Goal: Task Accomplishment & Management: Use online tool/utility

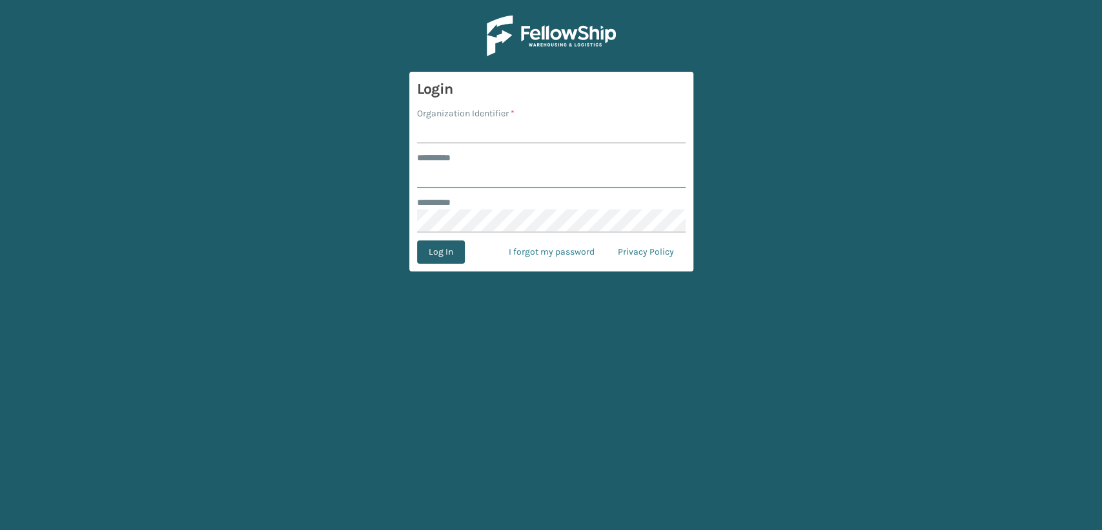
type input "******"
click at [439, 254] on button "Log In" at bounding box center [441, 251] width 48 height 23
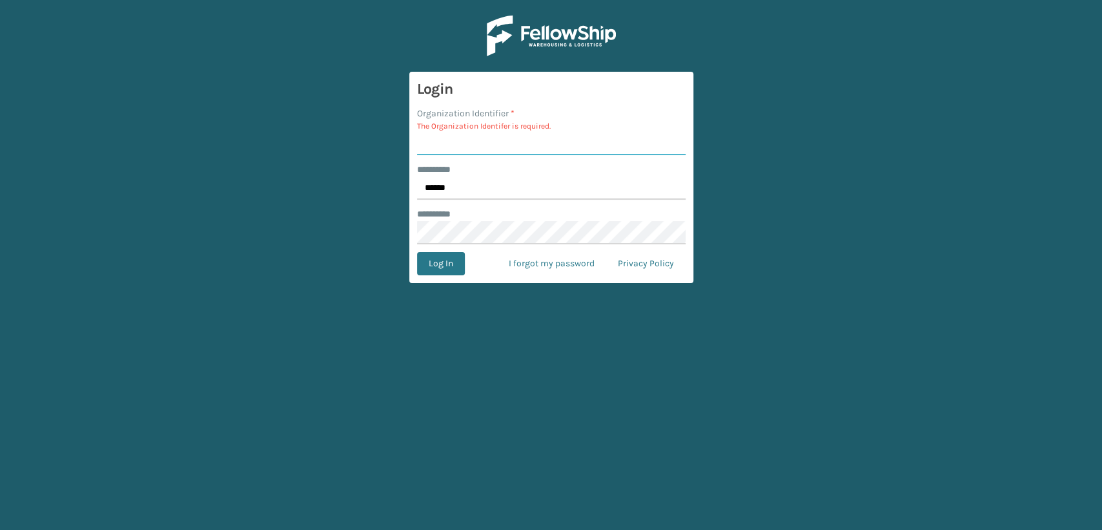
click at [460, 138] on input "Organization Identifier *" at bounding box center [551, 143] width 269 height 23
type input "Fellowship - east"
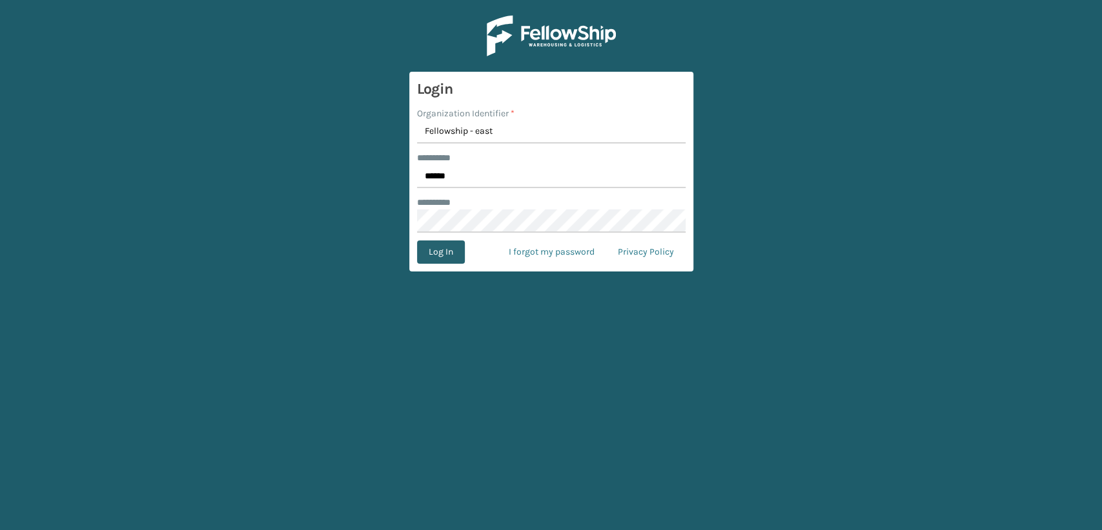
click at [440, 251] on button "Log In" at bounding box center [441, 251] width 48 height 23
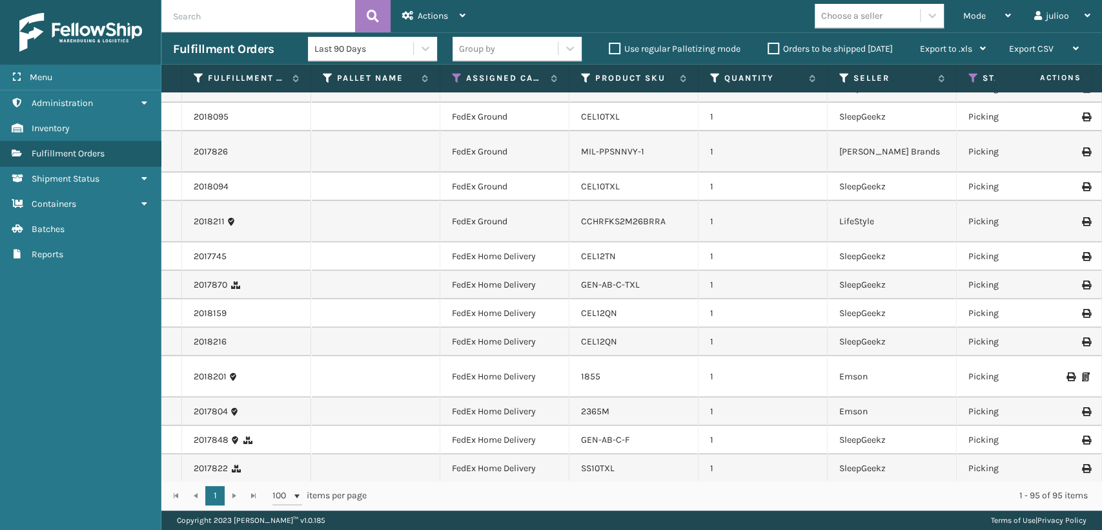
scroll to position [215, 0]
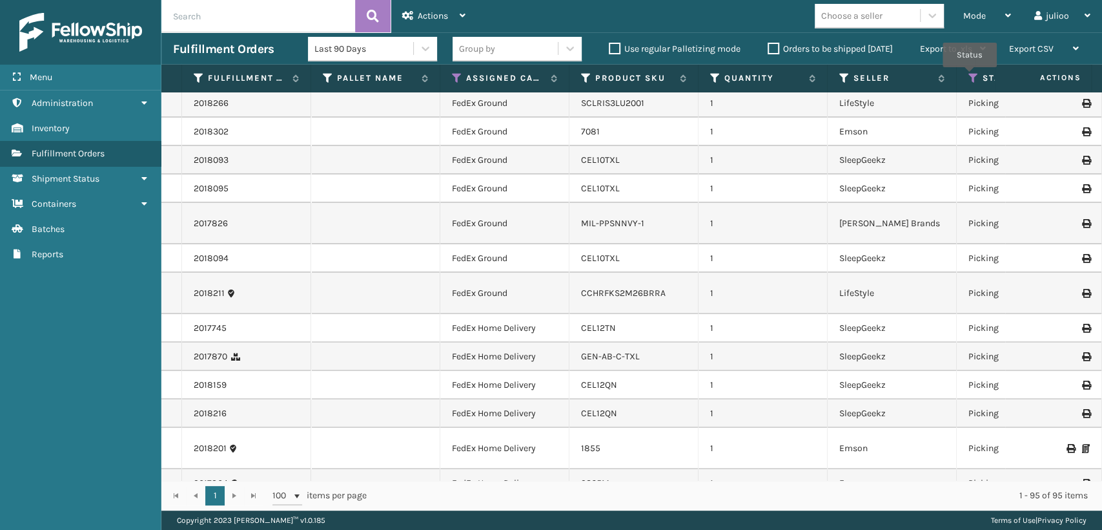
click at [970, 76] on icon at bounding box center [974, 78] width 10 height 12
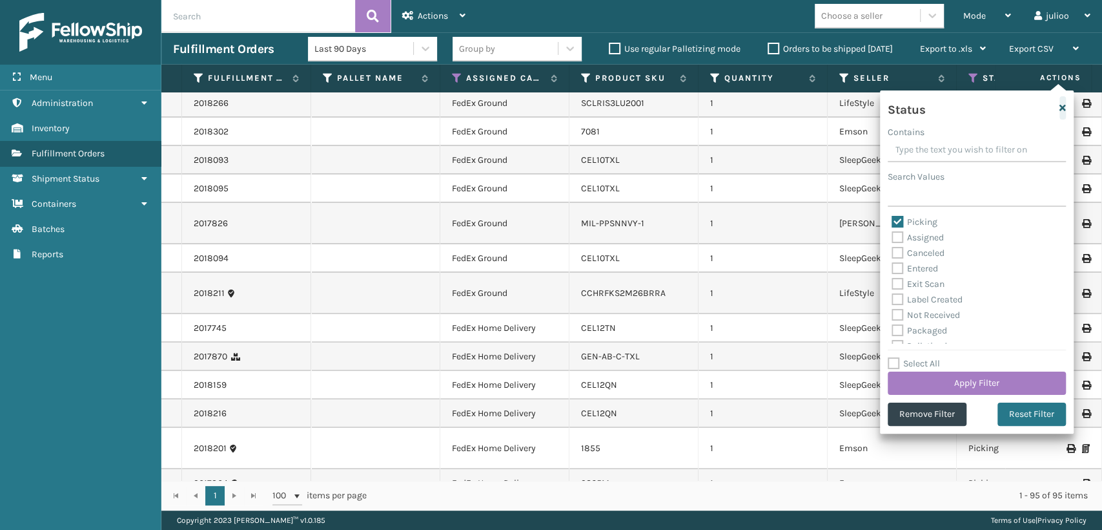
click at [1066, 105] on icon "button" at bounding box center [1063, 107] width 6 height 9
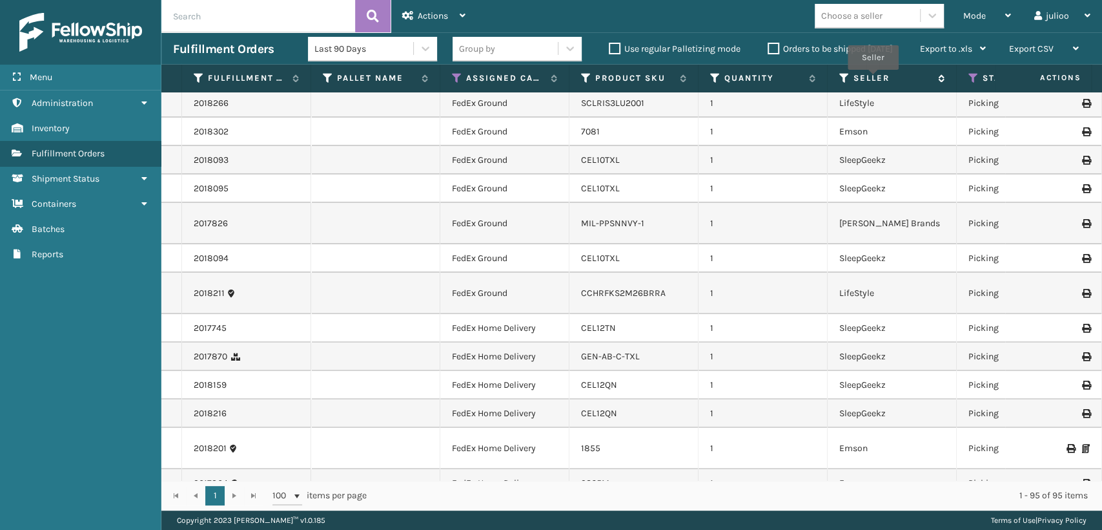
click at [873, 79] on label "Seller" at bounding box center [893, 78] width 78 height 12
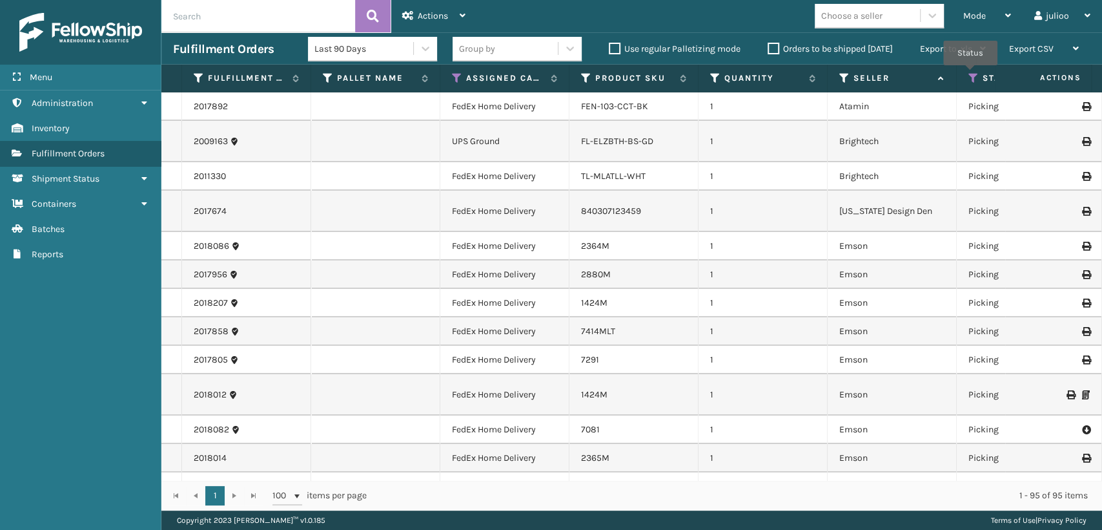
click at [971, 74] on icon at bounding box center [974, 78] width 10 height 12
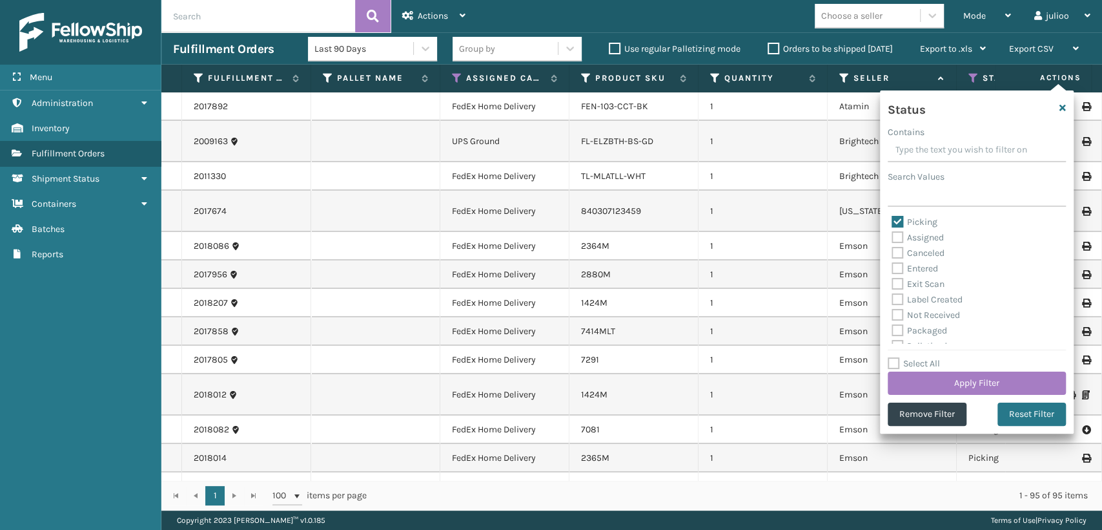
drag, startPoint x: 745, startPoint y: 169, endPoint x: 772, endPoint y: 146, distance: 36.2
click at [754, 162] on td "1" at bounding box center [763, 176] width 129 height 28
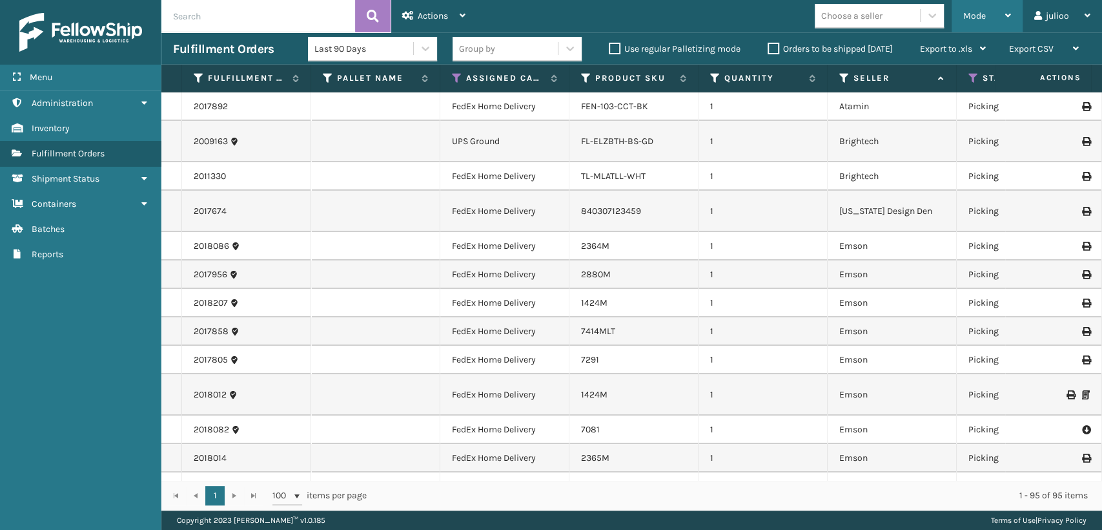
click at [991, 16] on div "Mode" at bounding box center [988, 16] width 48 height 32
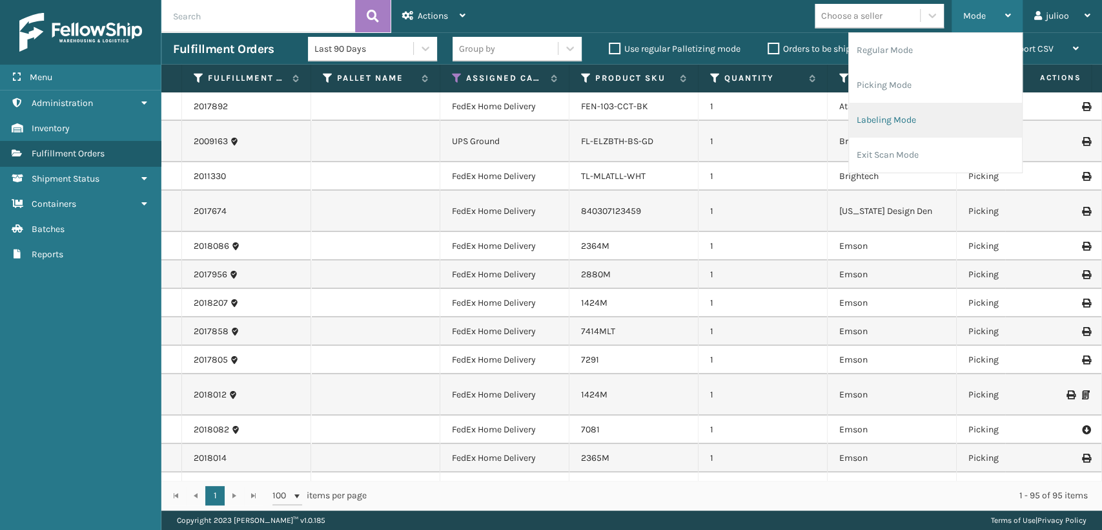
click at [878, 124] on li "Labeling Mode" at bounding box center [935, 120] width 173 height 35
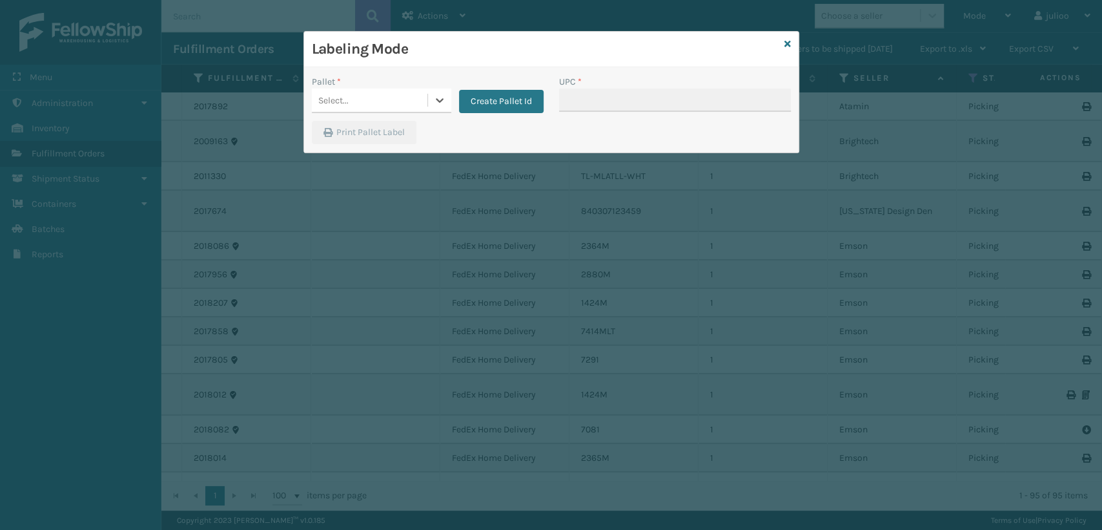
click at [888, 25] on div "Labeling Mode Pallet * 0 results available. Select is focused ,type to refine l…" at bounding box center [551, 265] width 1102 height 530
click at [775, 47] on h3 "Labeling Mode" at bounding box center [546, 48] width 468 height 19
click at [785, 40] on icon at bounding box center [788, 43] width 6 height 9
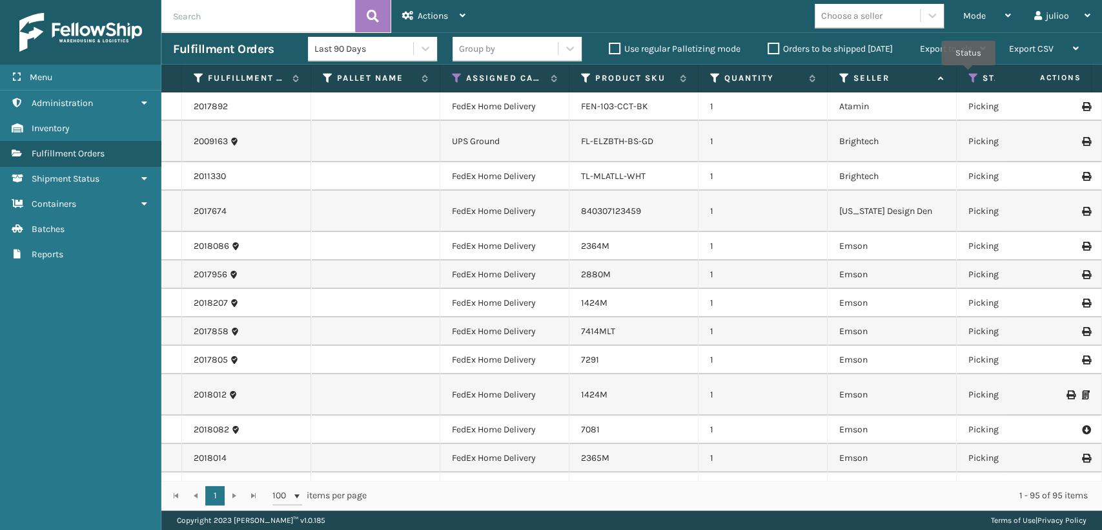
click at [969, 74] on icon at bounding box center [974, 78] width 10 height 12
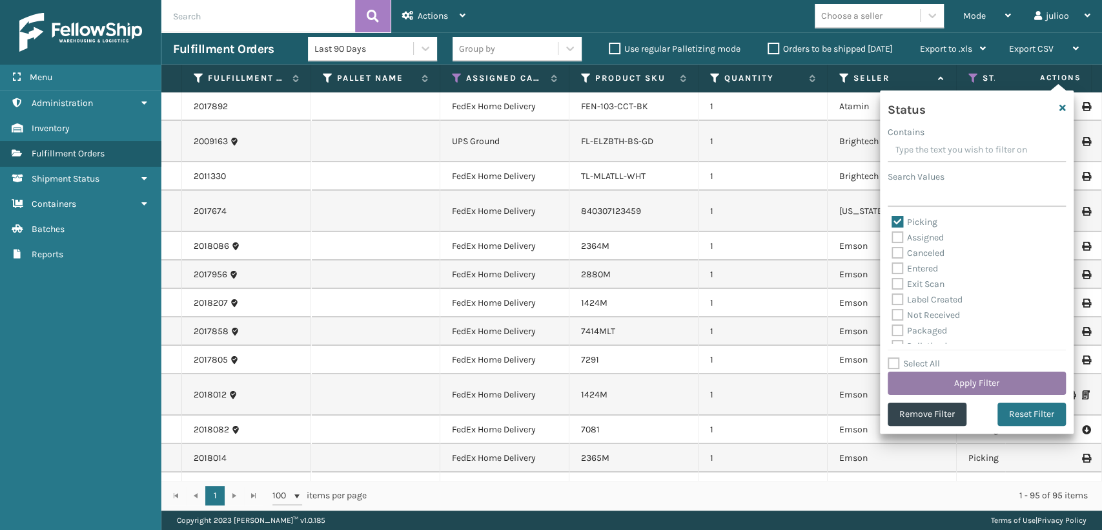
click at [983, 381] on button "Apply Filter" at bounding box center [977, 382] width 178 height 23
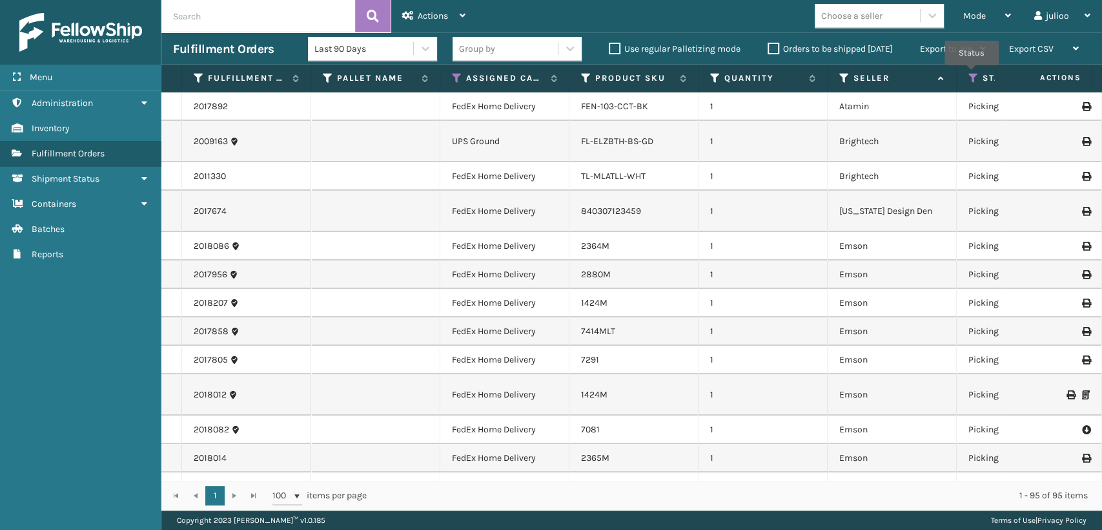
click at [972, 74] on icon at bounding box center [974, 78] width 10 height 12
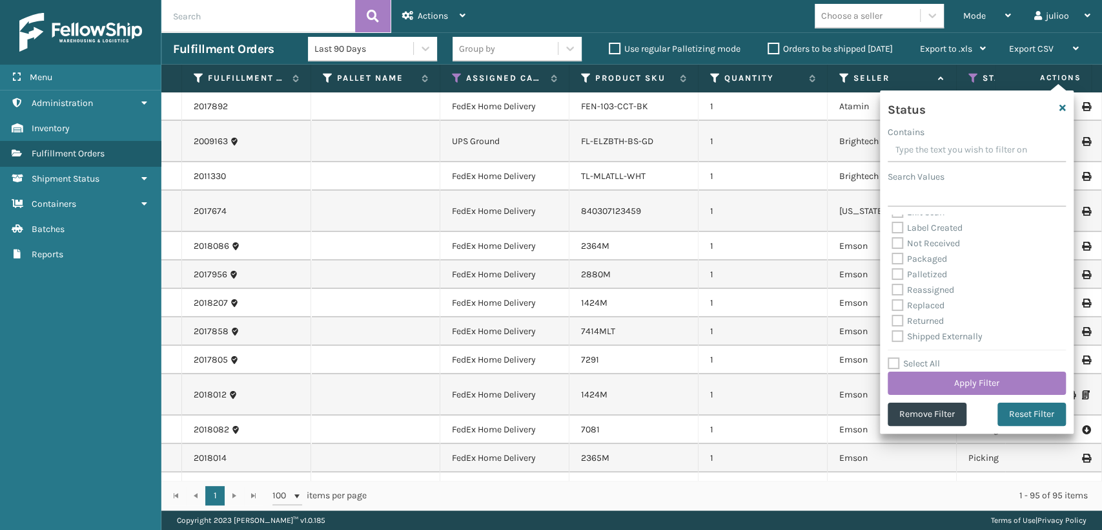
scroll to position [72, 0]
click at [1059, 104] on div "Status" at bounding box center [977, 111] width 194 height 27
click at [1064, 115] on button "button" at bounding box center [1063, 107] width 6 height 23
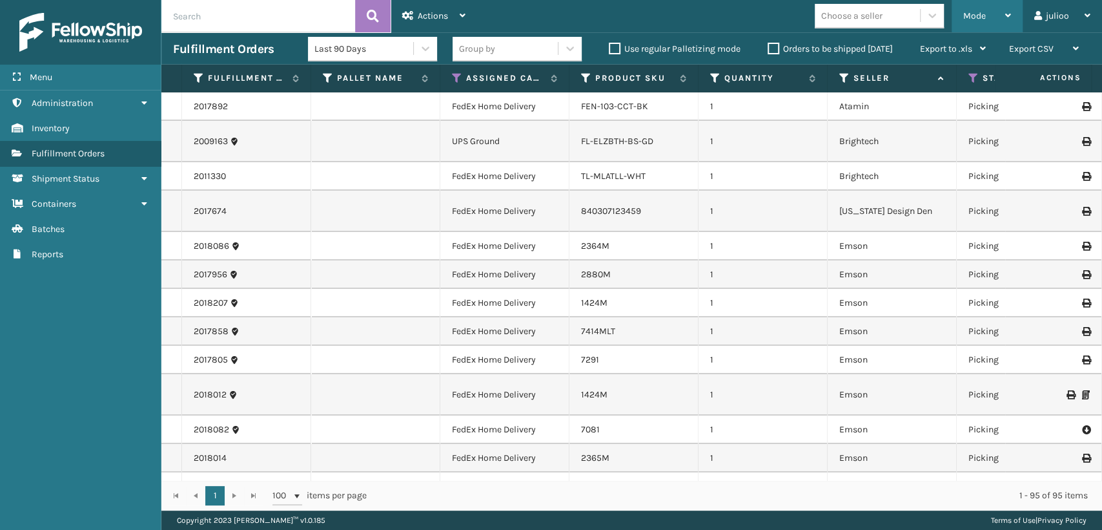
click at [996, 10] on div "Mode" at bounding box center [988, 16] width 48 height 32
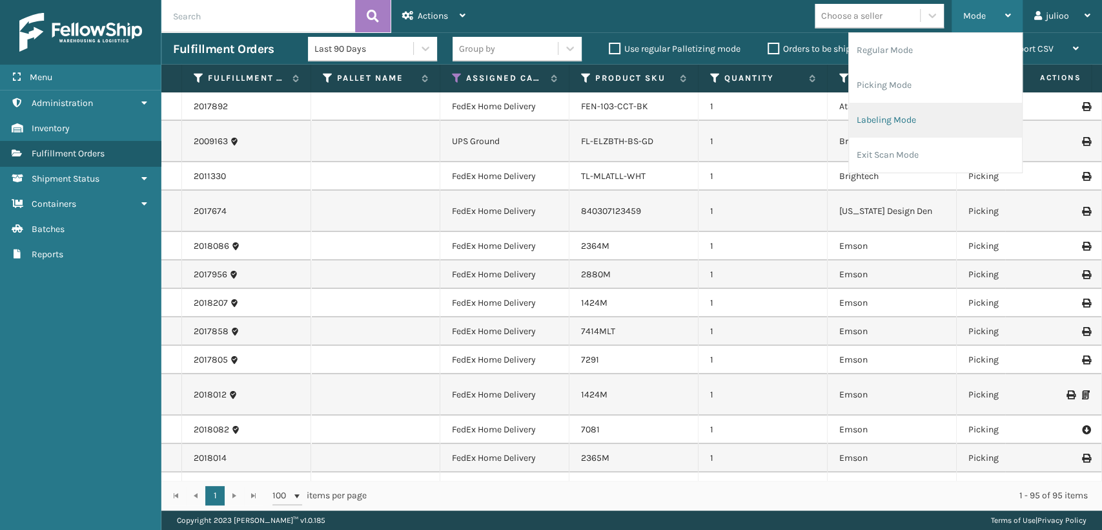
click at [915, 115] on li "Labeling Mode" at bounding box center [935, 120] width 173 height 35
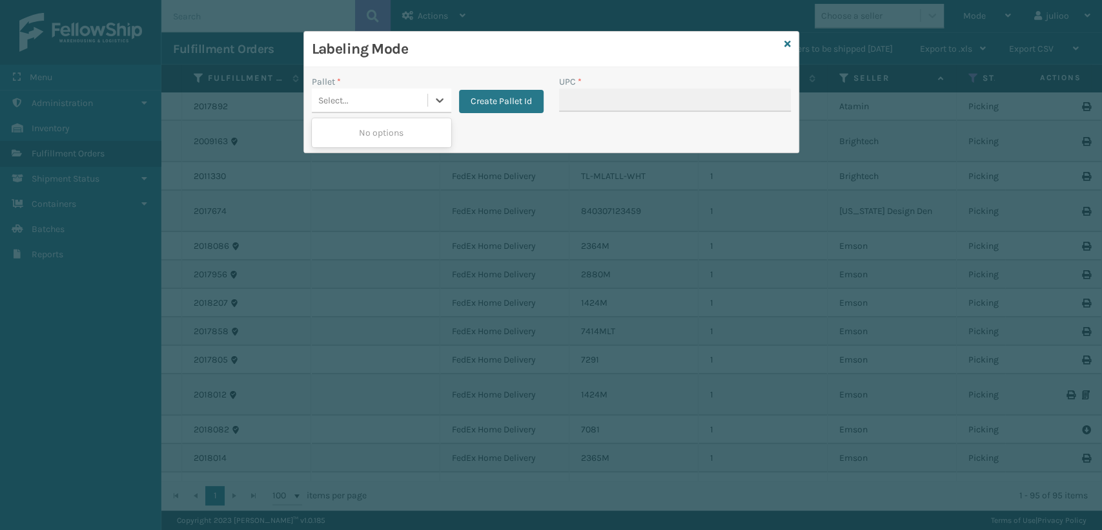
click at [398, 107] on div "Select..." at bounding box center [370, 100] width 116 height 21
click at [785, 41] on icon at bounding box center [788, 43] width 6 height 9
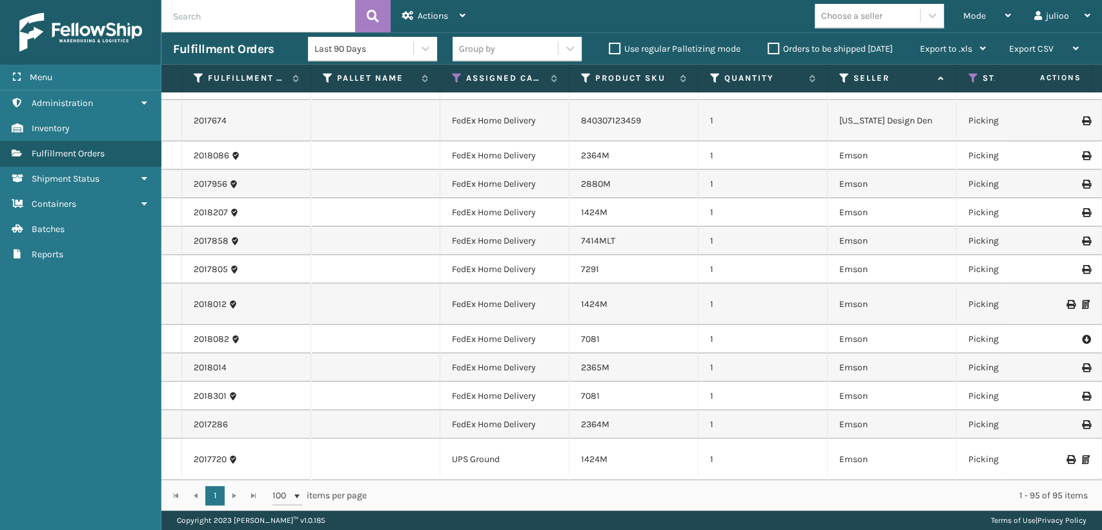
scroll to position [287, 0]
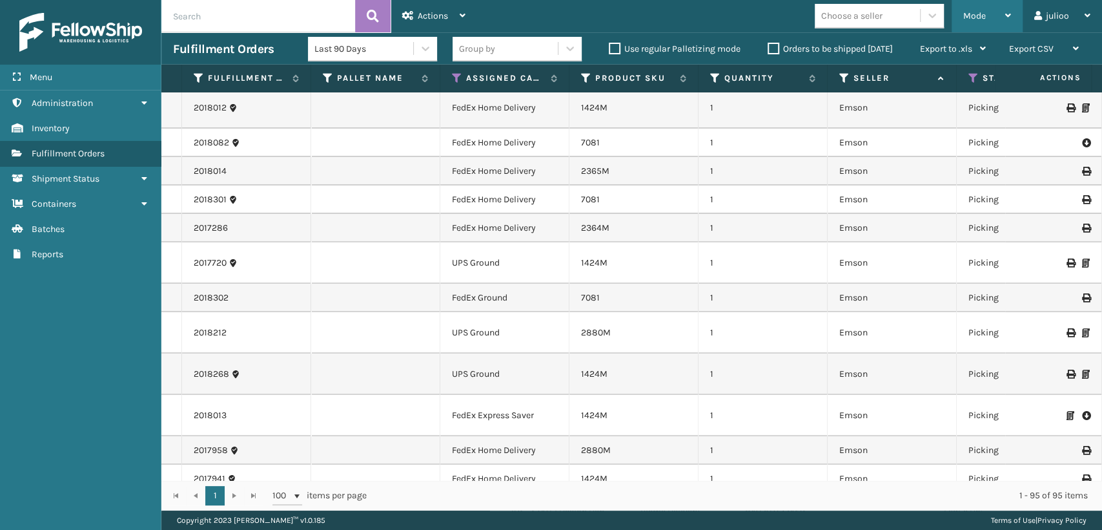
click at [961, 8] on div "Mode Regular Mode Picking Mode Labeling Mode Exit Scan Mode" at bounding box center [987, 16] width 71 height 32
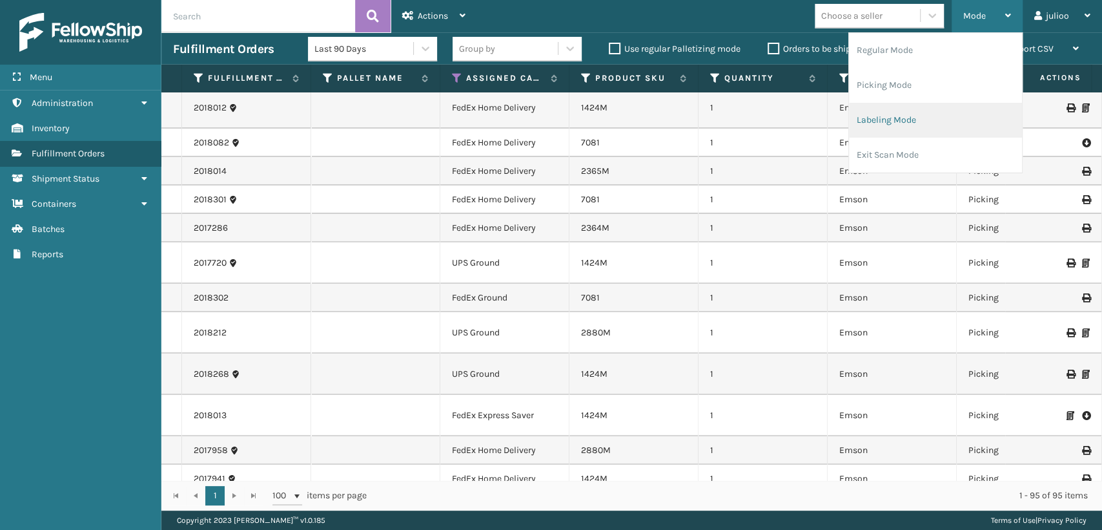
click at [869, 122] on li "Labeling Mode" at bounding box center [935, 120] width 173 height 35
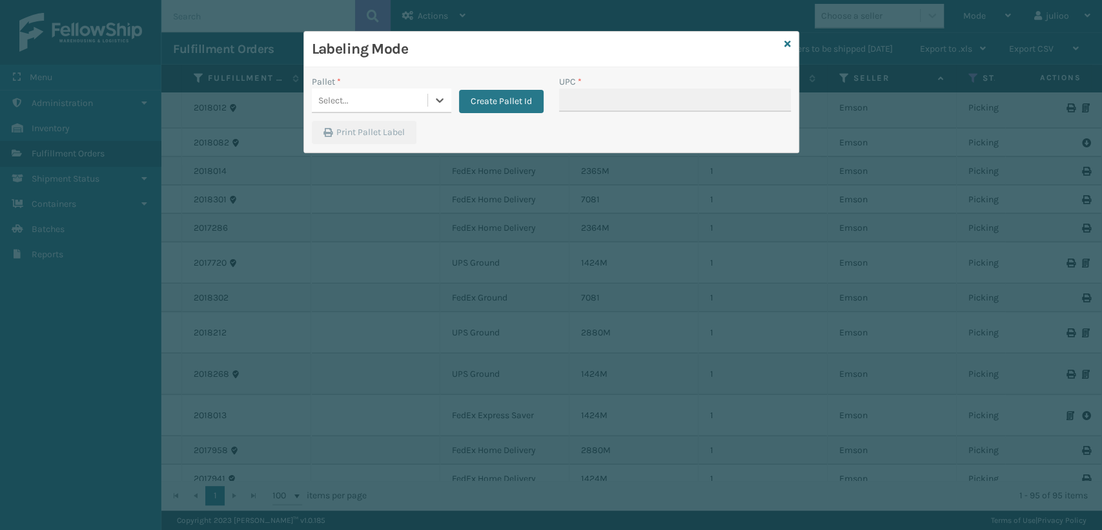
click at [334, 96] on div "Select..." at bounding box center [333, 101] width 30 height 14
click at [479, 99] on button "Create Pallet Id" at bounding box center [501, 101] width 85 height 23
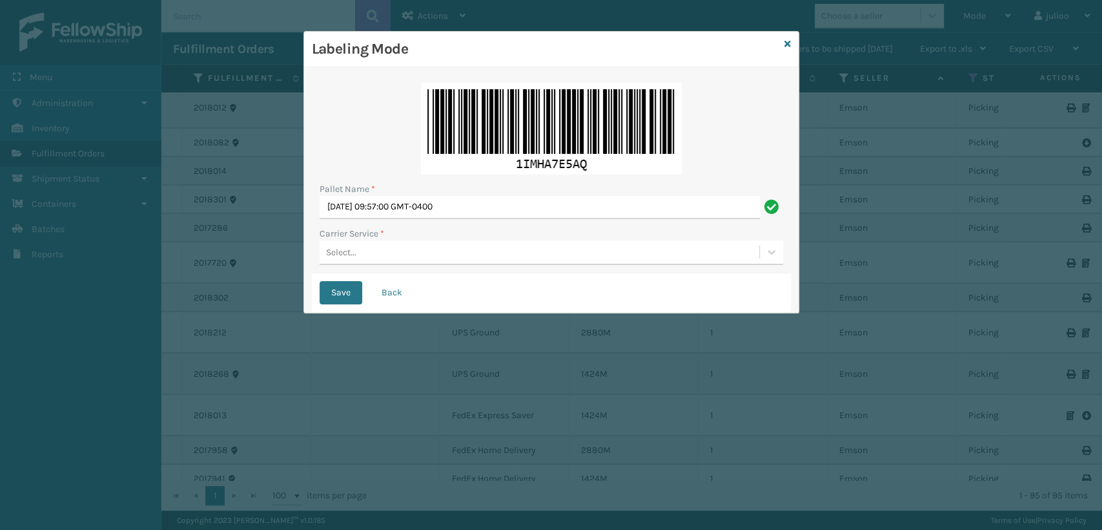
click at [340, 253] on div "Select..." at bounding box center [341, 252] width 30 height 14
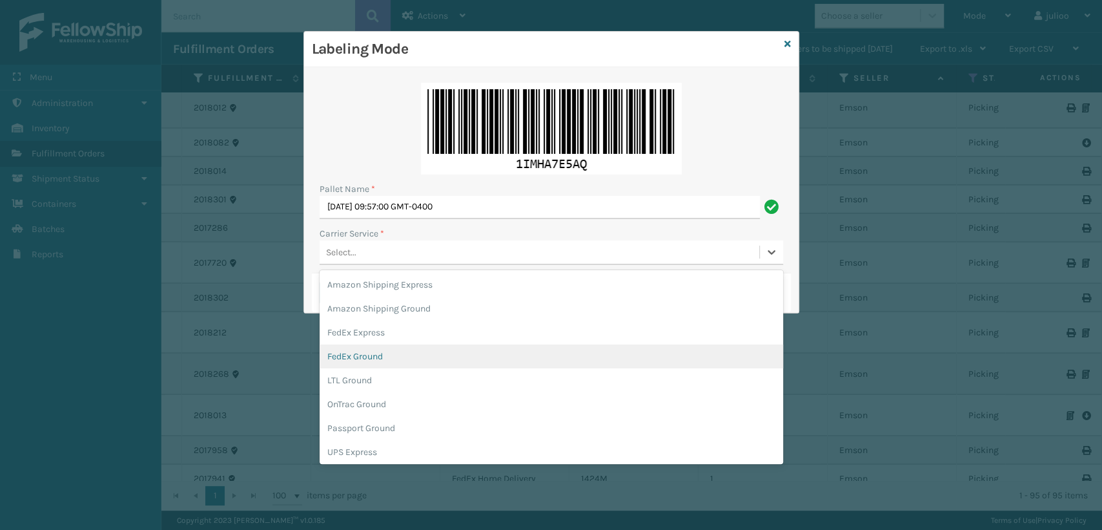
click at [376, 357] on div "FedEx Ground" at bounding box center [552, 356] width 464 height 24
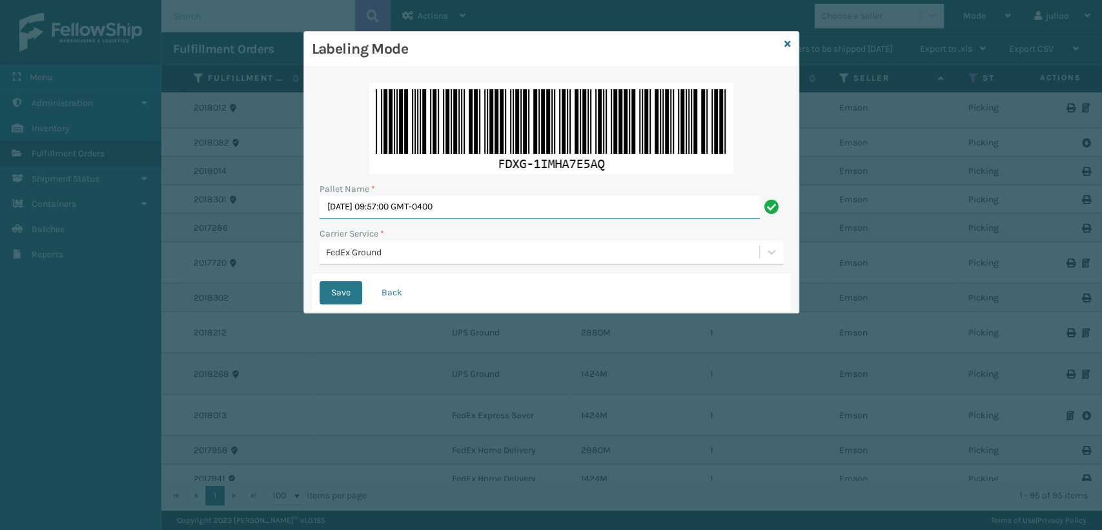
drag, startPoint x: 296, startPoint y: 180, endPoint x: 165, endPoint y: 166, distance: 131.8
click at [165, 166] on div "Labeling Mode Pallet Name * [DATE] 09:57:00 GMT-0400 Carrier Service * FedEx Gr…" at bounding box center [551, 265] width 1102 height 530
type input "T567779"
click at [320, 281] on button "Save" at bounding box center [341, 292] width 43 height 23
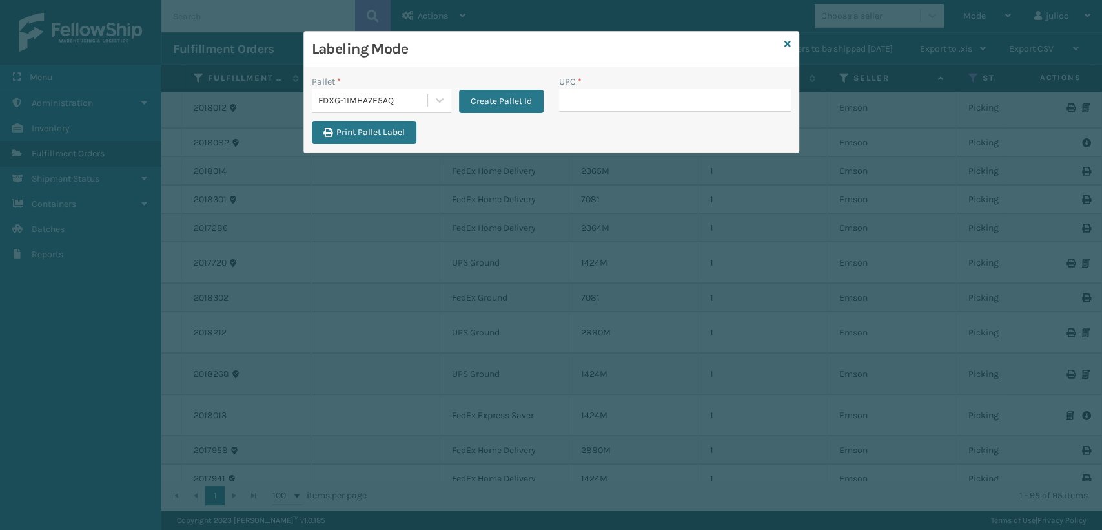
click at [596, 100] on input "UPC *" at bounding box center [675, 99] width 232 height 23
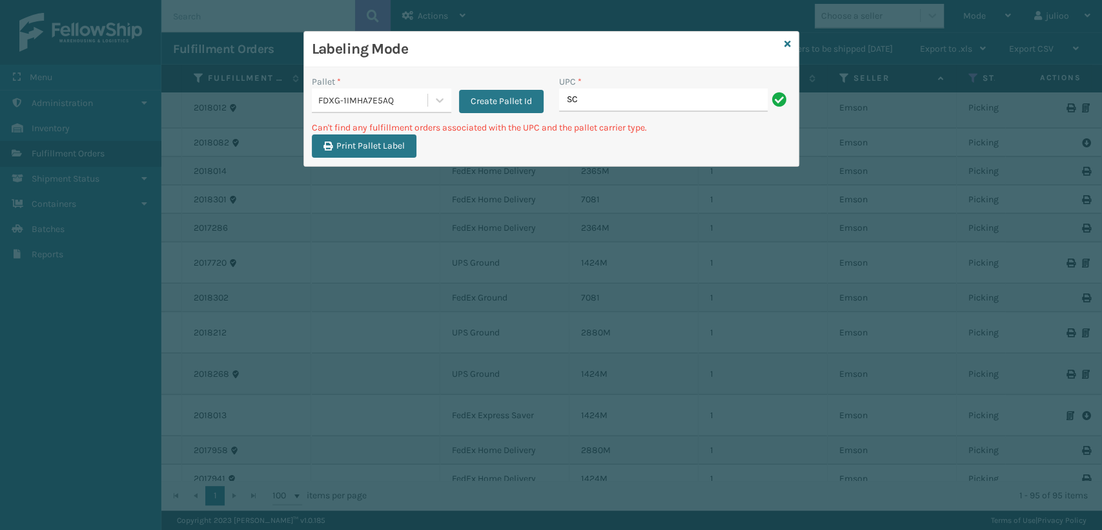
type input "S"
click at [579, 101] on input "SC-LRIS3LU2001" at bounding box center [663, 99] width 209 height 23
type input "SCLRIS3LU2001"
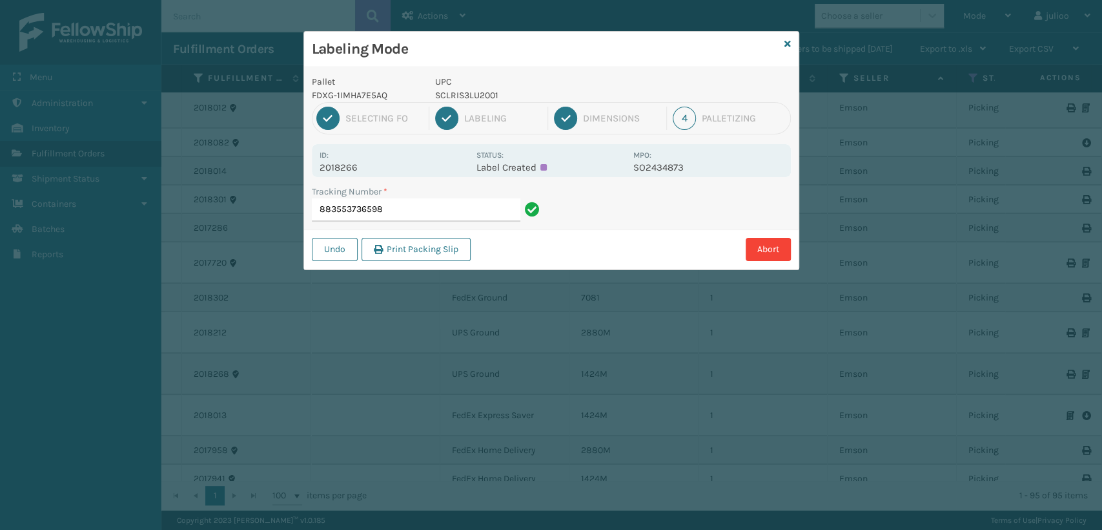
type input "883553736598"
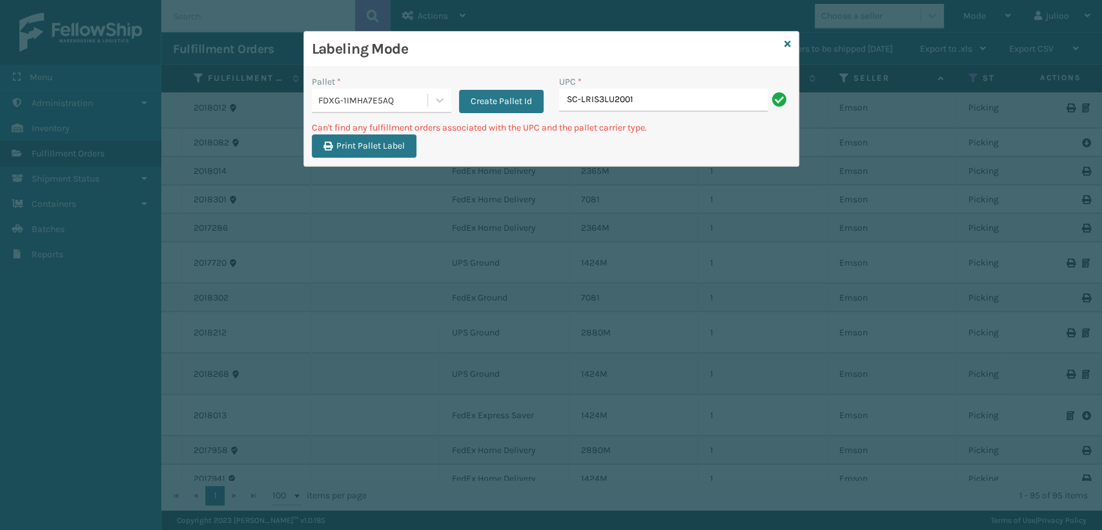
click at [583, 99] on input "SC-LRIS3LU2001" at bounding box center [663, 99] width 209 height 23
type input "SCLRIS3LU2001"
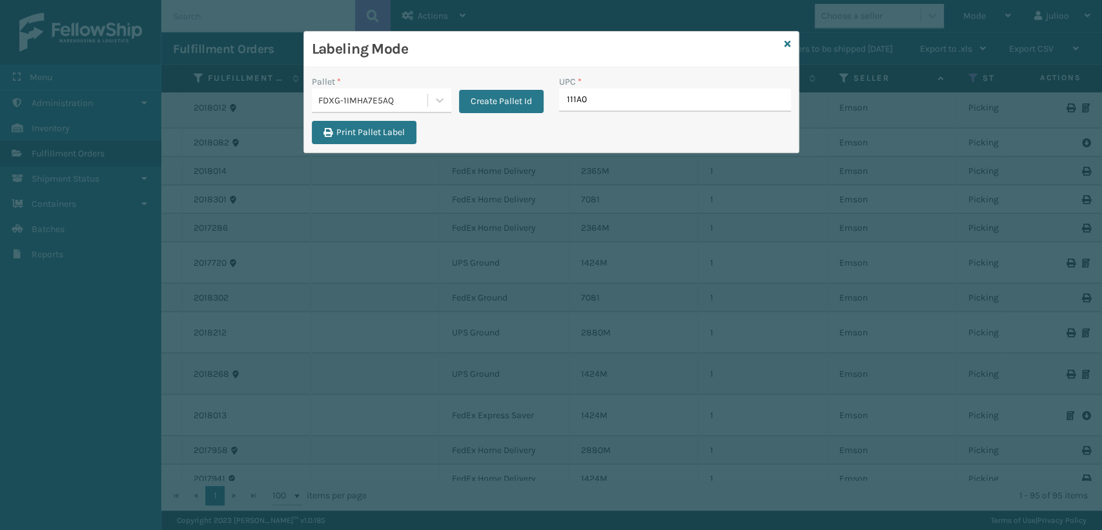
type input "111A00"
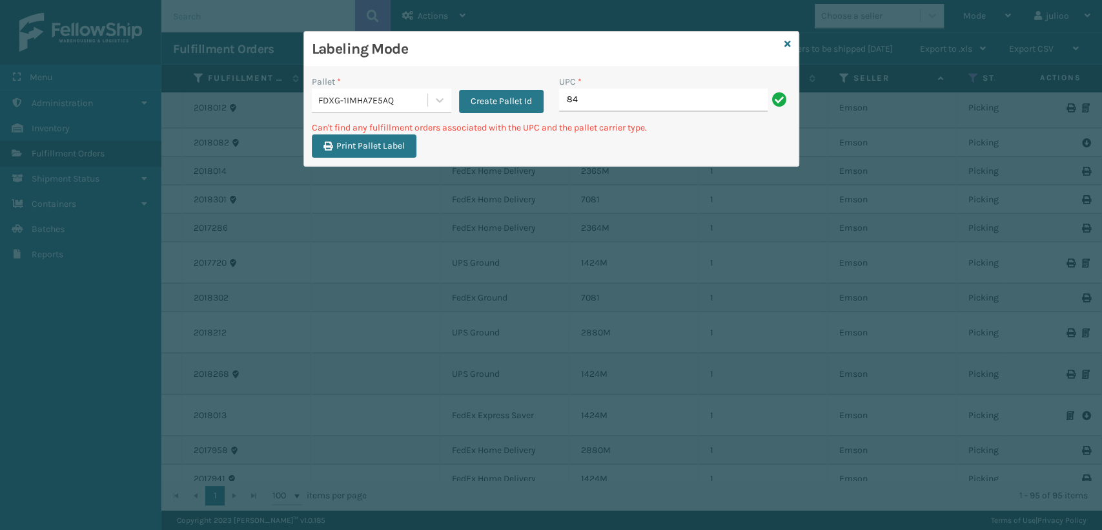
type input "8"
type input "mil-ppsnpnk-ft"
type input "m"
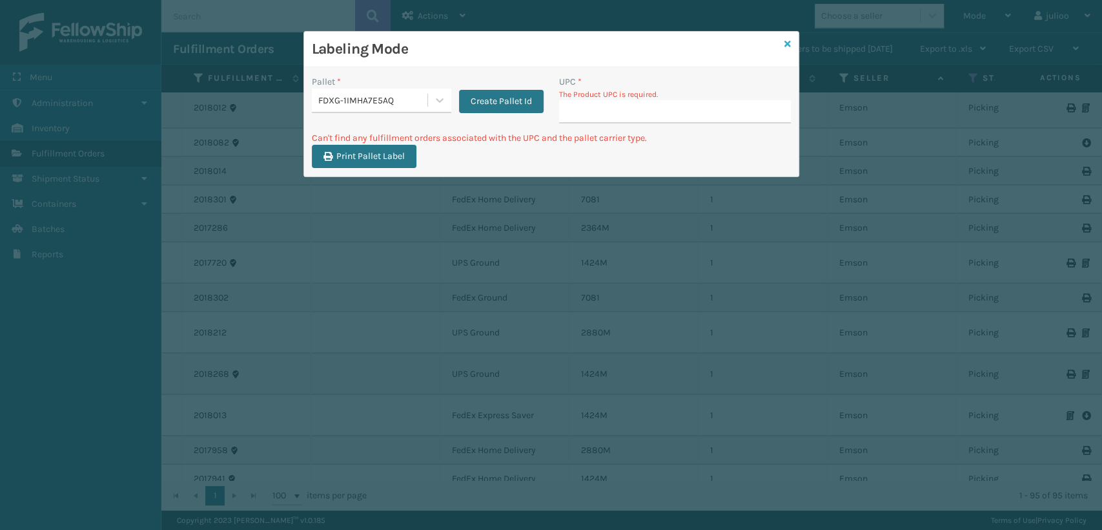
click at [788, 42] on icon at bounding box center [788, 43] width 6 height 9
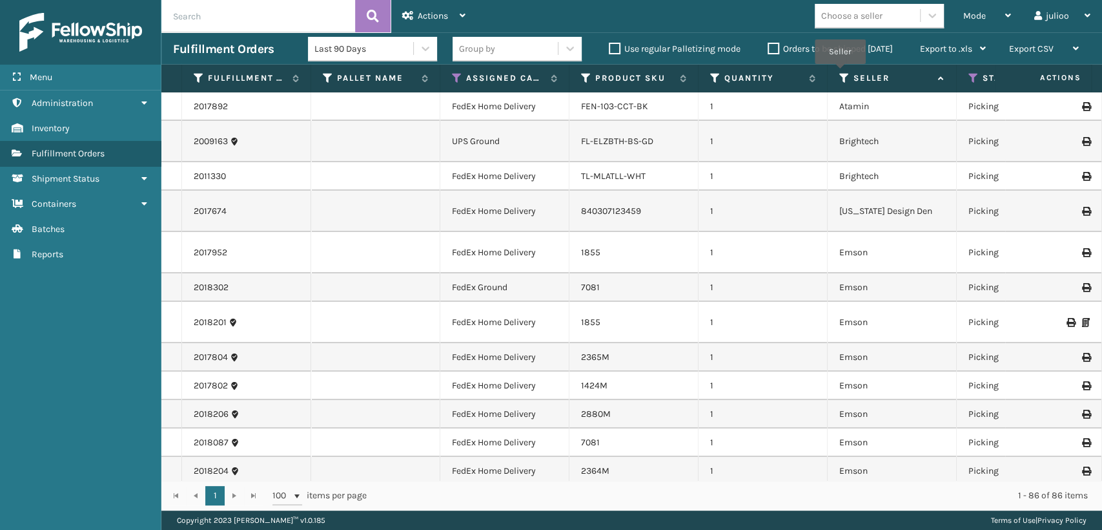
click at [840, 73] on icon at bounding box center [845, 78] width 10 height 12
click at [973, 79] on icon at bounding box center [974, 78] width 10 height 12
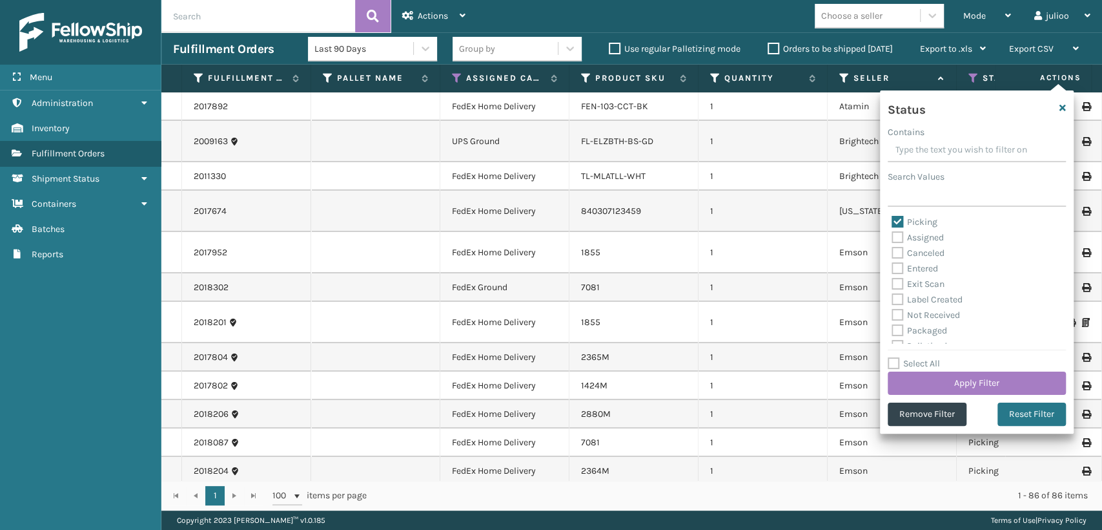
click at [899, 218] on label "Picking" at bounding box center [915, 221] width 46 height 11
click at [893, 218] on input "Picking" at bounding box center [892, 218] width 1 height 8
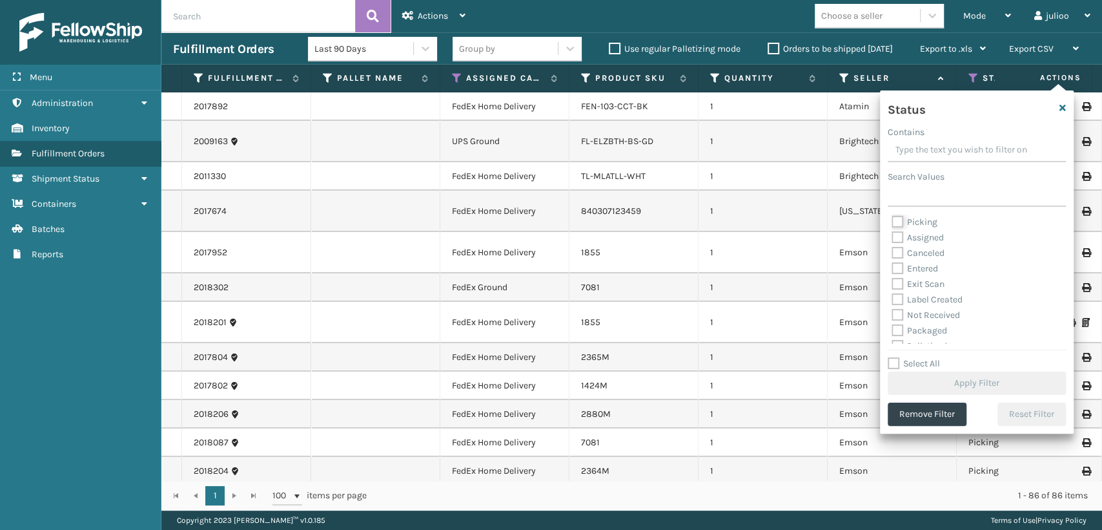
scroll to position [0, 0]
click at [896, 220] on label "Picking" at bounding box center [915, 221] width 46 height 11
click at [893, 220] on input "Picking" at bounding box center [892, 218] width 1 height 8
checkbox input "true"
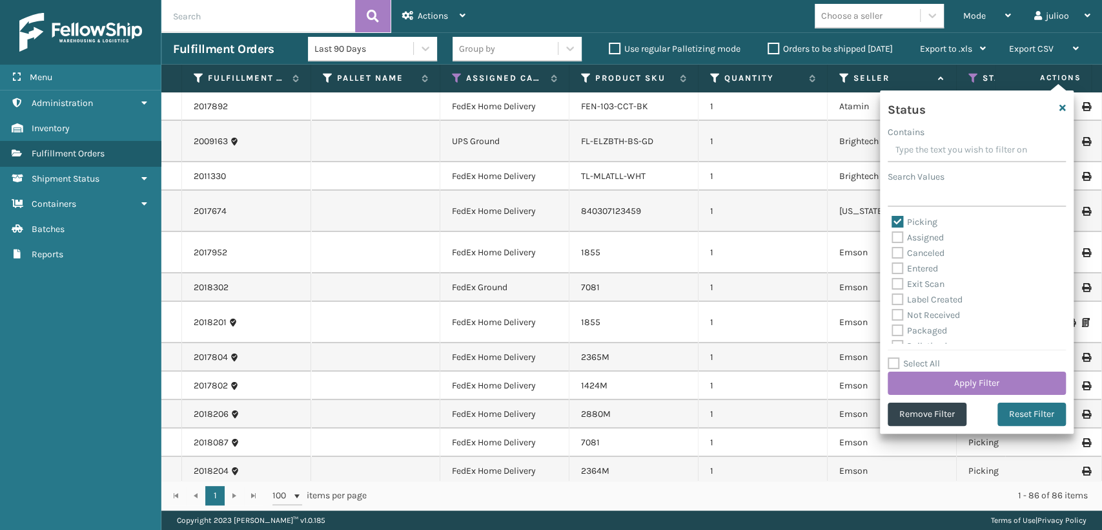
click at [799, 94] on td "1" at bounding box center [763, 106] width 129 height 28
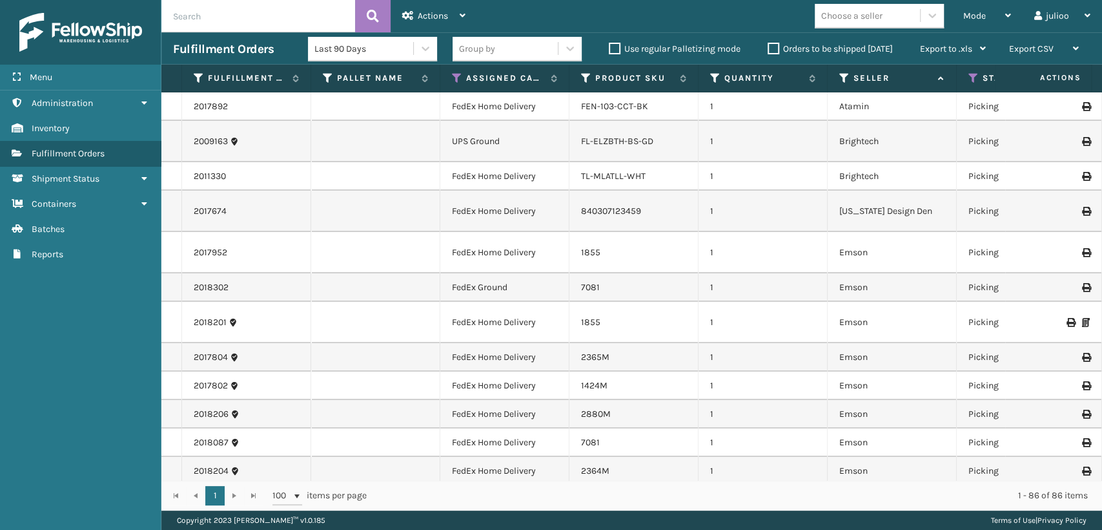
click at [846, 70] on th "Seller" at bounding box center [892, 79] width 129 height 28
click at [842, 72] on icon at bounding box center [845, 78] width 10 height 12
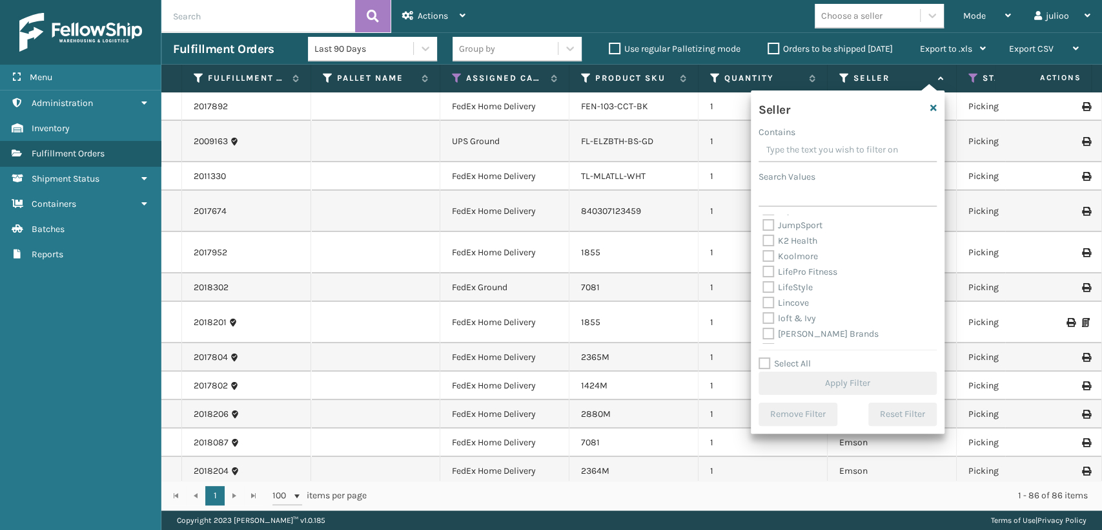
scroll to position [254, 0]
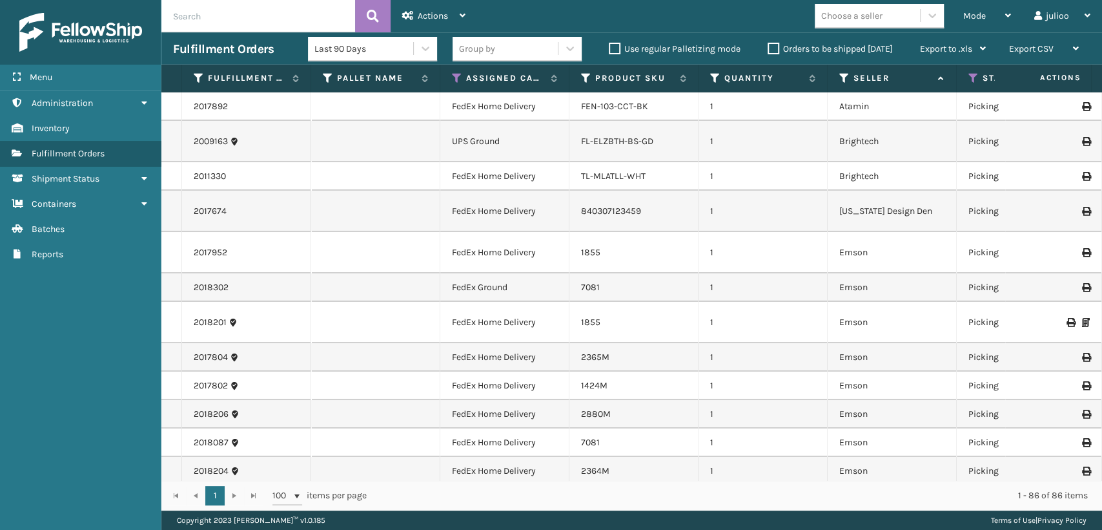
click at [992, 92] on td "Picking" at bounding box center [1021, 106] width 129 height 28
click at [232, 16] on input "text" at bounding box center [258, 16] width 194 height 32
type input "3920889262310"
click at [374, 16] on icon at bounding box center [373, 15] width 12 height 19
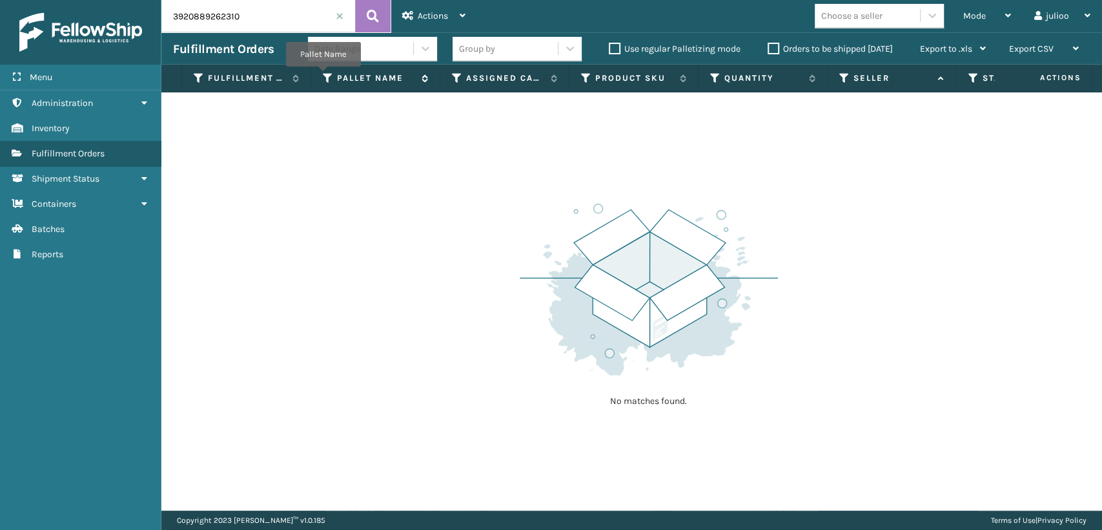
click at [323, 76] on icon at bounding box center [328, 78] width 10 height 12
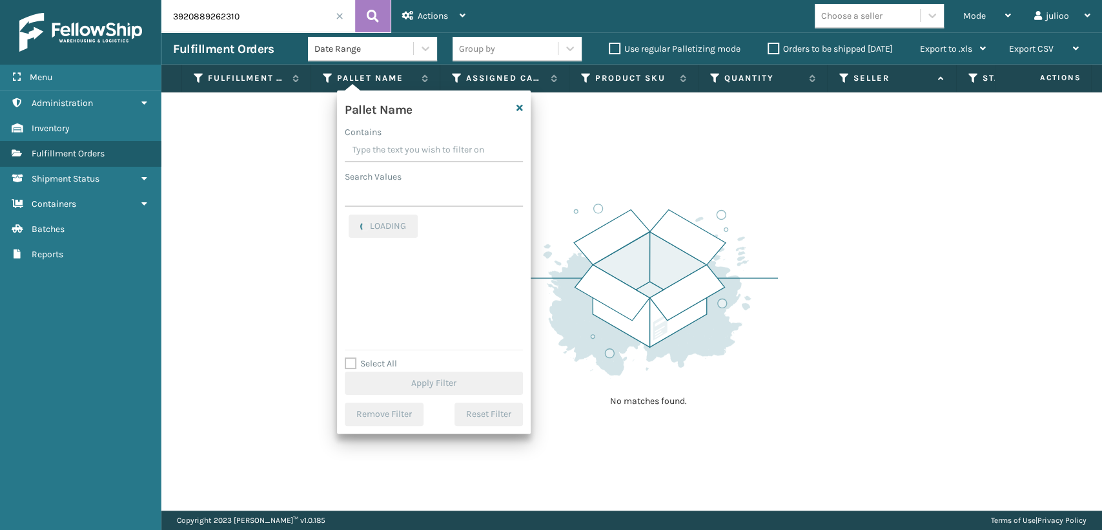
click at [373, 153] on input "Contains" at bounding box center [434, 150] width 178 height 23
drag, startPoint x: 520, startPoint y: 105, endPoint x: 540, endPoint y: 105, distance: 20.0
click at [521, 105] on icon "button" at bounding box center [520, 107] width 6 height 9
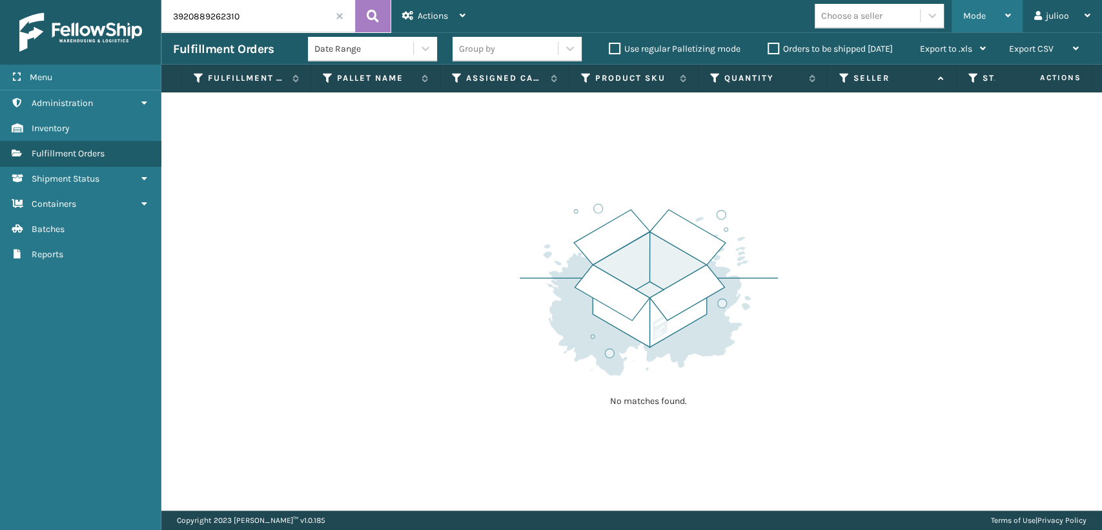
click at [971, 20] on span "Mode" at bounding box center [975, 15] width 23 height 11
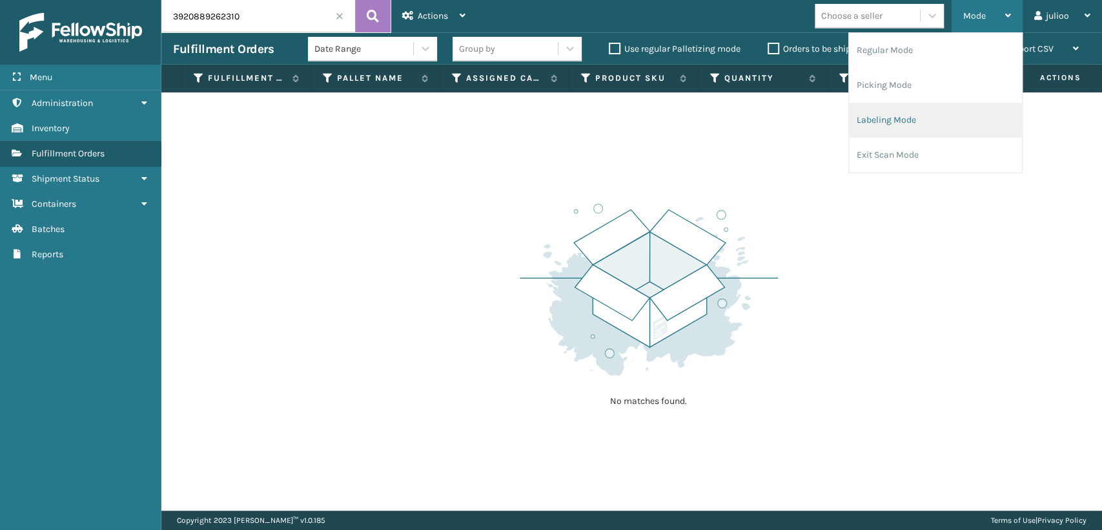
click at [880, 115] on li "Labeling Mode" at bounding box center [935, 120] width 173 height 35
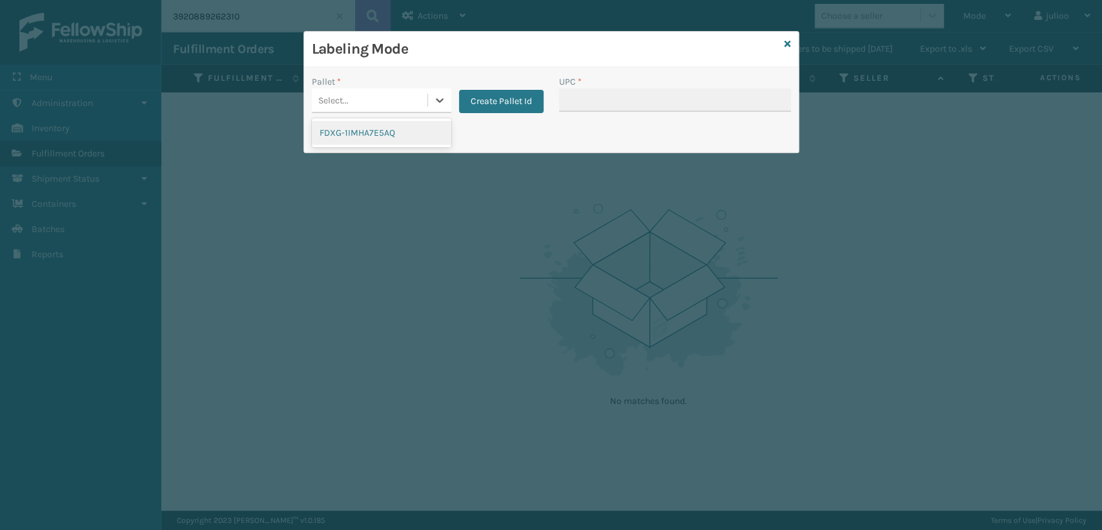
click at [350, 99] on div "Select..." at bounding box center [370, 100] width 116 height 21
click at [446, 98] on div at bounding box center [439, 99] width 23 height 23
click at [438, 101] on icon at bounding box center [440, 100] width 8 height 5
click at [388, 131] on div "FDXG-1IMHA7E5AQ" at bounding box center [382, 133] width 140 height 24
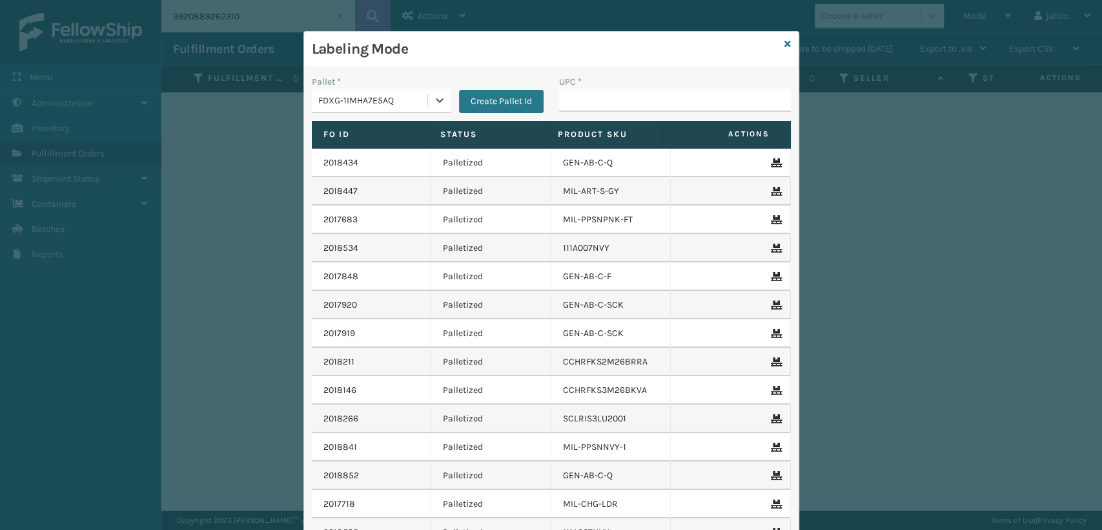
type input "840985124670"
click at [581, 106] on input "UPC *" at bounding box center [675, 99] width 232 height 23
type input "4"
type input "84098512564555"
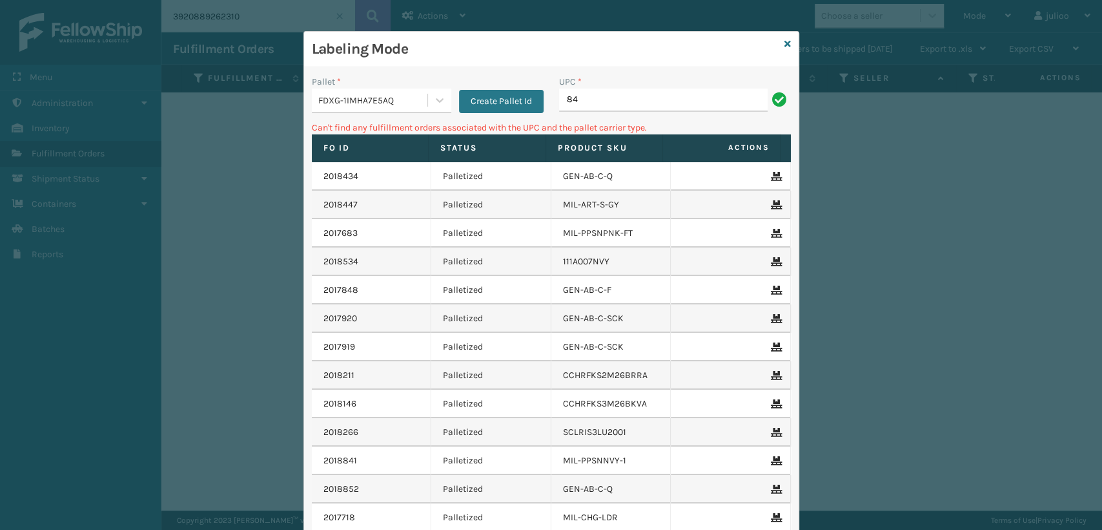
type input "8"
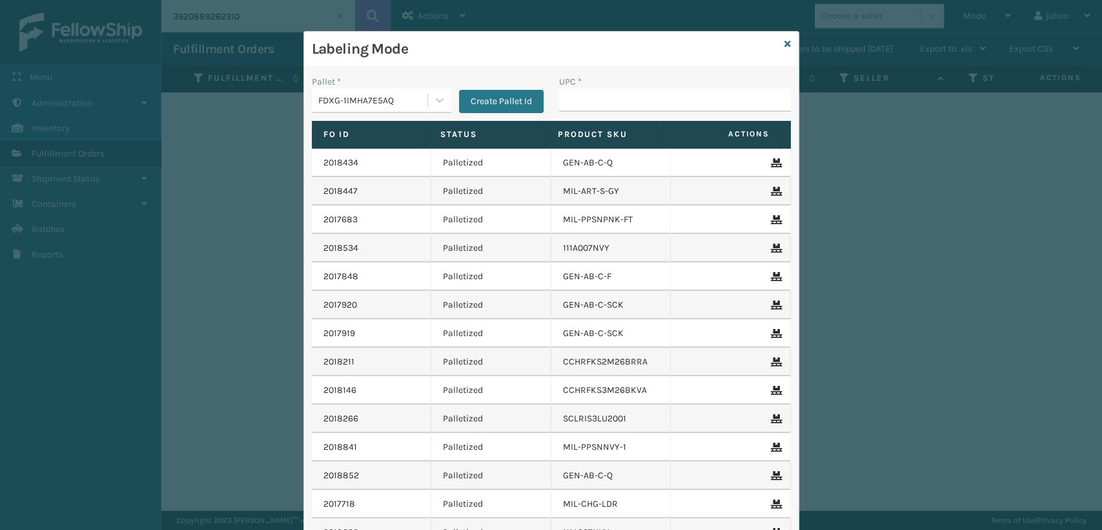
click at [569, 100] on input "UPC *" at bounding box center [675, 99] width 232 height 23
click at [564, 103] on input "UPC *" at bounding box center [675, 99] width 232 height 23
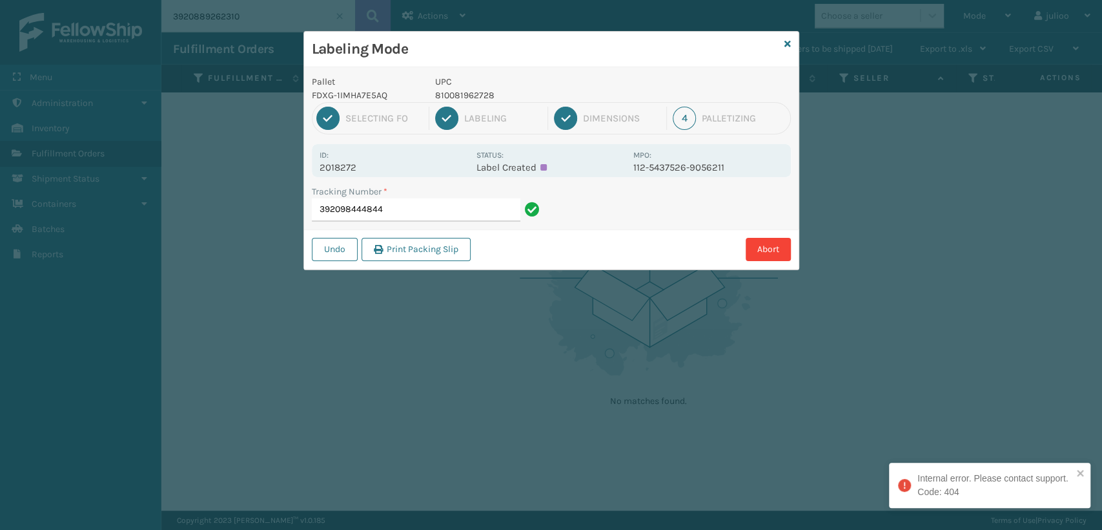
type input "392098444844"
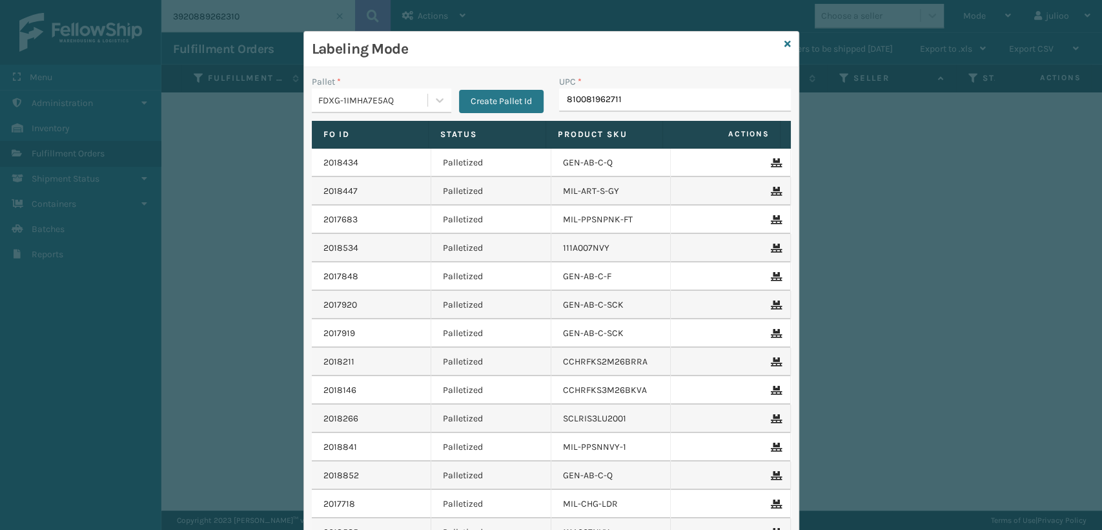
type input "810081962711"
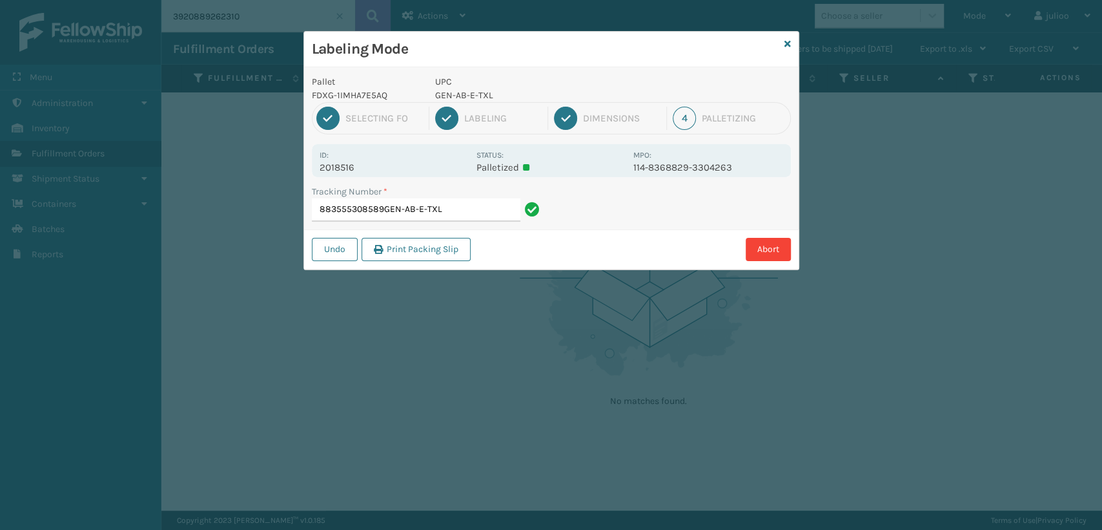
type input "883555308589GEN-AB-E-TXL"
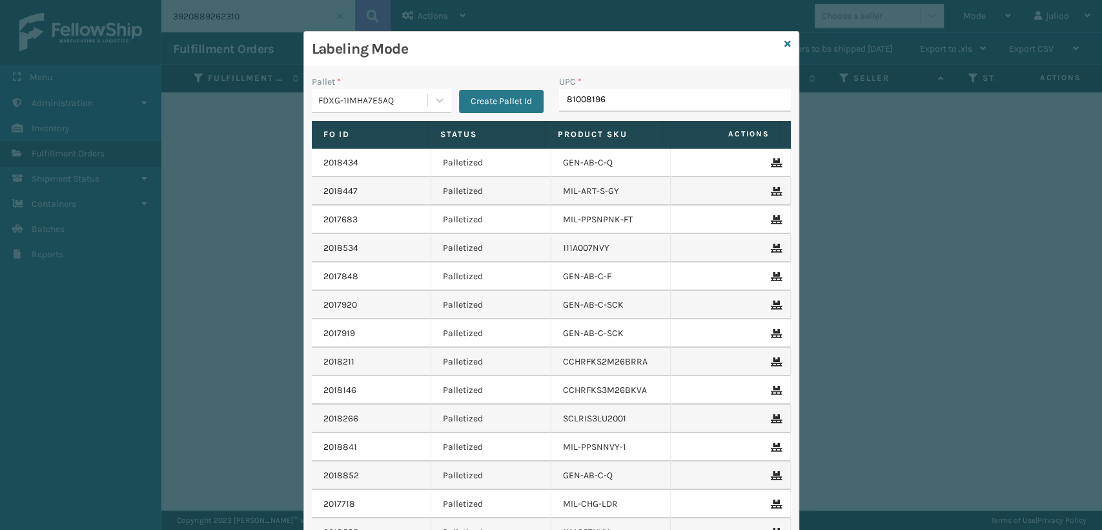
type input "810081964"
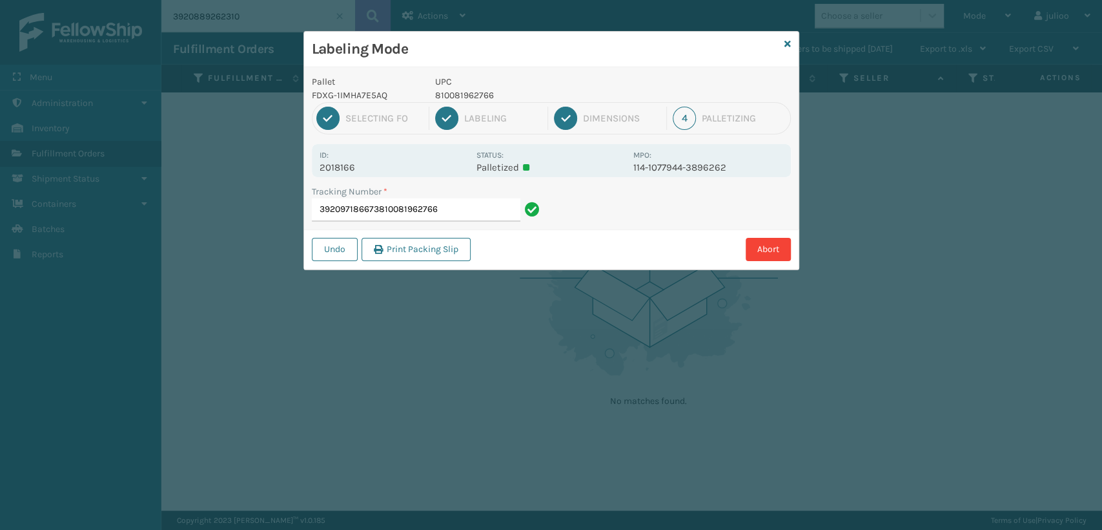
type input "392097186673810081962766"
type input "392098328661"
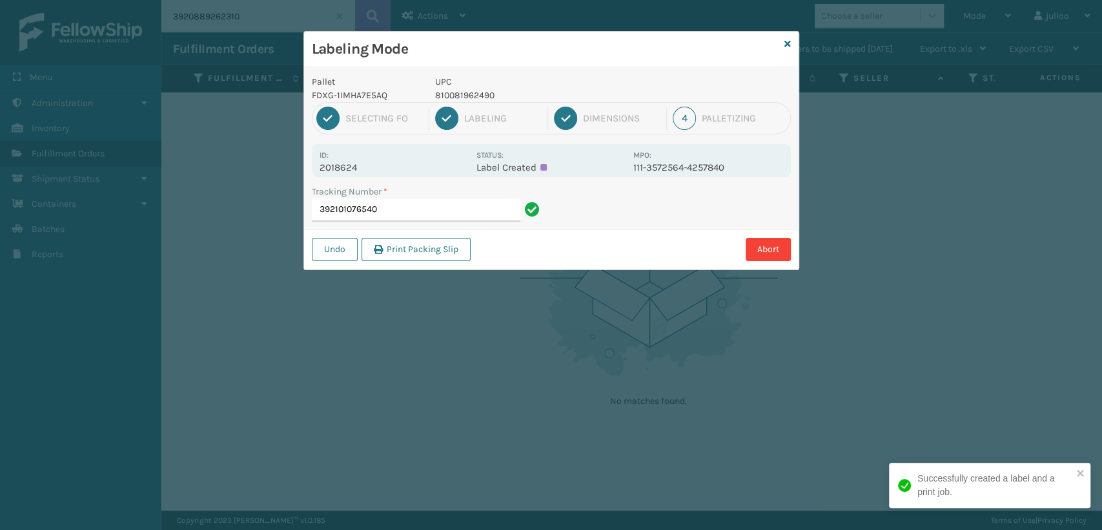
type input "392101076540."
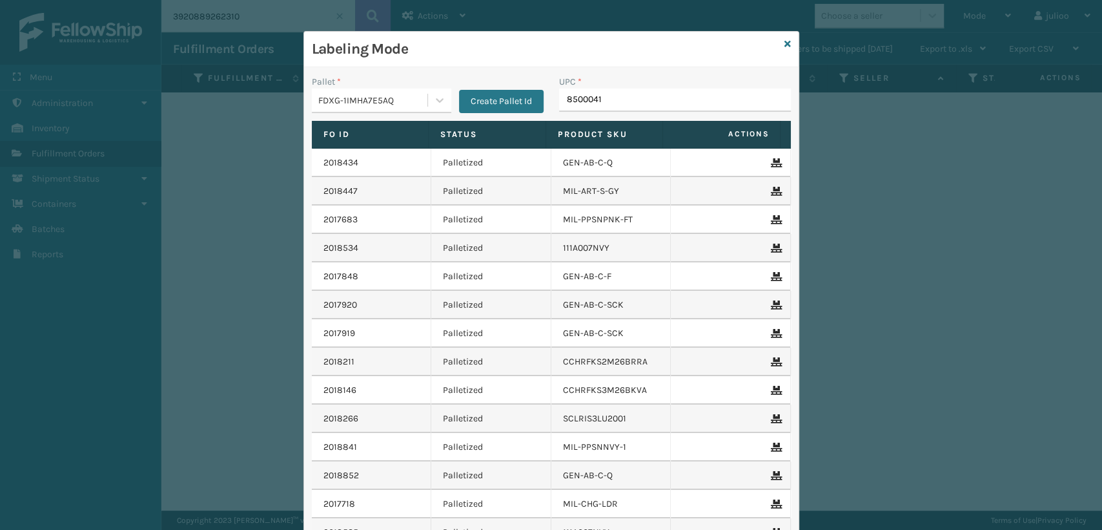
type input "85000411"
click at [785, 41] on icon at bounding box center [788, 43] width 6 height 9
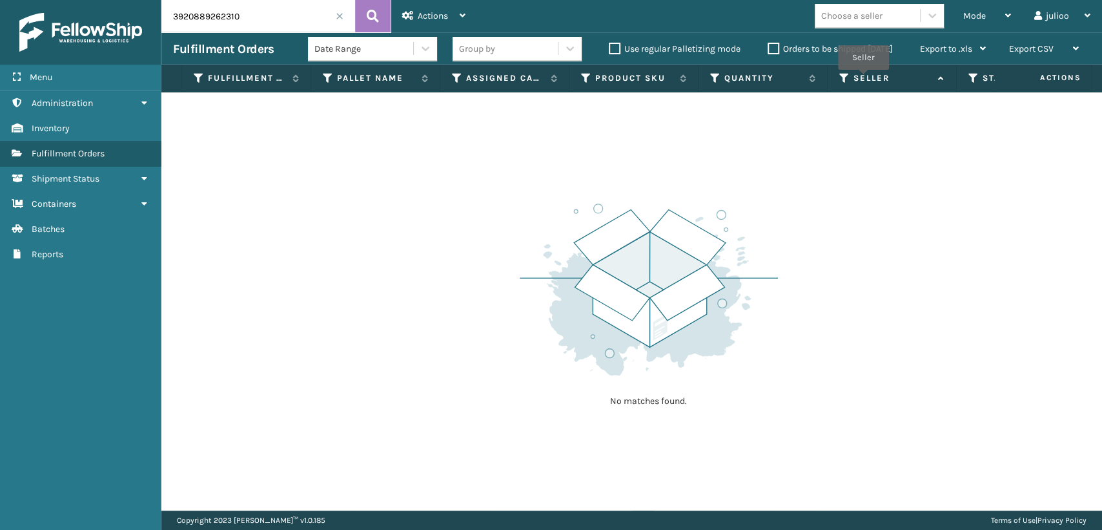
click at [863, 79] on label "Seller" at bounding box center [893, 78] width 78 height 12
click at [841, 74] on icon at bounding box center [845, 78] width 10 height 12
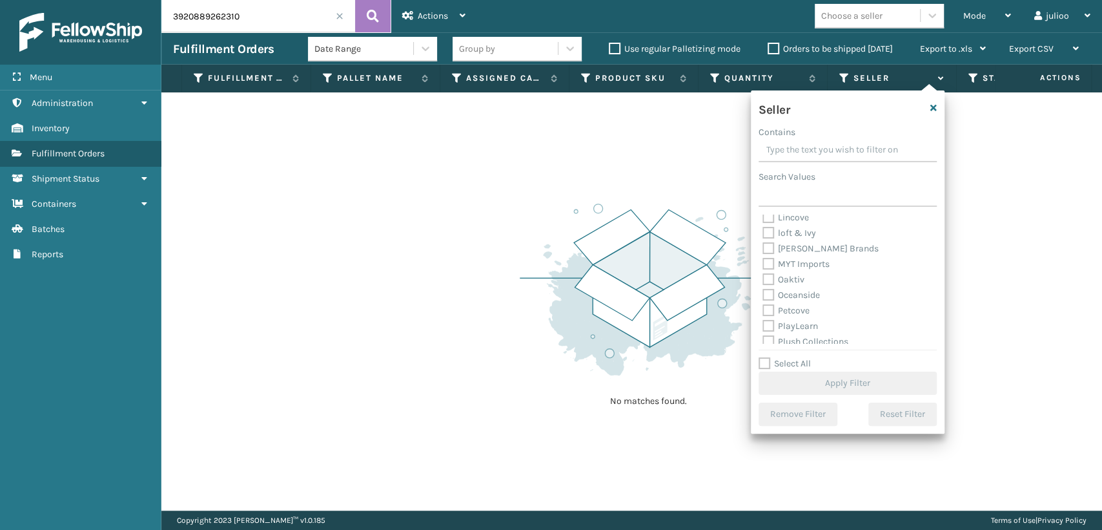
scroll to position [398, 0]
click at [931, 101] on button "button" at bounding box center [934, 107] width 6 height 23
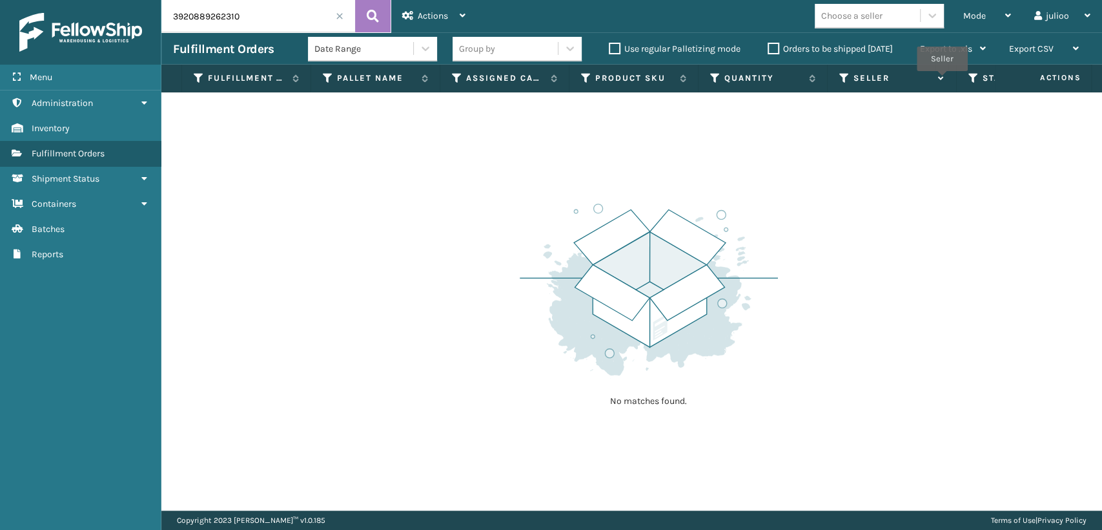
click at [942, 80] on icon at bounding box center [940, 78] width 10 height 8
click at [973, 77] on icon at bounding box center [974, 78] width 10 height 12
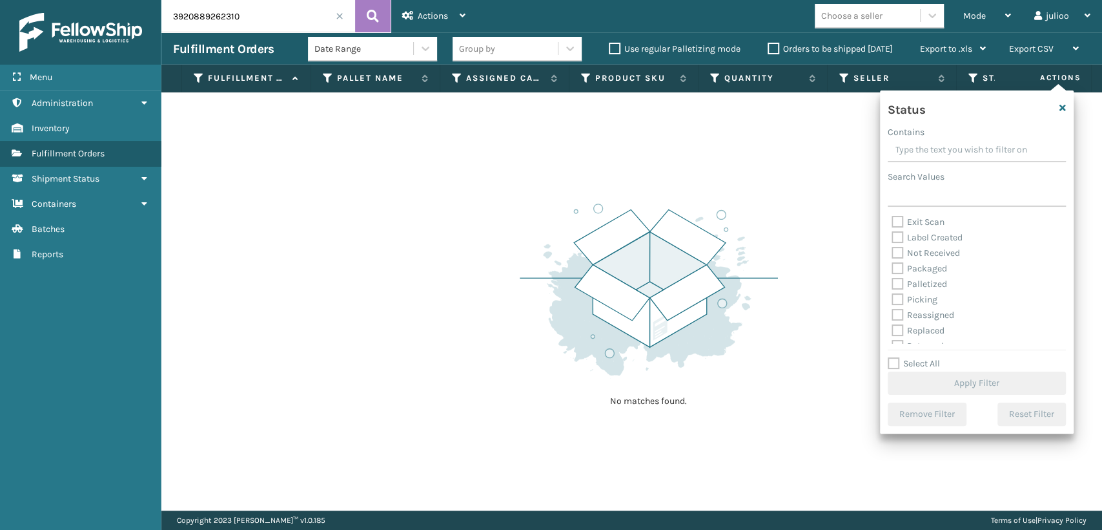
scroll to position [72, 0]
click at [924, 262] on label "Palletized" at bounding box center [920, 258] width 56 height 11
click at [893, 260] on input "Palletized" at bounding box center [892, 255] width 1 height 8
checkbox input "true"
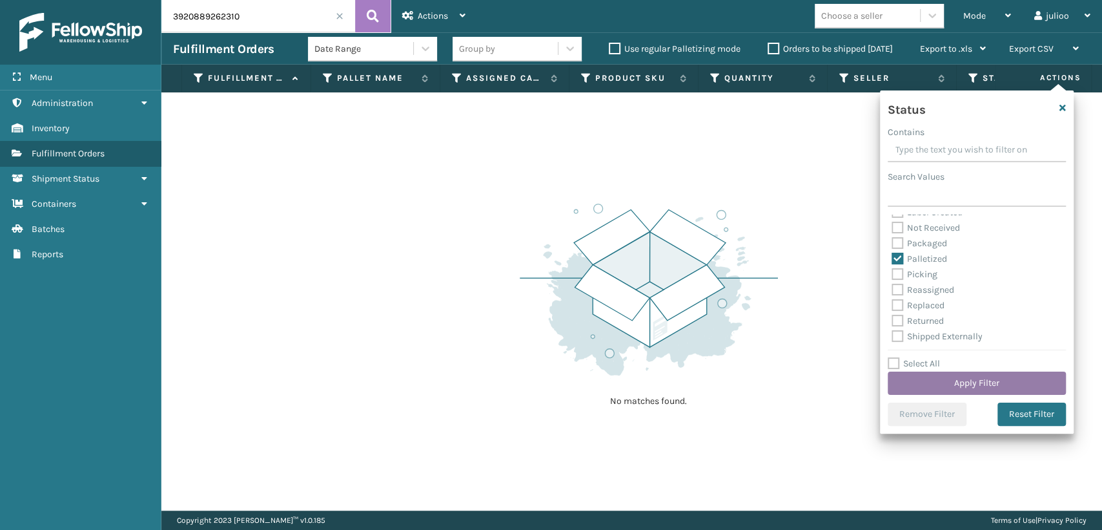
click at [956, 378] on button "Apply Filter" at bounding box center [977, 382] width 178 height 23
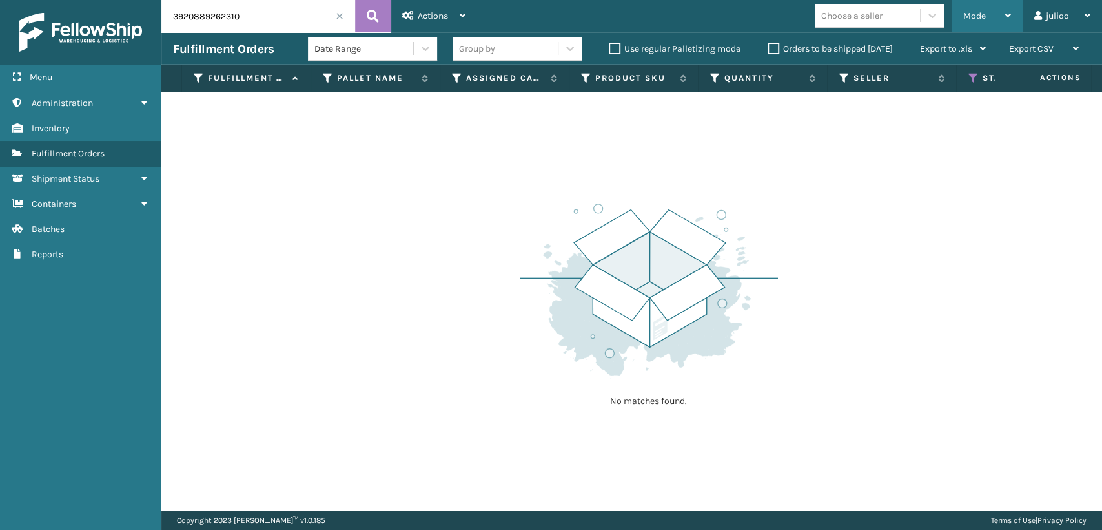
drag, startPoint x: 979, startPoint y: 17, endPoint x: 974, endPoint y: 32, distance: 15.7
click at [978, 17] on span "Mode" at bounding box center [975, 15] width 23 height 11
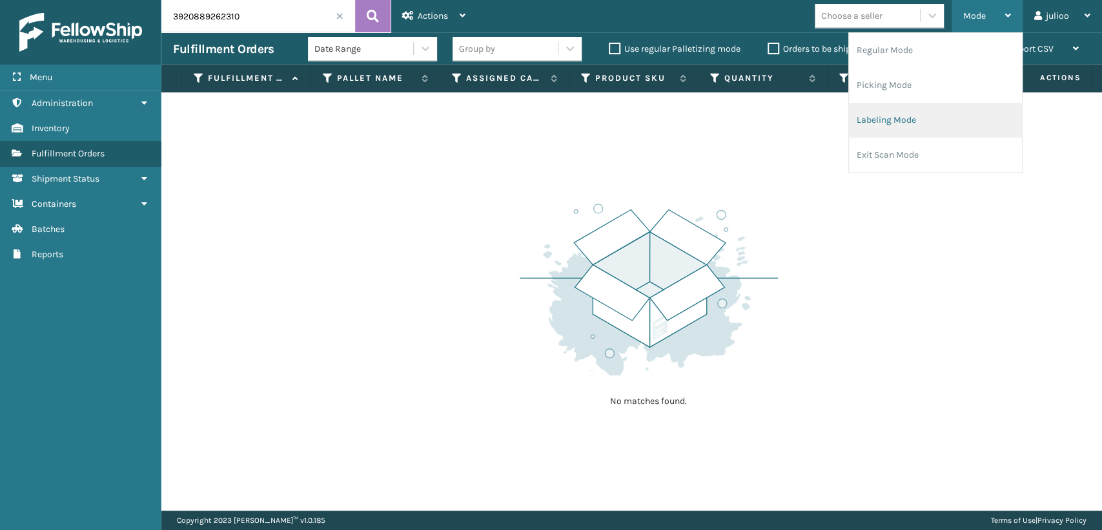
click at [905, 116] on li "Labeling Mode" at bounding box center [935, 120] width 173 height 35
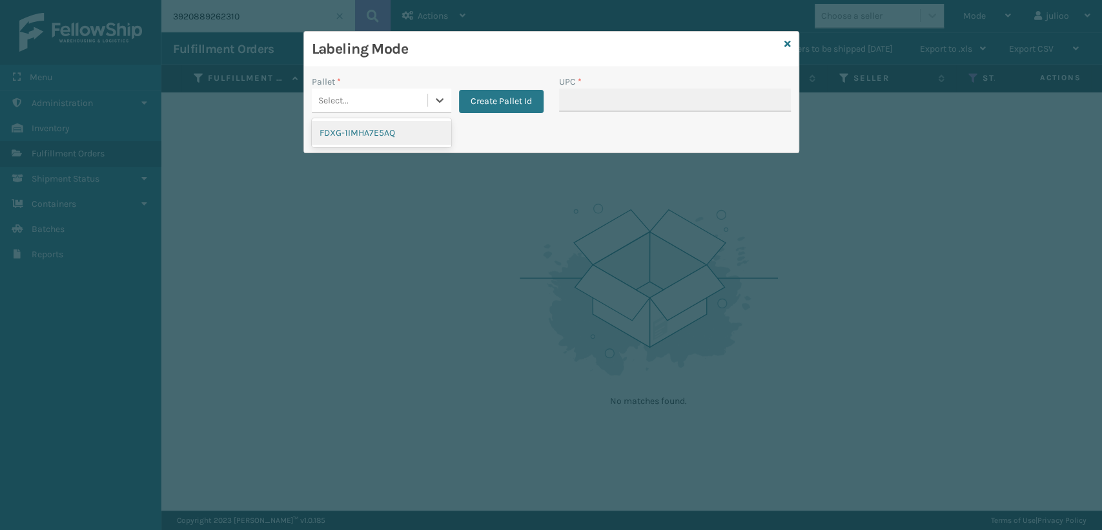
click at [397, 92] on div "Select..." at bounding box center [370, 100] width 116 height 21
drag, startPoint x: 377, startPoint y: 129, endPoint x: 506, endPoint y: 111, distance: 130.4
click at [379, 129] on div "FDXG-1IMHA7E5AQ" at bounding box center [382, 133] width 140 height 24
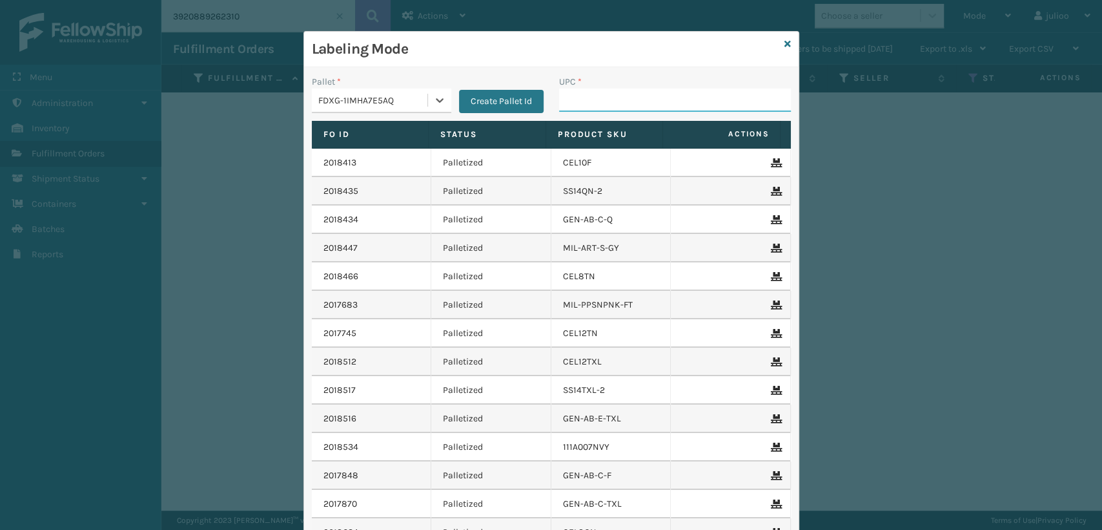
click at [617, 96] on input "UPC *" at bounding box center [675, 99] width 232 height 23
type input "840307182395"
type input "8403071892395"
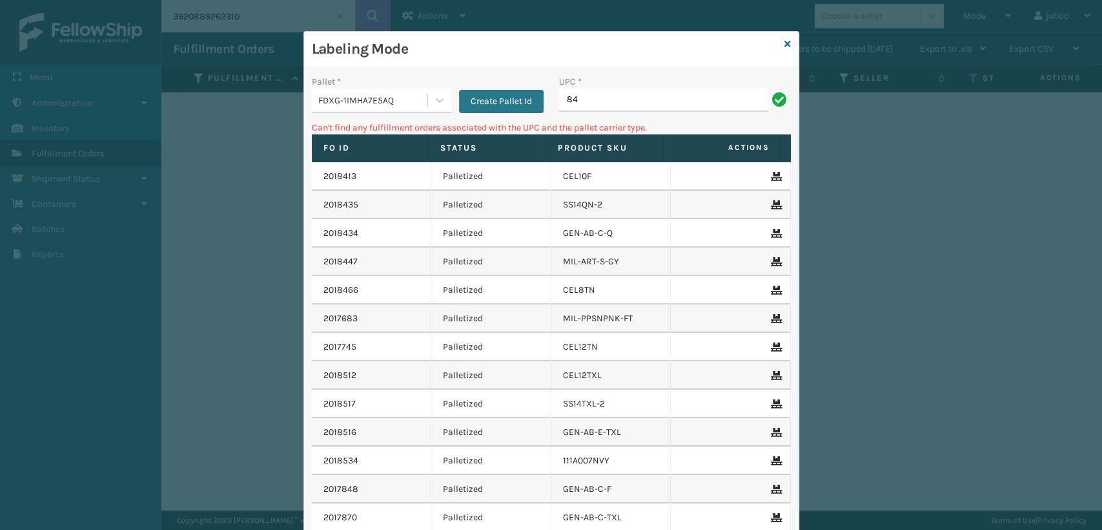
type input "8"
type input "840307182395"
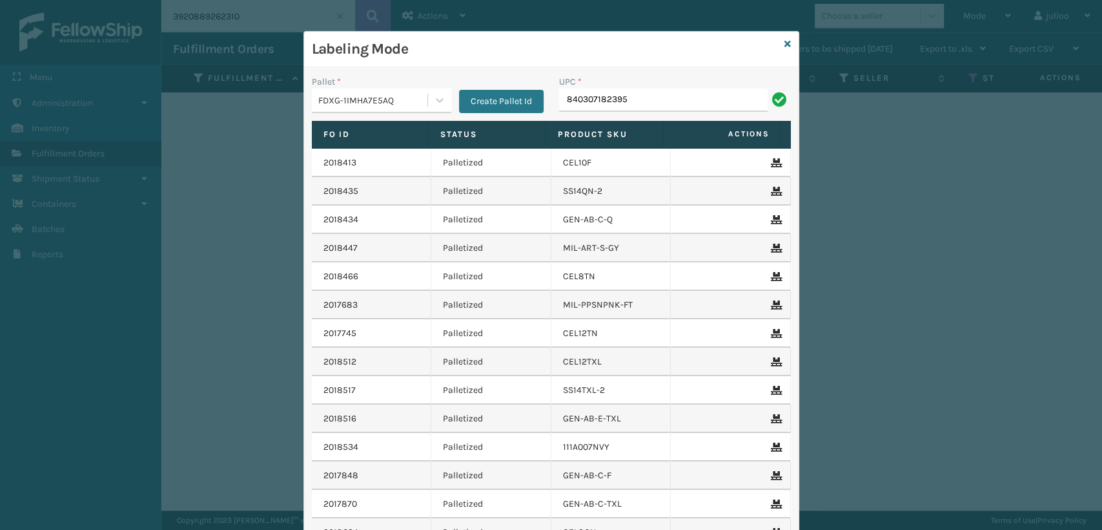
type input "840307182395"
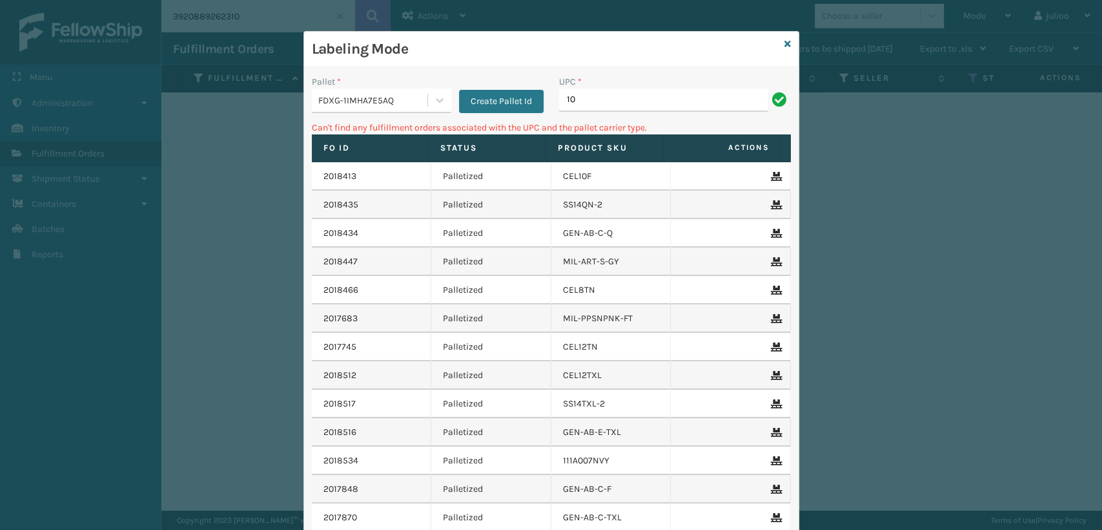
type input "1"
type input "840307182395"
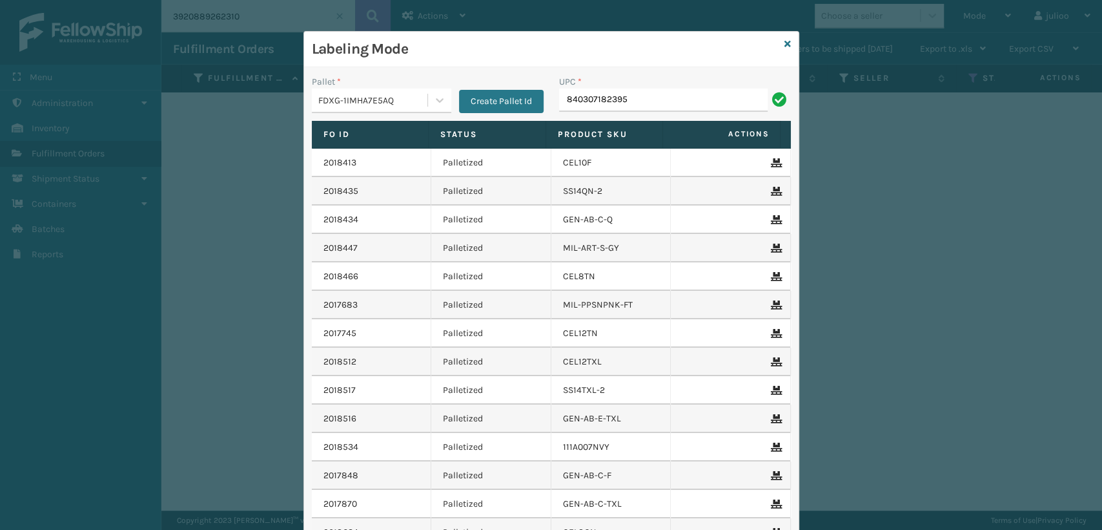
type input "840307182395"
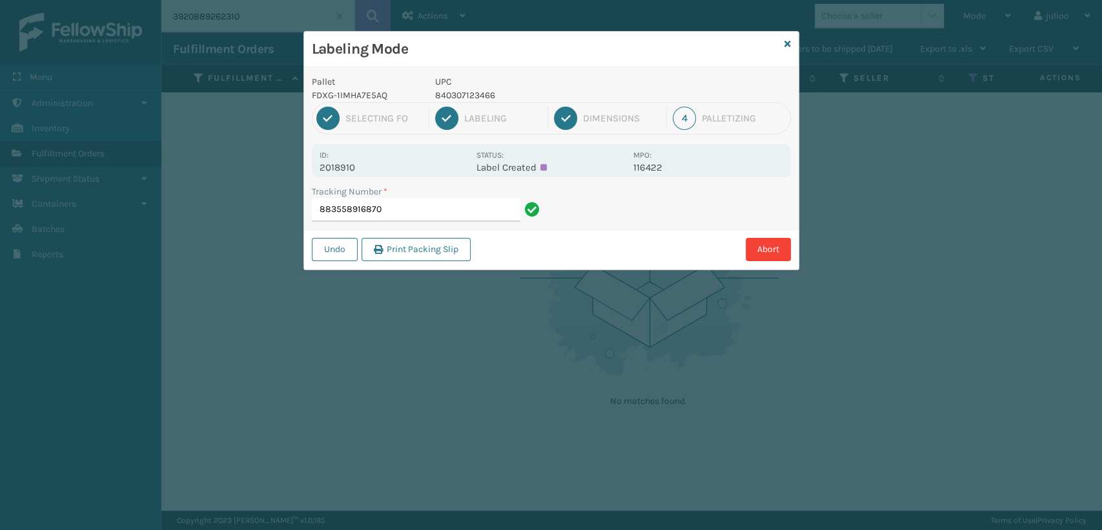
type input "883558916870"
type input "88355092446510080313018555"
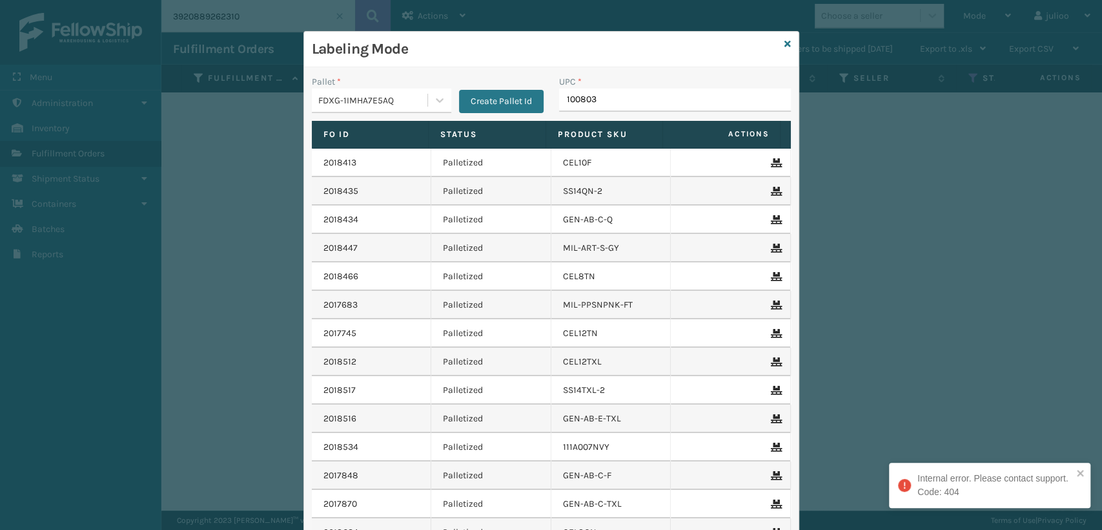
type input "1008031"
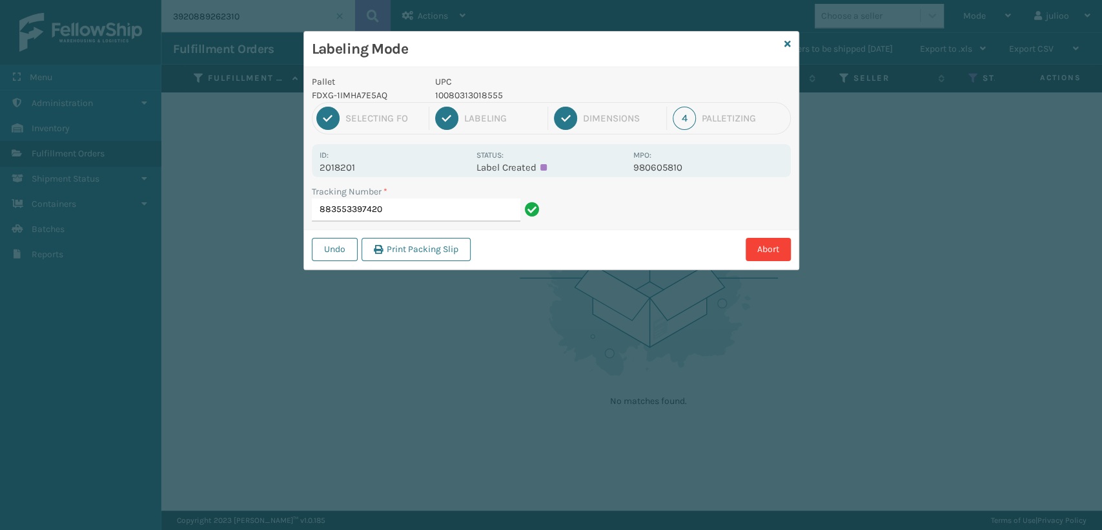
type input "883553397420"
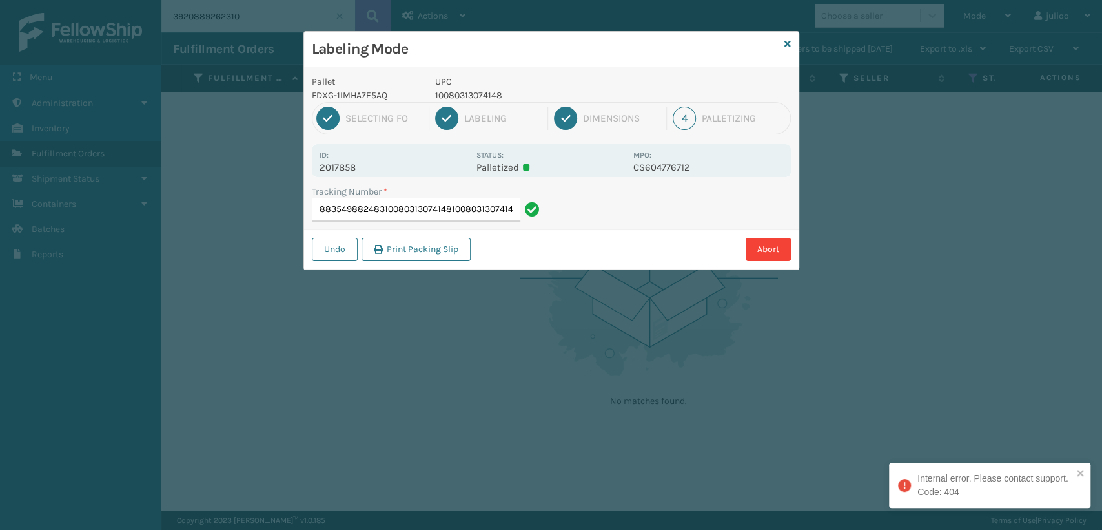
type input "8835498824831008031307414810080313074148"
type input "883551793341"
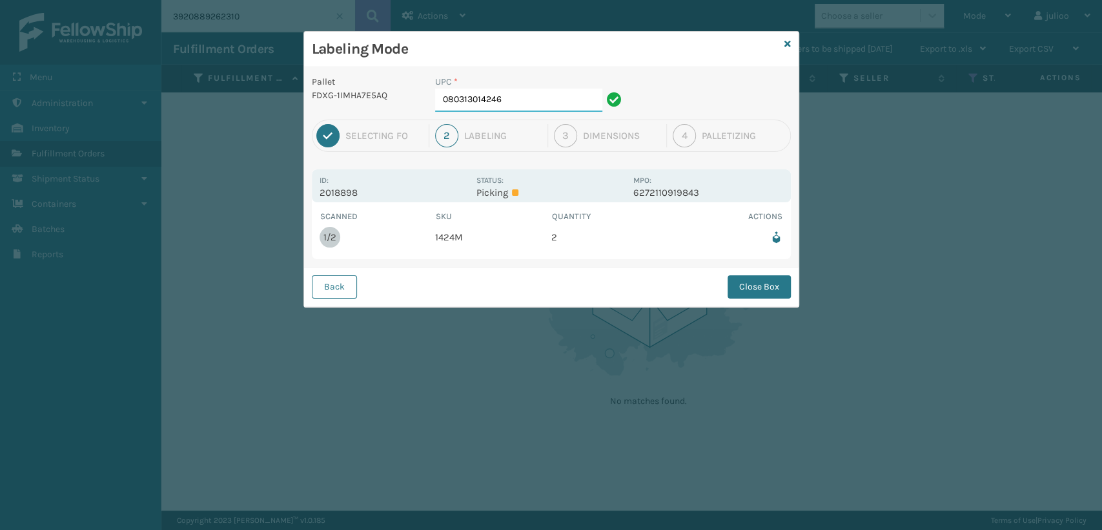
click at [537, 98] on input "080313014246" at bounding box center [518, 99] width 167 height 23
click at [331, 284] on button "Back" at bounding box center [334, 286] width 45 height 23
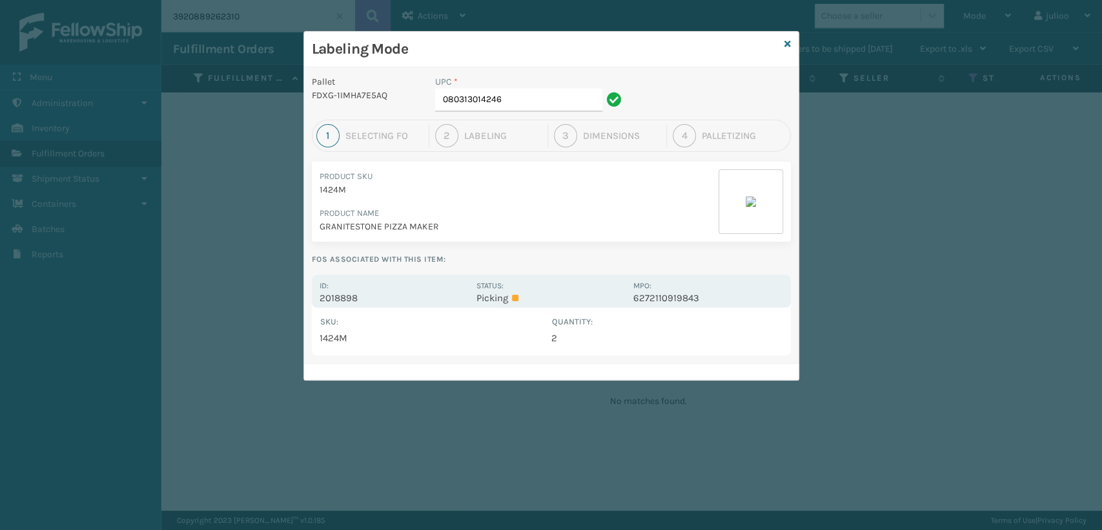
click at [332, 136] on div "1" at bounding box center [327, 135] width 23 height 23
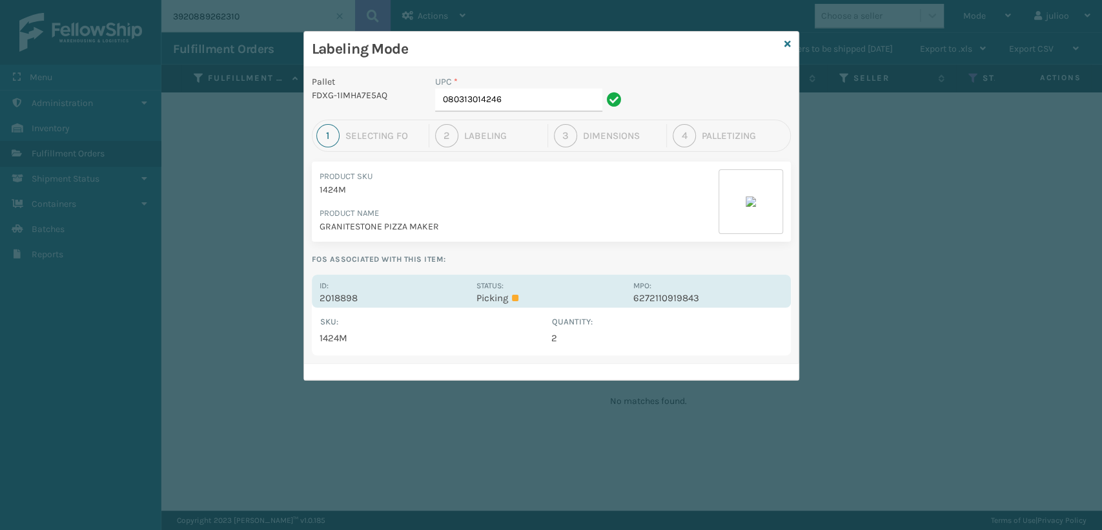
click at [375, 296] on p "2018898" at bounding box center [394, 298] width 149 height 12
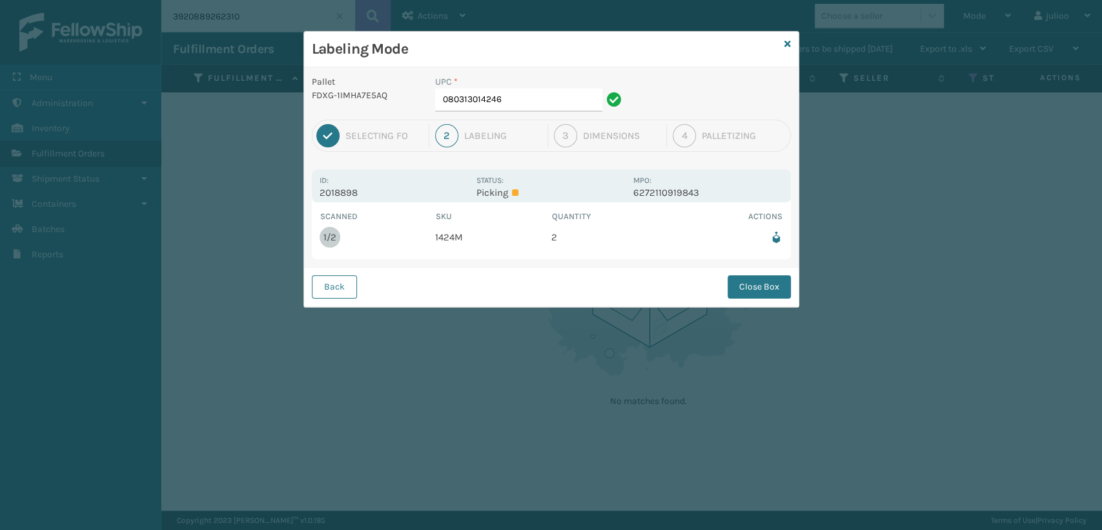
click at [330, 240] on div "1/2" at bounding box center [330, 237] width 13 height 12
click at [496, 134] on div "Labeling" at bounding box center [503, 136] width 78 height 12
click at [442, 137] on div "2" at bounding box center [446, 135] width 23 height 23
click at [741, 288] on button "Close Box" at bounding box center [759, 286] width 63 height 23
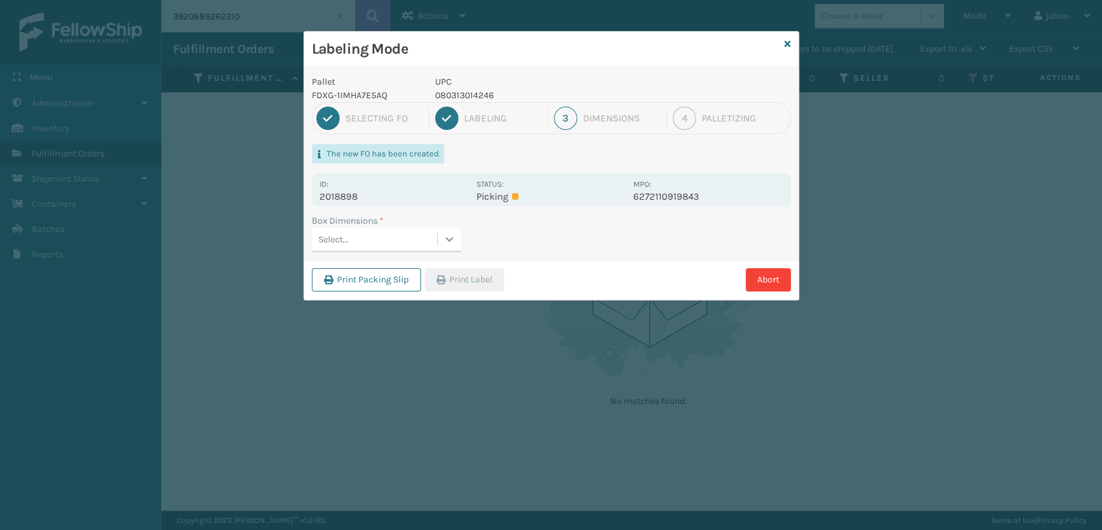
click at [451, 244] on icon at bounding box center [449, 239] width 13 height 13
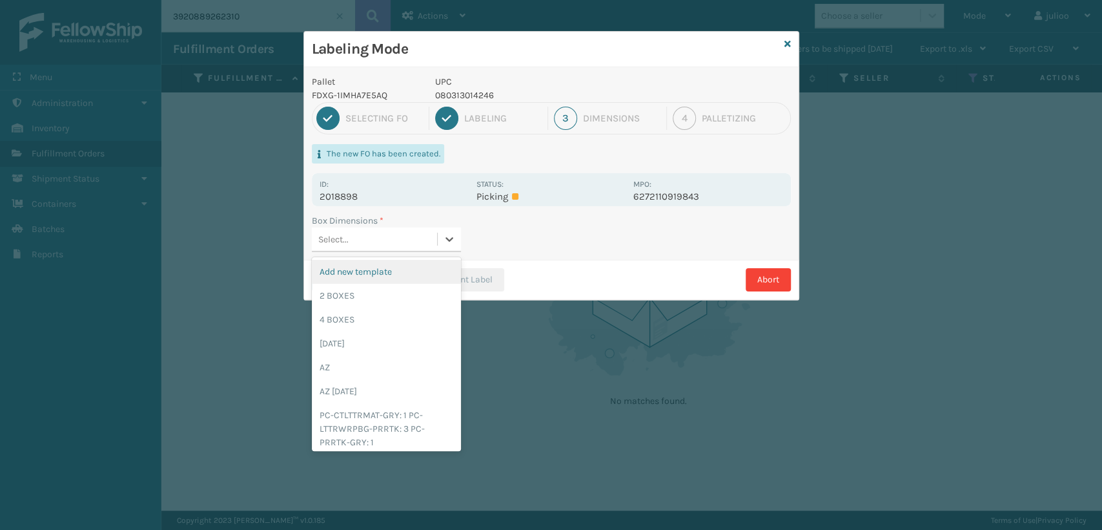
click at [550, 346] on div "Labeling Mode Pallet FDXG-1IMHA7E5AQ UPC 080313014246 1 Selecting FO 2 Labeling…" at bounding box center [551, 265] width 1102 height 530
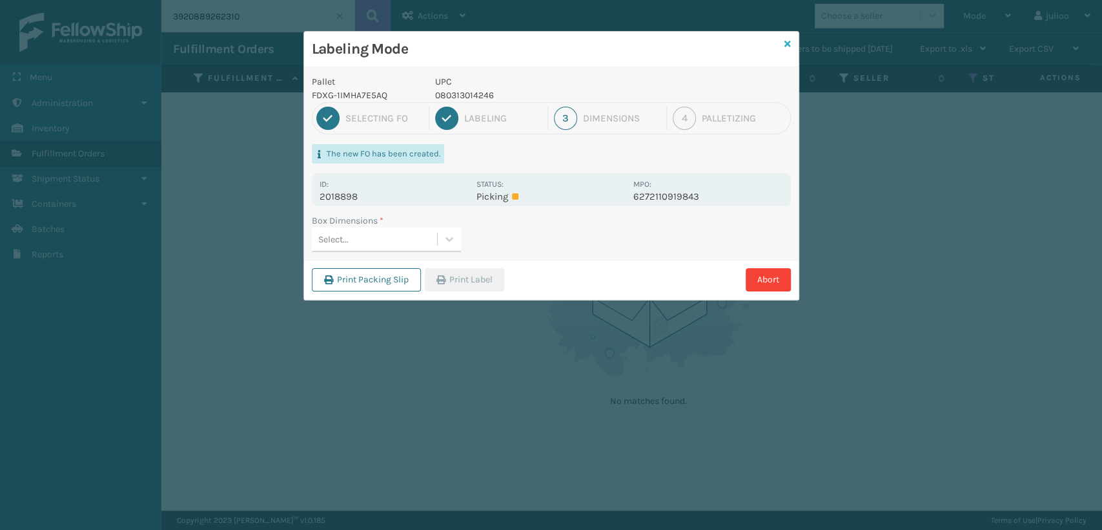
click at [785, 41] on icon at bounding box center [788, 43] width 6 height 9
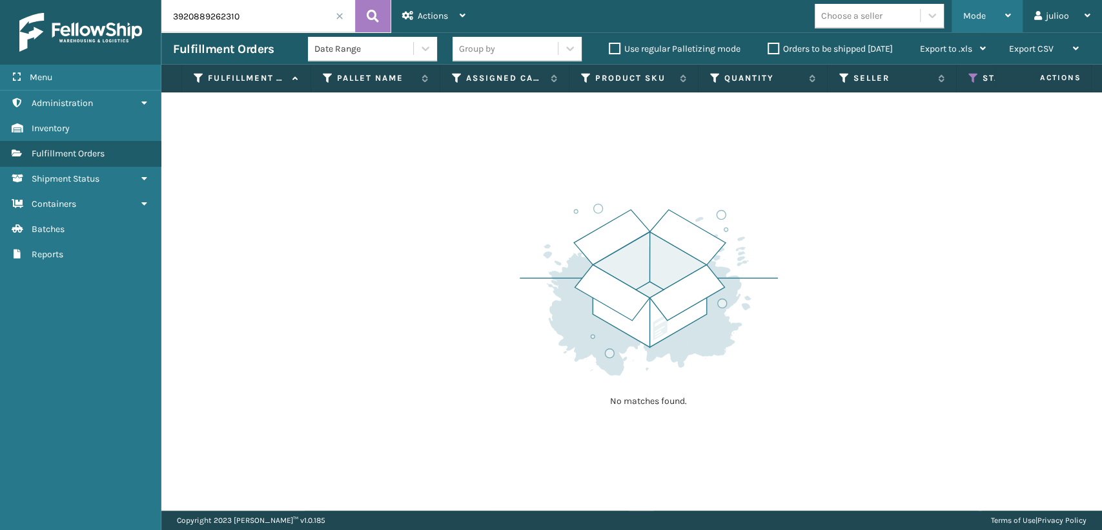
drag, startPoint x: 995, startPoint y: 16, endPoint x: 986, endPoint y: 27, distance: 14.2
click at [995, 17] on div "Mode" at bounding box center [988, 16] width 48 height 32
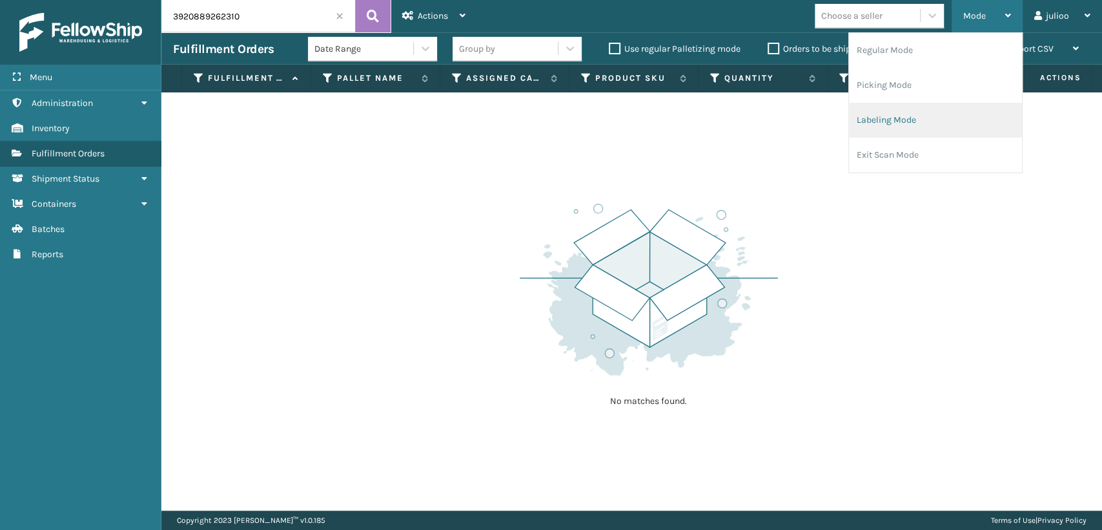
click at [884, 122] on li "Labeling Mode" at bounding box center [935, 120] width 173 height 35
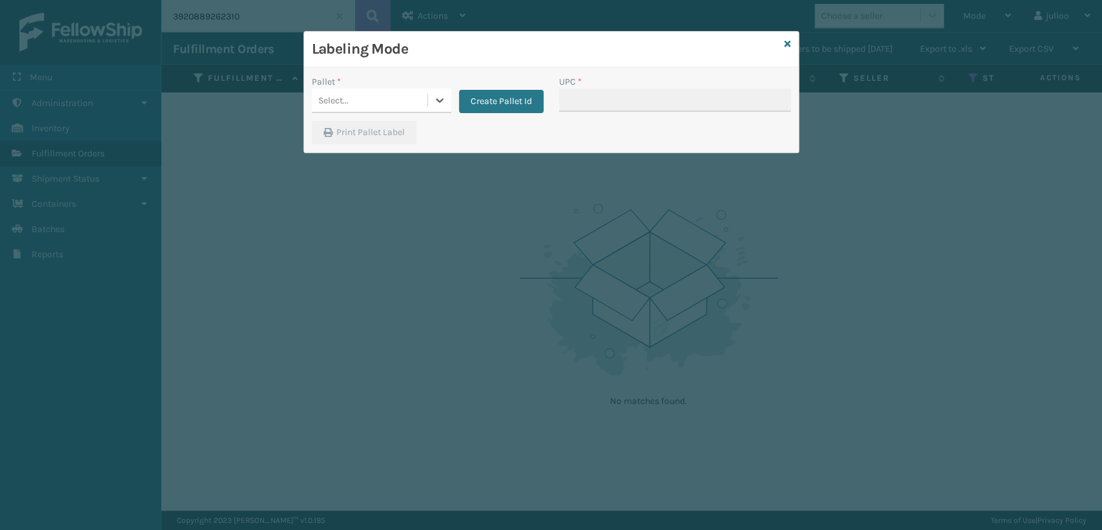
click at [412, 107] on div "Select..." at bounding box center [370, 100] width 116 height 21
click at [399, 134] on div "FDXG-1IMHA7E5AQ" at bounding box center [382, 133] width 140 height 24
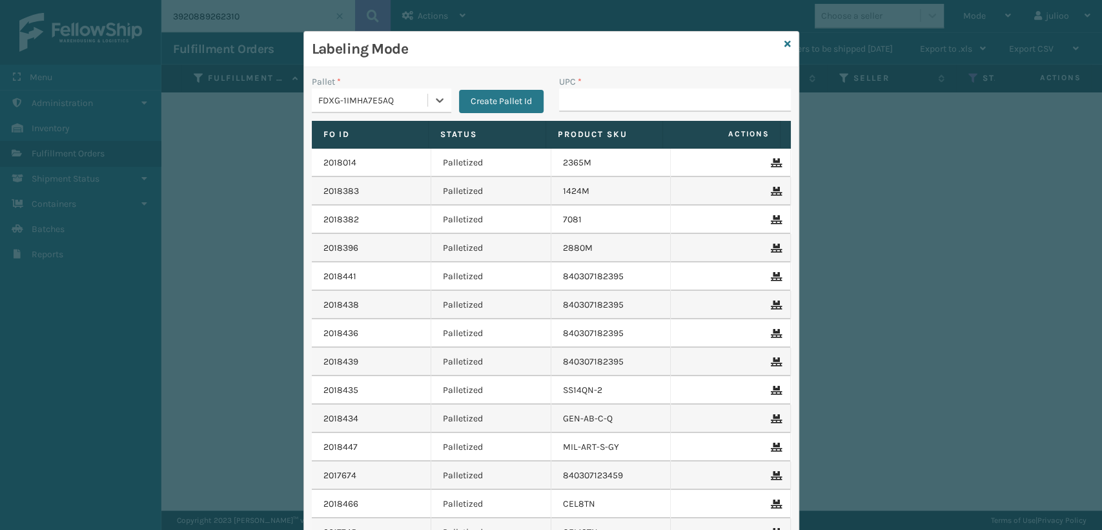
type input "080313014246"
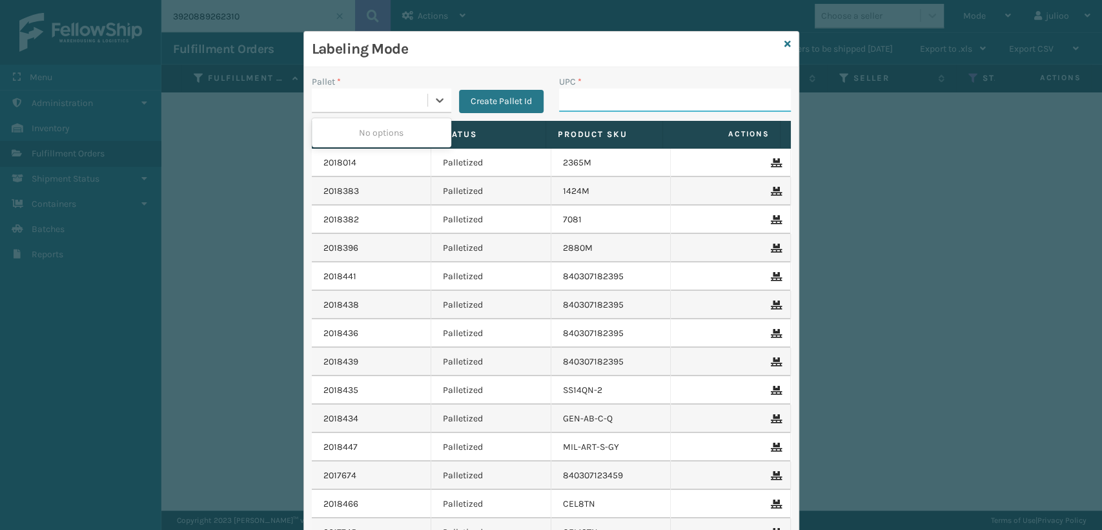
click at [668, 101] on input "UPC *" at bounding box center [675, 99] width 232 height 23
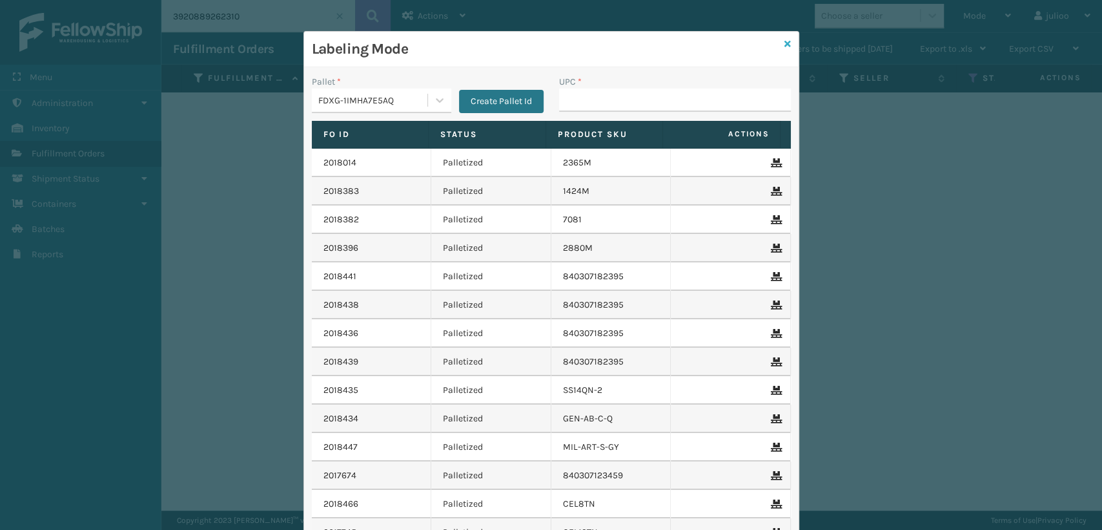
click at [785, 45] on icon at bounding box center [788, 43] width 6 height 9
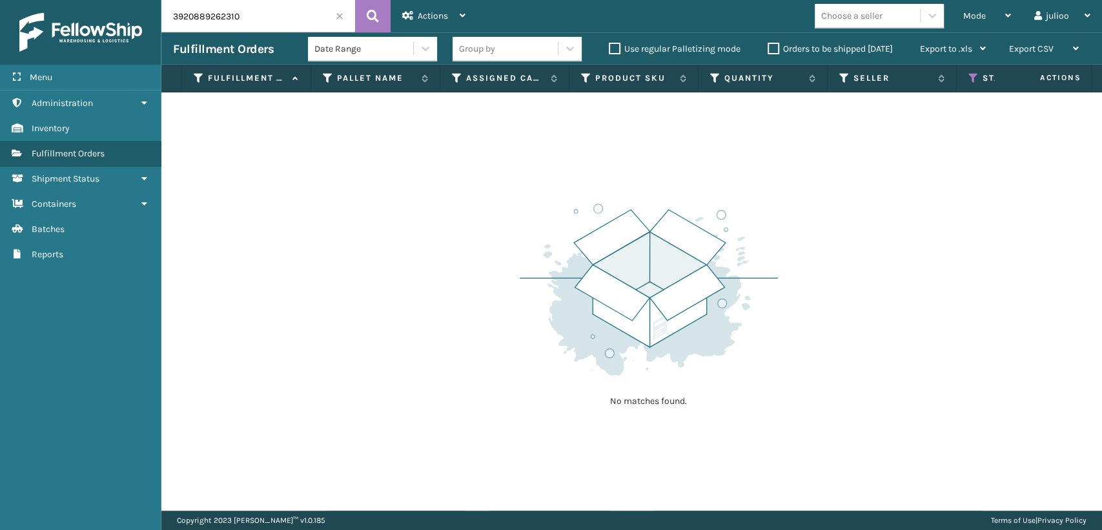
click at [340, 12] on span at bounding box center [340, 16] width 8 height 8
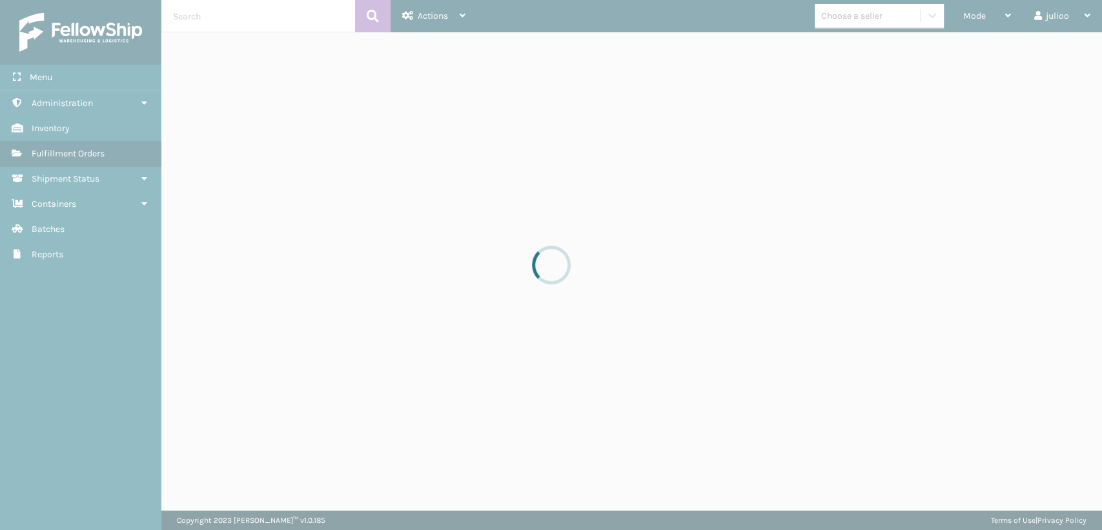
click at [305, 13] on div at bounding box center [551, 265] width 1102 height 530
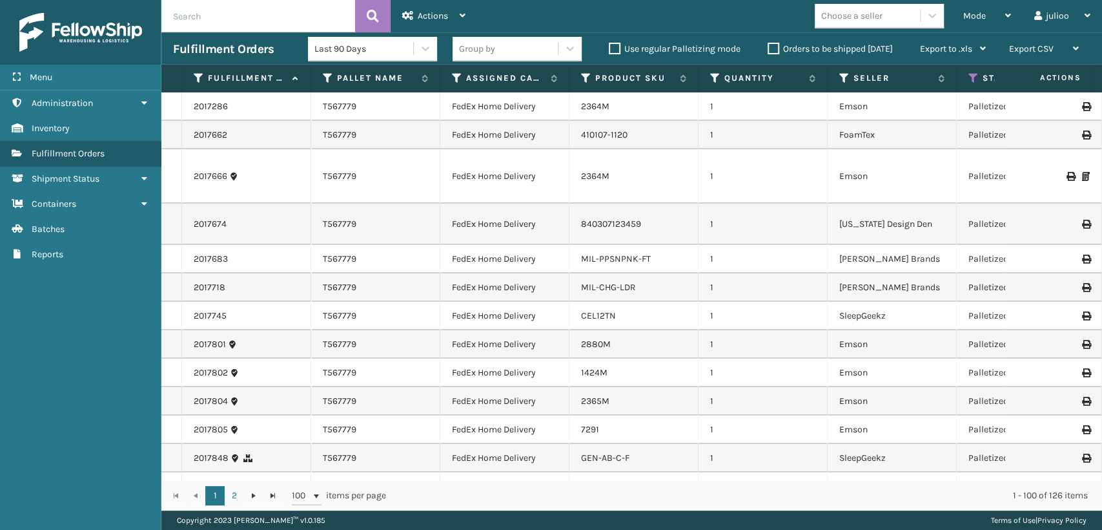
click at [238, 20] on input "text" at bounding box center [258, 16] width 194 height 32
type input "1424m"
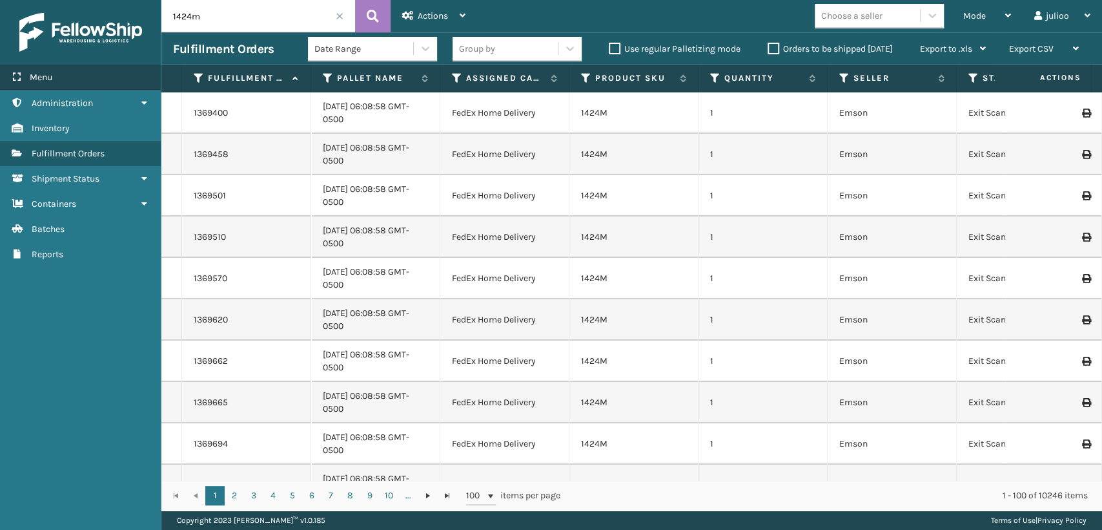
click at [55, 72] on div "Menu" at bounding box center [80, 78] width 161 height 26
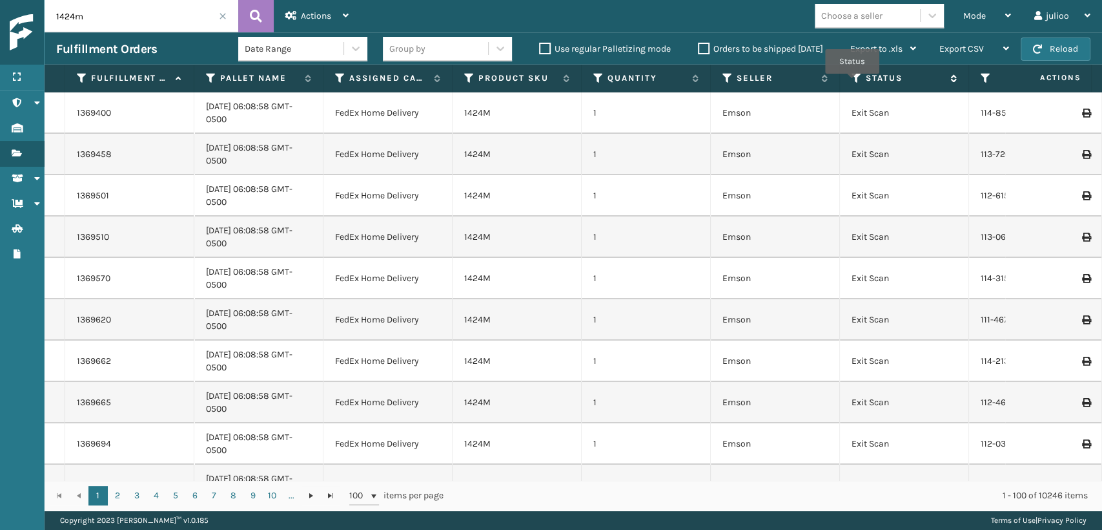
click at [853, 83] on icon at bounding box center [857, 78] width 10 height 12
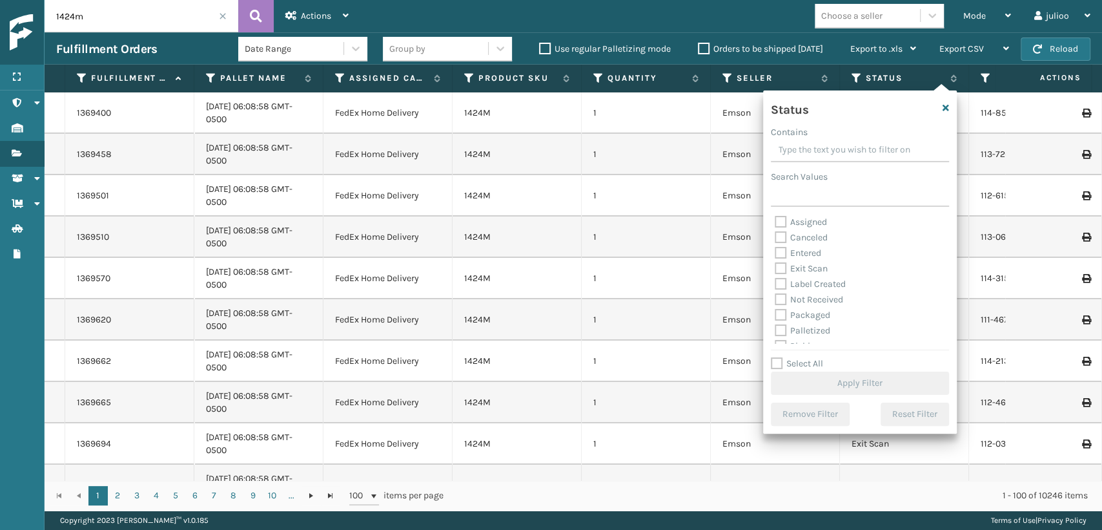
click at [811, 327] on label "Palletized" at bounding box center [803, 330] width 56 height 11
click at [776, 327] on input "Palletized" at bounding box center [775, 327] width 1 height 8
checkbox input "true"
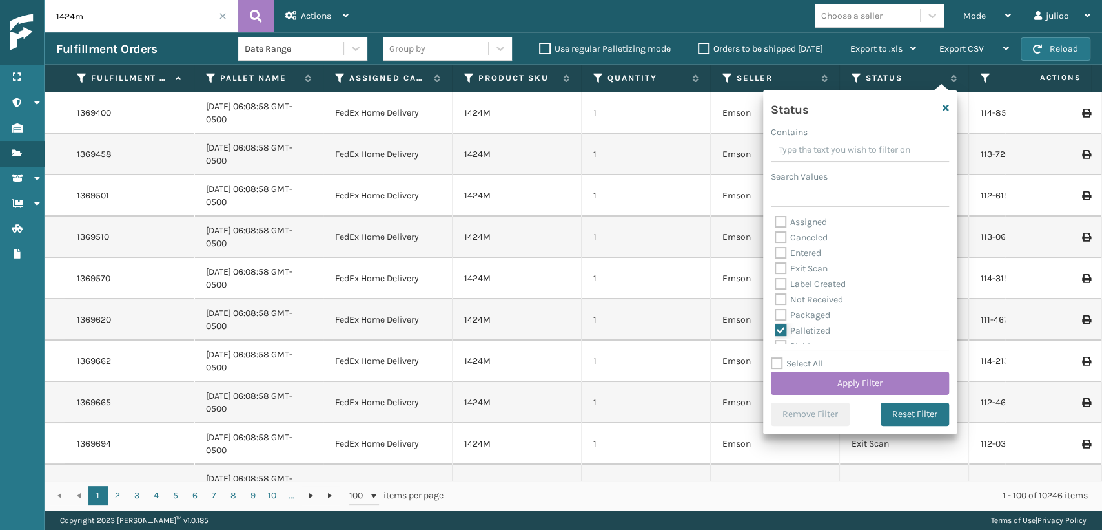
scroll to position [72, 0]
click at [811, 276] on label "Picking" at bounding box center [798, 274] width 46 height 11
click at [776, 275] on input "Picking" at bounding box center [775, 271] width 1 height 8
checkbox input "true"
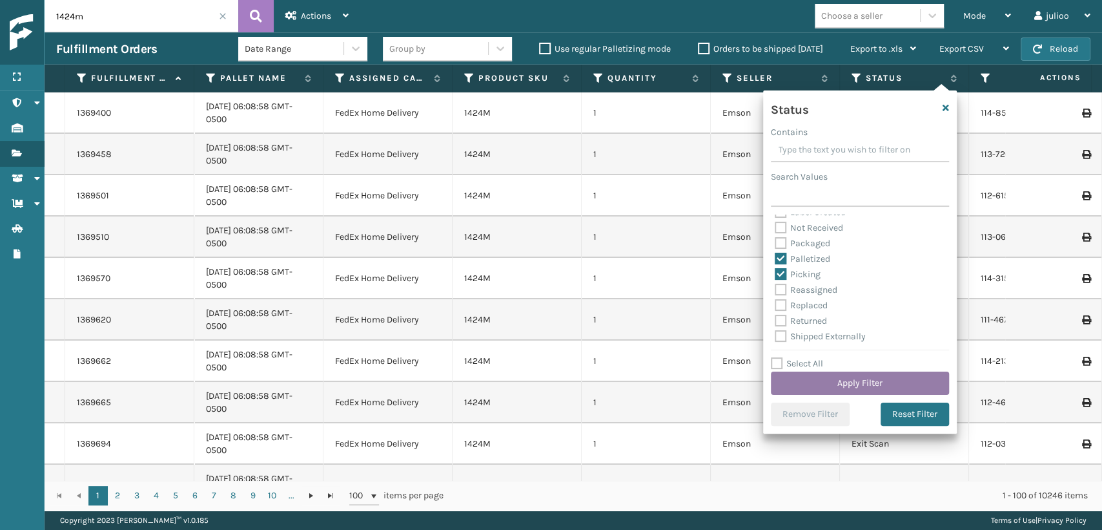
click at [904, 377] on button "Apply Filter" at bounding box center [860, 382] width 178 height 23
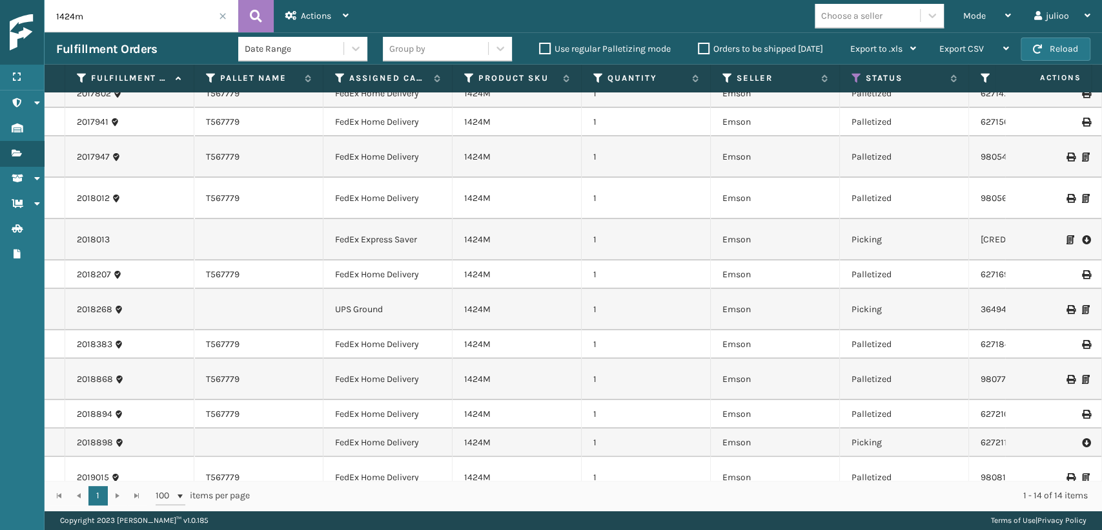
scroll to position [111, 0]
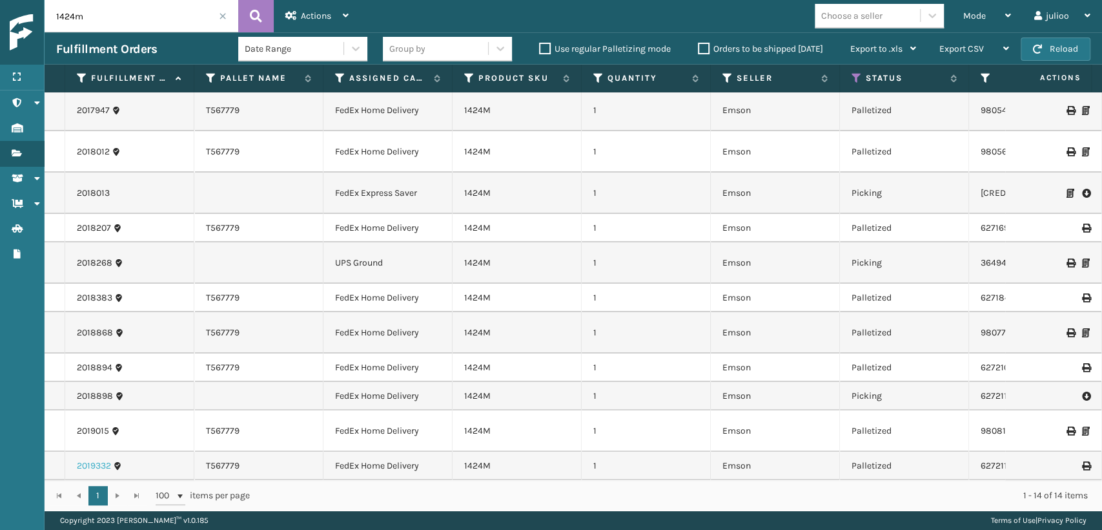
click at [88, 459] on link "2019332" at bounding box center [94, 465] width 34 height 13
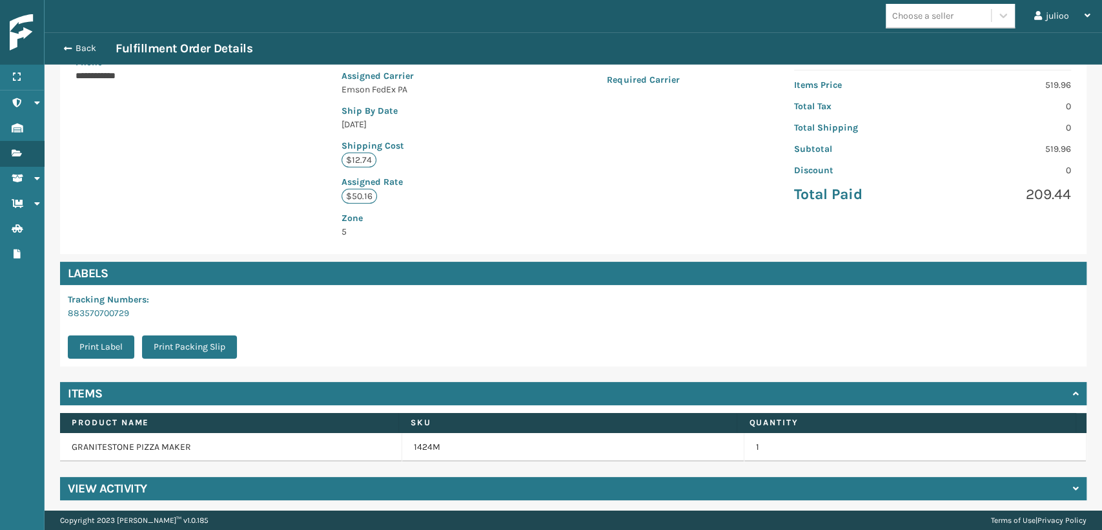
scroll to position [247, 0]
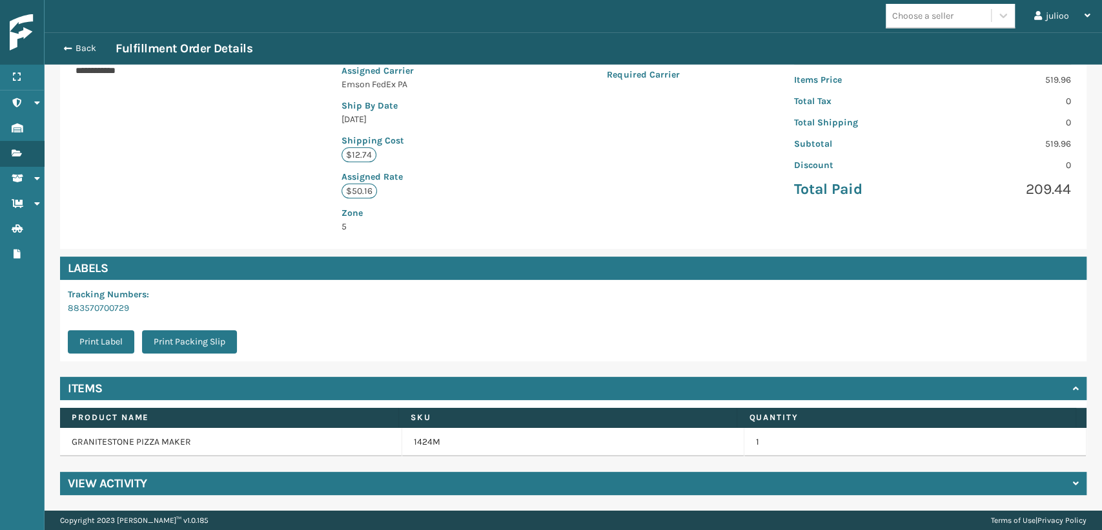
click at [152, 486] on div "View Activity" at bounding box center [573, 482] width 1027 height 23
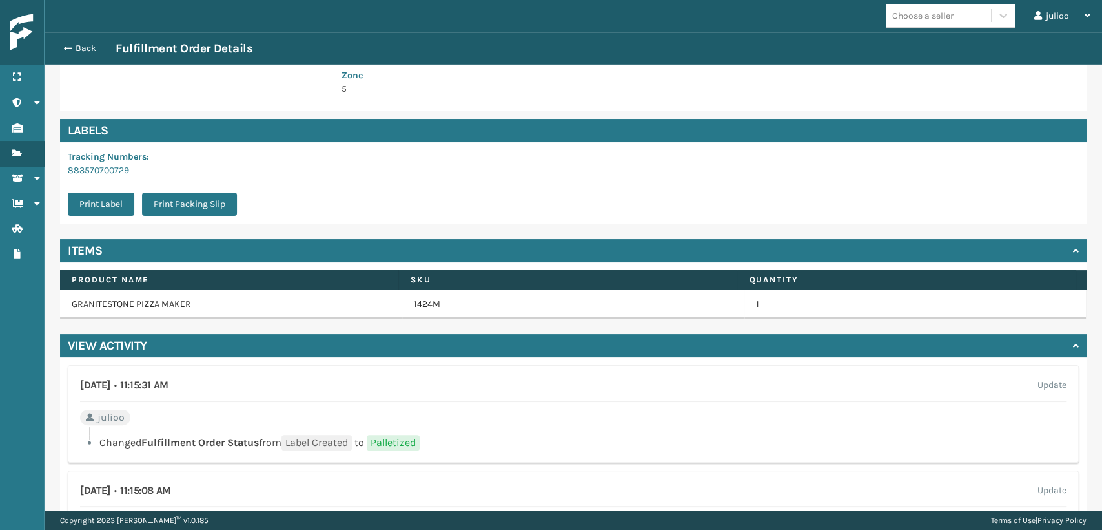
scroll to position [390, 0]
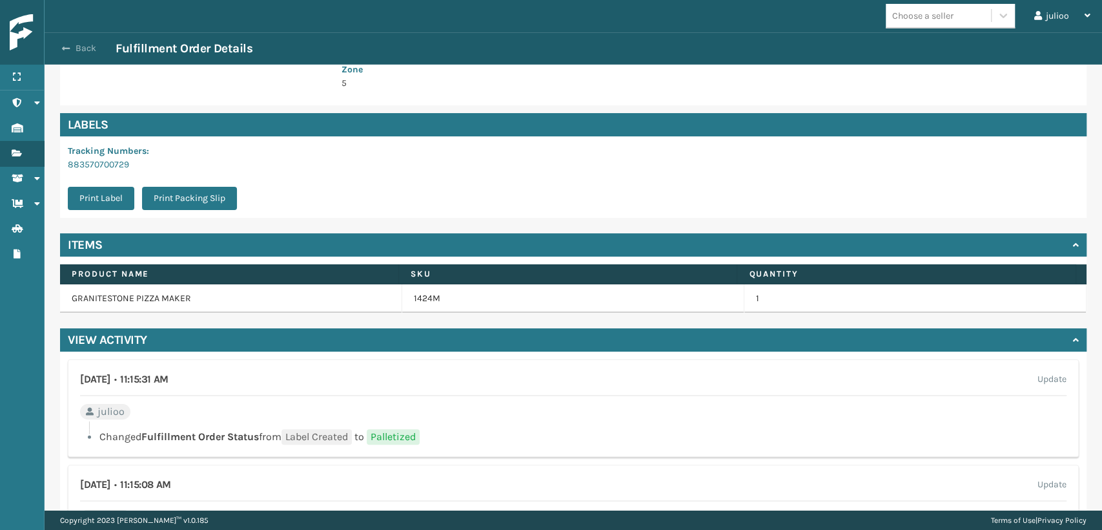
click at [87, 50] on button "Back" at bounding box center [85, 49] width 59 height 12
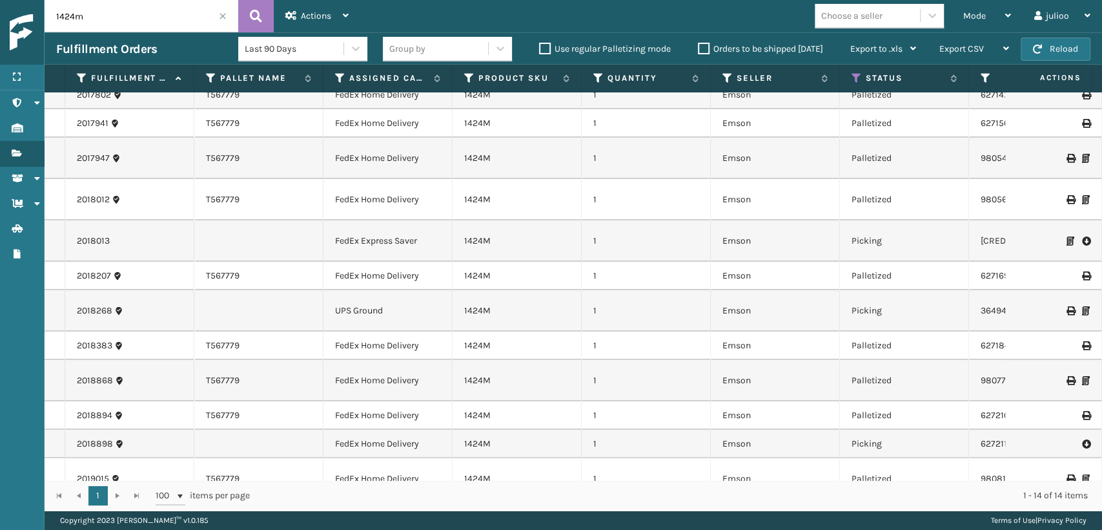
scroll to position [111, 0]
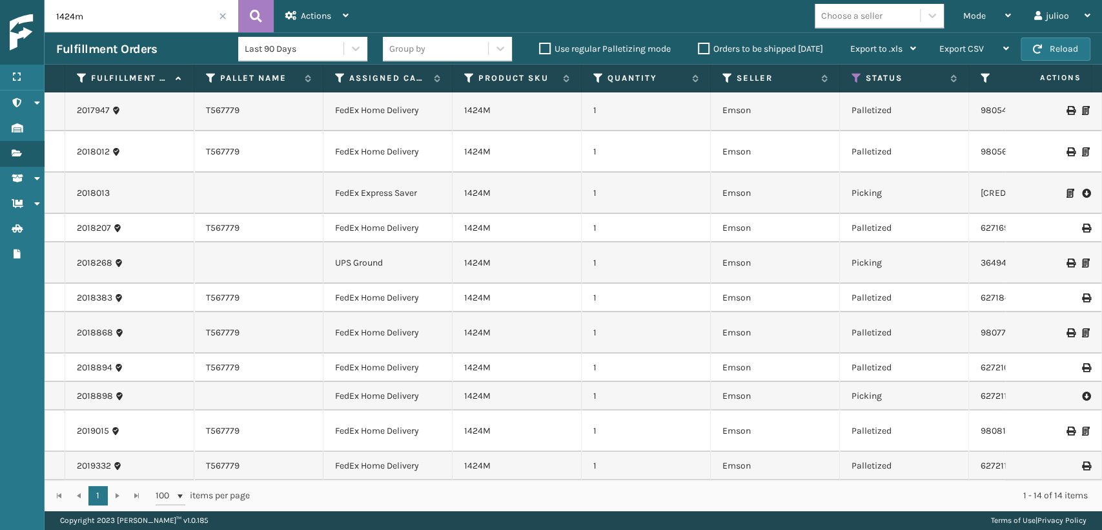
click at [599, 455] on td "1" at bounding box center [646, 465] width 129 height 28
click at [595, 455] on td "1" at bounding box center [646, 465] width 129 height 28
click at [97, 459] on link "2019332" at bounding box center [94, 465] width 34 height 13
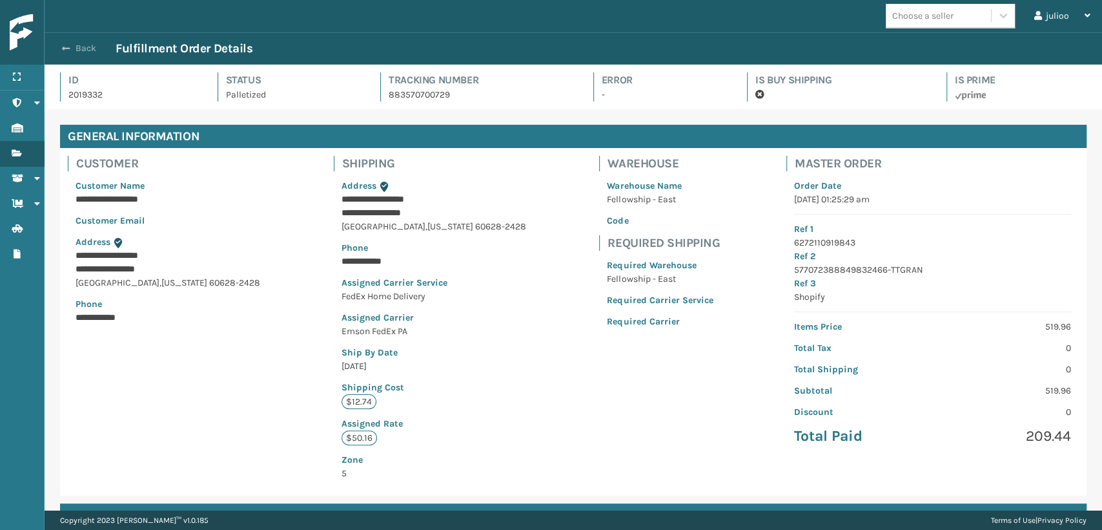
click at [62, 43] on button "Back" at bounding box center [85, 49] width 59 height 12
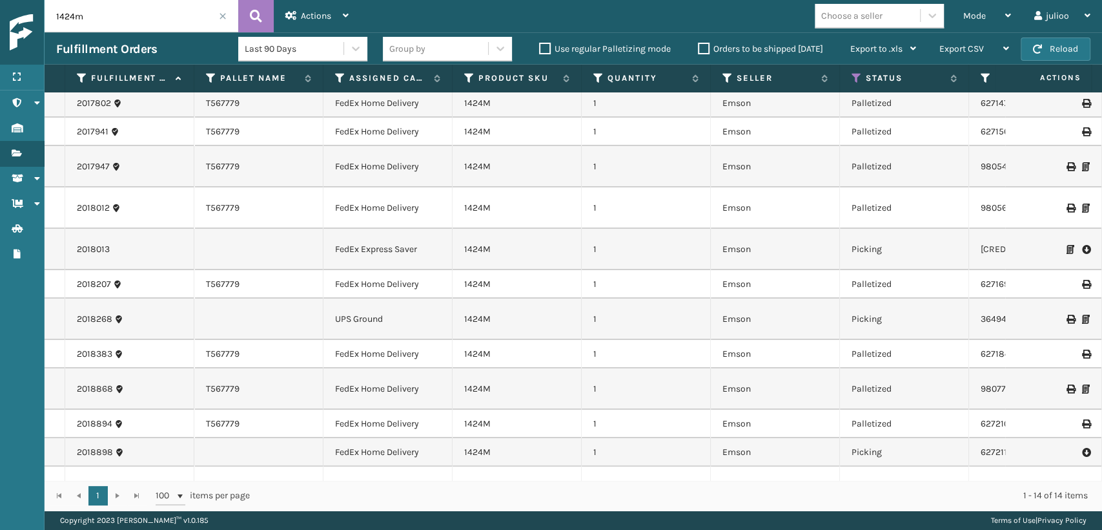
scroll to position [111, 0]
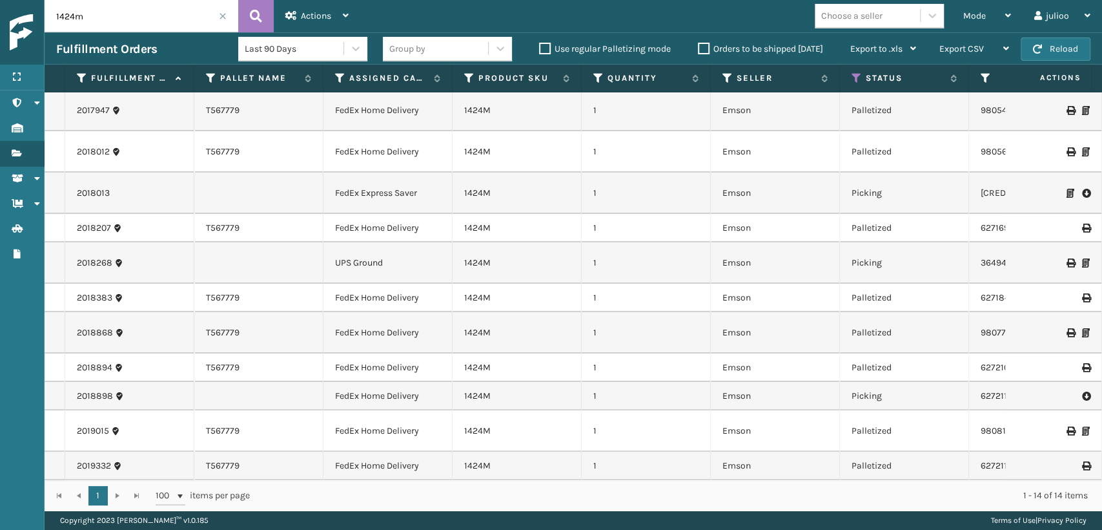
click at [96, 426] on td "2019015" at bounding box center [129, 430] width 129 height 41
click at [94, 424] on link "2019015" at bounding box center [93, 430] width 32 height 13
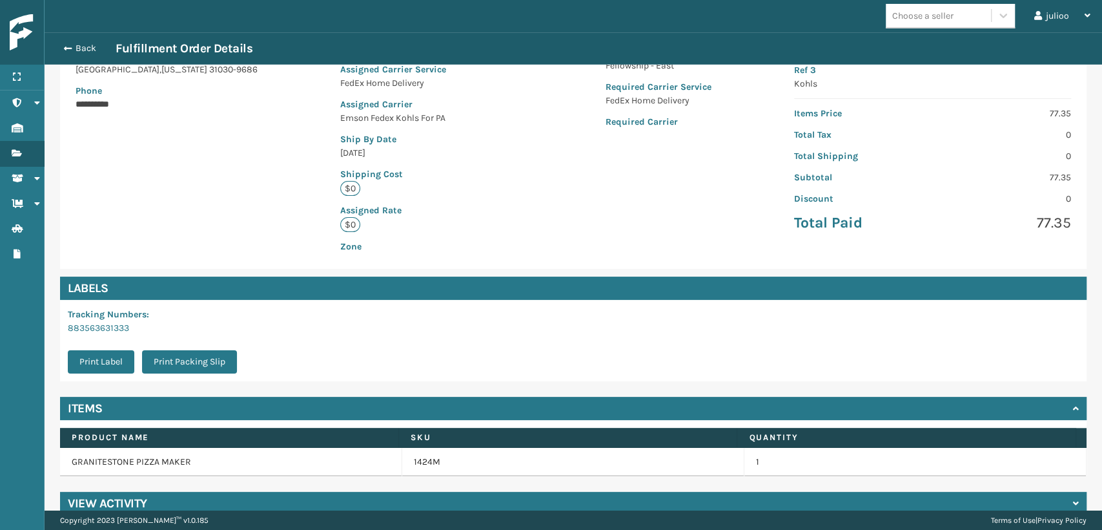
scroll to position [233, 0]
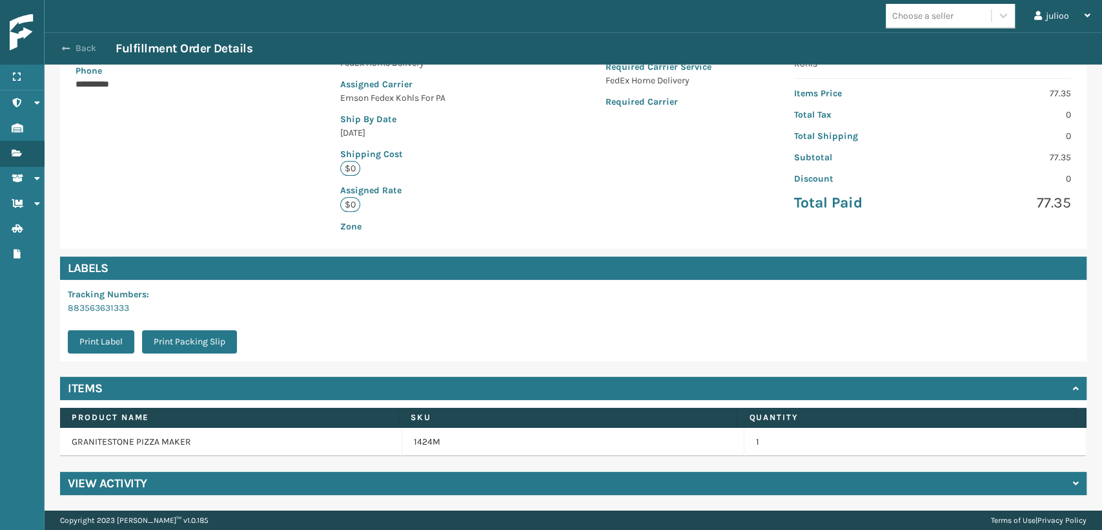
click at [72, 45] on button "Back" at bounding box center [85, 49] width 59 height 12
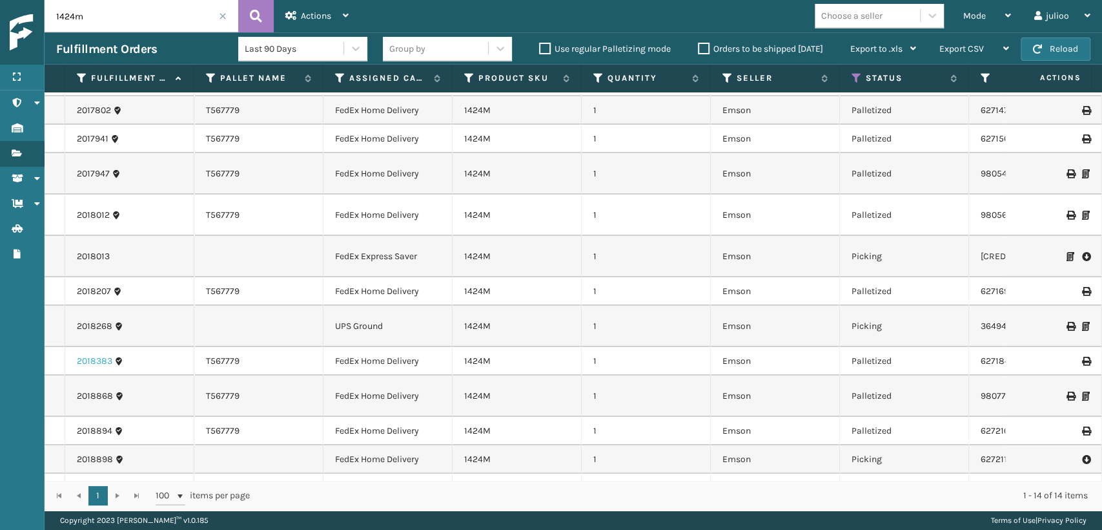
scroll to position [72, 0]
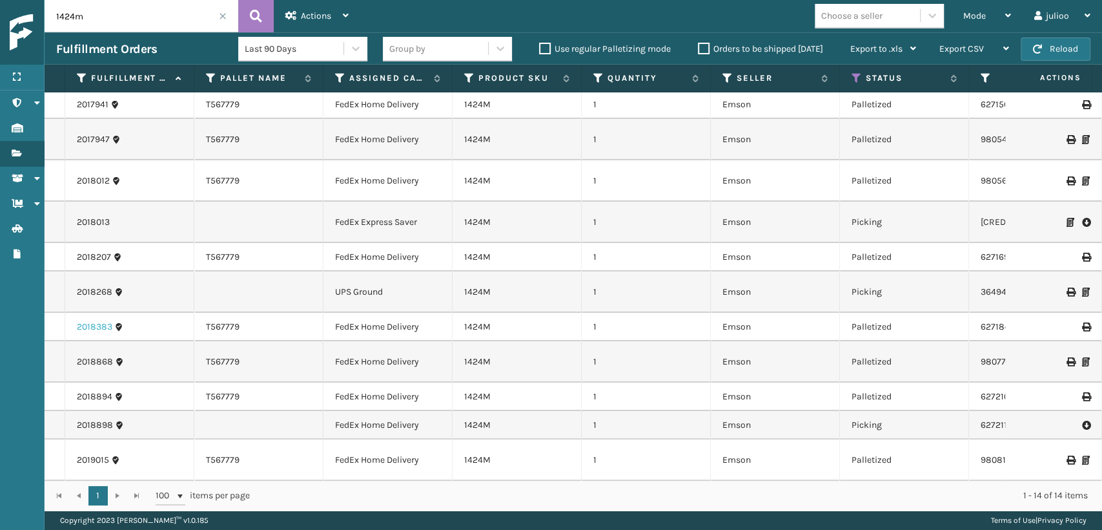
click at [83, 332] on link "2018383" at bounding box center [95, 326] width 36 height 13
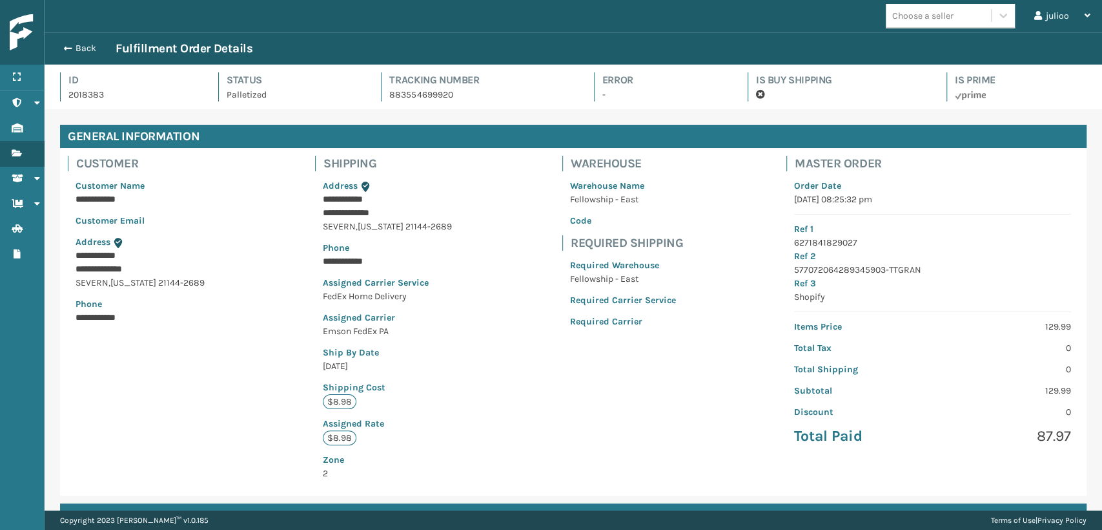
scroll to position [31, 1058]
click at [99, 48] on button "Back" at bounding box center [85, 49] width 59 height 12
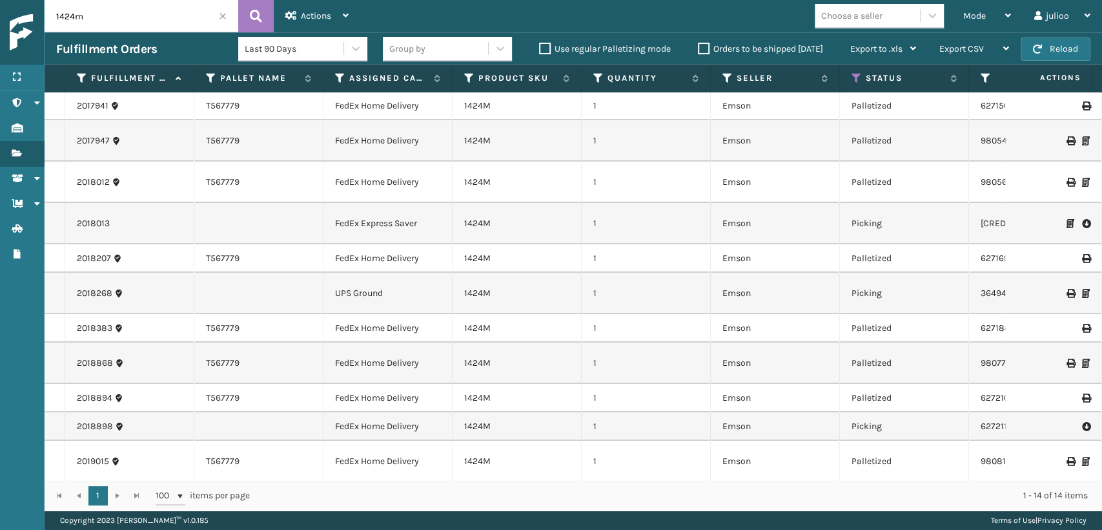
scroll to position [111, 0]
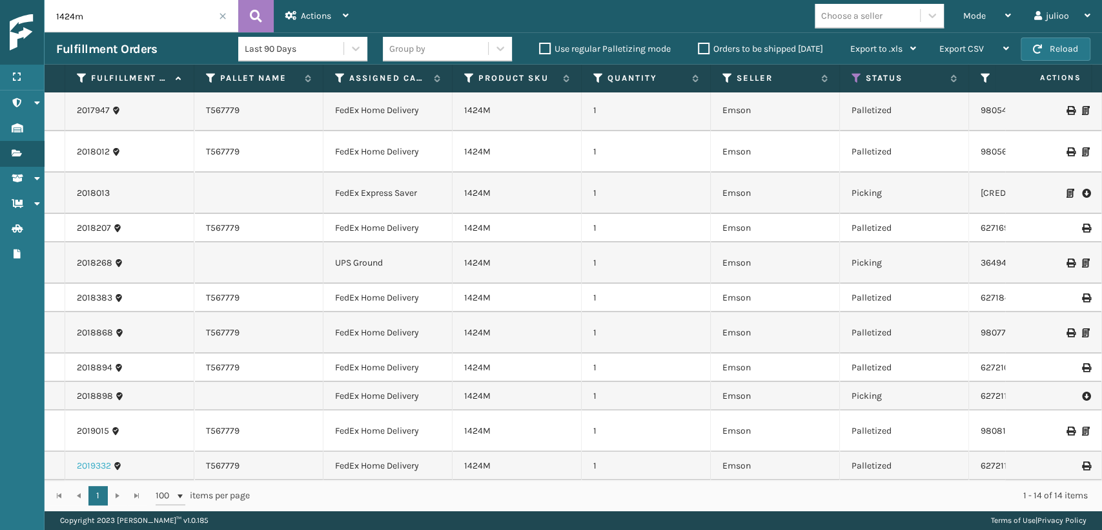
click at [88, 459] on link "2019332" at bounding box center [94, 465] width 34 height 13
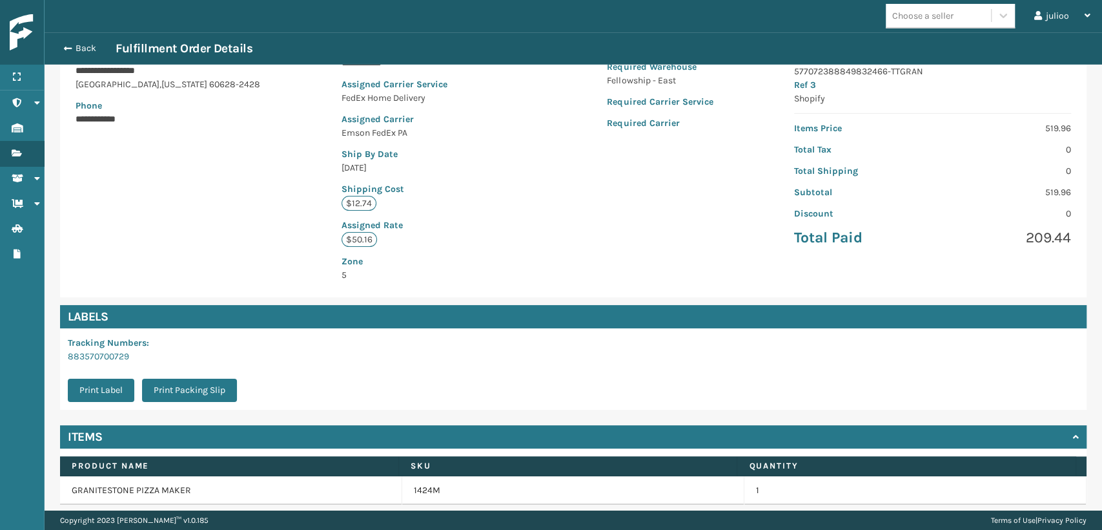
scroll to position [247, 0]
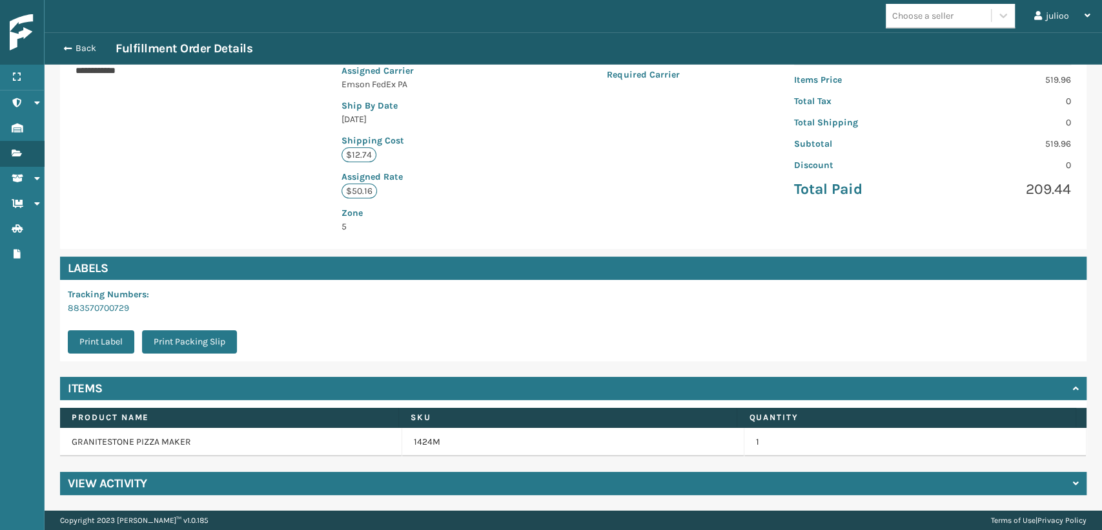
click at [1055, 387] on div "Items" at bounding box center [573, 388] width 1027 height 23
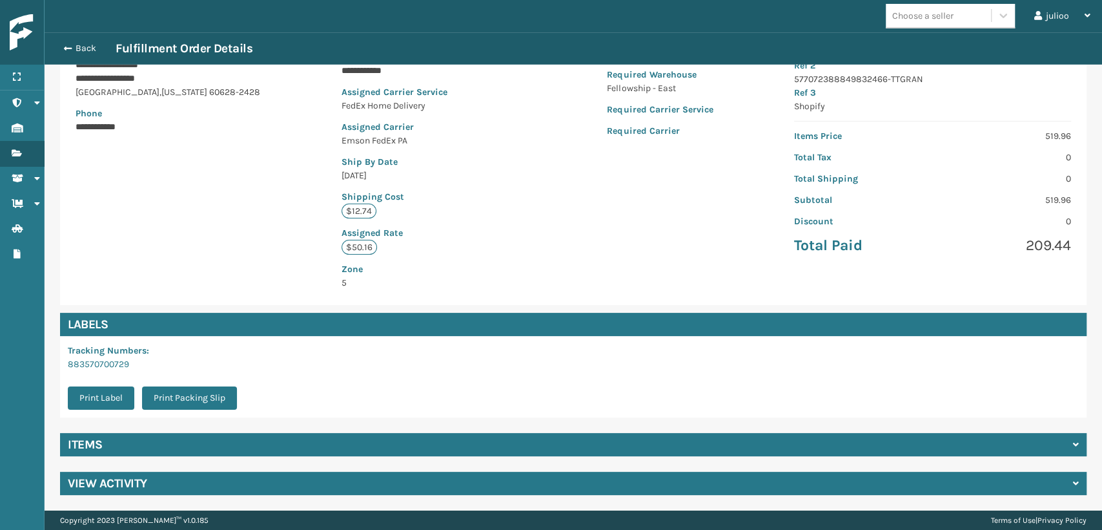
scroll to position [191, 0]
click at [1033, 451] on div "Items" at bounding box center [573, 444] width 1027 height 23
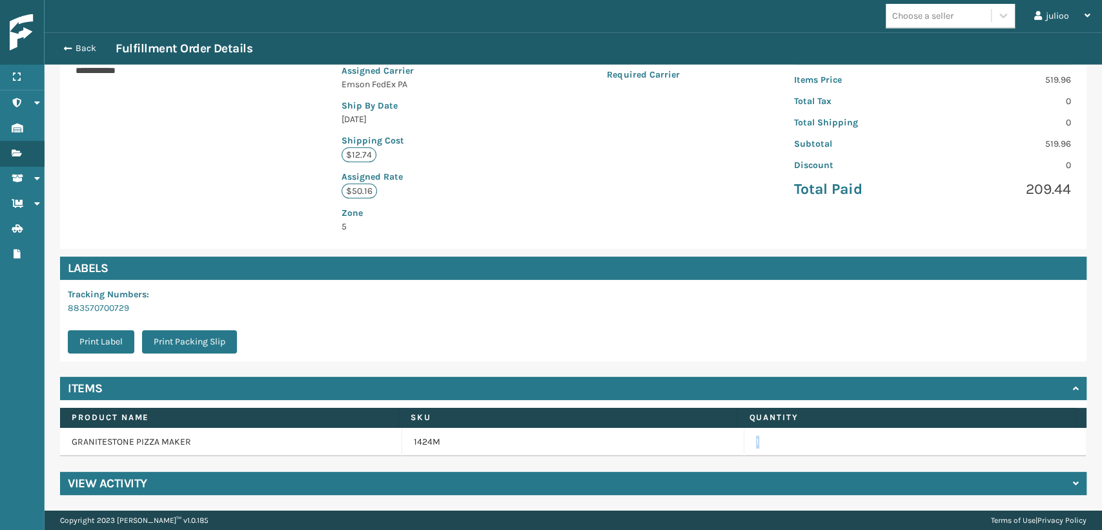
drag, startPoint x: 781, startPoint y: 443, endPoint x: 725, endPoint y: 446, distance: 55.6
click at [725, 446] on tr "GRANITESTONE PIZZA MAKER 1424M 1" at bounding box center [573, 442] width 1027 height 28
click at [90, 47] on button "Back" at bounding box center [85, 49] width 59 height 12
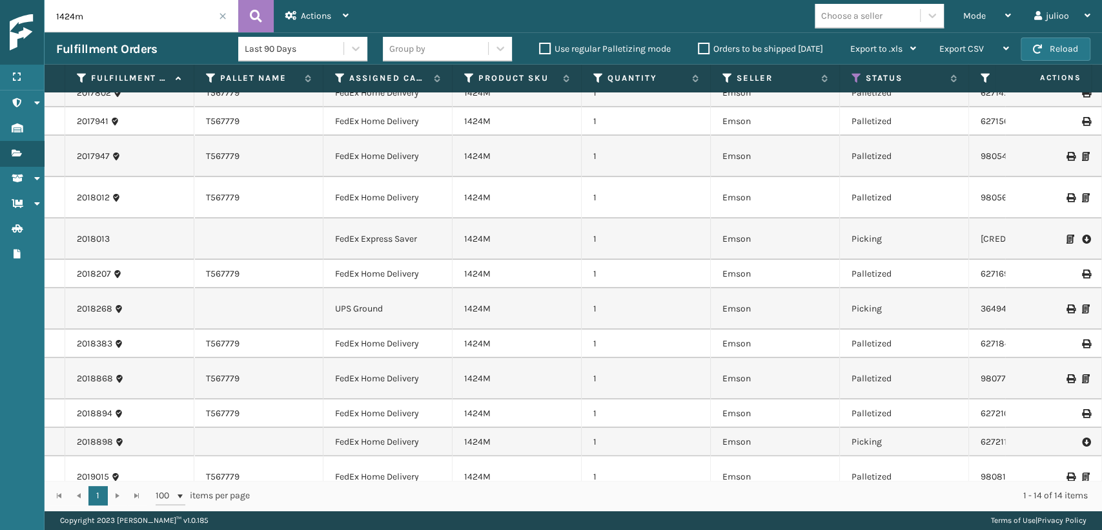
scroll to position [111, 0]
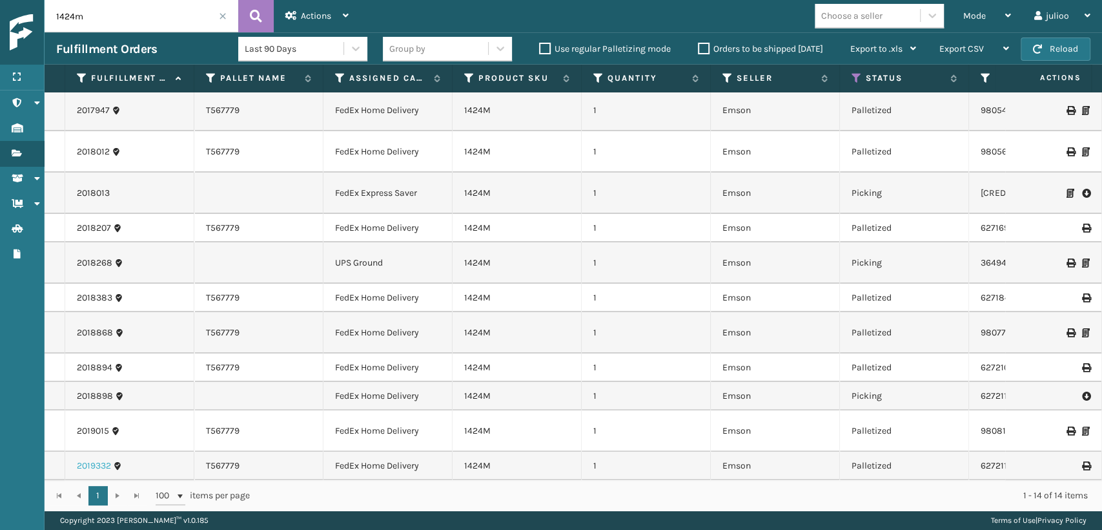
click at [98, 459] on link "2019332" at bounding box center [94, 465] width 34 height 13
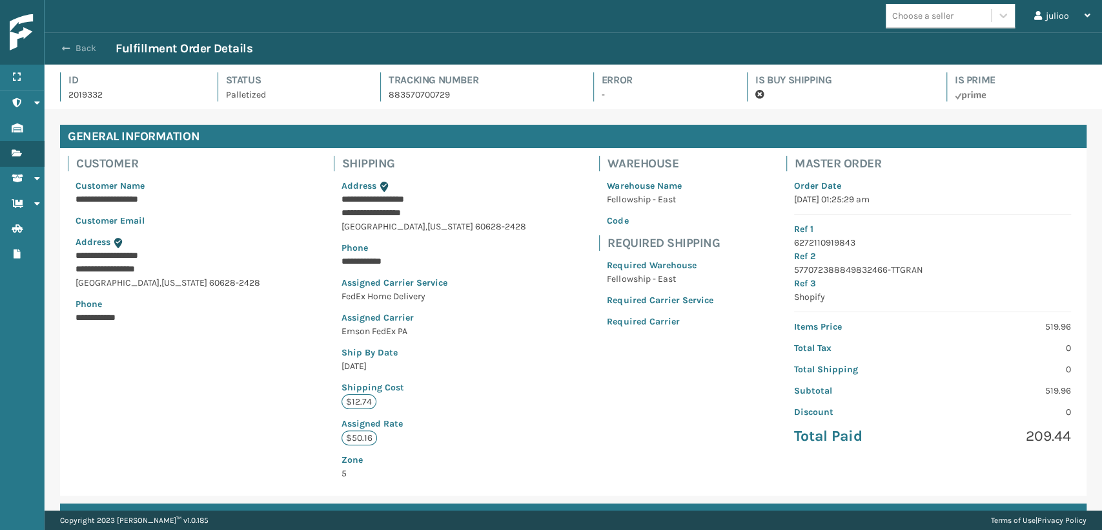
click at [94, 52] on button "Back" at bounding box center [85, 49] width 59 height 12
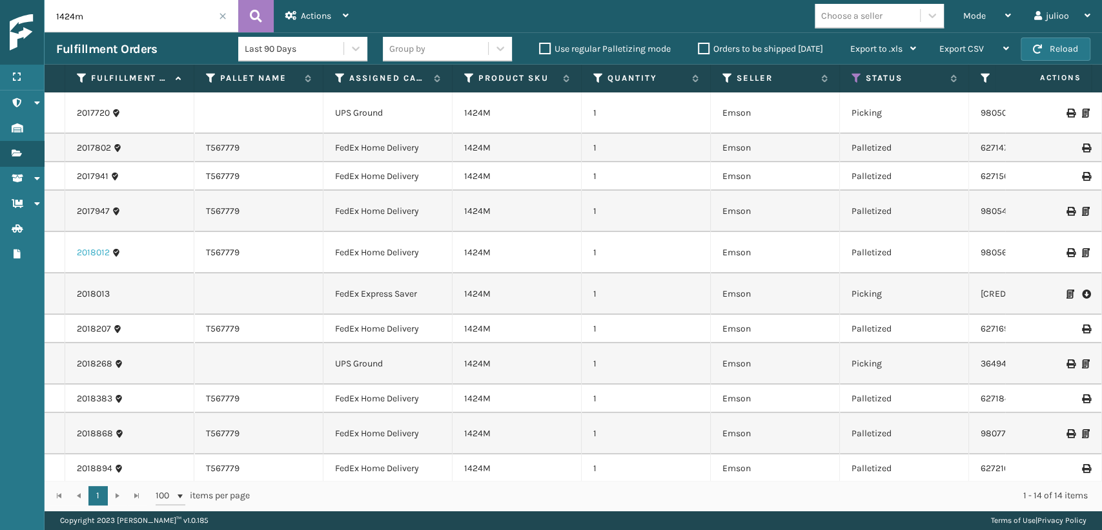
click at [96, 254] on link "2018012" at bounding box center [93, 252] width 33 height 13
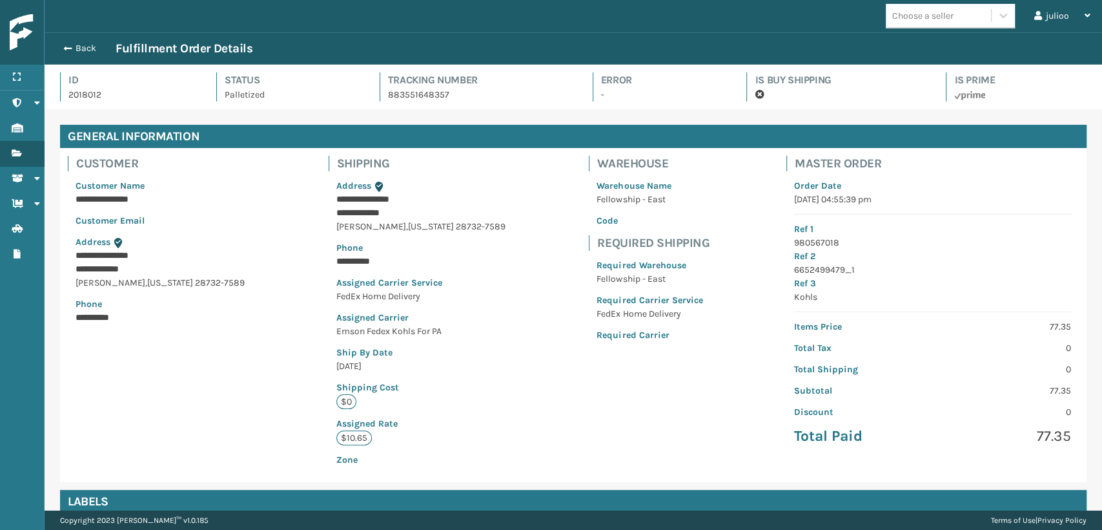
scroll to position [31, 1058]
click at [84, 51] on button "Back" at bounding box center [85, 49] width 59 height 12
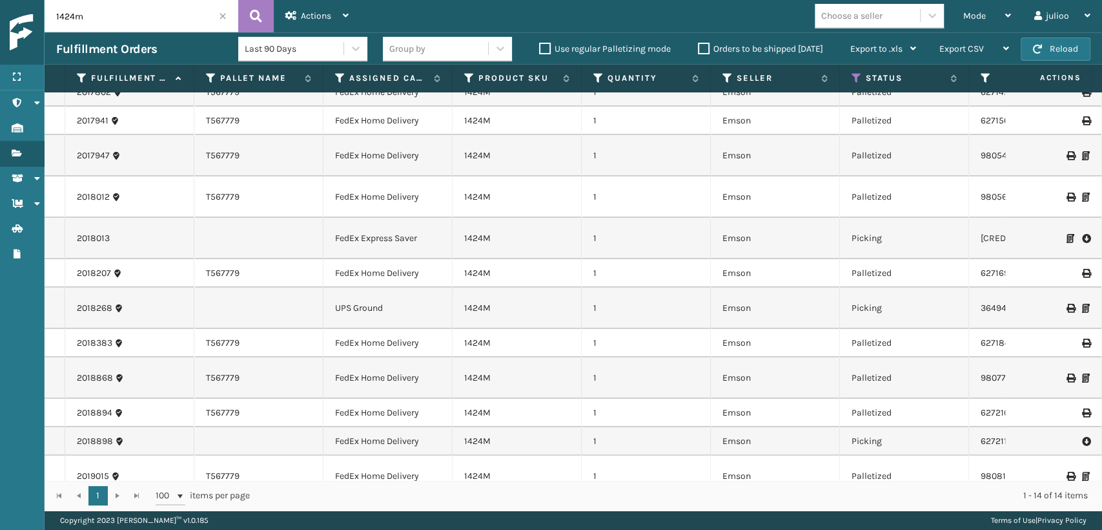
scroll to position [111, 0]
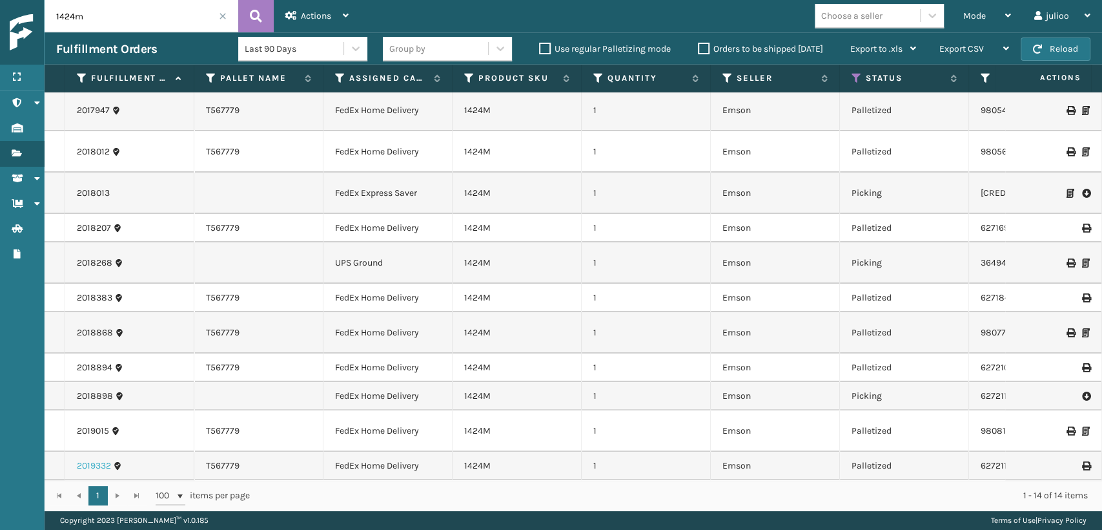
click at [87, 459] on link "2019332" at bounding box center [94, 465] width 34 height 13
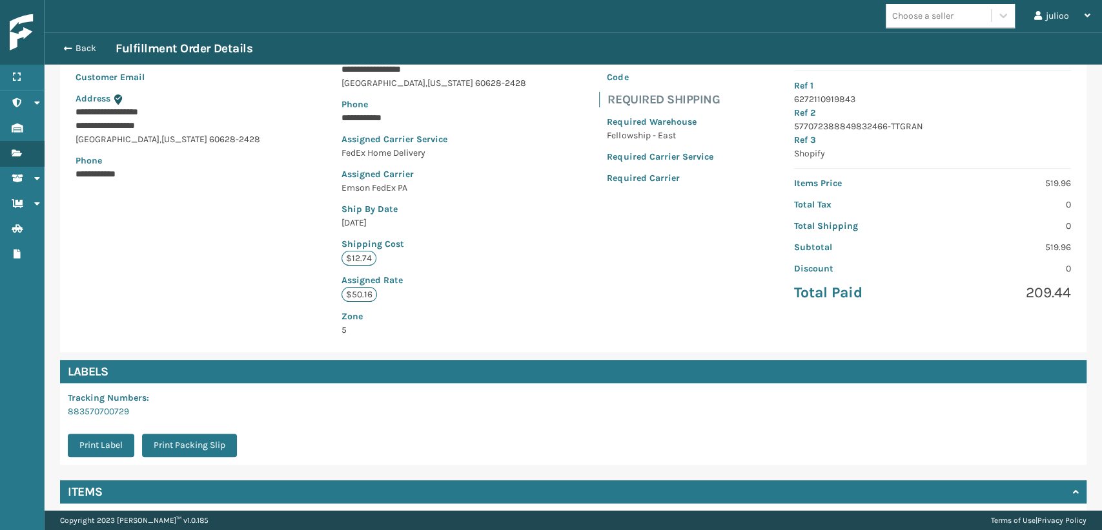
scroll to position [215, 0]
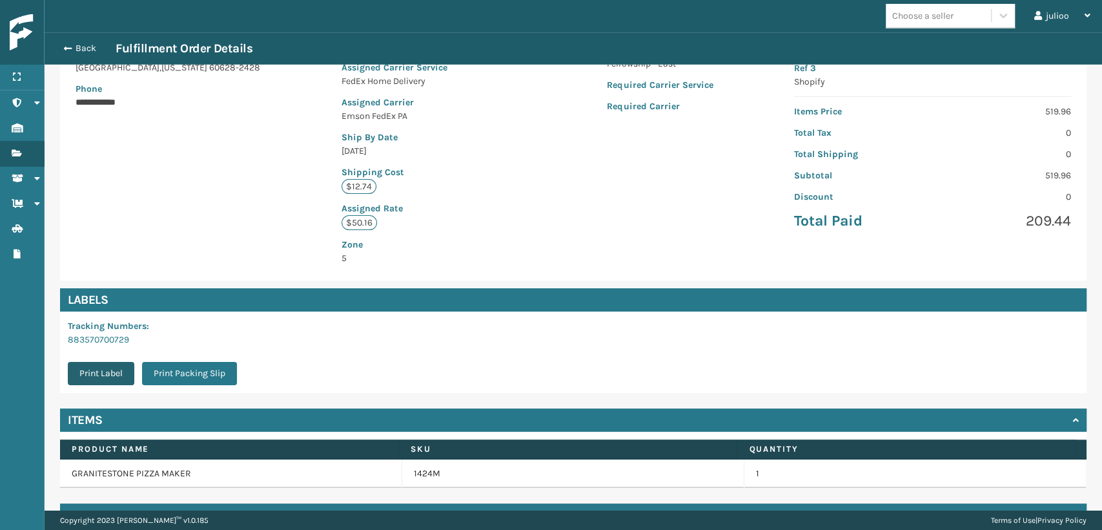
click at [109, 367] on button "Print Label" at bounding box center [101, 373] width 67 height 23
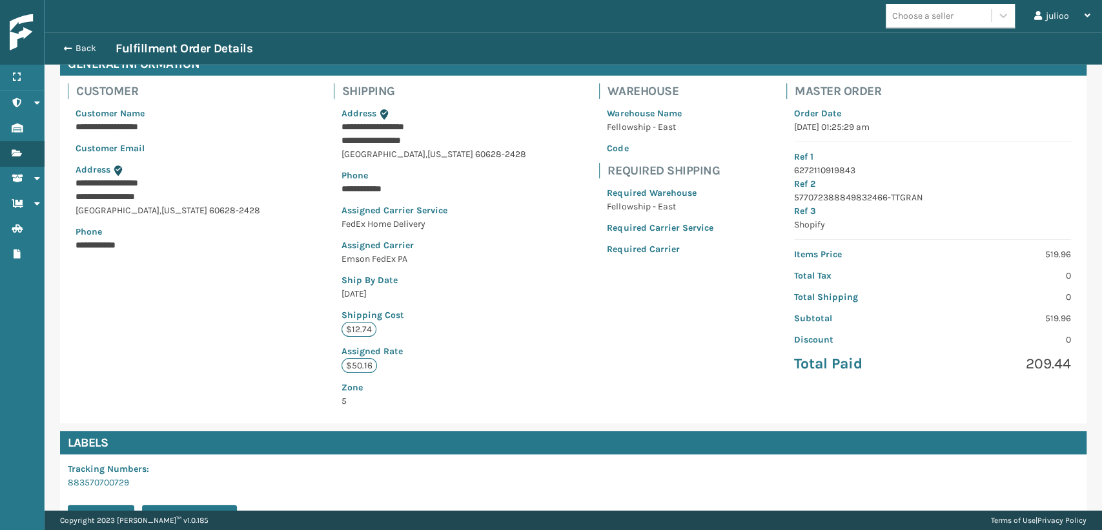
scroll to position [0, 0]
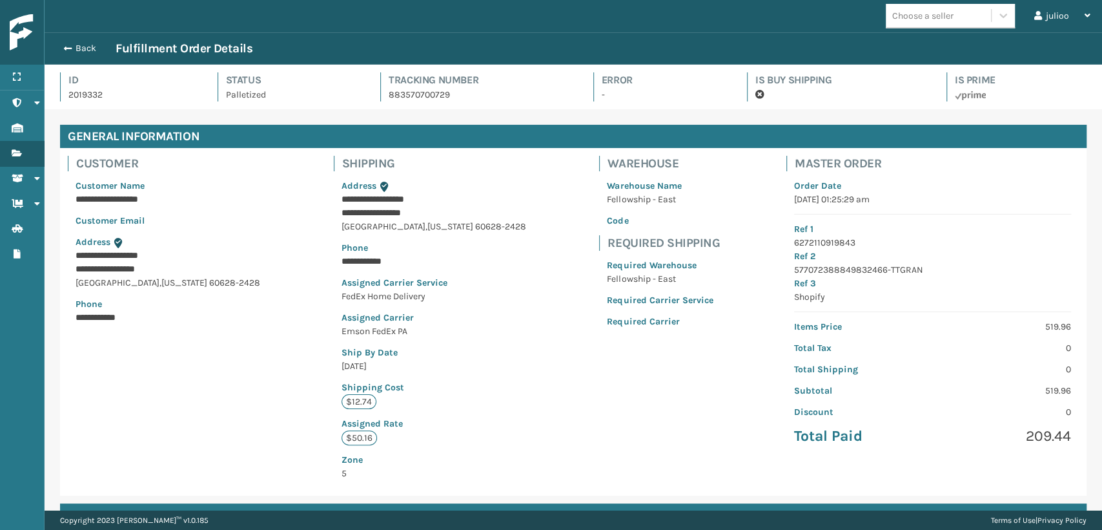
click at [87, 97] on p "2019332" at bounding box center [131, 95] width 126 height 14
copy p "2019332"
click at [84, 52] on button "Back" at bounding box center [85, 49] width 59 height 12
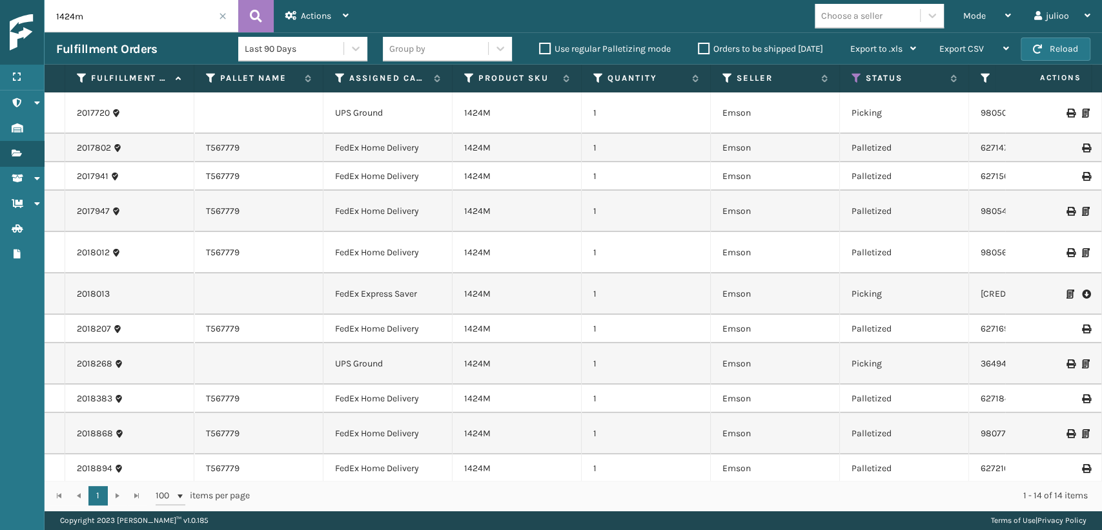
click at [222, 15] on span at bounding box center [223, 16] width 8 height 8
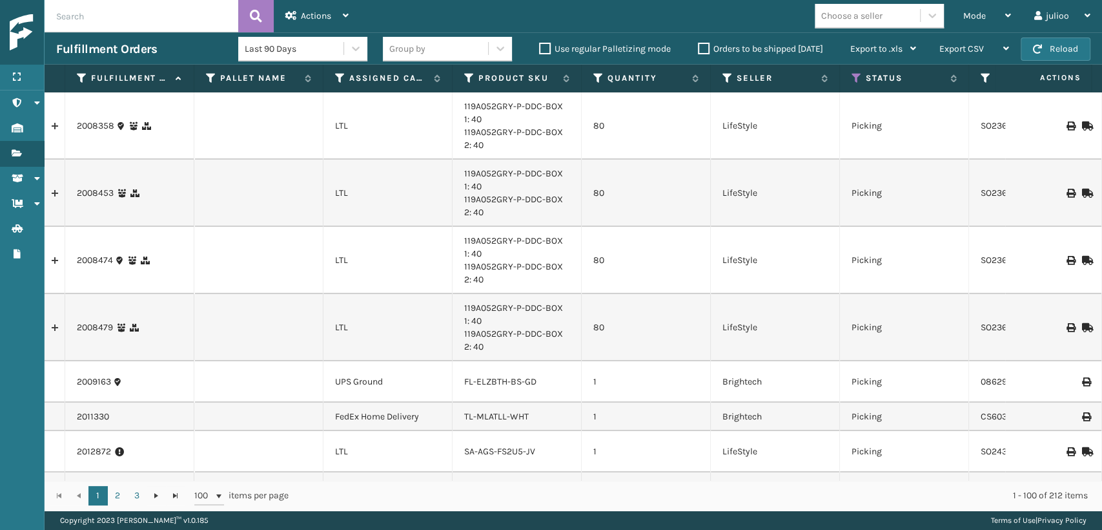
paste input "2019332"
type input "2019332"
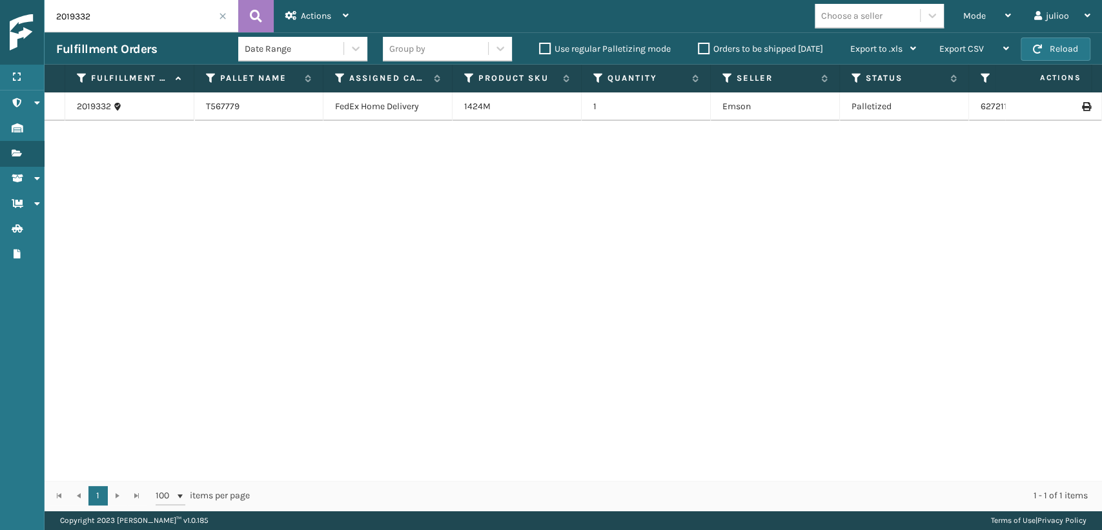
scroll to position [0, 150]
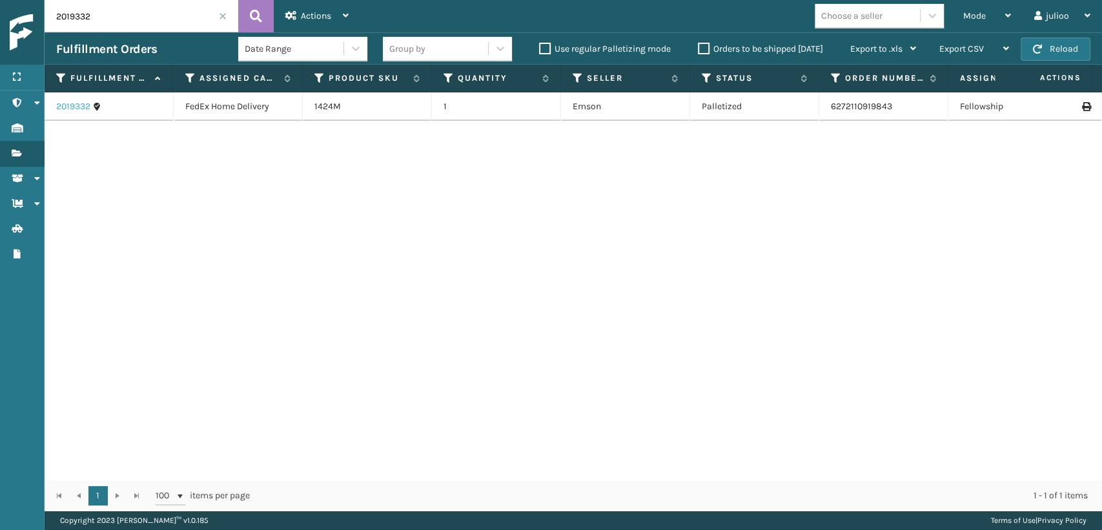
click at [78, 105] on link "2019332" at bounding box center [73, 106] width 34 height 13
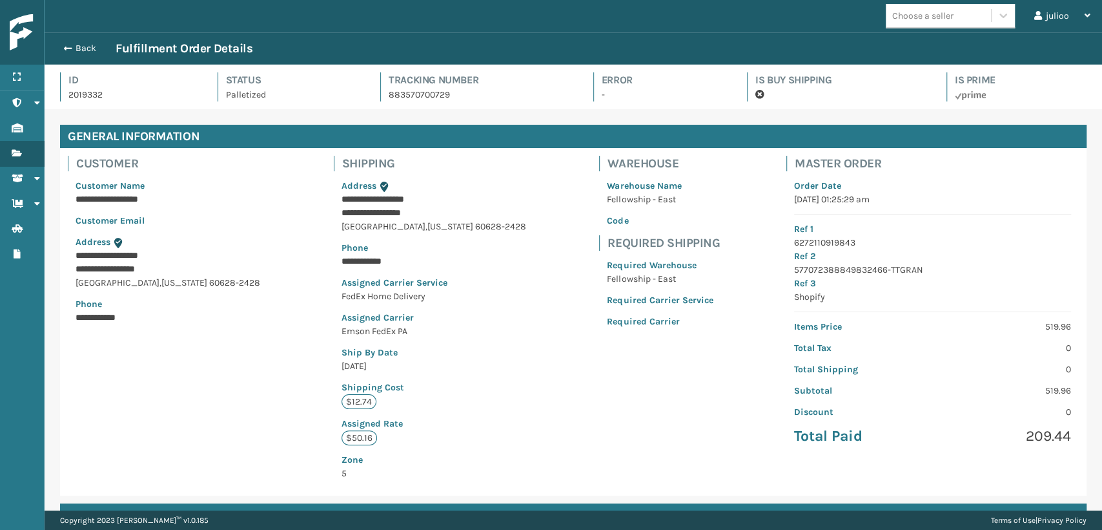
scroll to position [31, 1058]
drag, startPoint x: 113, startPoint y: 90, endPoint x: 59, endPoint y: 91, distance: 54.3
click at [59, 91] on div "Id 2019332 Status Palletized Tracking Number 883570700729 Error - Is Buy Shippi…" at bounding box center [574, 87] width 1058 height 45
copy p "2019332"
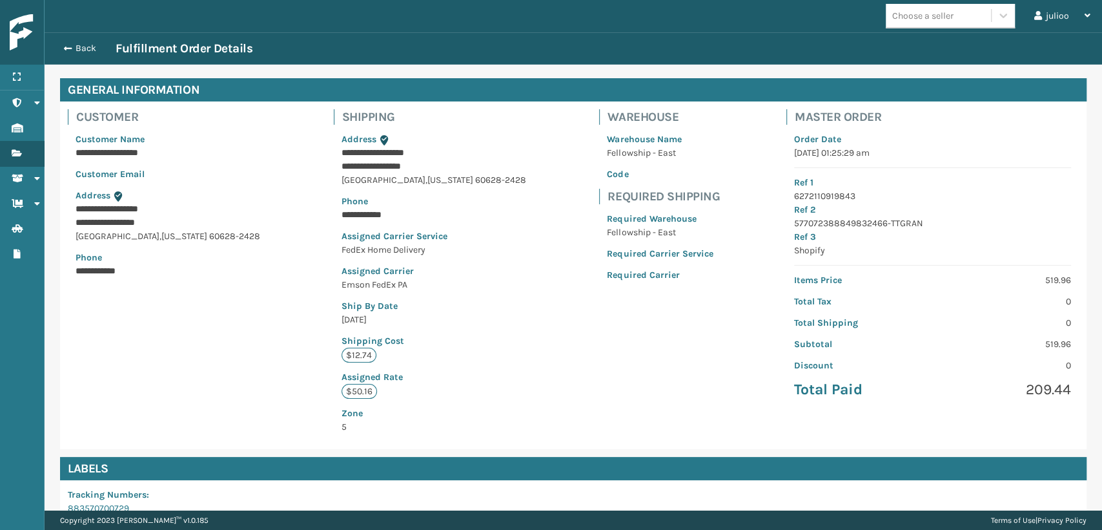
scroll to position [72, 0]
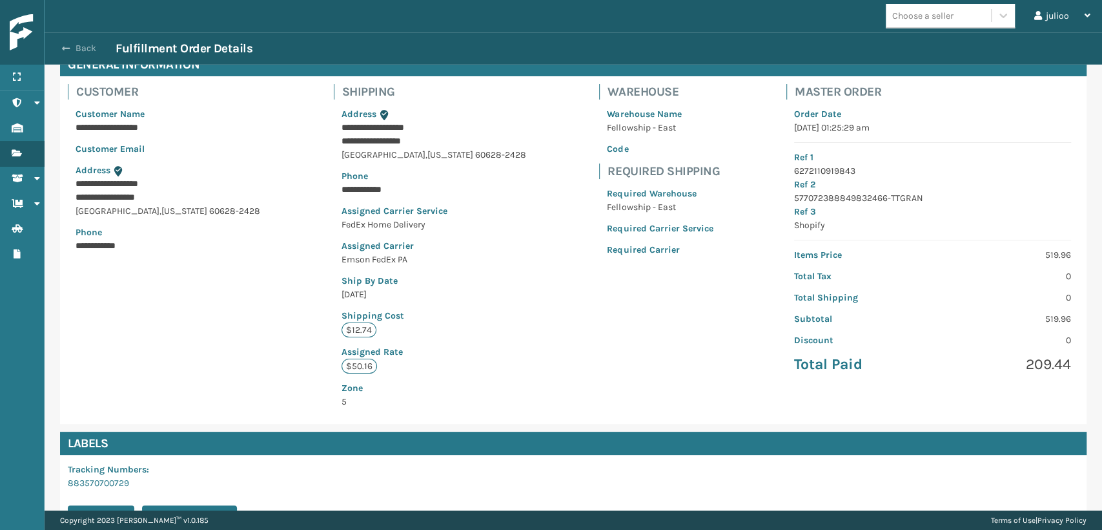
click at [82, 50] on button "Back" at bounding box center [85, 49] width 59 height 12
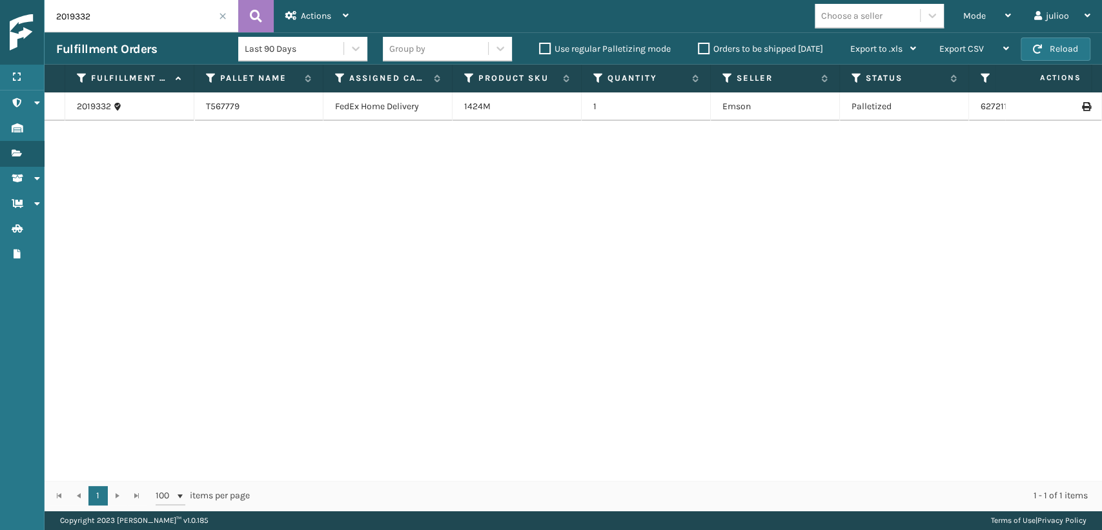
click at [1077, 99] on td at bounding box center [1054, 106] width 97 height 28
click at [1082, 105] on icon at bounding box center [1086, 106] width 8 height 9
click at [87, 106] on link "2019332" at bounding box center [94, 106] width 34 height 13
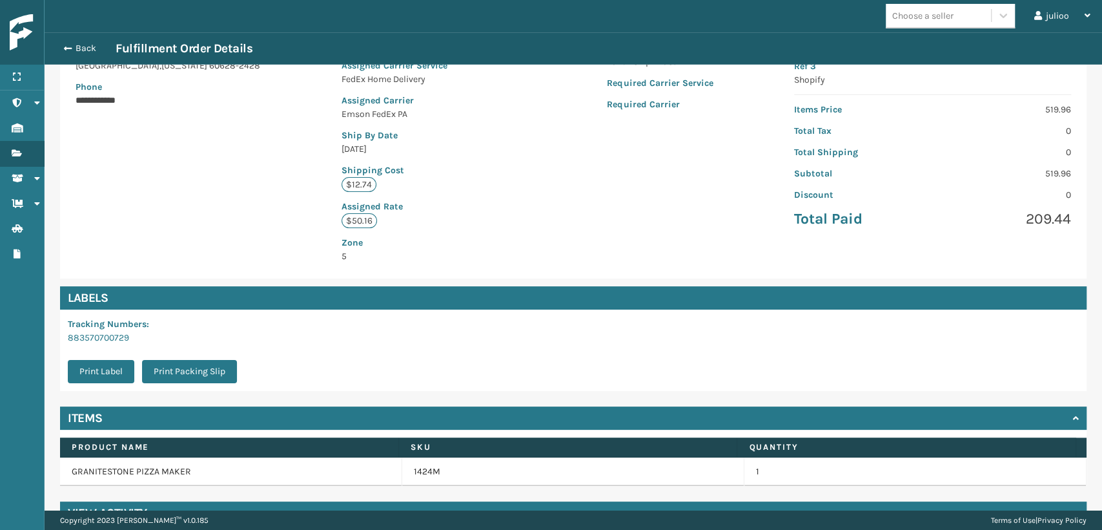
scroll to position [247, 0]
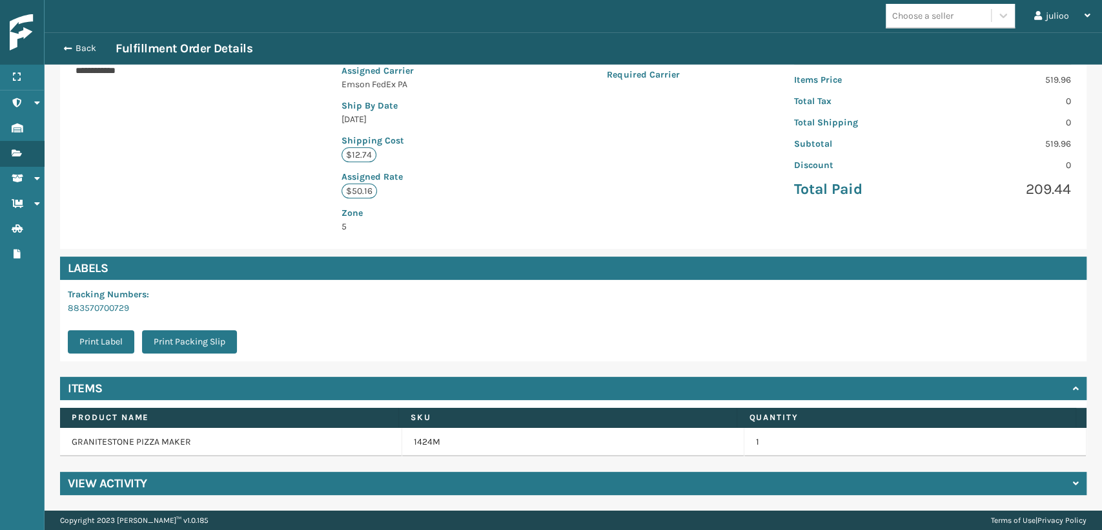
click at [124, 482] on h4 "View Activity" at bounding box center [107, 483] width 79 height 16
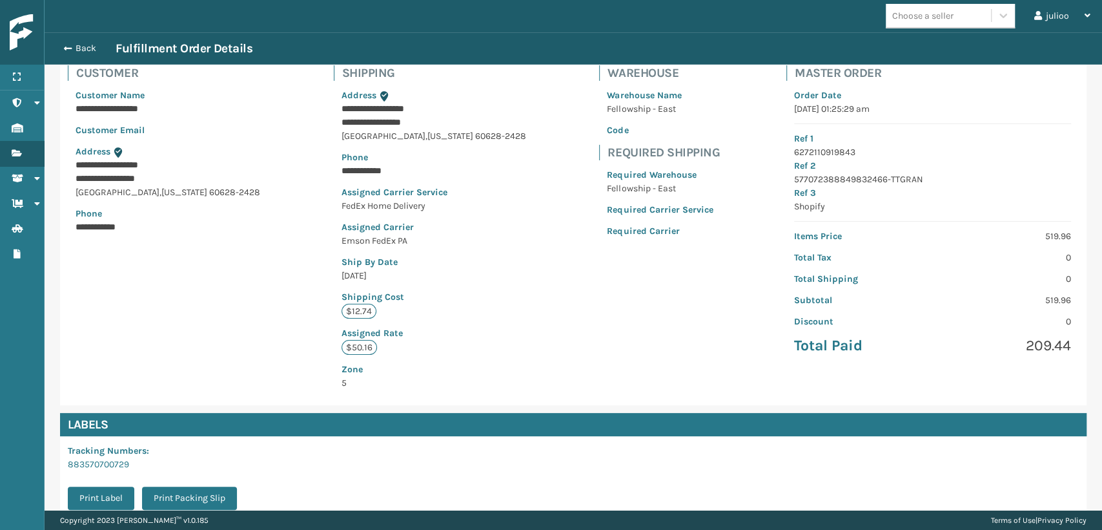
scroll to position [19, 0]
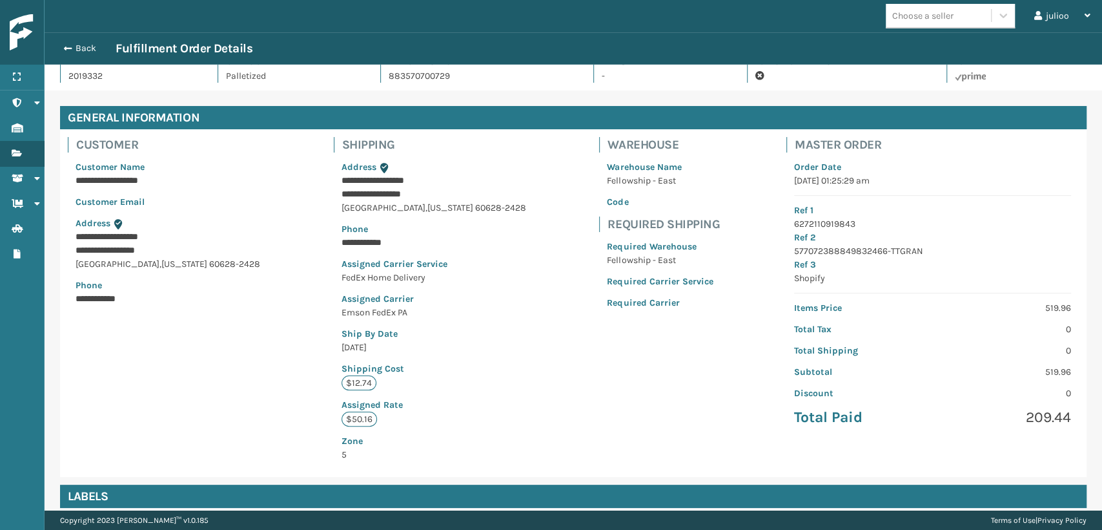
click at [816, 225] on p "6272110919843" at bounding box center [932, 224] width 277 height 14
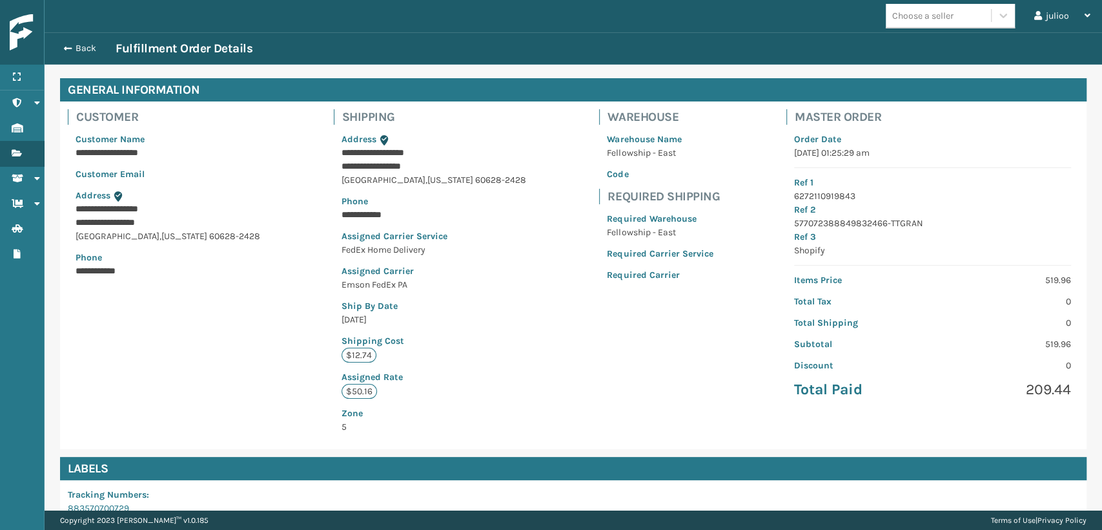
scroll to position [72, 0]
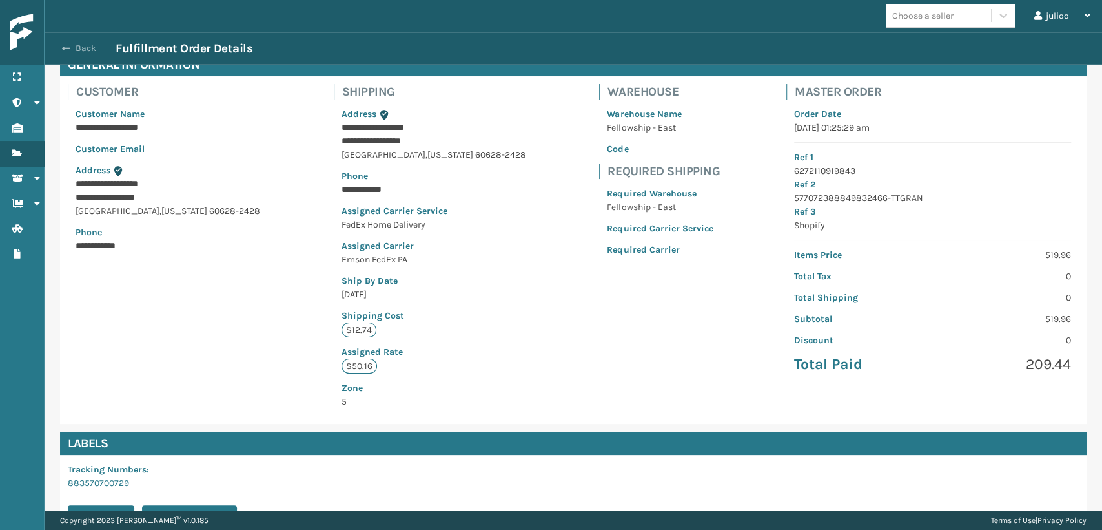
click at [85, 47] on button "Back" at bounding box center [85, 49] width 59 height 12
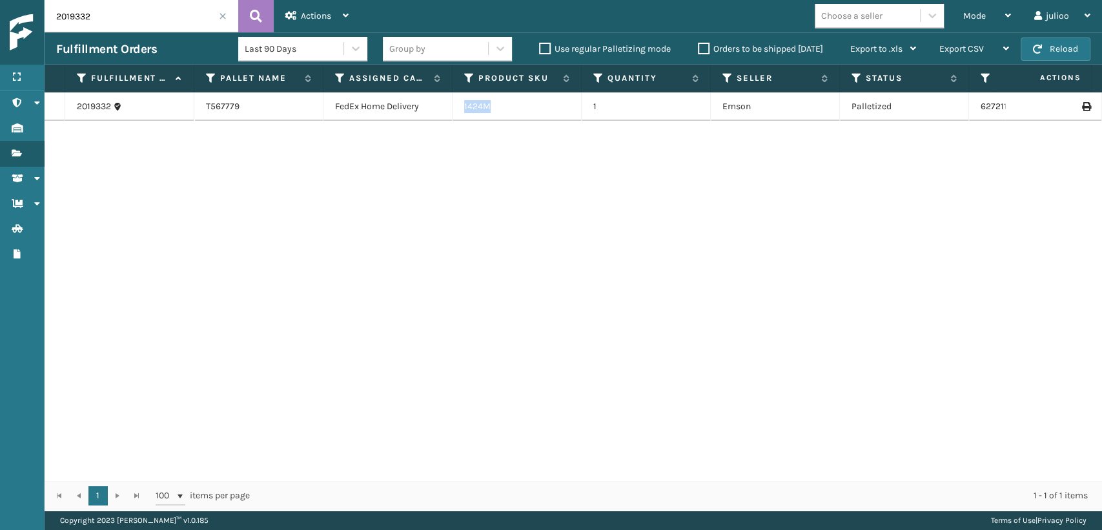
drag, startPoint x: 512, startPoint y: 106, endPoint x: 457, endPoint y: 108, distance: 54.3
click at [457, 108] on td "1424M" at bounding box center [517, 106] width 129 height 28
copy link "1424M"
click at [220, 12] on span at bounding box center [223, 16] width 8 height 8
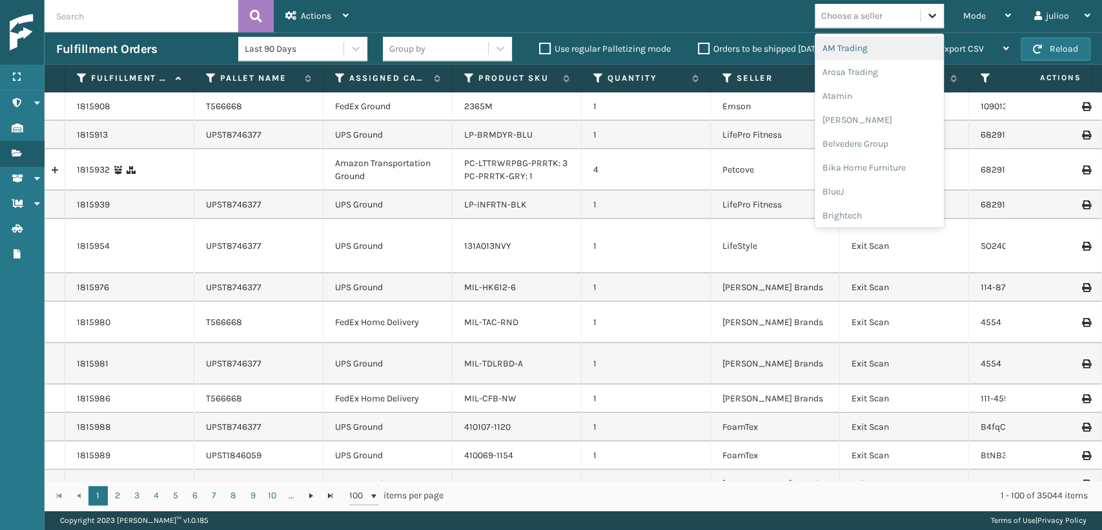
click at [930, 16] on icon at bounding box center [933, 16] width 8 height 5
click at [183, 33] on div "Fulfillment Orders Last 90 Days Group by Use regular Palletizing mode Orders to…" at bounding box center [574, 48] width 1058 height 32
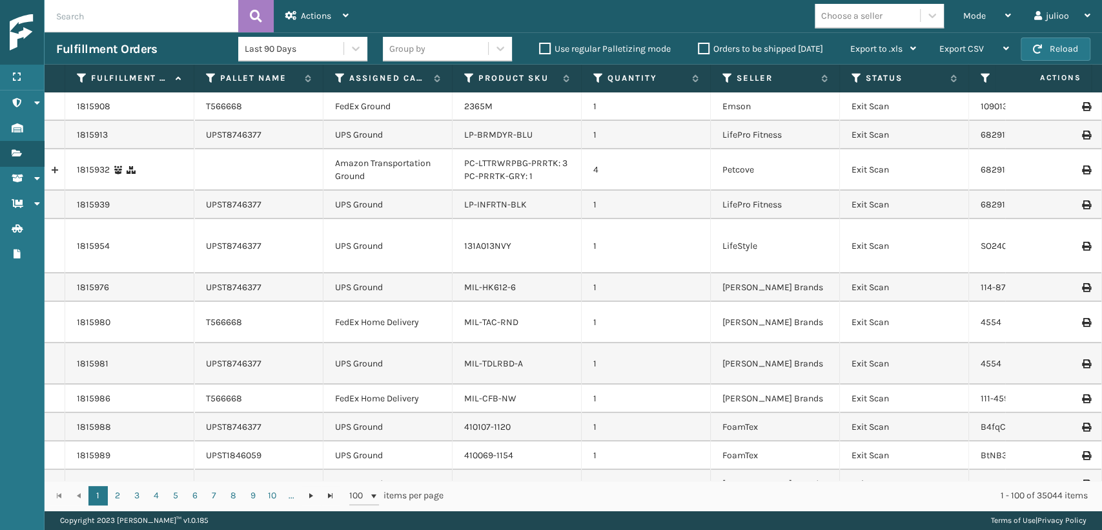
drag, startPoint x: 160, startPoint y: 36, endPoint x: 147, endPoint y: 30, distance: 14.2
click at [154, 36] on div "Fulfillment Orders Last 90 Days Group by Use regular Palletizing mode Orders to…" at bounding box center [574, 48] width 1058 height 32
click at [145, 26] on input "text" at bounding box center [142, 16] width 194 height 32
paste input "1424M"
type input "1424M"
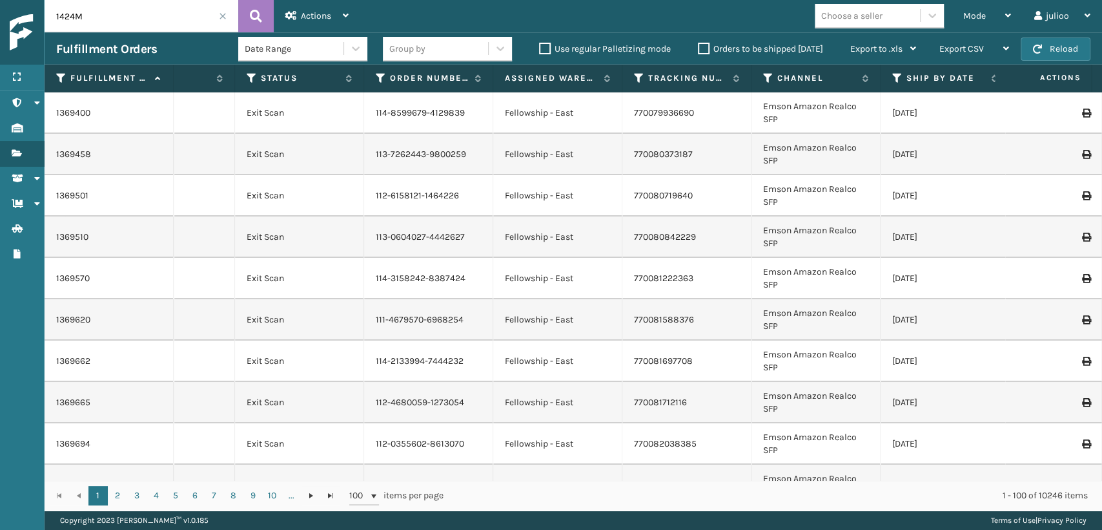
scroll to position [0, 620]
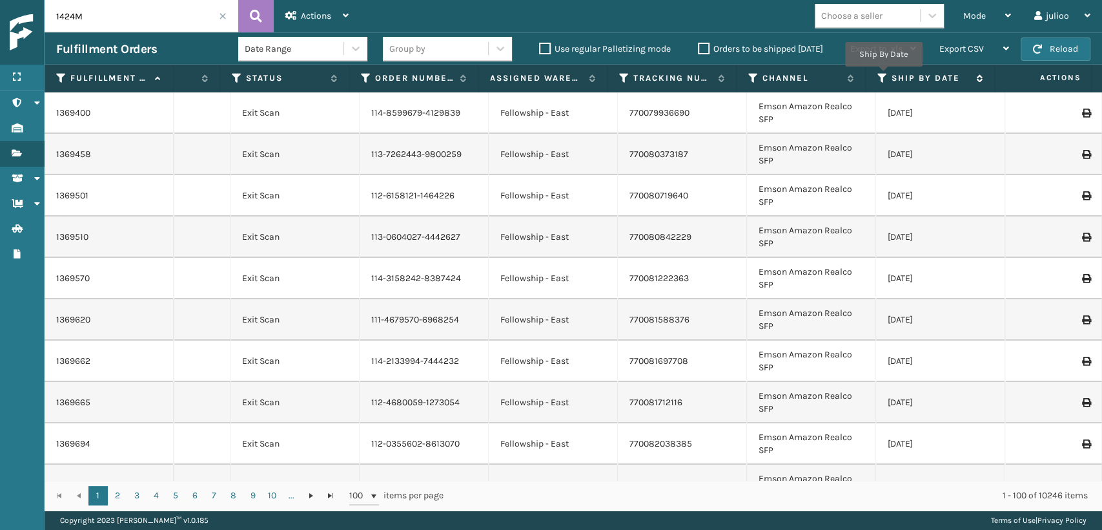
click at [884, 76] on icon at bounding box center [883, 78] width 10 height 12
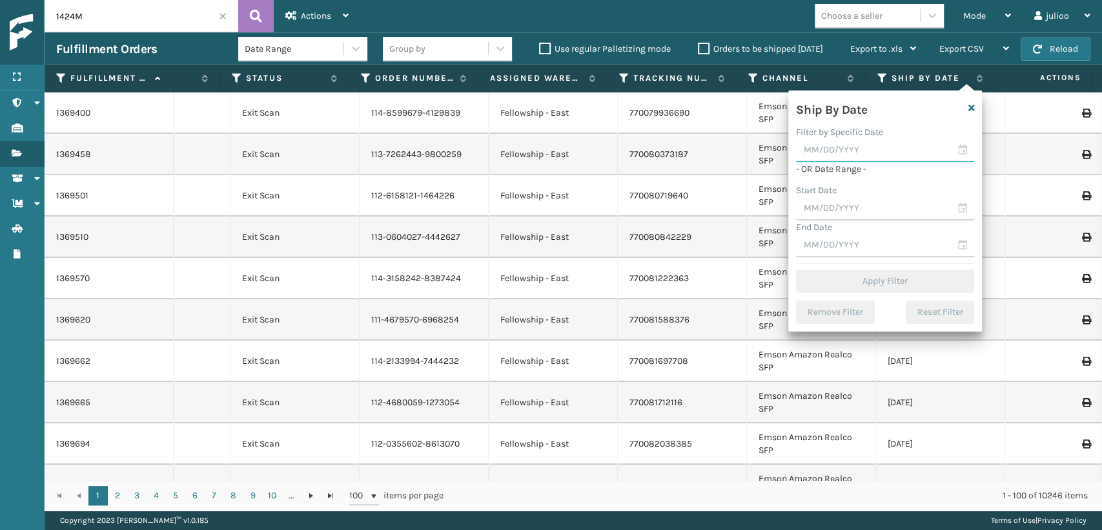
click at [966, 150] on input "text" at bounding box center [885, 150] width 178 height 23
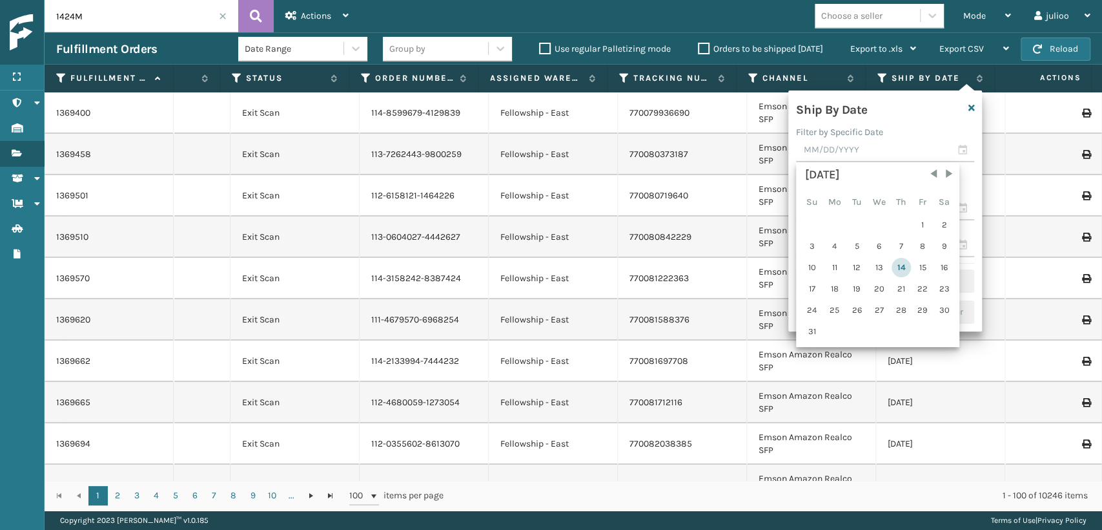
click at [898, 265] on div "14" at bounding box center [901, 267] width 19 height 19
type input "[DATE]"
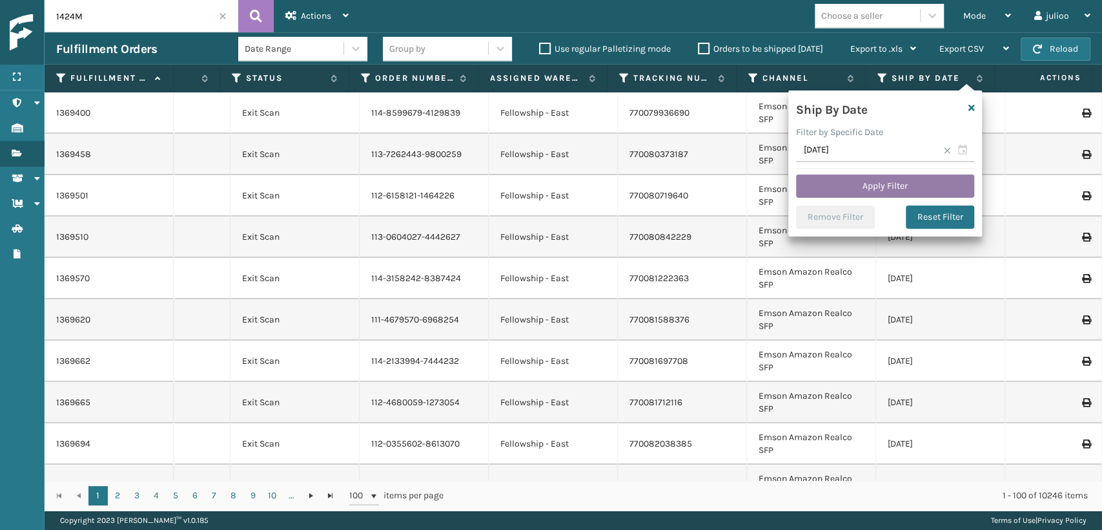
click at [899, 181] on button "Apply Filter" at bounding box center [885, 185] width 178 height 23
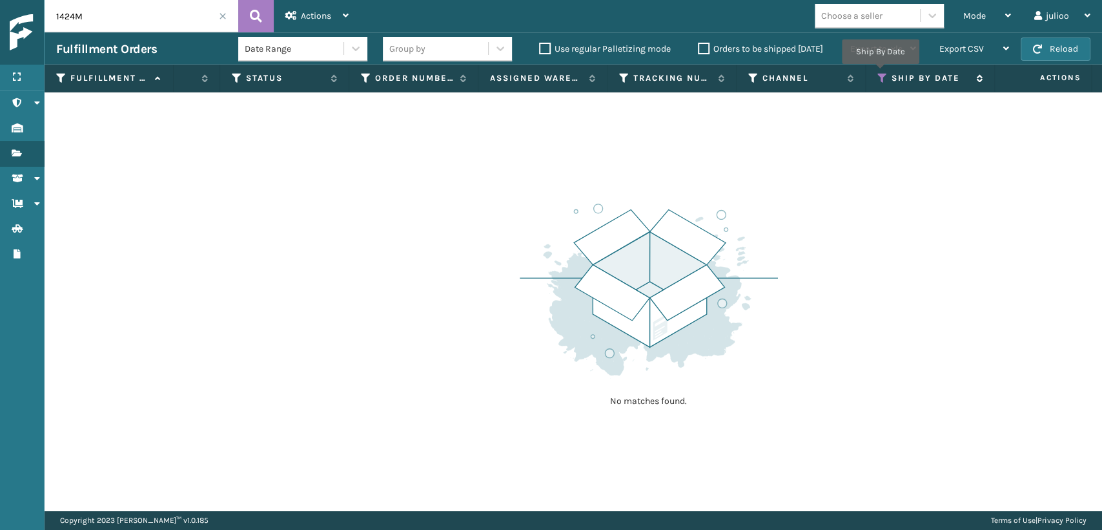
click at [880, 72] on icon at bounding box center [883, 78] width 10 height 12
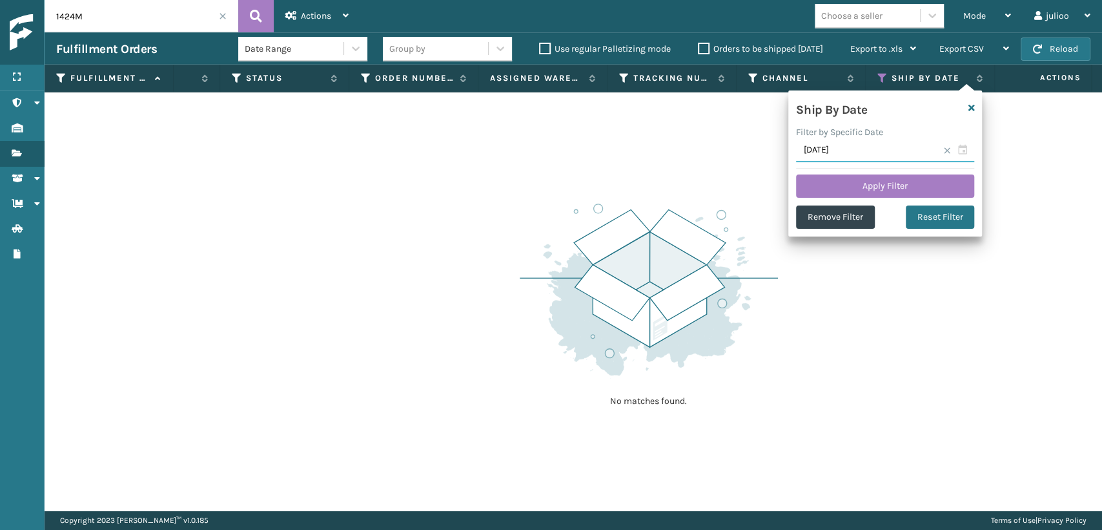
click at [965, 146] on input "[DATE]" at bounding box center [885, 150] width 178 height 23
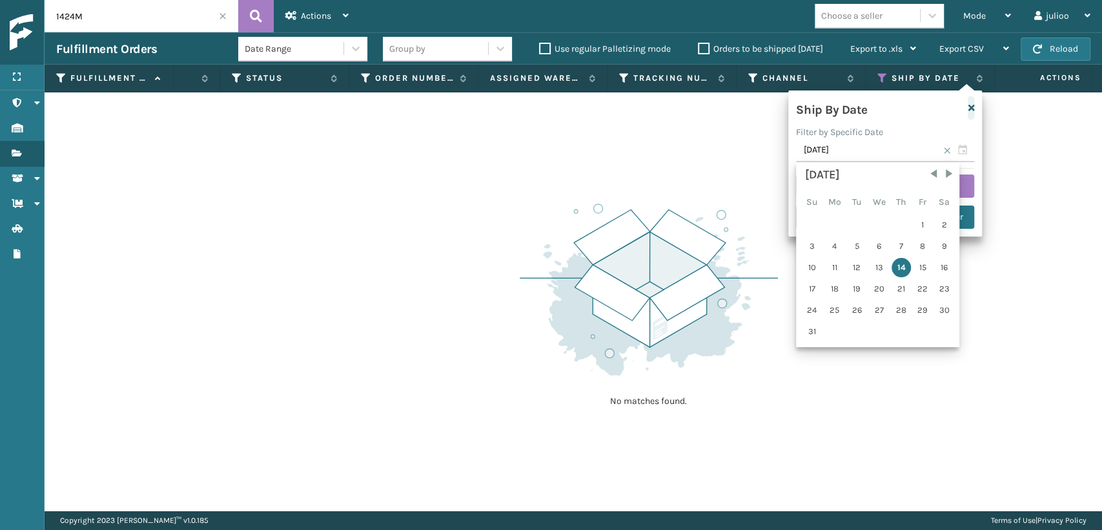
click at [971, 107] on icon "button" at bounding box center [971, 107] width 6 height 9
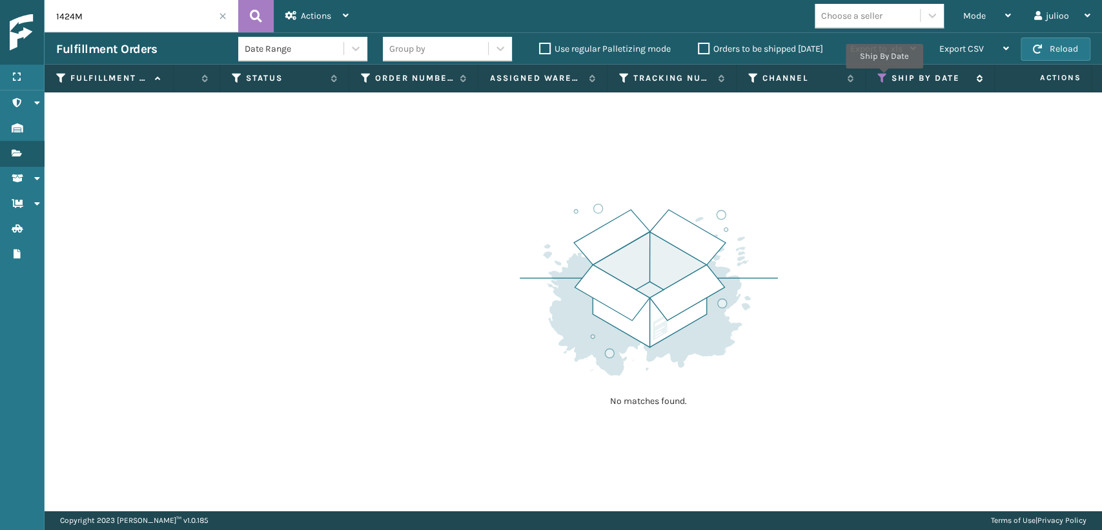
click at [884, 78] on icon at bounding box center [883, 78] width 10 height 12
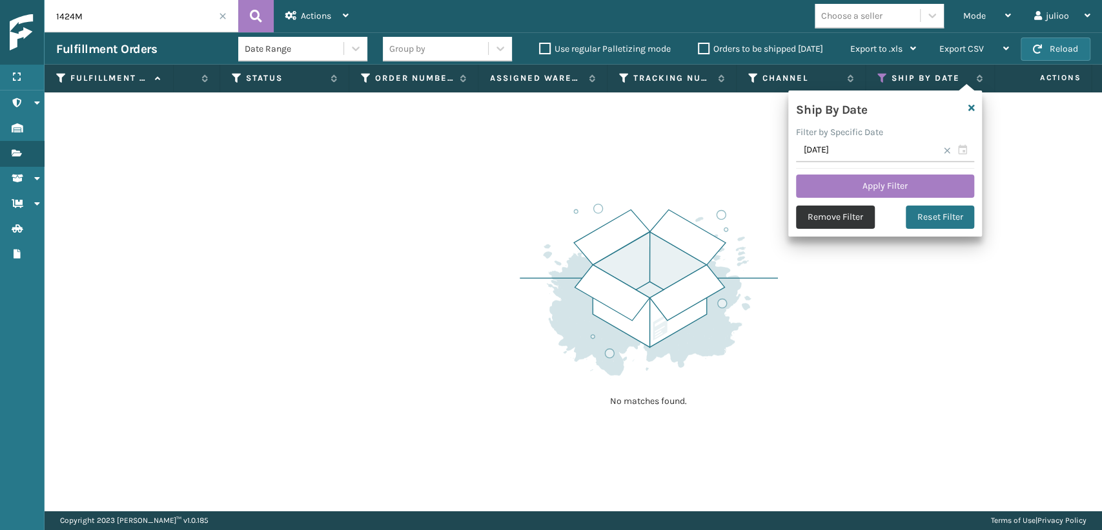
click at [841, 215] on button "Remove Filter" at bounding box center [835, 216] width 79 height 23
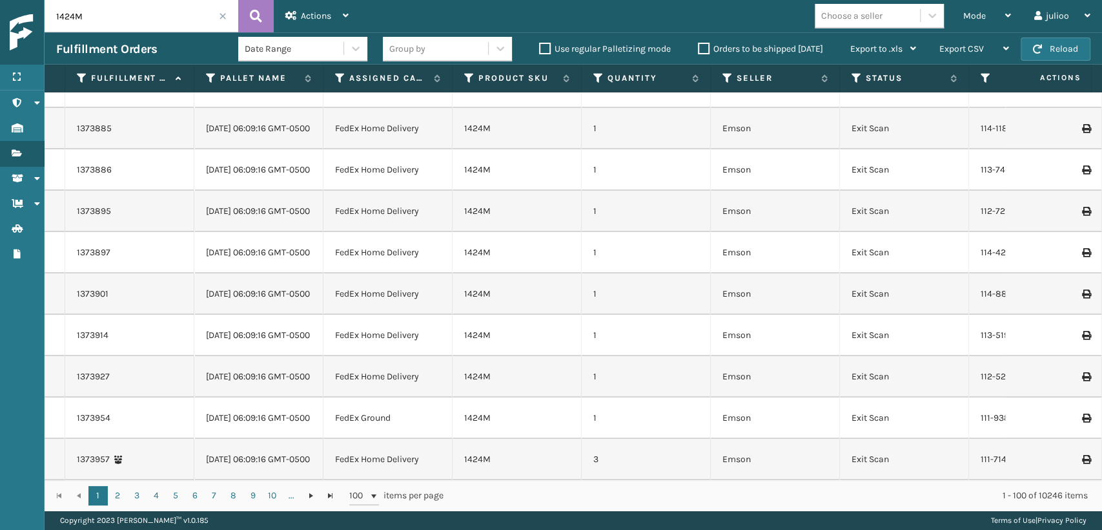
scroll to position [3756, 0]
click at [853, 79] on icon at bounding box center [857, 78] width 10 height 12
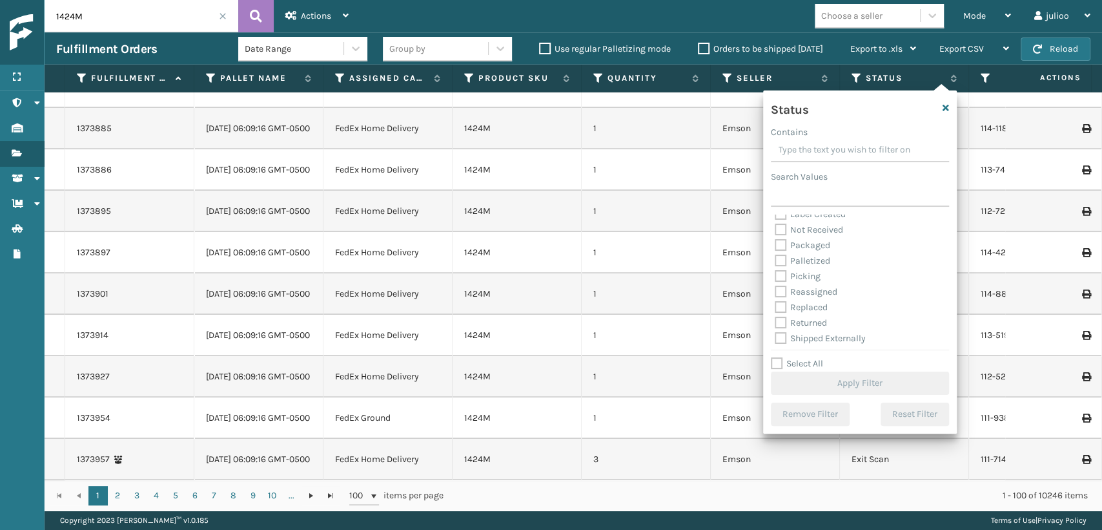
scroll to position [72, 0]
click at [778, 260] on label "Palletized" at bounding box center [803, 258] width 56 height 11
click at [776, 259] on input "Palletized" at bounding box center [775, 255] width 1 height 8
checkbox input "true"
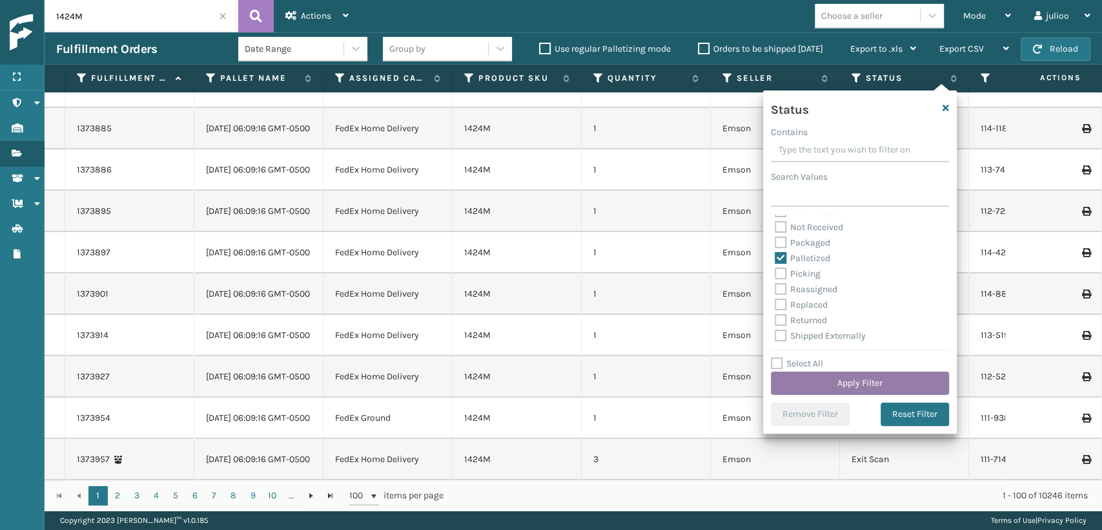
click at [826, 380] on button "Apply Filter" at bounding box center [860, 382] width 178 height 23
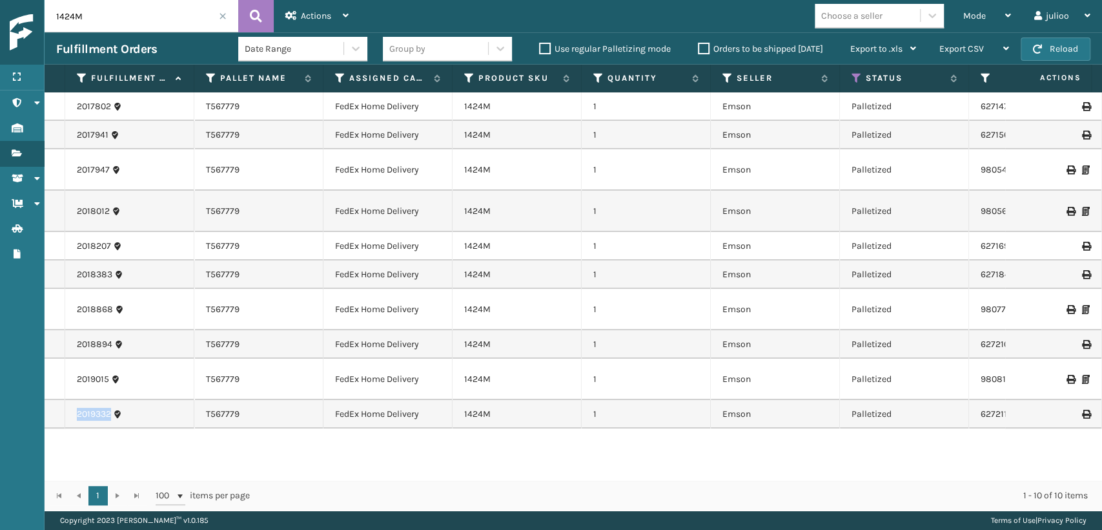
drag, startPoint x: 112, startPoint y: 419, endPoint x: 70, endPoint y: 416, distance: 42.7
click at [70, 416] on td "2019332" at bounding box center [129, 414] width 129 height 28
copy link "2019332"
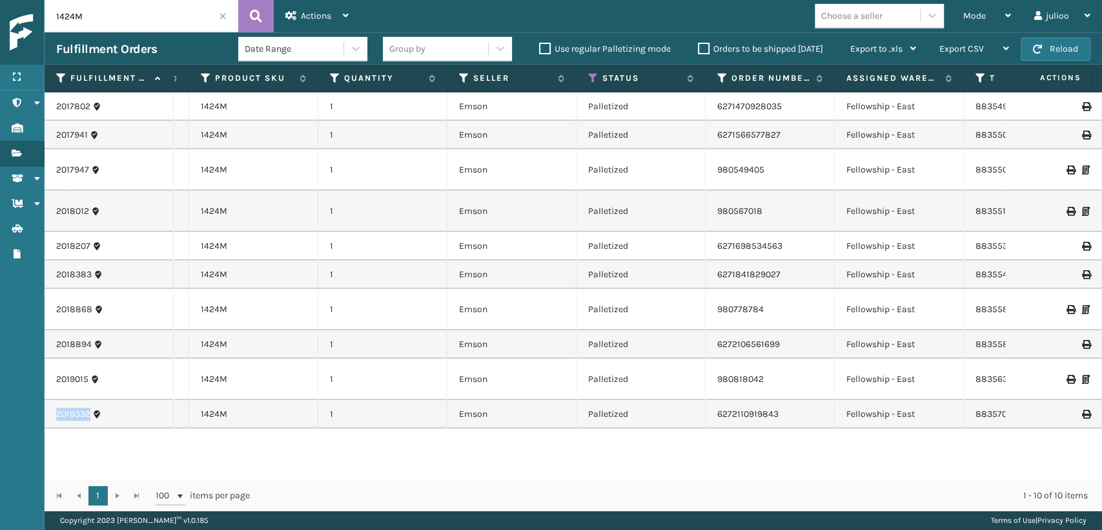
scroll to position [0, 0]
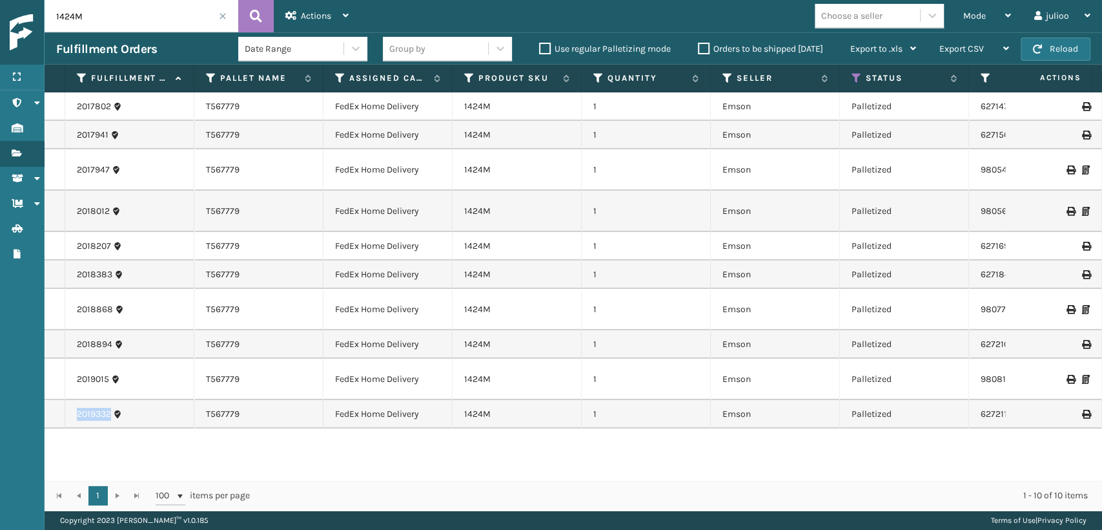
click at [102, 416] on link "2019332" at bounding box center [94, 414] width 34 height 13
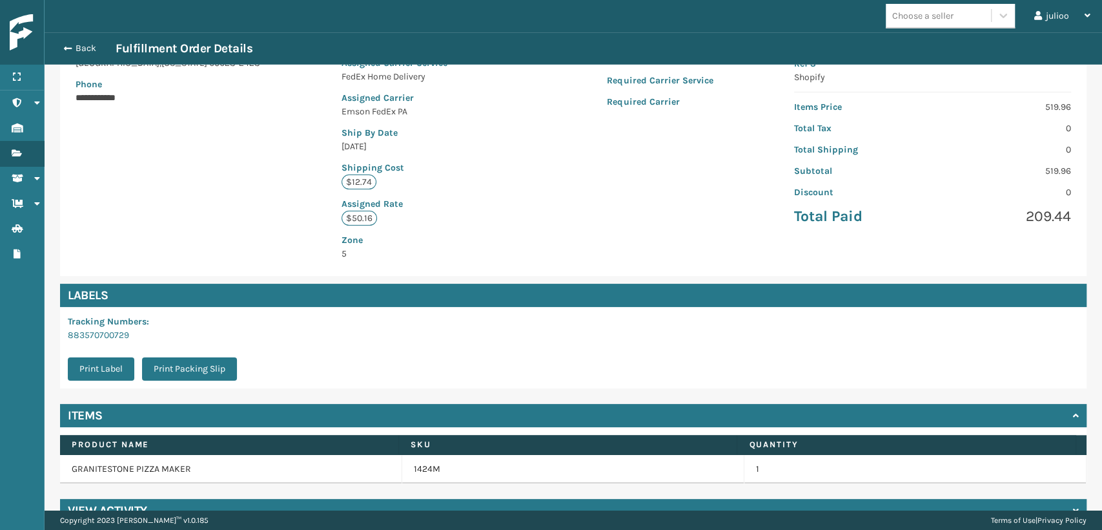
scroll to position [247, 0]
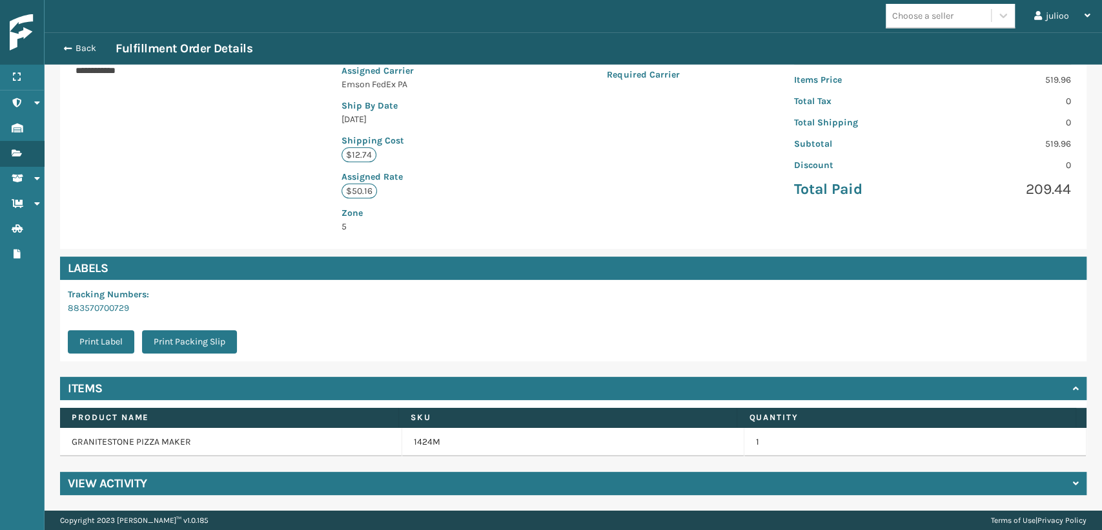
click at [174, 482] on div "View Activity" at bounding box center [573, 482] width 1027 height 23
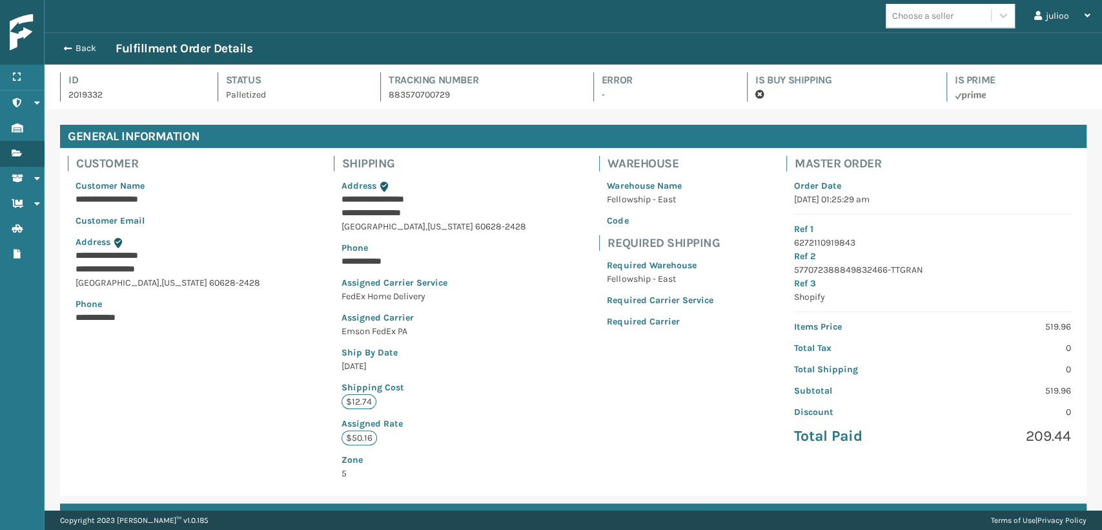
click at [96, 97] on p "2019332" at bounding box center [131, 95] width 126 height 14
copy p "2019332"
drag, startPoint x: 314, startPoint y: 203, endPoint x: 497, endPoint y: 201, distance: 183.4
click at [497, 201] on div "**********" at bounding box center [573, 321] width 1027 height 347
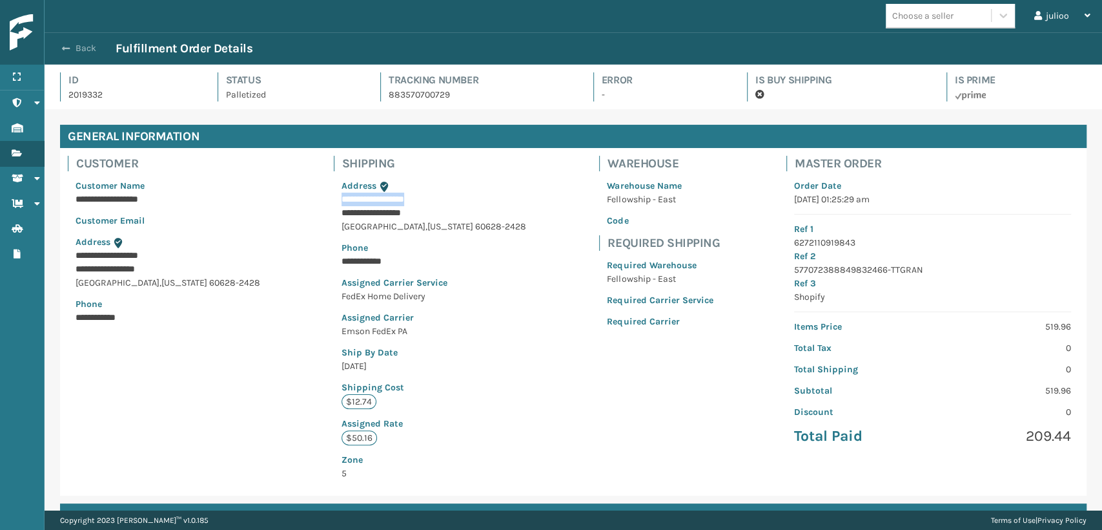
click at [67, 52] on span "button" at bounding box center [66, 48] width 8 height 9
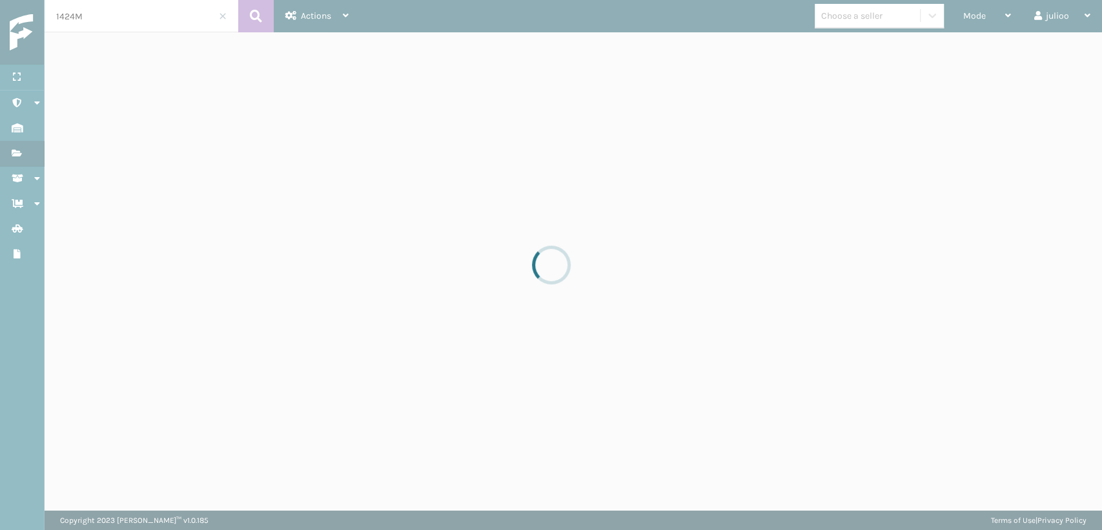
click at [149, 14] on div at bounding box center [551, 265] width 1102 height 530
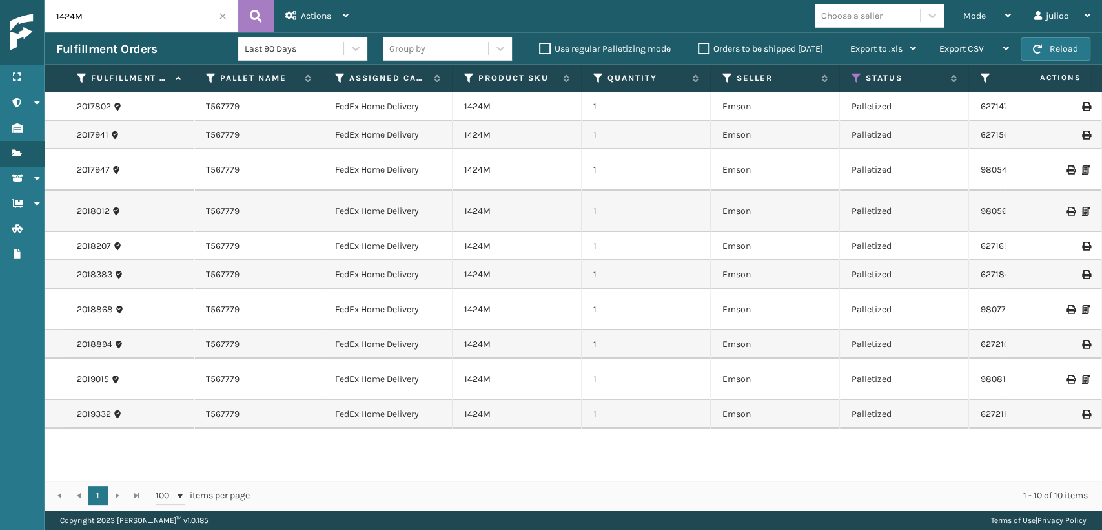
click at [765, 23] on div "Mode Regular Mode Picking Mode Labeling Mode Exit Scan Mode Choose a seller jul…" at bounding box center [731, 16] width 742 height 32
click at [349, 21] on div "Actions Settings Remove All Filters Export Labels Bulk Print Close Out Palletiz…" at bounding box center [317, 16] width 87 height 32
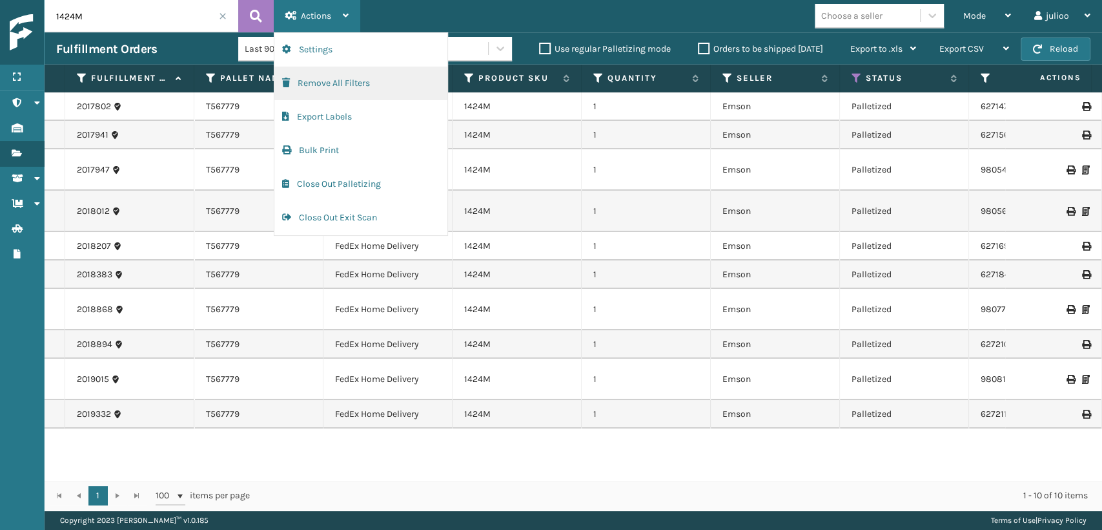
click at [344, 89] on button "Remove All Filters" at bounding box center [360, 84] width 173 height 34
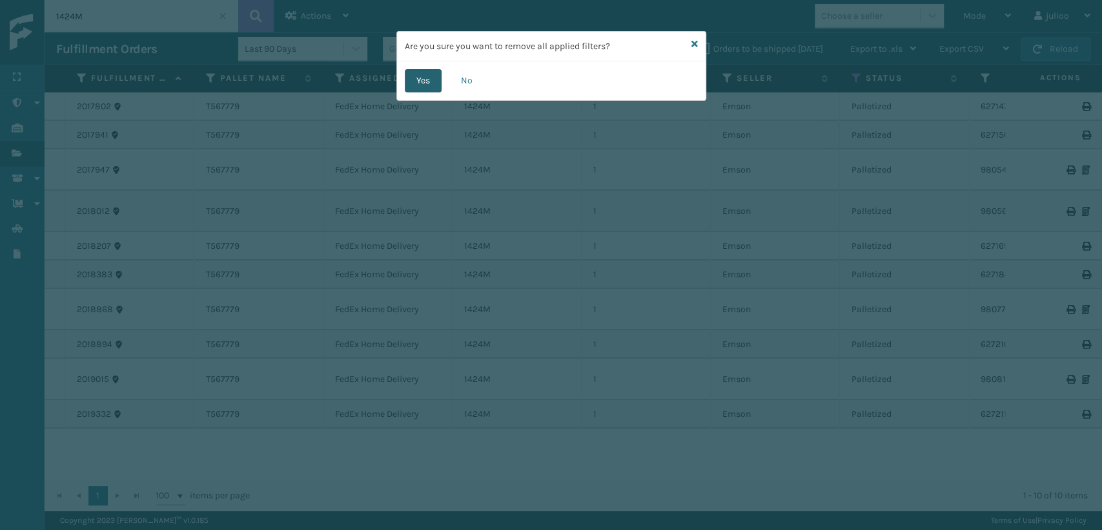
click at [408, 85] on button "Yes" at bounding box center [423, 80] width 37 height 23
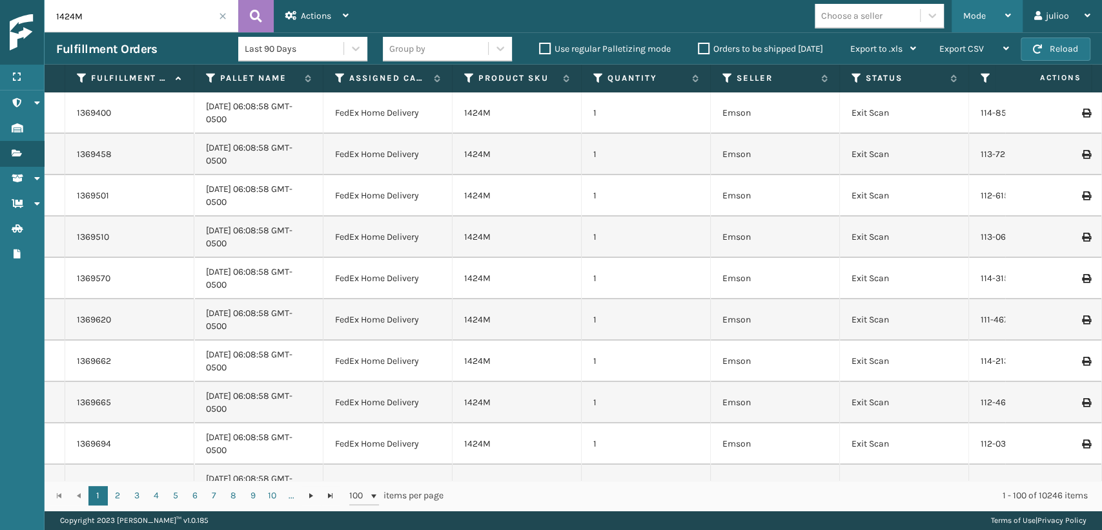
click at [979, 17] on span "Mode" at bounding box center [975, 15] width 23 height 11
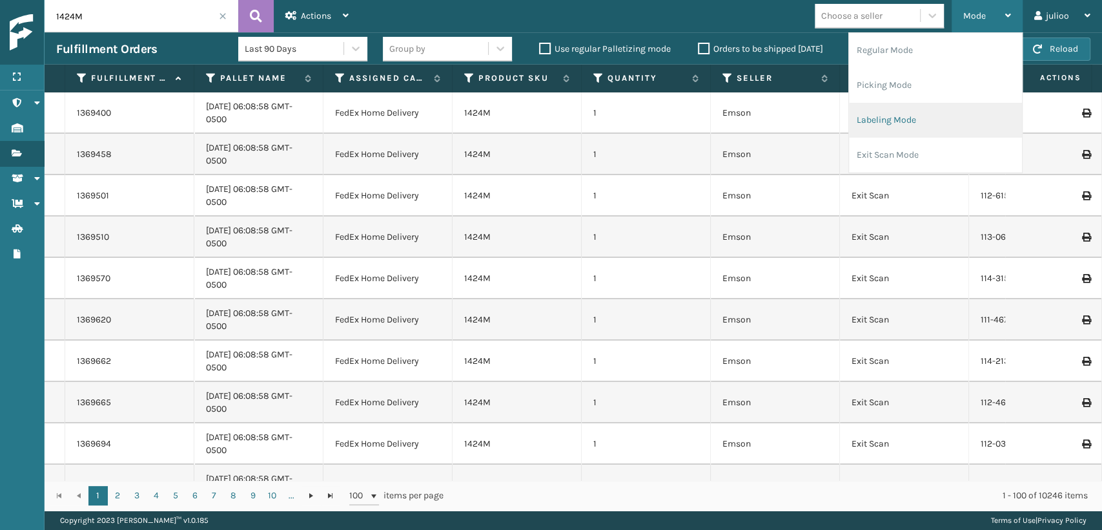
click at [913, 110] on li "Labeling Mode" at bounding box center [935, 120] width 173 height 35
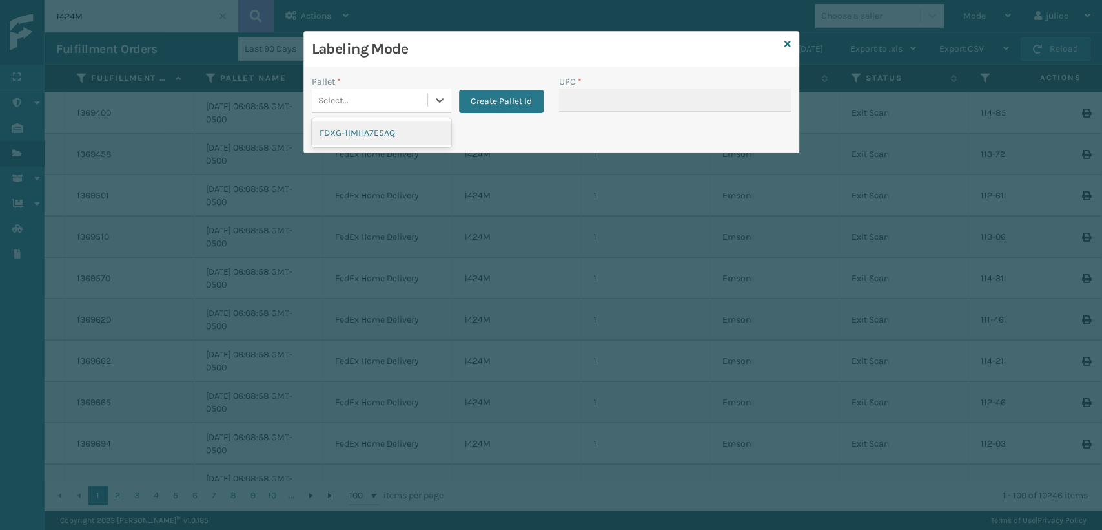
click at [413, 101] on div "Select..." at bounding box center [370, 100] width 116 height 21
click at [401, 140] on div "FDXG-1IMHA7E5AQ" at bounding box center [382, 133] width 140 height 24
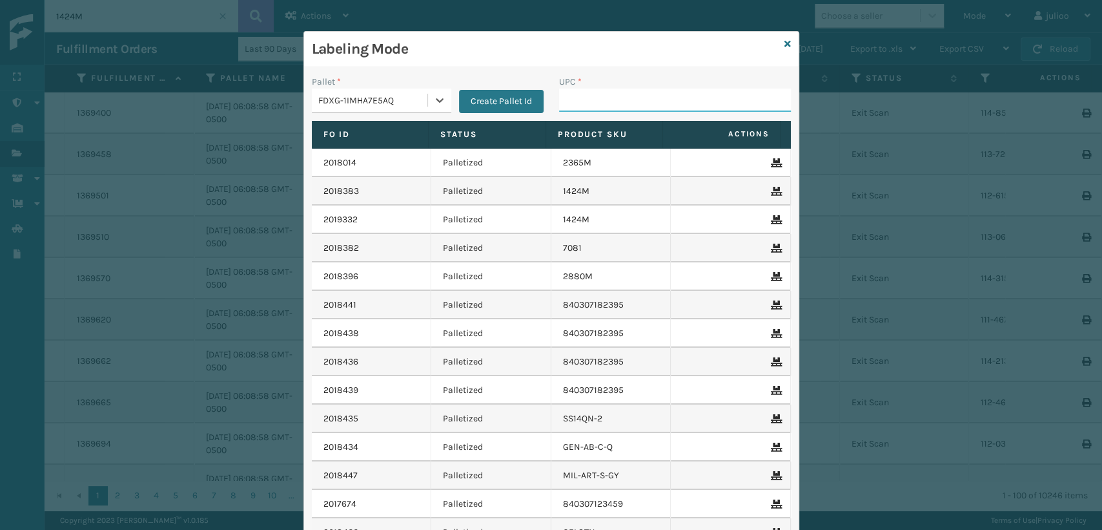
click at [584, 99] on input "UPC *" at bounding box center [675, 99] width 232 height 23
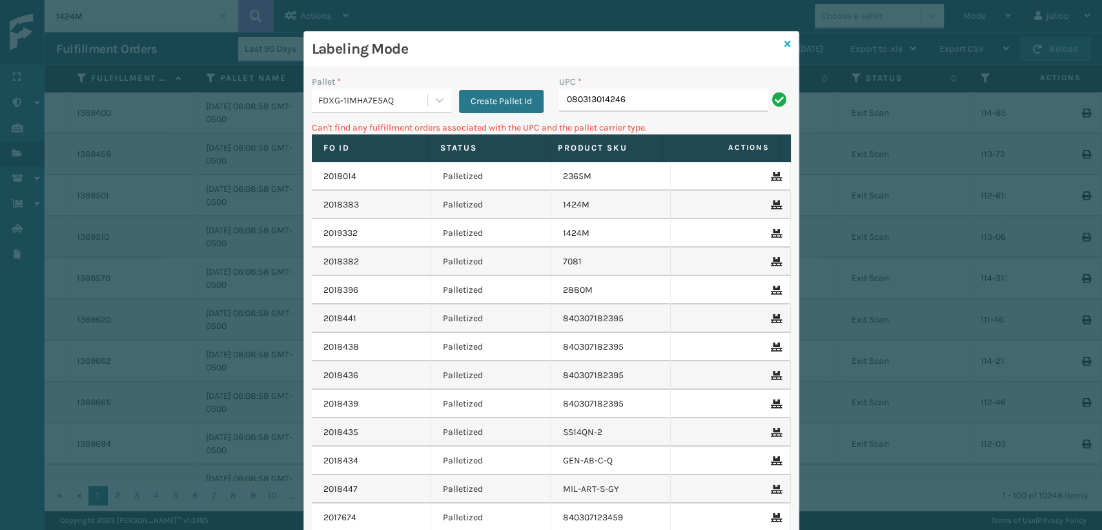
click at [785, 44] on icon at bounding box center [788, 43] width 6 height 9
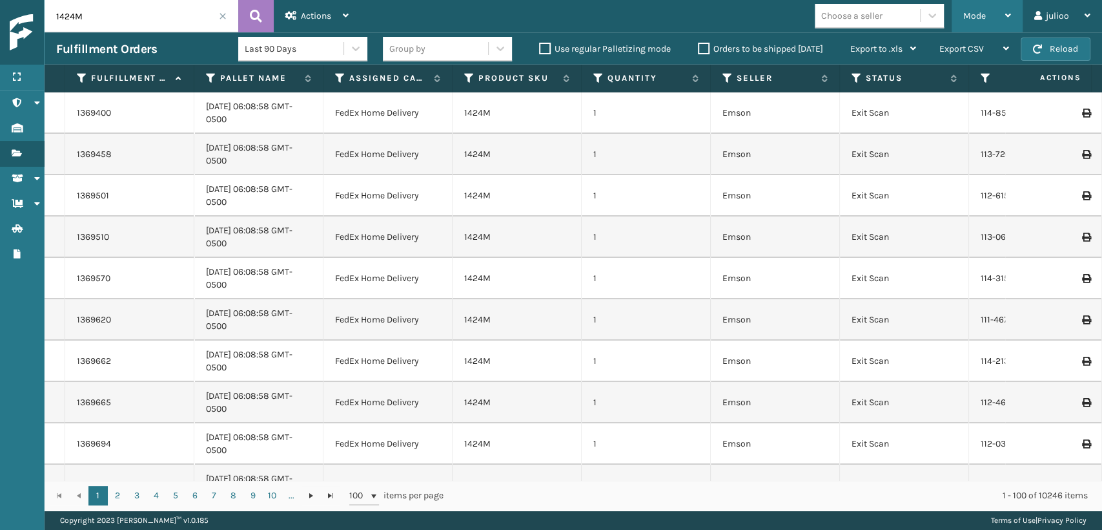
click at [1002, 16] on div "Mode" at bounding box center [988, 16] width 48 height 32
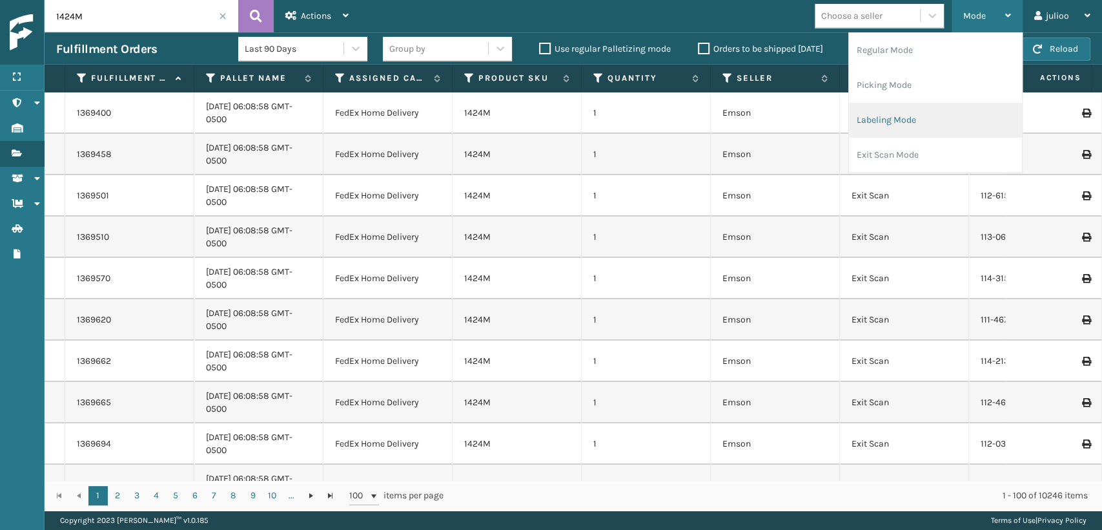
click at [933, 119] on li "Labeling Mode" at bounding box center [935, 120] width 173 height 35
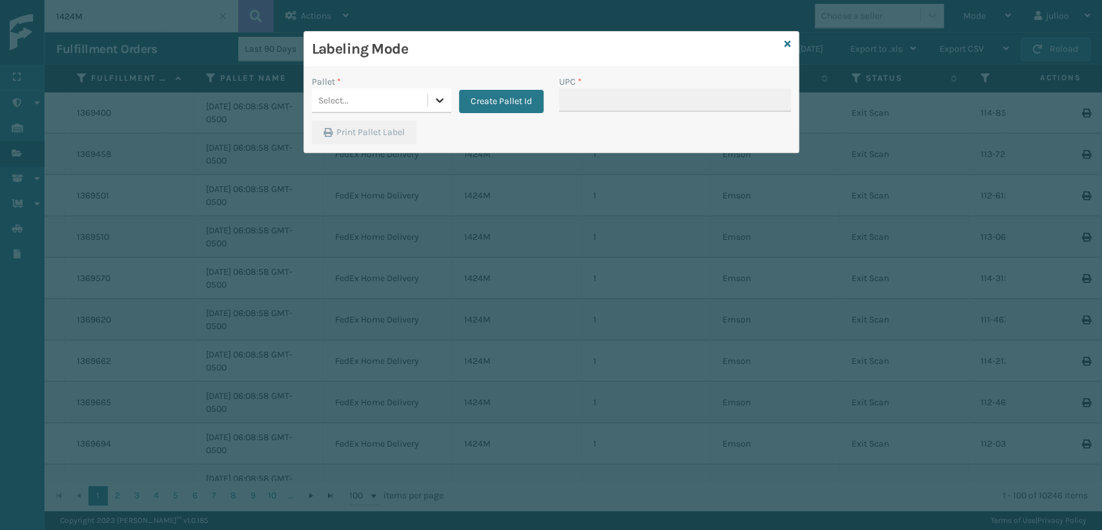
click at [443, 97] on icon at bounding box center [439, 100] width 13 height 13
drag, startPoint x: 394, startPoint y: 132, endPoint x: 482, endPoint y: 119, distance: 89.3
click at [395, 132] on div "FDXG-1IMHA7E5AQ" at bounding box center [382, 133] width 140 height 24
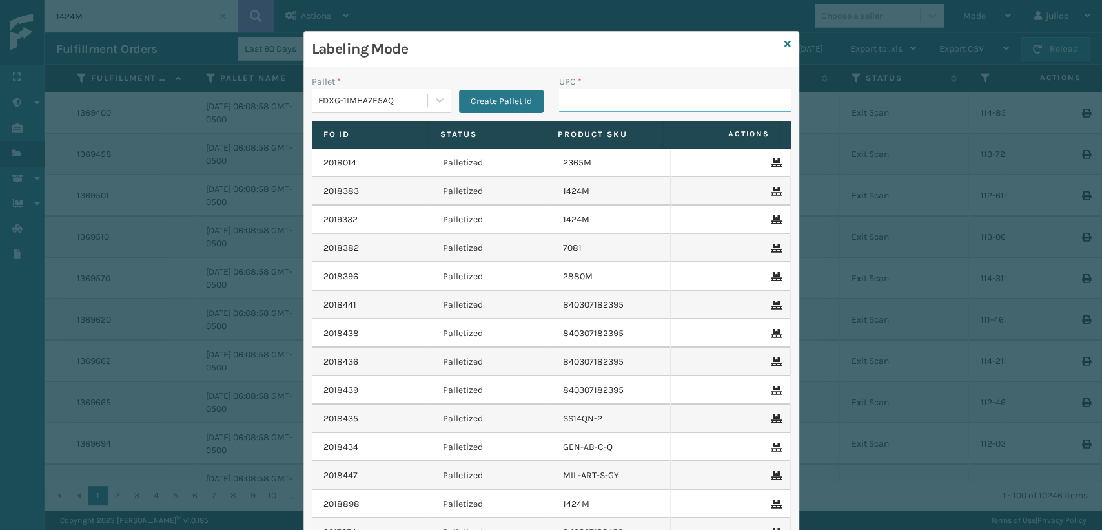
click at [595, 99] on input "UPC *" at bounding box center [675, 99] width 232 height 23
click at [783, 52] on div "Labeling Mode" at bounding box center [551, 50] width 495 height 36
click at [785, 46] on icon at bounding box center [788, 43] width 6 height 9
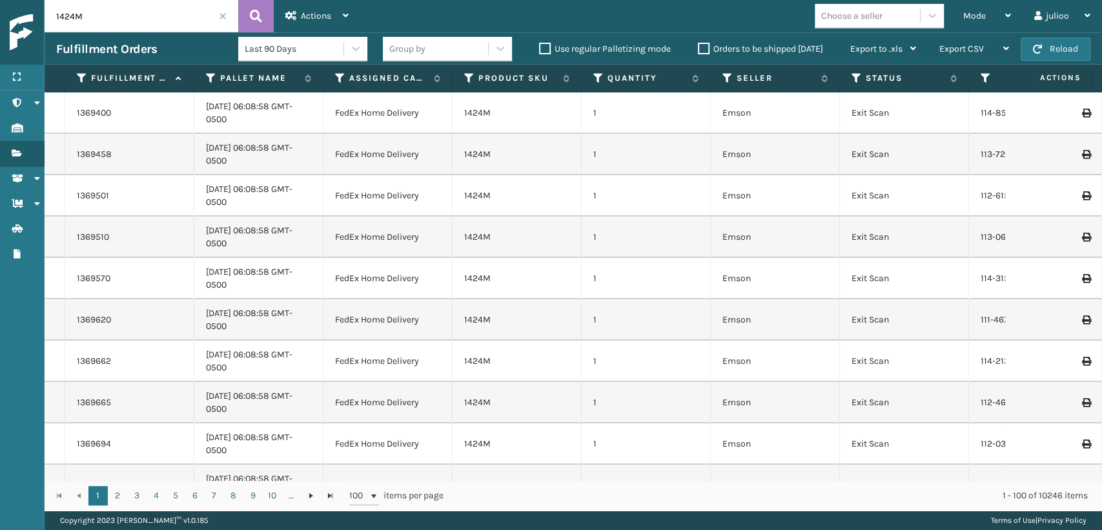
click at [222, 14] on span at bounding box center [223, 16] width 8 height 8
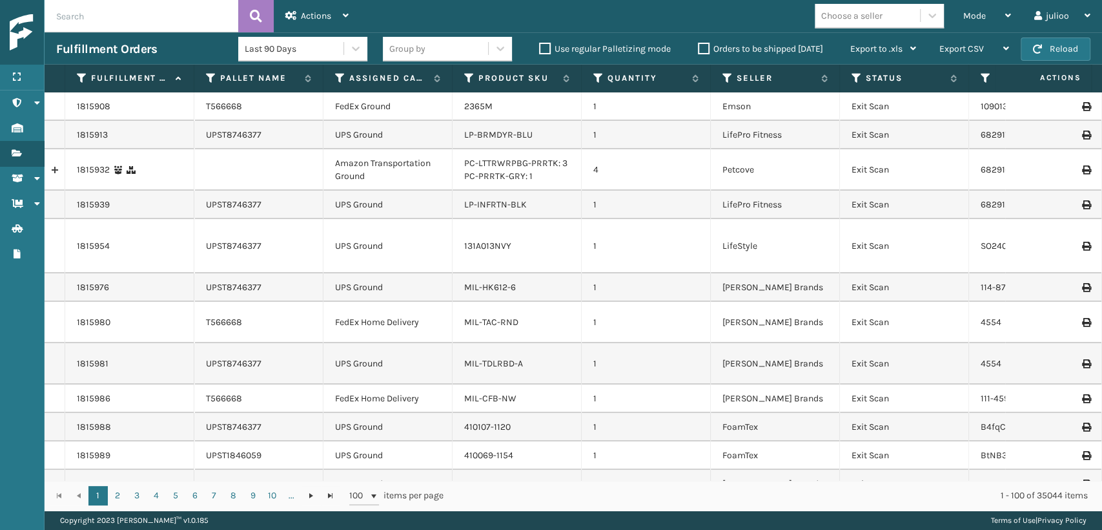
click at [174, 30] on input "text" at bounding box center [142, 16] width 194 height 32
type input "m"
type input "MIL-PPSNPNK-FT"
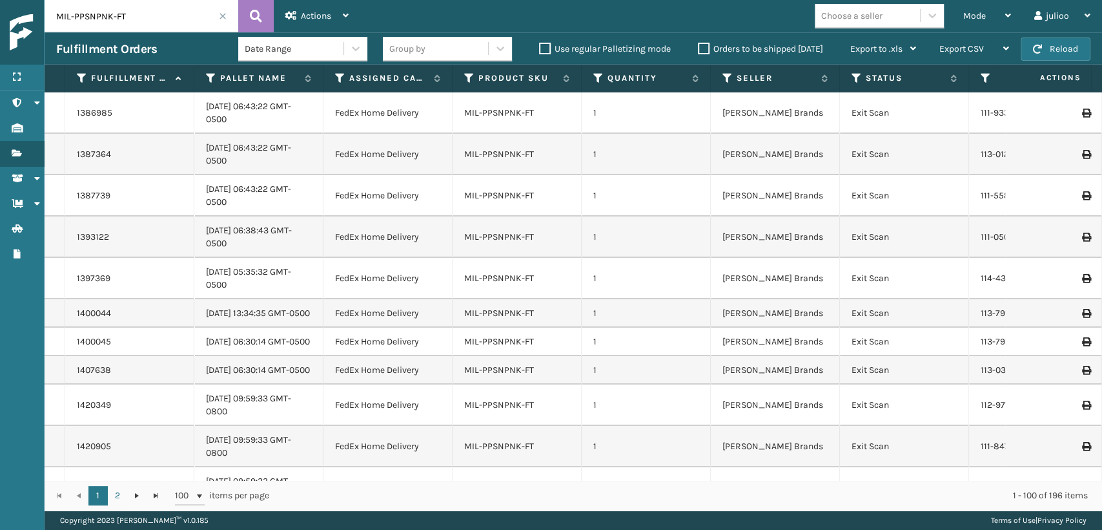
click at [858, 71] on th "Status" at bounding box center [904, 79] width 129 height 28
click at [854, 80] on icon at bounding box center [857, 78] width 10 height 12
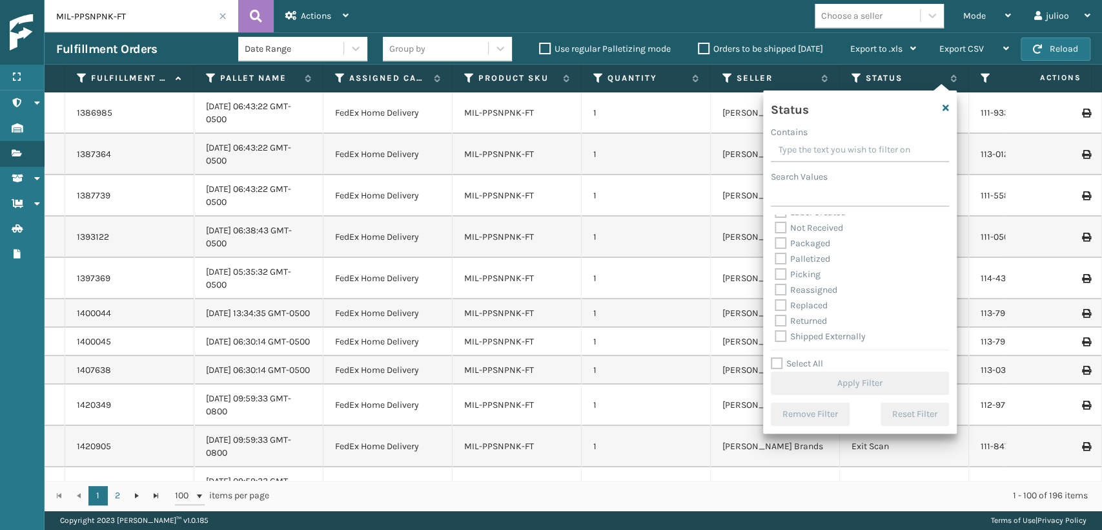
scroll to position [72, 0]
click at [816, 260] on label "Palletized" at bounding box center [803, 258] width 56 height 11
click at [776, 259] on input "Palletized" at bounding box center [775, 255] width 1 height 8
checkbox input "true"
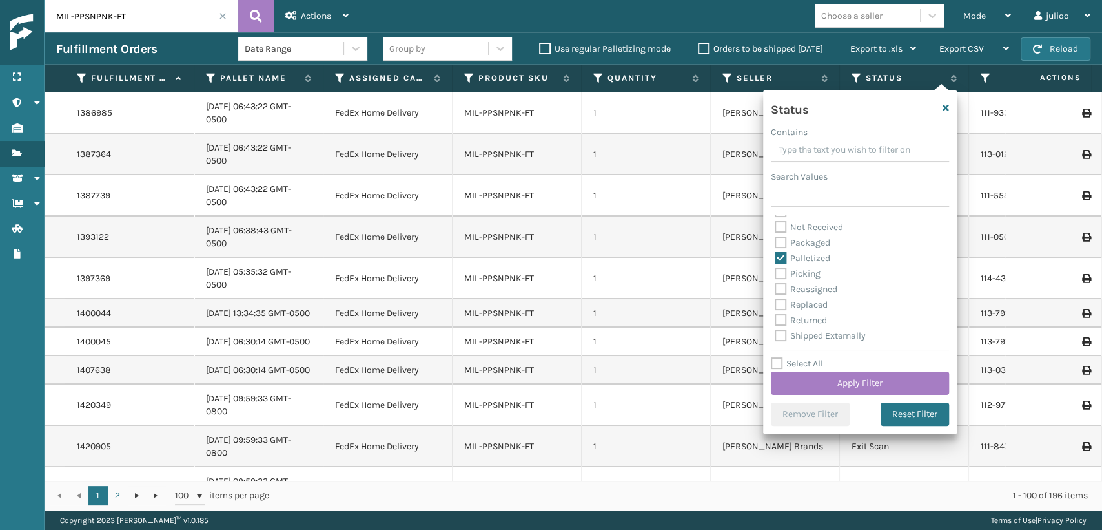
click at [809, 273] on label "Picking" at bounding box center [798, 273] width 46 height 11
click at [776, 273] on input "Picking" at bounding box center [775, 270] width 1 height 8
checkbox input "true"
click at [865, 384] on button "Apply Filter" at bounding box center [860, 382] width 178 height 23
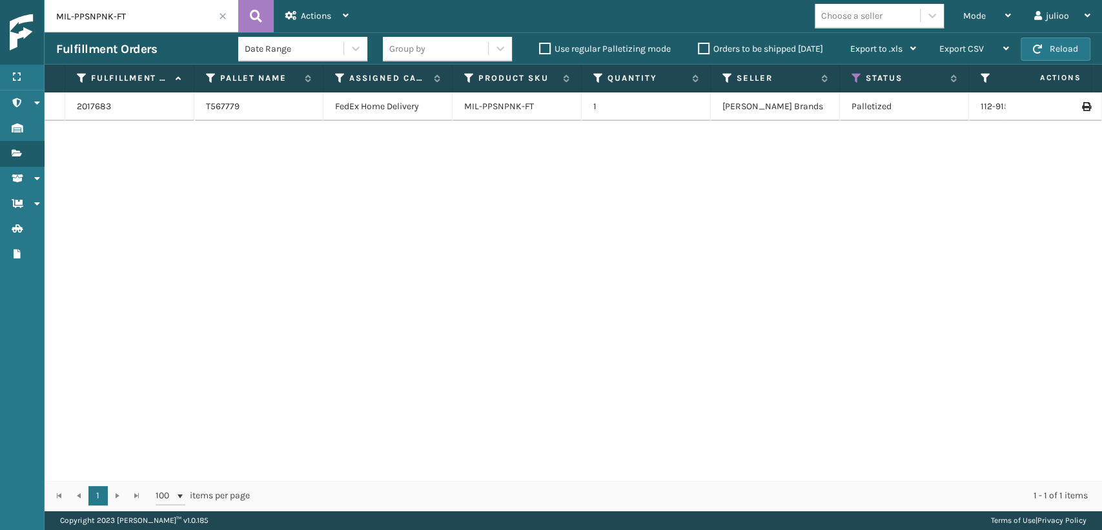
drag, startPoint x: 109, startPoint y: 13, endPoint x: 95, endPoint y: 17, distance: 14.9
click at [95, 17] on input "MIL-PPSNPNK-FT" at bounding box center [142, 16] width 194 height 32
click at [136, 17] on input "MIL-PPSNNVY-FT" at bounding box center [142, 16] width 194 height 32
type input "MIL-PPSNNVY-1"
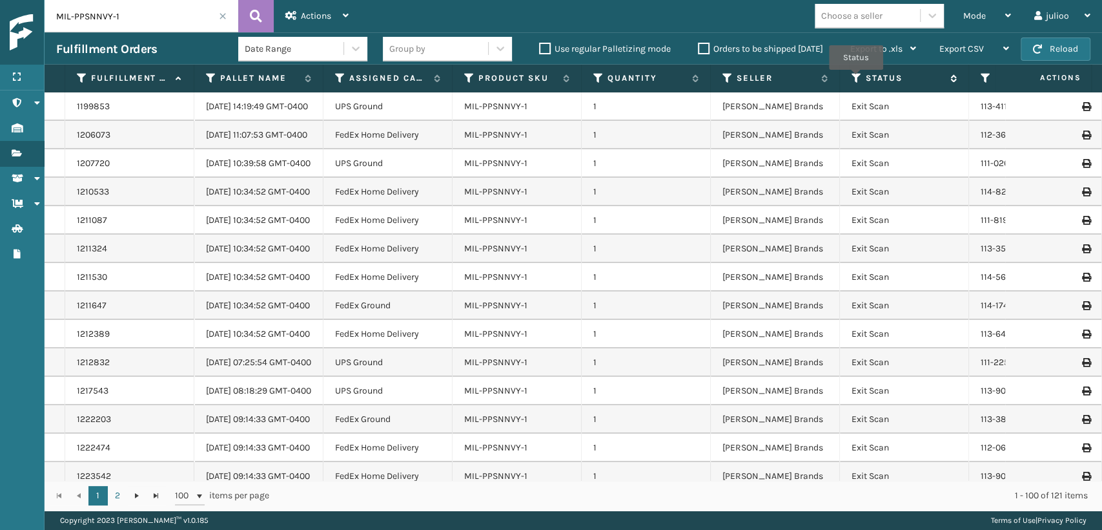
click at [856, 78] on icon at bounding box center [857, 78] width 10 height 12
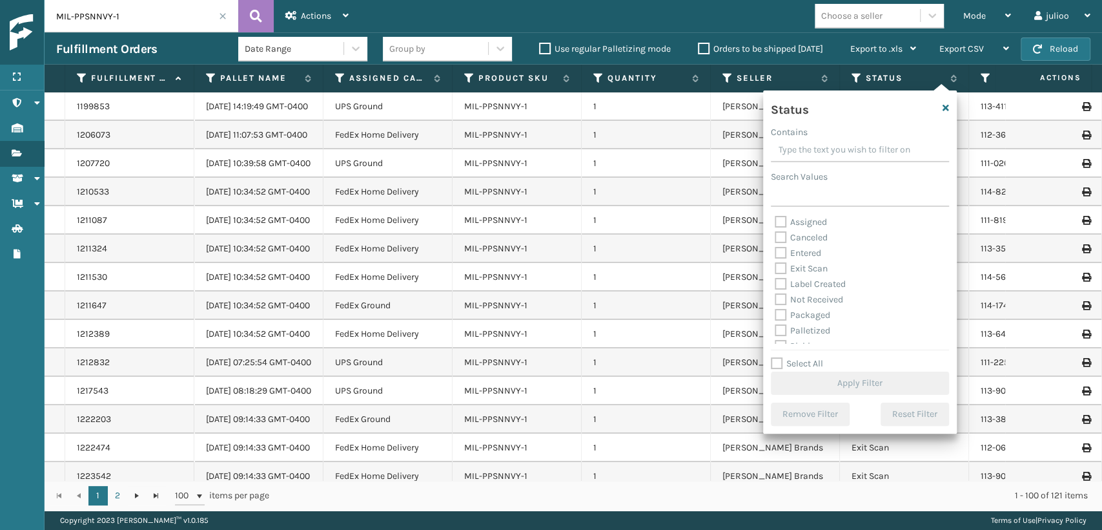
click at [808, 330] on label "Palletized" at bounding box center [803, 330] width 56 height 11
click at [776, 330] on input "Palletized" at bounding box center [775, 327] width 1 height 8
checkbox input "true"
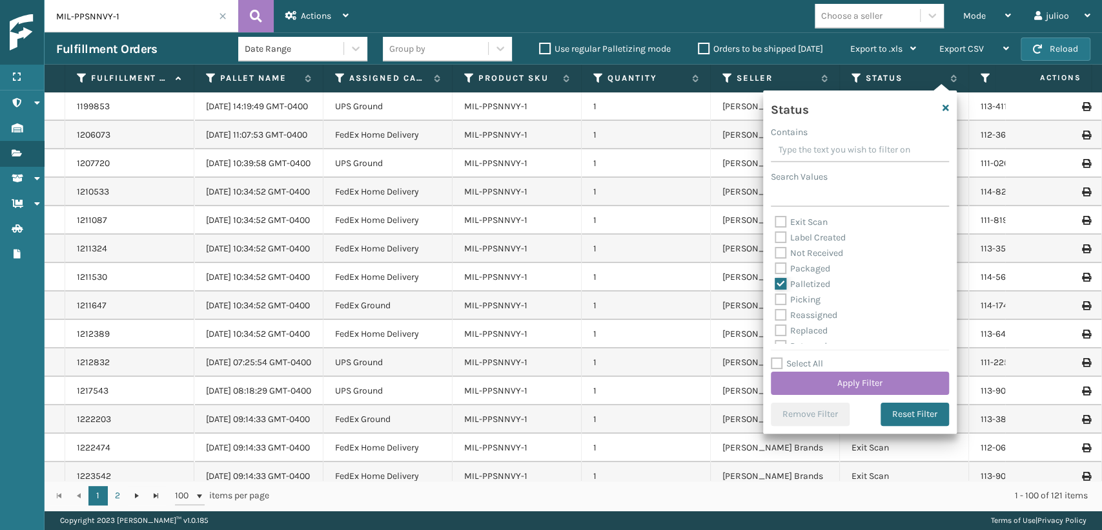
scroll to position [72, 0]
click at [796, 270] on label "Picking" at bounding box center [798, 274] width 46 height 11
click at [776, 270] on input "Picking" at bounding box center [775, 271] width 1 height 8
checkbox input "true"
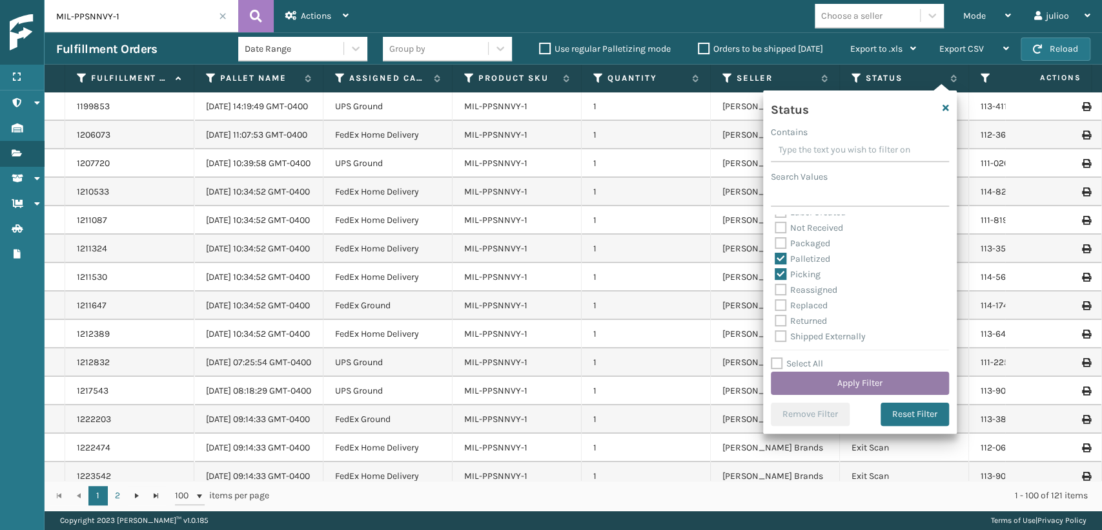
click at [840, 380] on button "Apply Filter" at bounding box center [860, 382] width 178 height 23
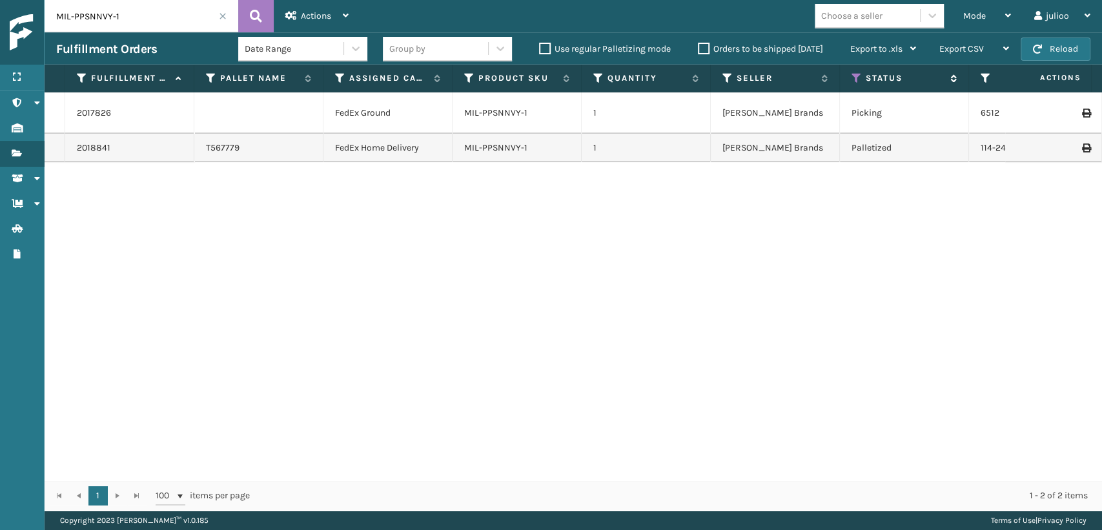
click at [858, 75] on icon at bounding box center [857, 78] width 10 height 12
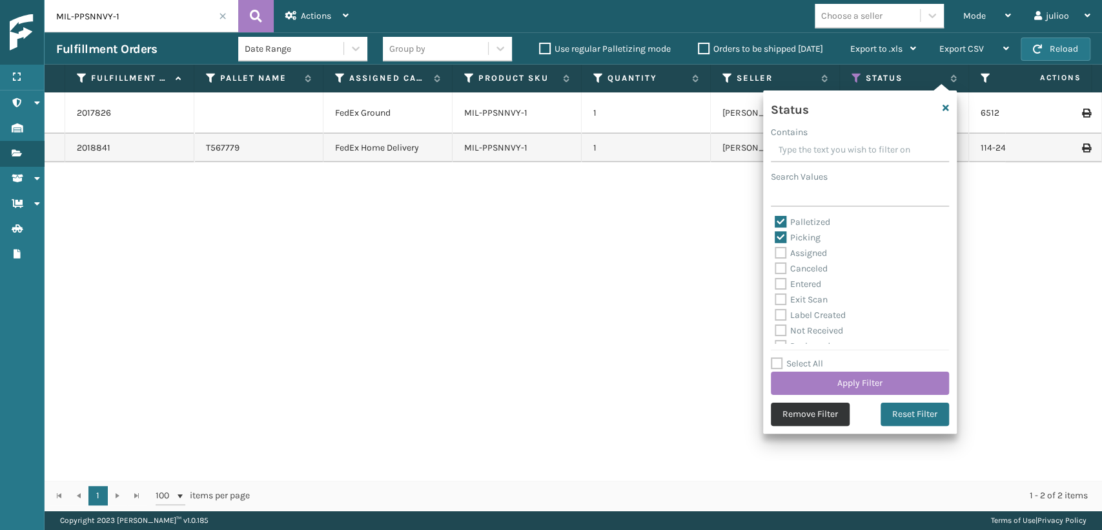
click at [836, 410] on button "Remove Filter" at bounding box center [810, 413] width 79 height 23
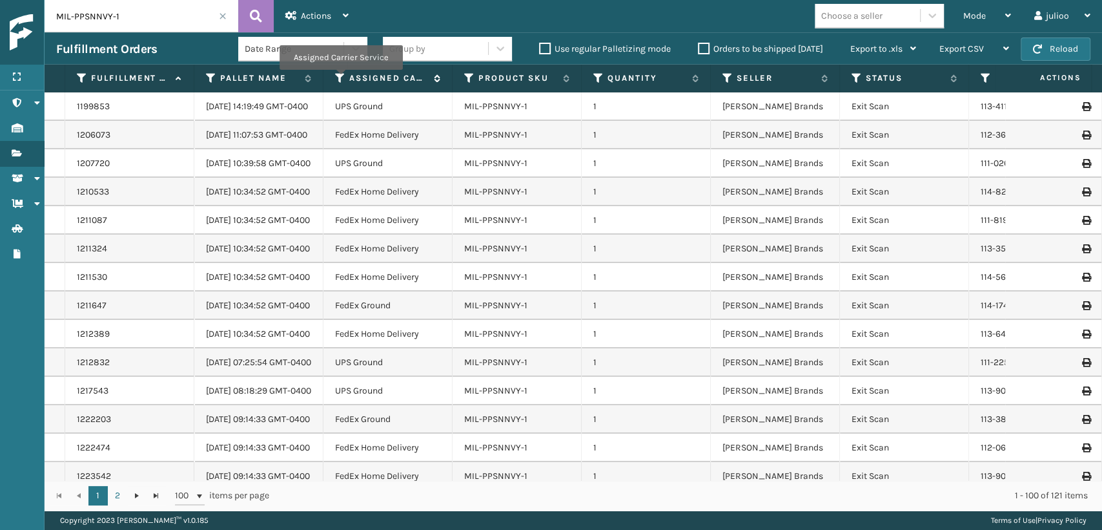
click at [340, 79] on icon at bounding box center [340, 78] width 10 height 12
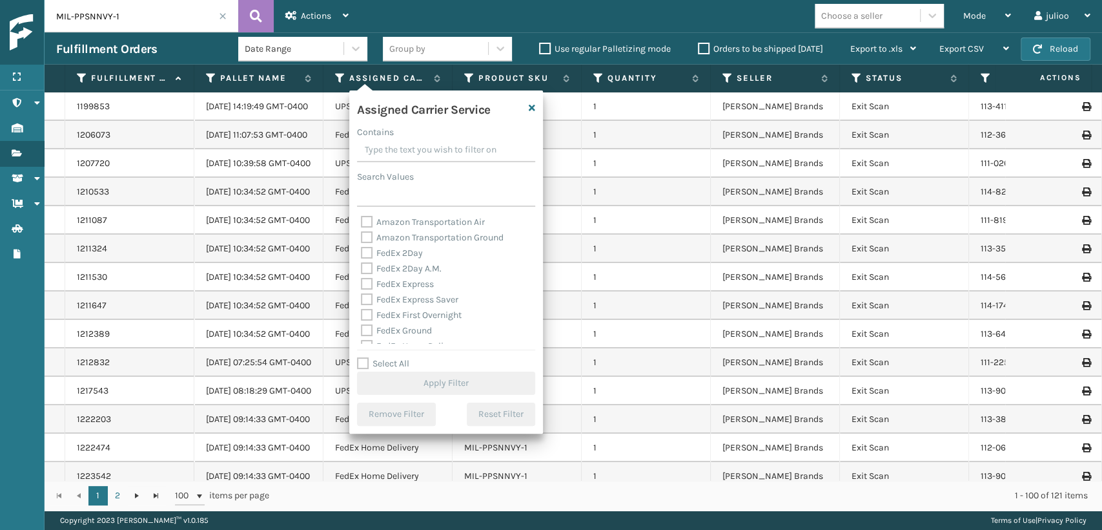
click at [221, 18] on span at bounding box center [223, 16] width 8 height 8
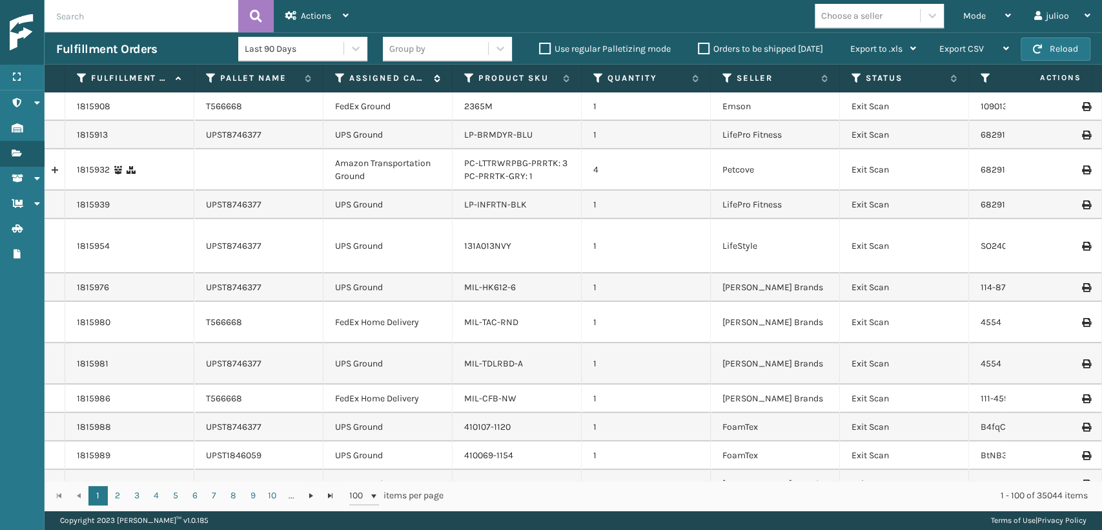
click at [337, 76] on icon at bounding box center [340, 78] width 10 height 12
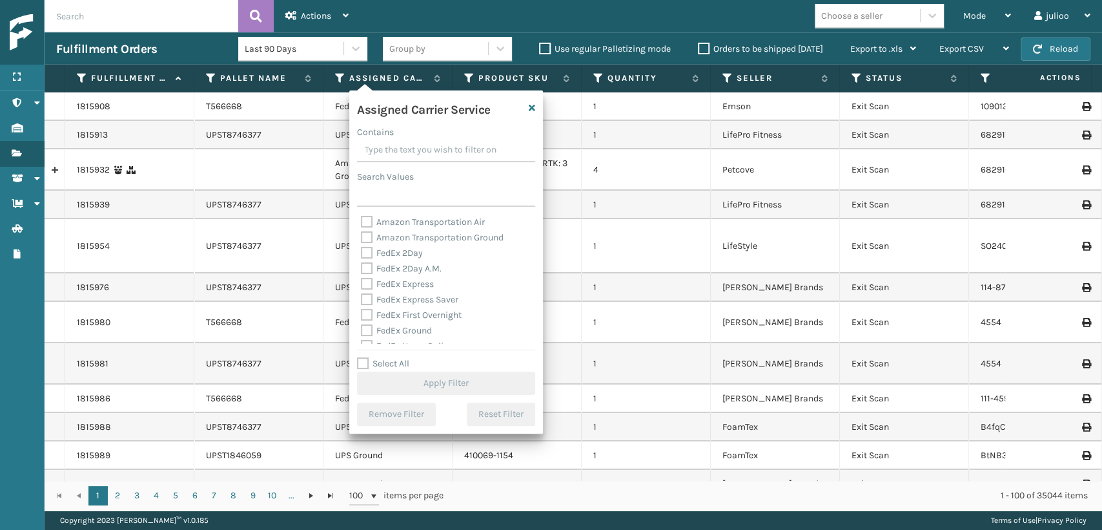
drag, startPoint x: 420, startPoint y: 251, endPoint x: 413, endPoint y: 256, distance: 8.8
click at [420, 250] on label "FedEx 2Day" at bounding box center [392, 252] width 62 height 11
click at [362, 250] on input "FedEx 2Day" at bounding box center [361, 249] width 1 height 8
checkbox input "true"
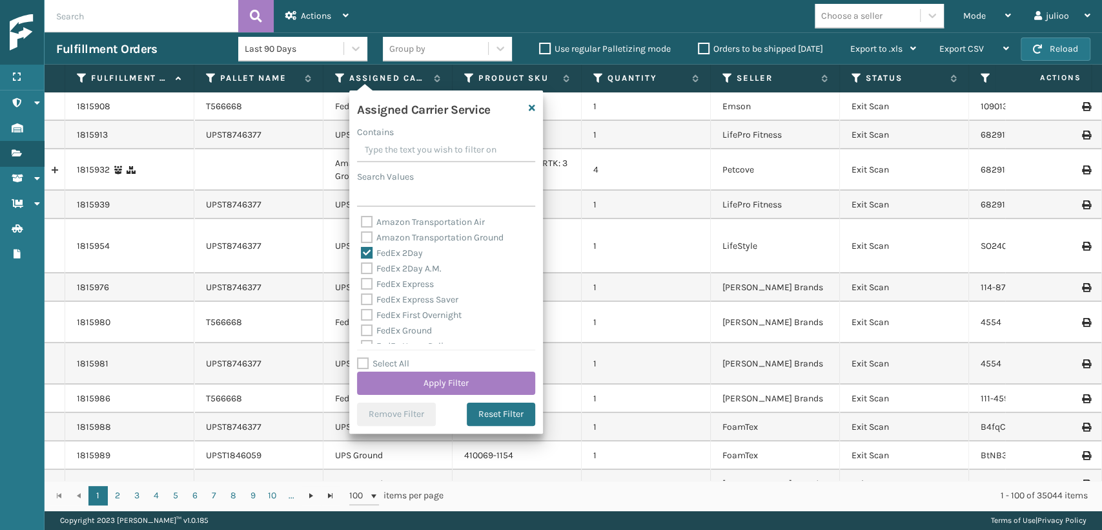
drag, startPoint x: 413, startPoint y: 264, endPoint x: 419, endPoint y: 285, distance: 22.9
click at [413, 264] on label "FedEx 2Day A.M." at bounding box center [401, 268] width 81 height 11
click at [362, 264] on input "FedEx 2Day A.M." at bounding box center [361, 265] width 1 height 8
checkbox input "true"
click at [420, 286] on label "FedEx Express" at bounding box center [397, 283] width 73 height 11
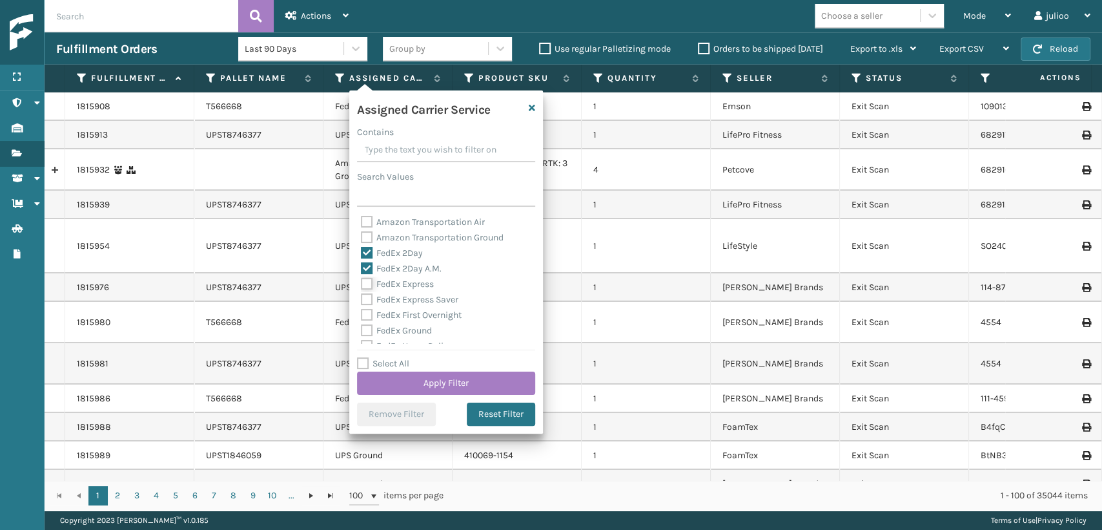
click at [362, 285] on input "FedEx Express" at bounding box center [361, 280] width 1 height 8
checkbox input "true"
click at [419, 298] on label "FedEx Express Saver" at bounding box center [410, 299] width 98 height 11
click at [362, 298] on input "FedEx Express Saver" at bounding box center [361, 296] width 1 height 8
checkbox input "true"
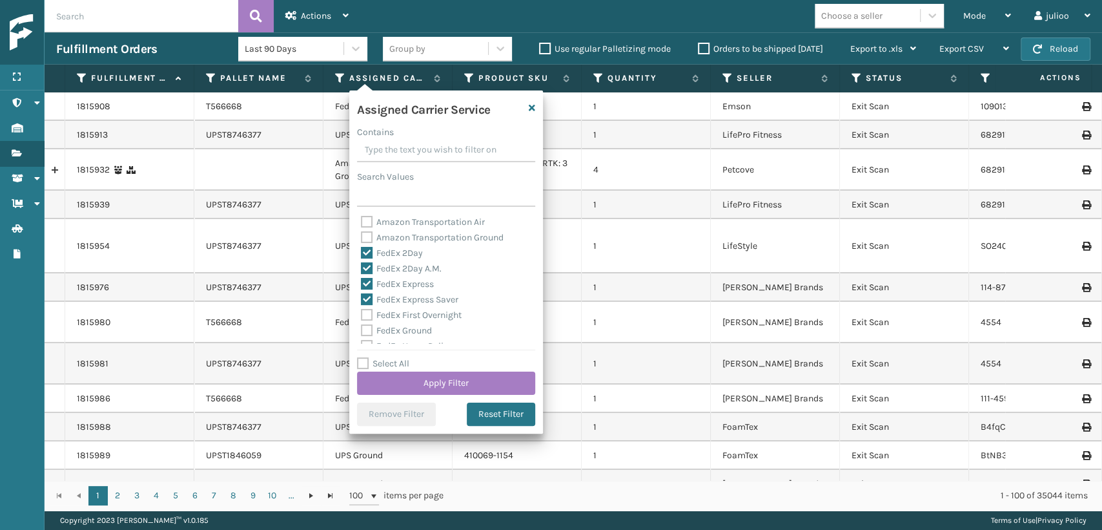
drag, startPoint x: 420, startPoint y: 309, endPoint x: 429, endPoint y: 284, distance: 27.6
click at [420, 309] on label "FedEx First Overnight" at bounding box center [411, 314] width 101 height 11
click at [362, 309] on input "FedEx First Overnight" at bounding box center [361, 311] width 1 height 8
checkbox input "true"
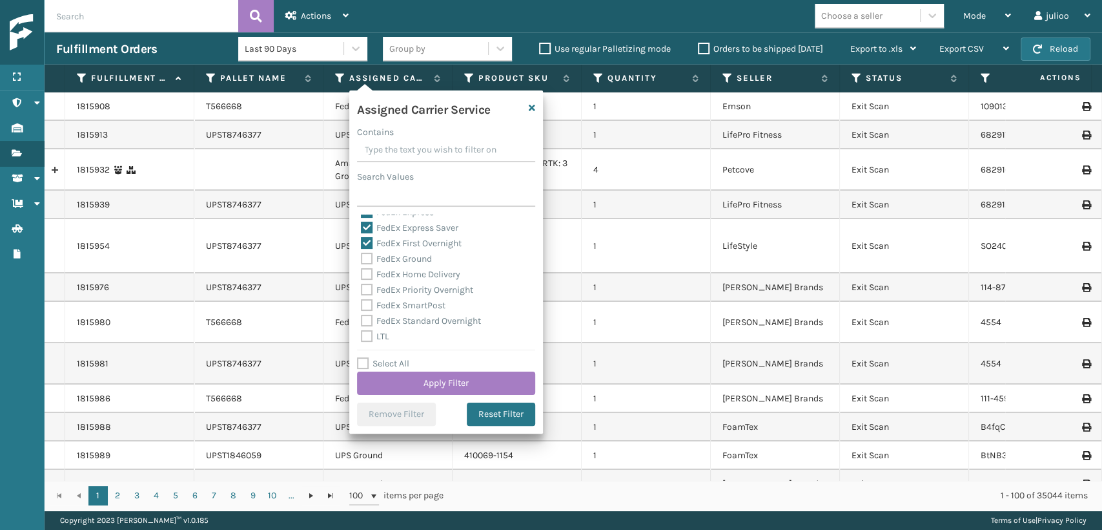
click at [408, 258] on label "FedEx Ground" at bounding box center [396, 258] width 71 height 11
click at [362, 258] on input "FedEx Ground" at bounding box center [361, 255] width 1 height 8
checkbox input "true"
click at [411, 278] on label "FedEx Home Delivery" at bounding box center [410, 274] width 99 height 11
click at [362, 275] on input "FedEx Home Delivery" at bounding box center [361, 271] width 1 height 8
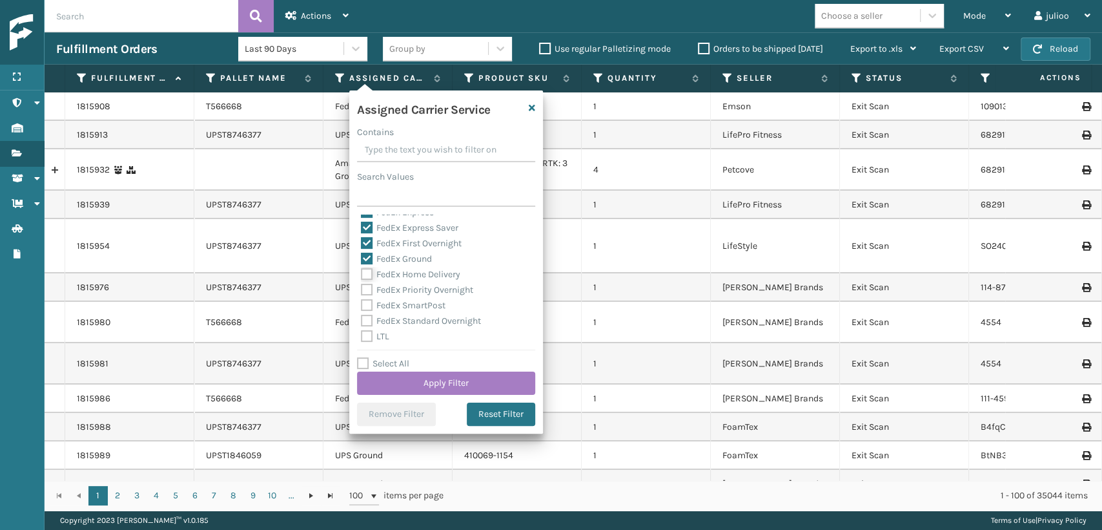
checkbox input "true"
click at [411, 288] on label "FedEx Priority Overnight" at bounding box center [417, 289] width 112 height 11
click at [362, 288] on input "FedEx Priority Overnight" at bounding box center [361, 286] width 1 height 8
checkbox input "true"
click at [411, 299] on div "FedEx SmartPost" at bounding box center [446, 306] width 171 height 16
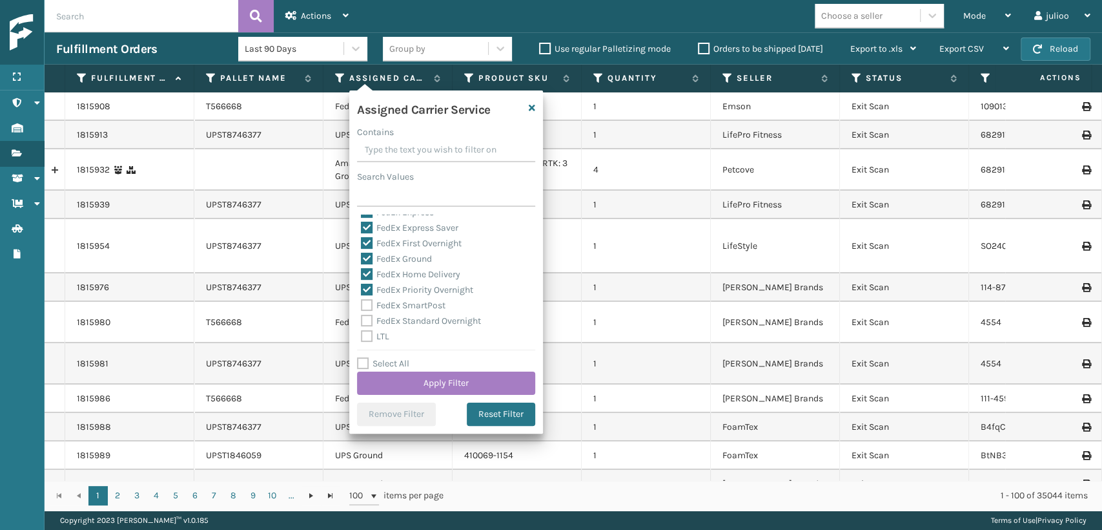
click at [411, 304] on label "FedEx SmartPost" at bounding box center [403, 305] width 85 height 11
click at [362, 304] on input "FedEx SmartPost" at bounding box center [361, 302] width 1 height 8
checkbox input "true"
drag, startPoint x: 413, startPoint y: 317, endPoint x: 638, endPoint y: 194, distance: 256.1
click at [414, 317] on label "FedEx Standard Overnight" at bounding box center [421, 320] width 120 height 11
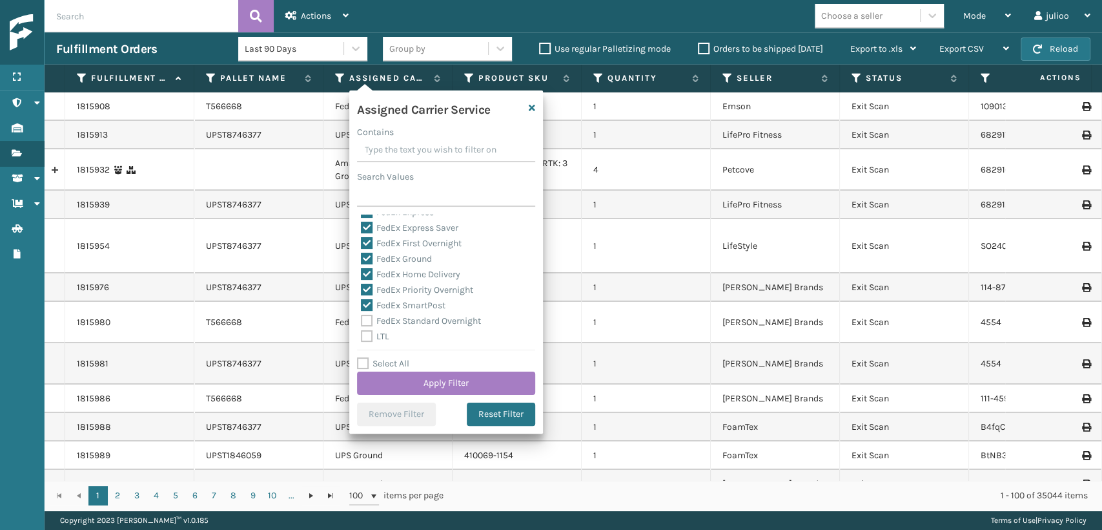
click at [460, 317] on label "FedEx Standard Overnight" at bounding box center [421, 320] width 120 height 11
click at [362, 317] on input "FedEx Standard Overnight" at bounding box center [361, 317] width 1 height 8
checkbox input "true"
click at [466, 380] on button "Apply Filter" at bounding box center [446, 382] width 178 height 23
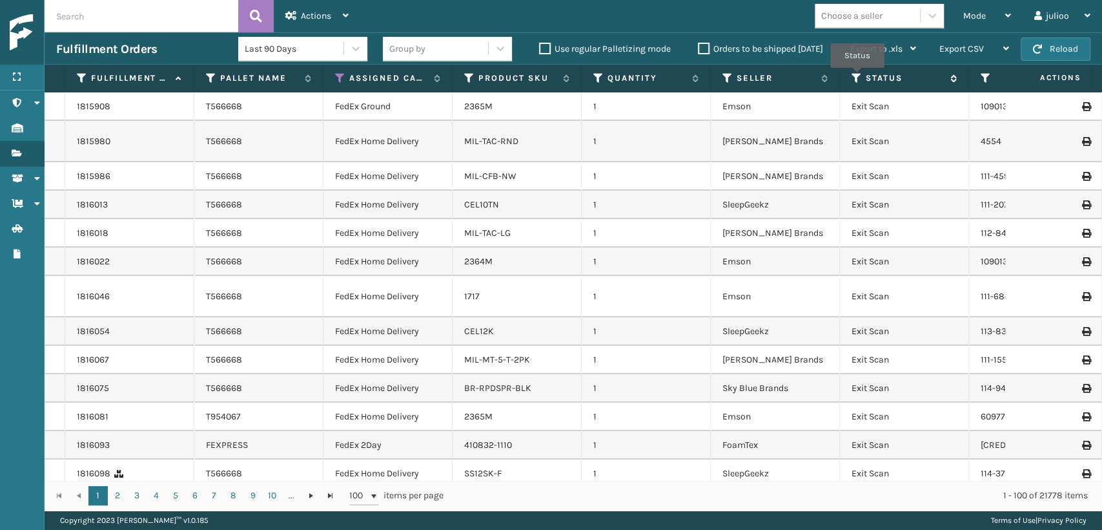
click at [858, 77] on icon at bounding box center [857, 78] width 10 height 12
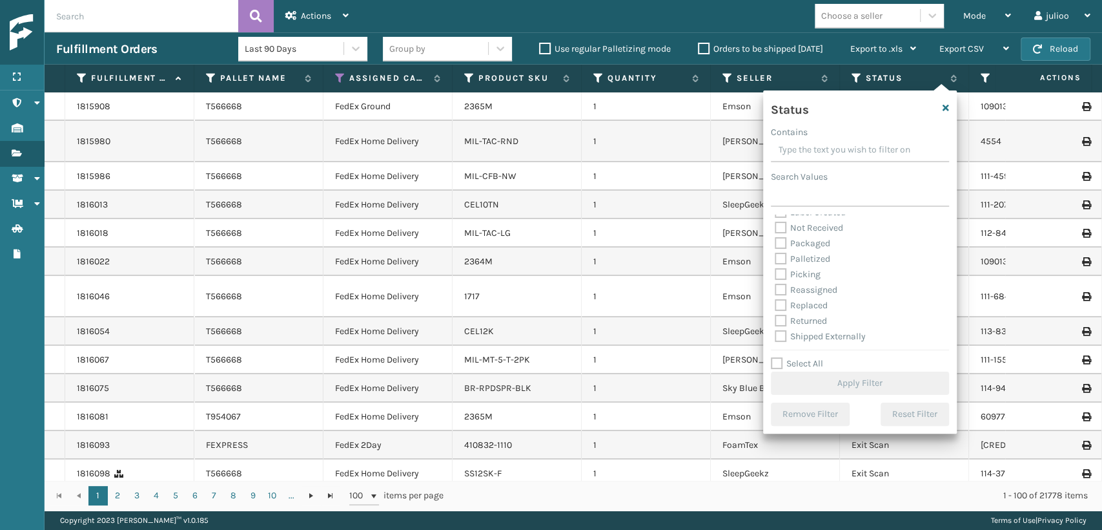
click at [810, 273] on label "Picking" at bounding box center [798, 274] width 46 height 11
click at [776, 273] on input "Picking" at bounding box center [775, 271] width 1 height 8
checkbox input "true"
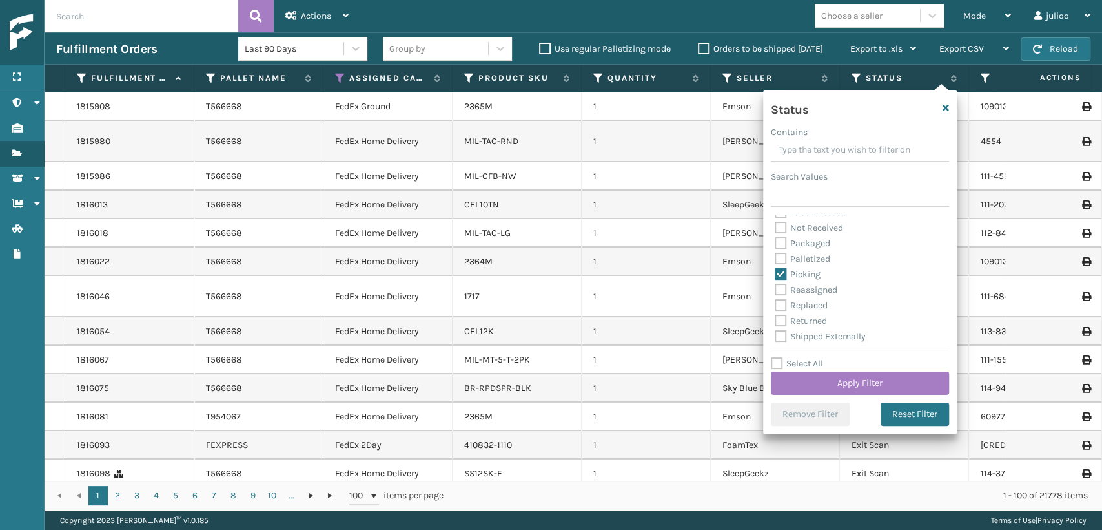
click at [810, 260] on label "Palletized" at bounding box center [803, 258] width 56 height 11
click at [776, 260] on input "Palletized" at bounding box center [775, 255] width 1 height 8
checkbox input "true"
click at [852, 377] on button "Apply Filter" at bounding box center [860, 382] width 178 height 23
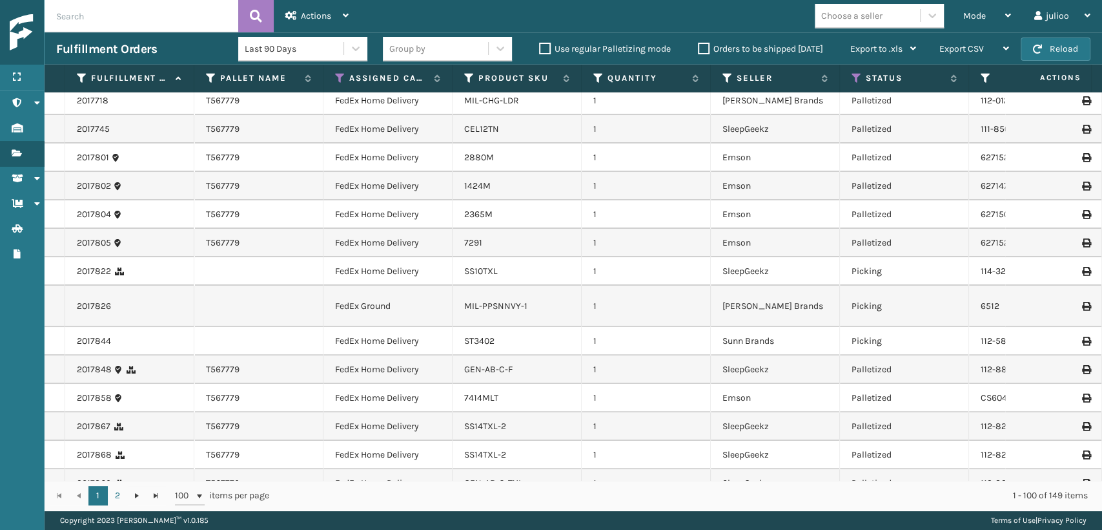
scroll to position [0, 0]
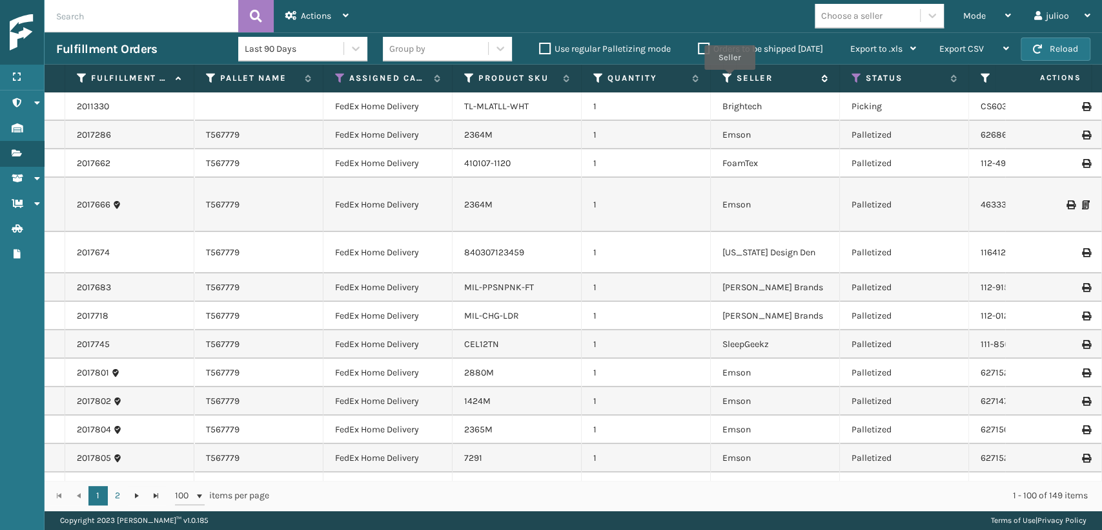
click at [729, 79] on icon at bounding box center [728, 78] width 10 height 12
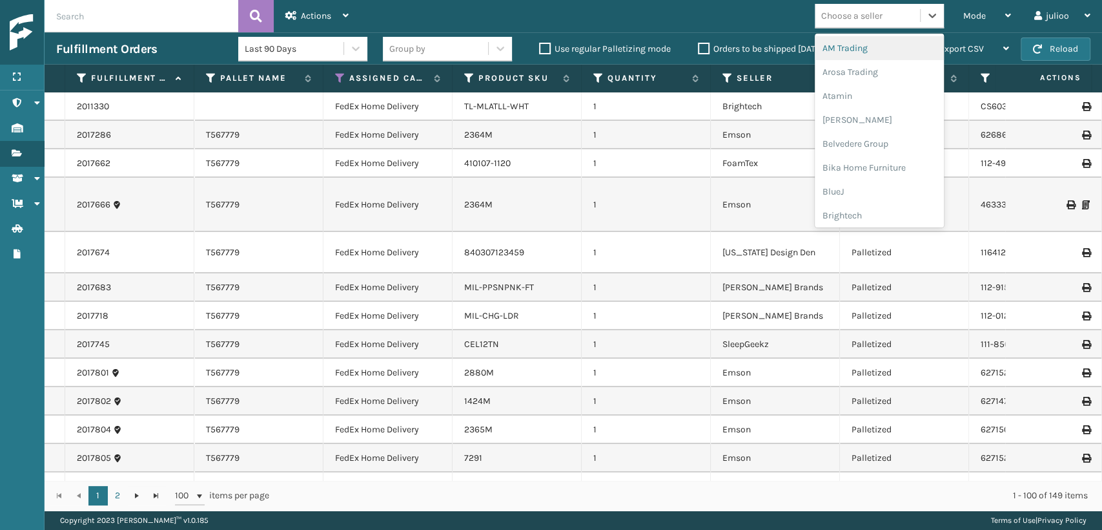
click at [827, 21] on div "Choose a seller" at bounding box center [852, 16] width 61 height 14
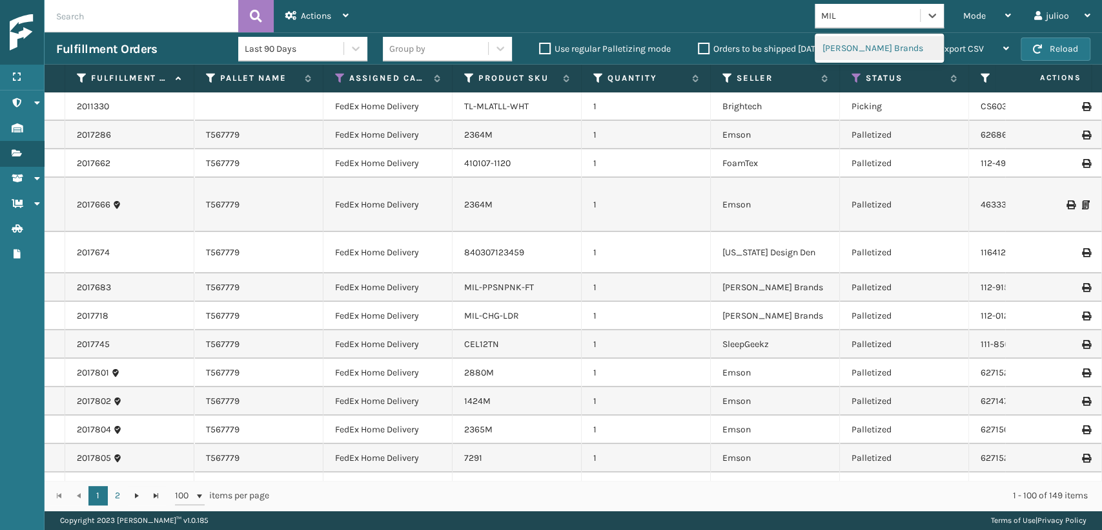
type input "MILL"
click at [856, 49] on div "[PERSON_NAME] Brands" at bounding box center [879, 48] width 129 height 24
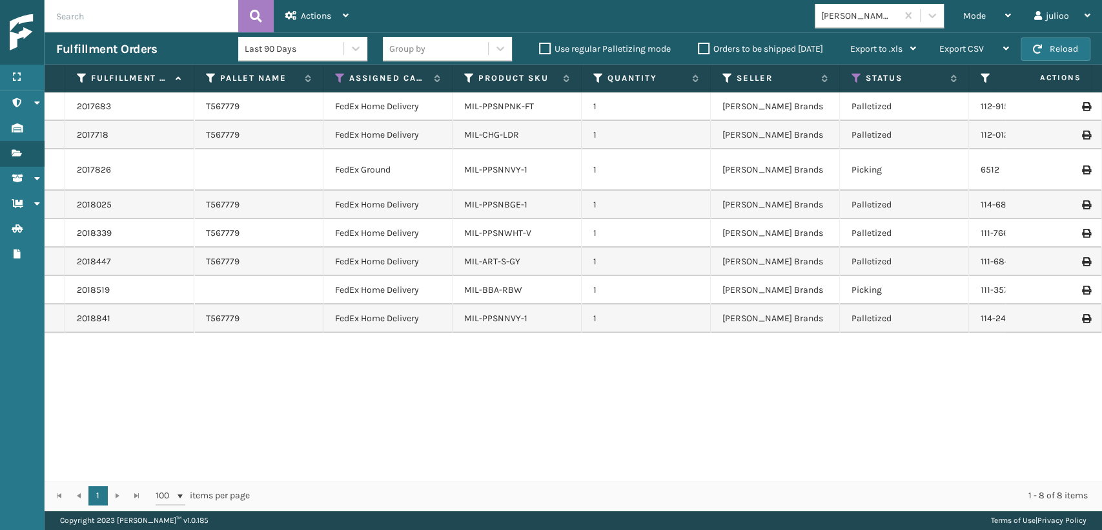
click at [555, 198] on div "MIL-PPSNBGE-1" at bounding box center [516, 204] width 105 height 13
click at [88, 198] on link "2018025" at bounding box center [94, 204] width 35 height 13
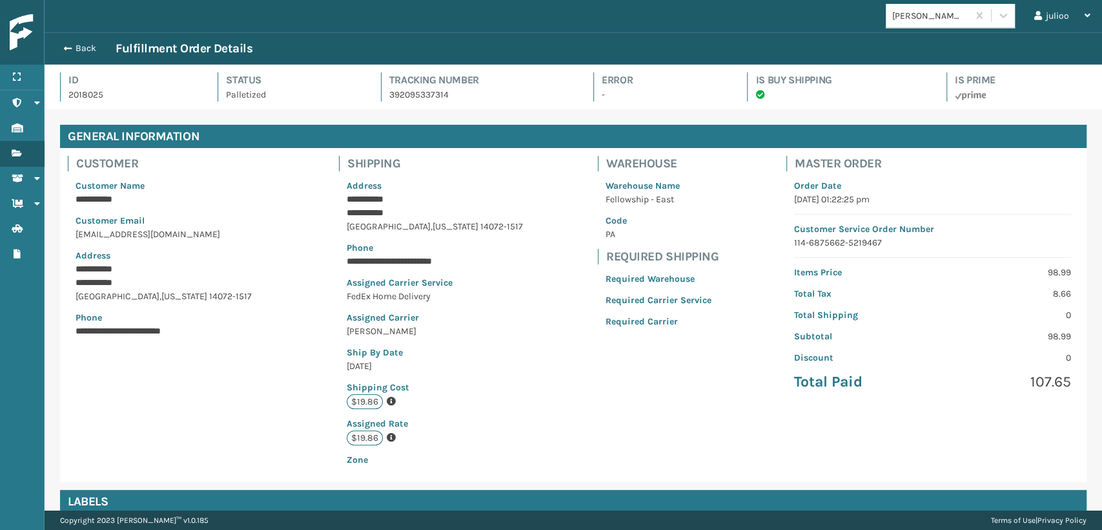
scroll to position [31, 1058]
click at [67, 48] on span "button" at bounding box center [66, 48] width 8 height 9
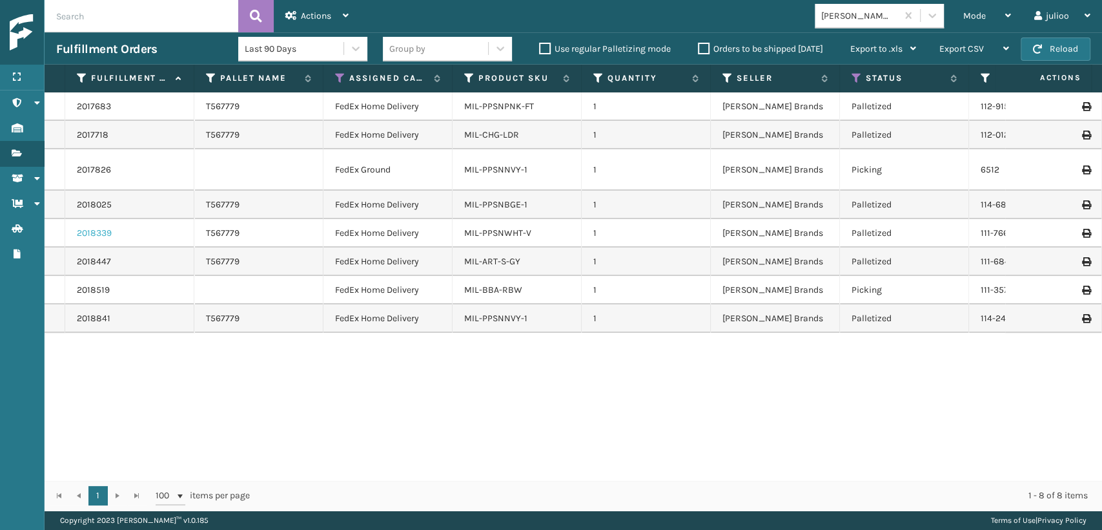
click at [110, 227] on link "2018339" at bounding box center [94, 233] width 35 height 13
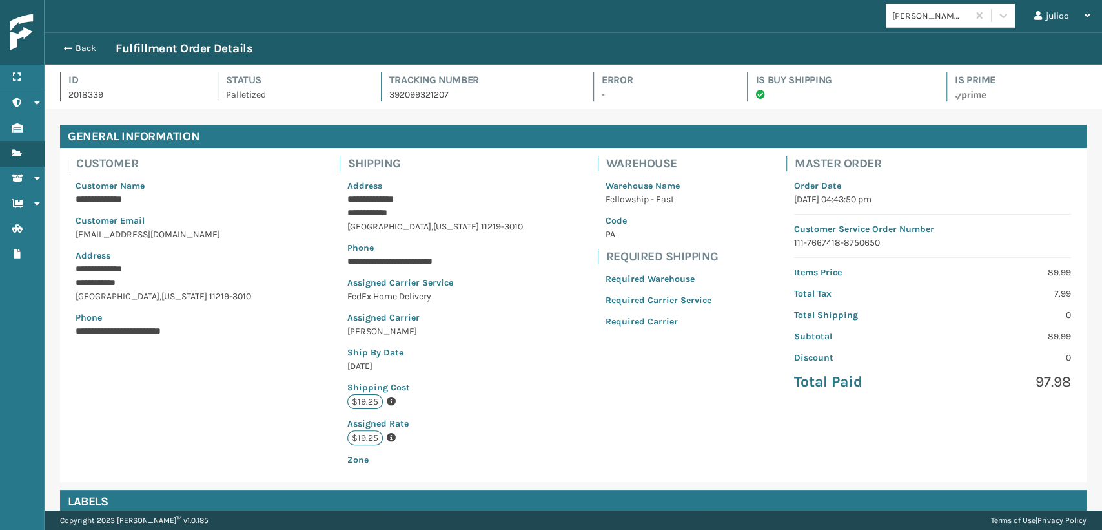
scroll to position [31, 1058]
click at [79, 44] on button "Back" at bounding box center [85, 49] width 59 height 12
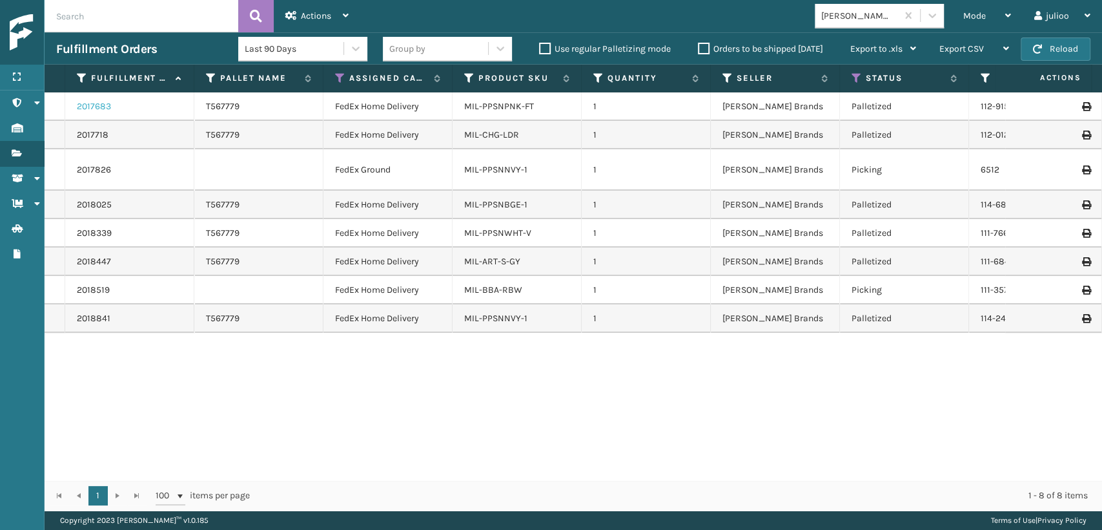
click at [105, 101] on link "2017683" at bounding box center [94, 106] width 34 height 13
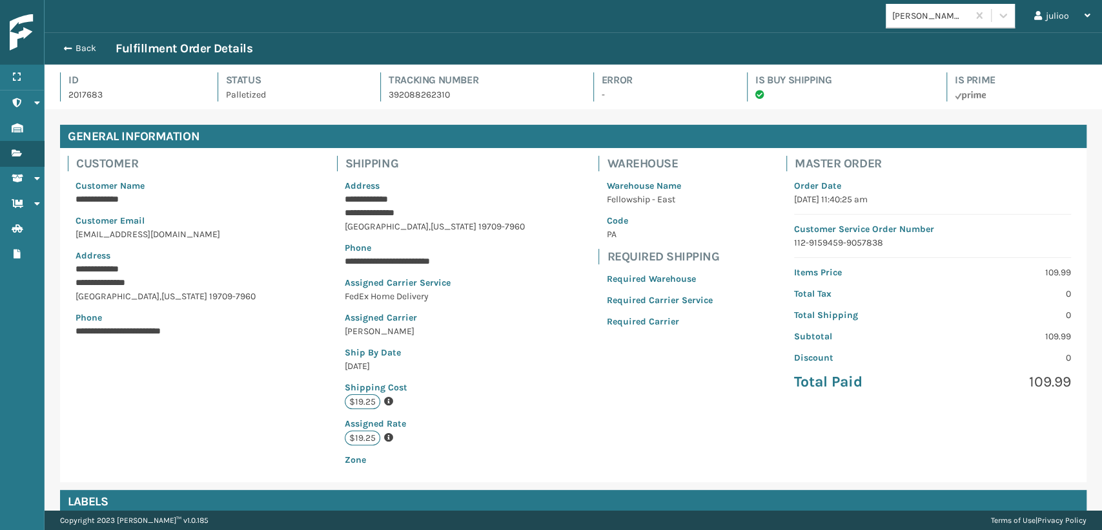
scroll to position [31, 1058]
click at [78, 43] on button "Back" at bounding box center [85, 49] width 59 height 12
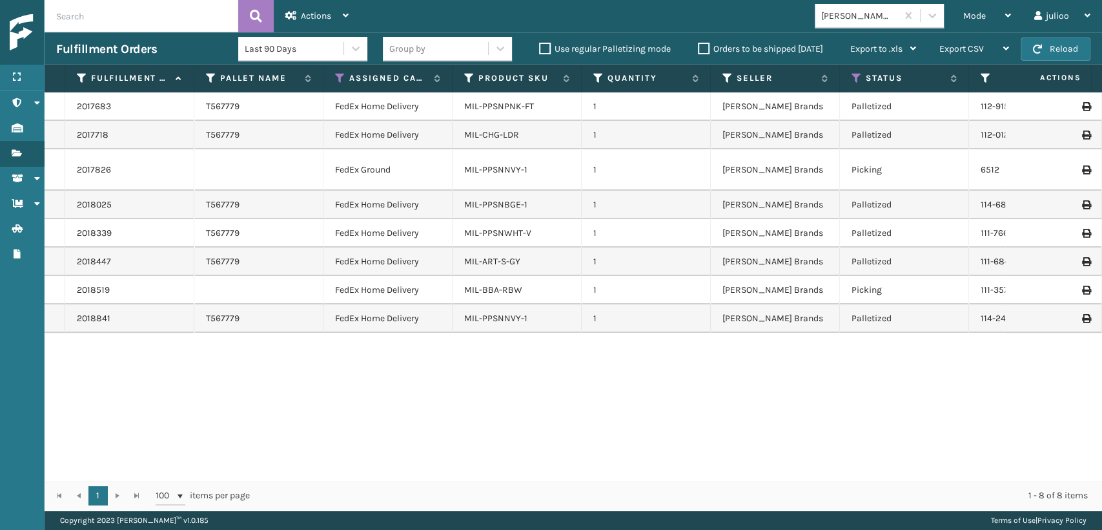
click at [1082, 105] on icon at bounding box center [1086, 106] width 8 height 9
click at [104, 312] on link "2018841" at bounding box center [94, 318] width 34 height 13
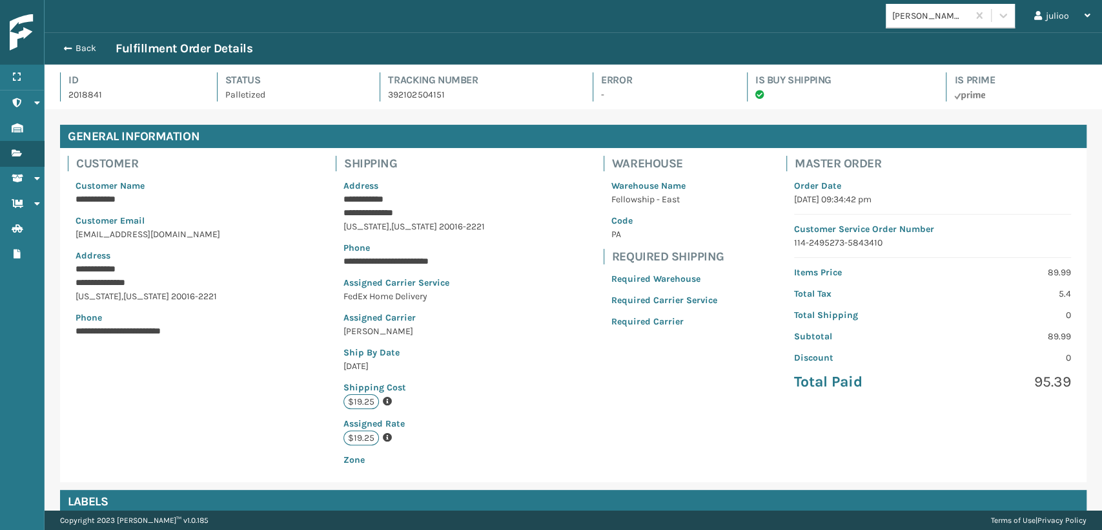
scroll to position [31, 1058]
click at [64, 43] on button "Back" at bounding box center [85, 49] width 59 height 12
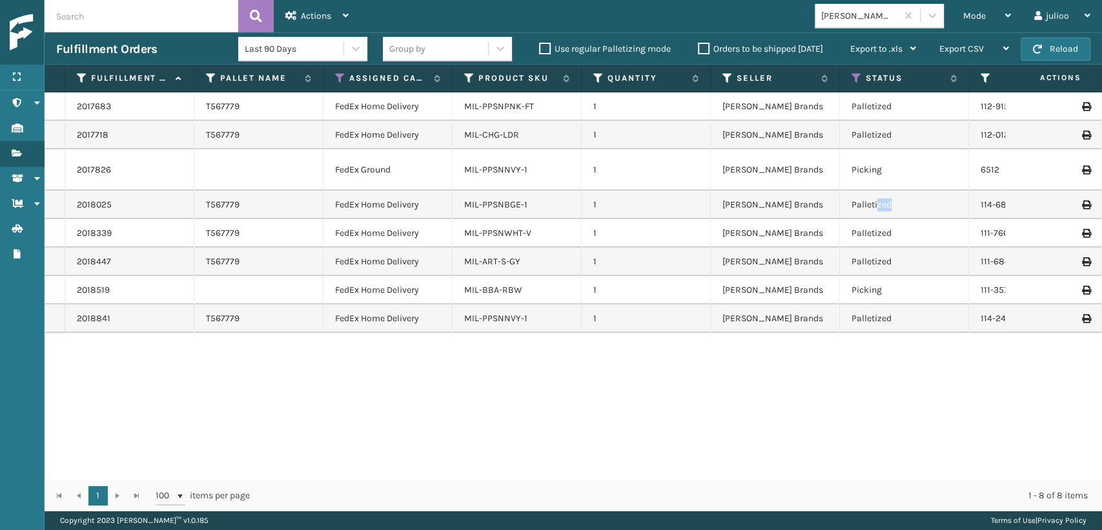
drag, startPoint x: 895, startPoint y: 190, endPoint x: 878, endPoint y: 192, distance: 16.9
click at [878, 192] on td "Palletized" at bounding box center [904, 205] width 129 height 28
drag, startPoint x: 898, startPoint y: 219, endPoint x: 862, endPoint y: 220, distance: 35.5
click at [862, 220] on td "Palletized" at bounding box center [904, 233] width 129 height 28
drag, startPoint x: 910, startPoint y: 109, endPoint x: 863, endPoint y: 109, distance: 47.1
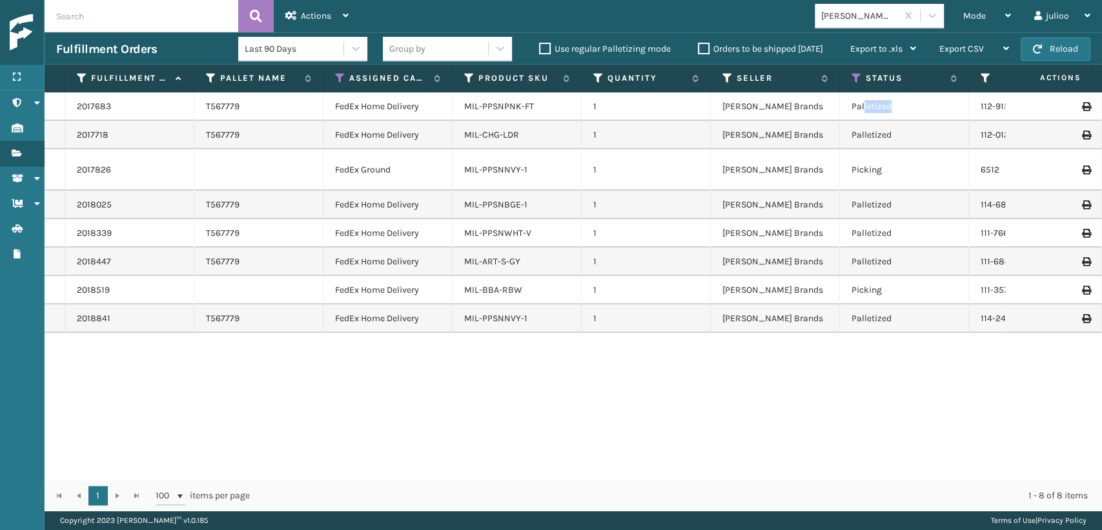
click at [863, 109] on td "Palletized" at bounding box center [904, 106] width 129 height 28
click at [994, 18] on div "Mode" at bounding box center [988, 16] width 48 height 32
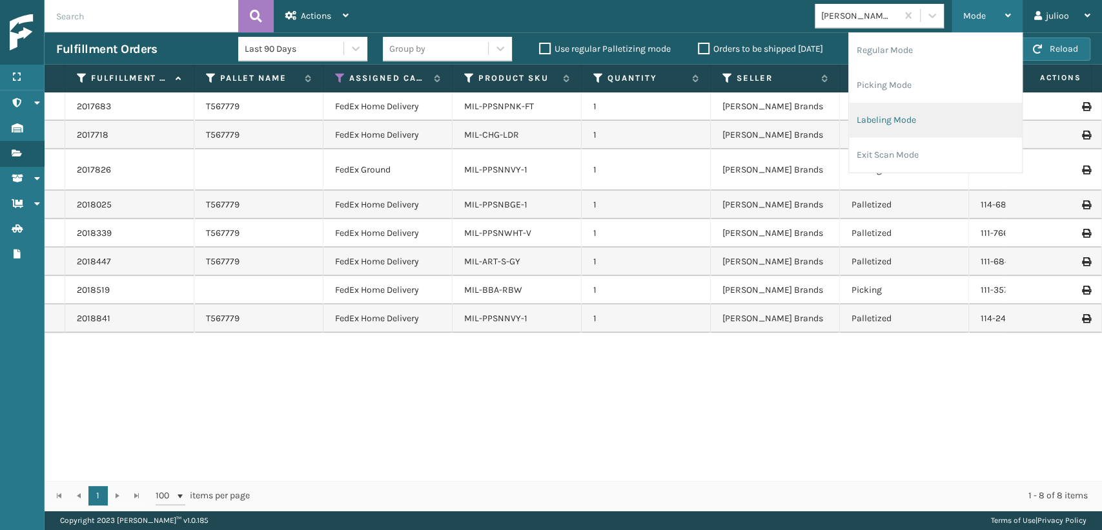
click at [891, 125] on li "Labeling Mode" at bounding box center [935, 120] width 173 height 35
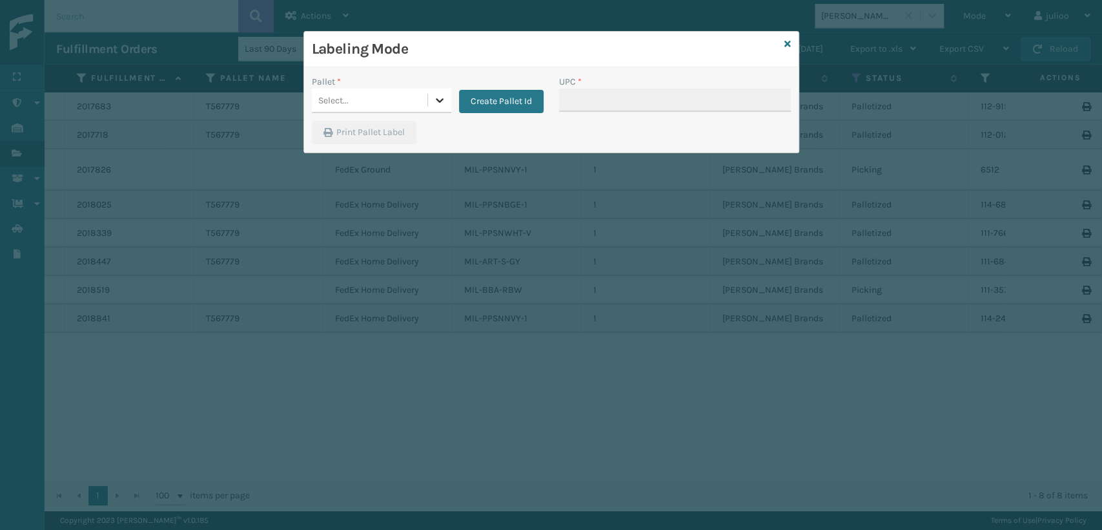
click at [445, 92] on div at bounding box center [439, 99] width 23 height 23
drag, startPoint x: 380, startPoint y: 128, endPoint x: 562, endPoint y: 101, distance: 183.4
click at [381, 128] on div "FDXG-1IMHA7E5AQ" at bounding box center [382, 133] width 140 height 24
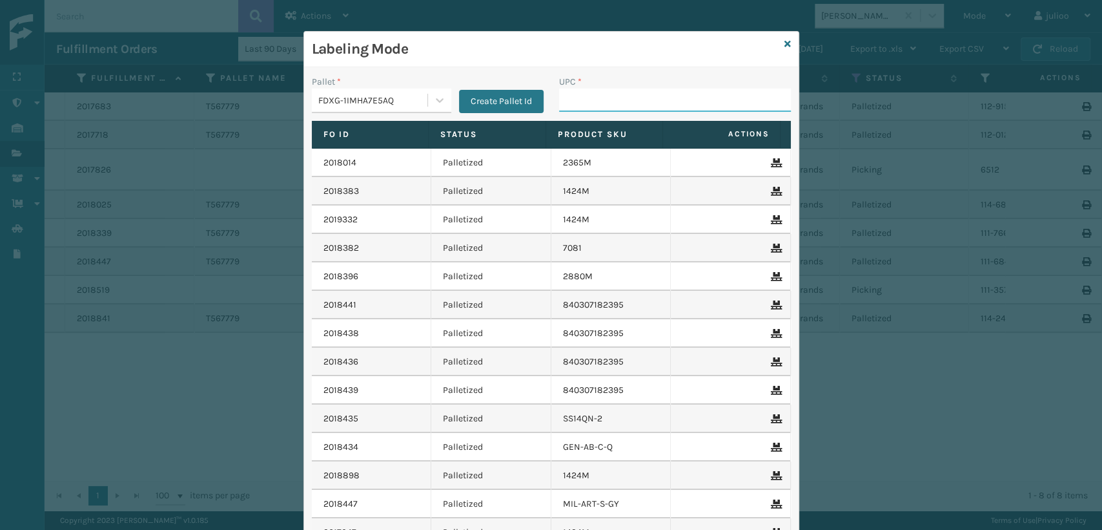
click at [568, 97] on input "UPC *" at bounding box center [675, 99] width 232 height 23
click at [785, 39] on icon at bounding box center [788, 43] width 6 height 9
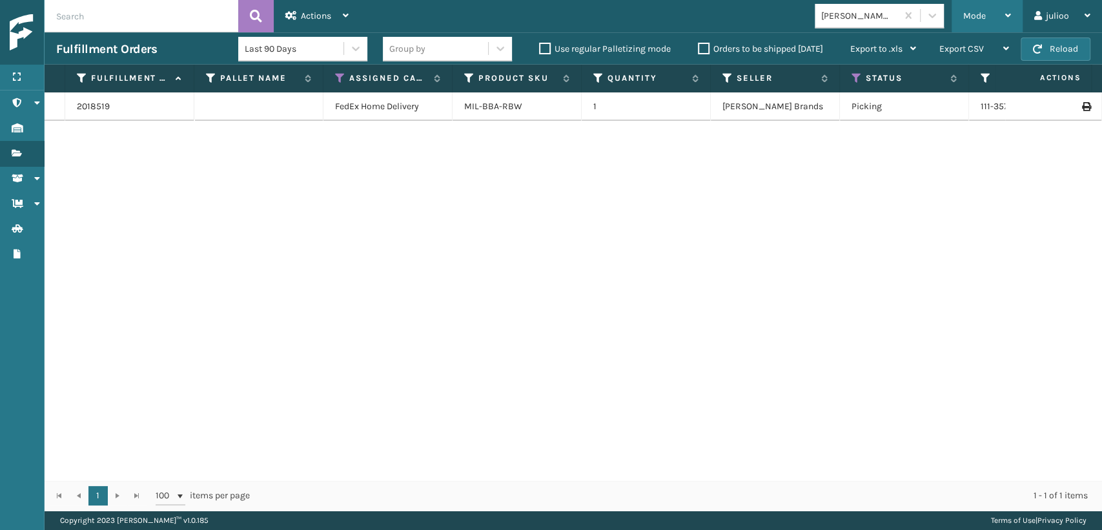
click at [984, 17] on span "Mode" at bounding box center [975, 15] width 23 height 11
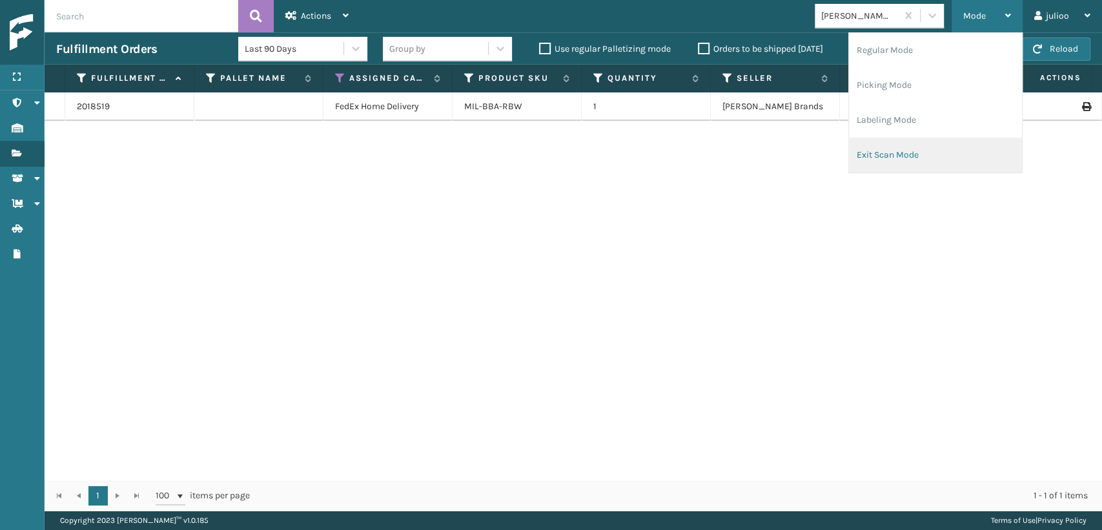
click at [896, 160] on li "Exit Scan Mode" at bounding box center [935, 155] width 173 height 35
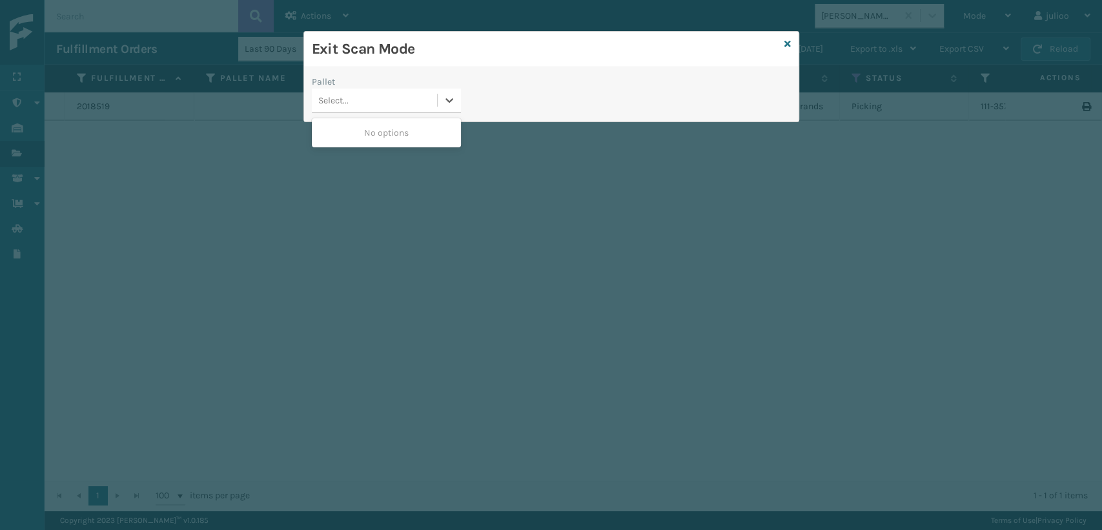
click at [363, 103] on div "Select..." at bounding box center [374, 100] width 125 height 21
click at [788, 43] on icon at bounding box center [788, 43] width 6 height 9
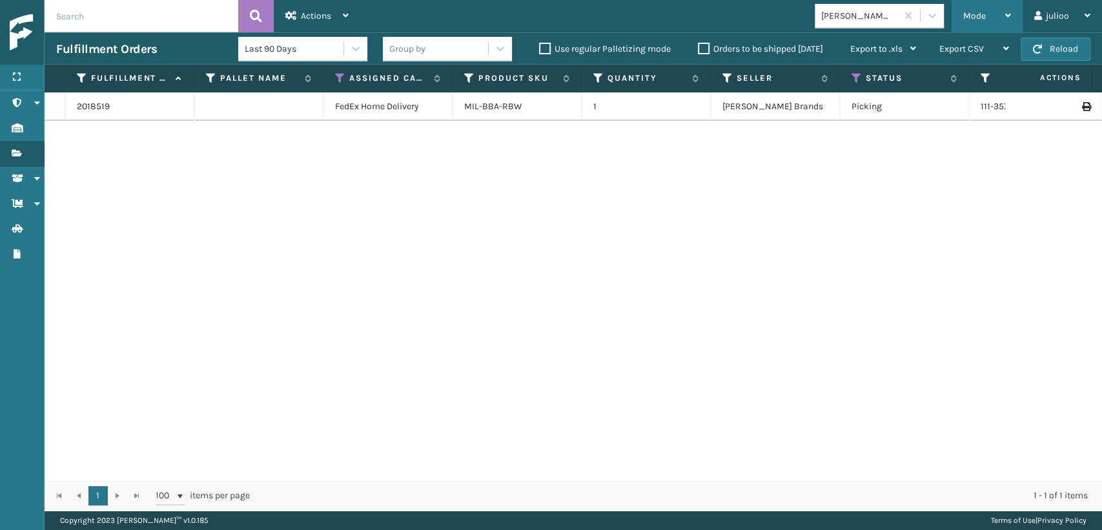
click at [968, 5] on div "Mode" at bounding box center [988, 16] width 48 height 32
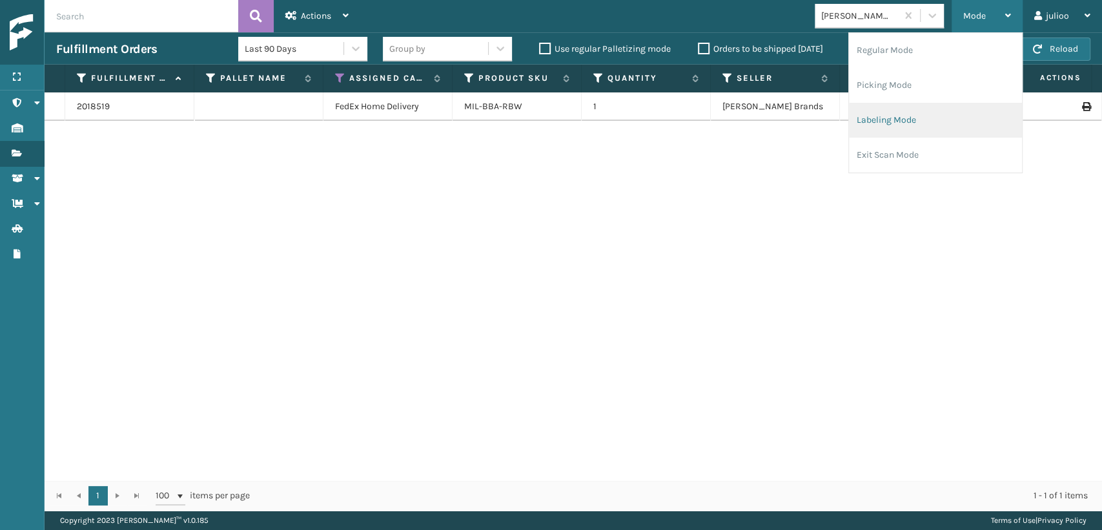
click at [887, 118] on li "Labeling Mode" at bounding box center [935, 120] width 173 height 35
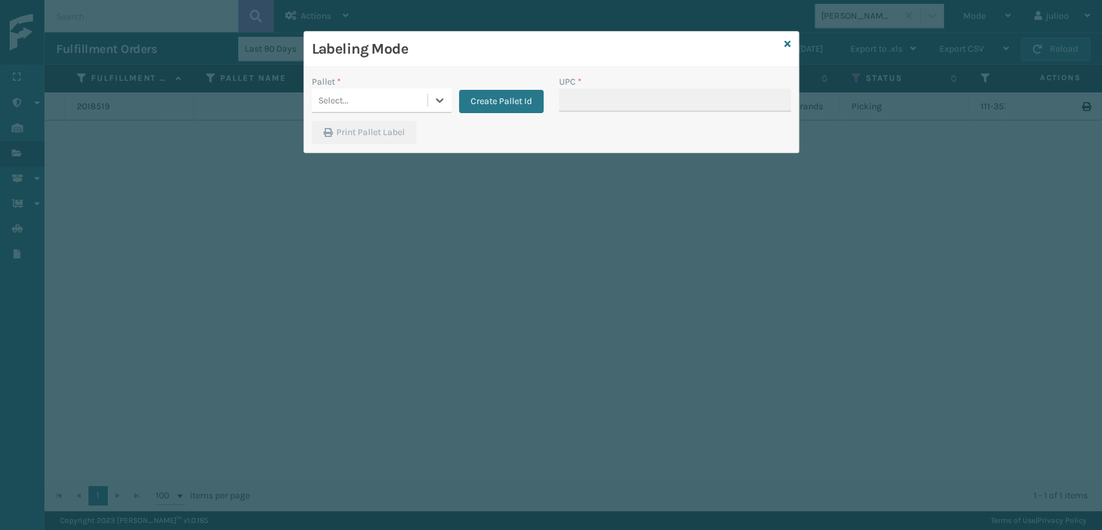
click at [369, 99] on div "Select..." at bounding box center [370, 100] width 116 height 21
click at [500, 107] on button "Create Pallet Id" at bounding box center [501, 101] width 85 height 23
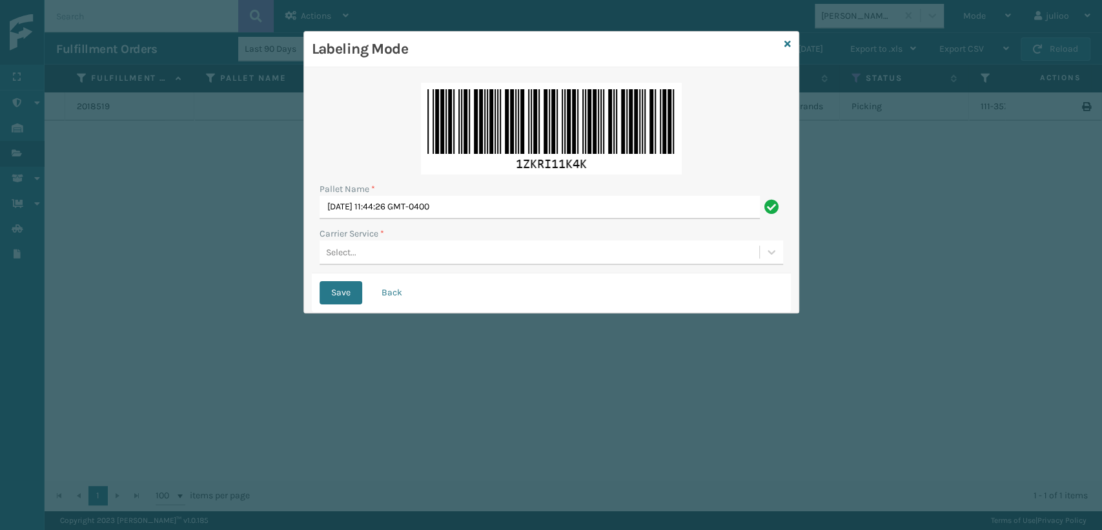
click at [377, 254] on div "Select..." at bounding box center [540, 252] width 440 height 21
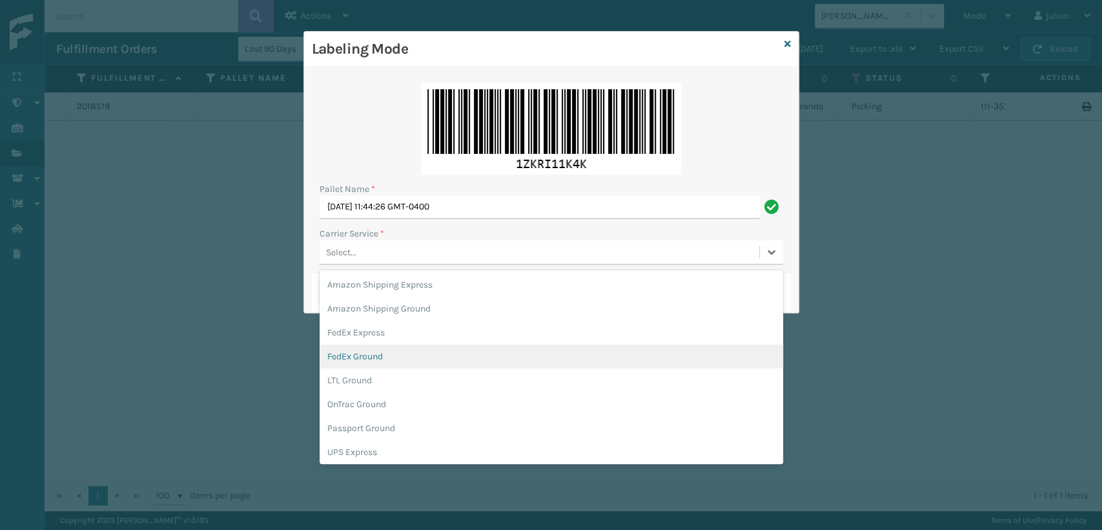
click at [371, 358] on div "FedEx Ground" at bounding box center [552, 356] width 464 height 24
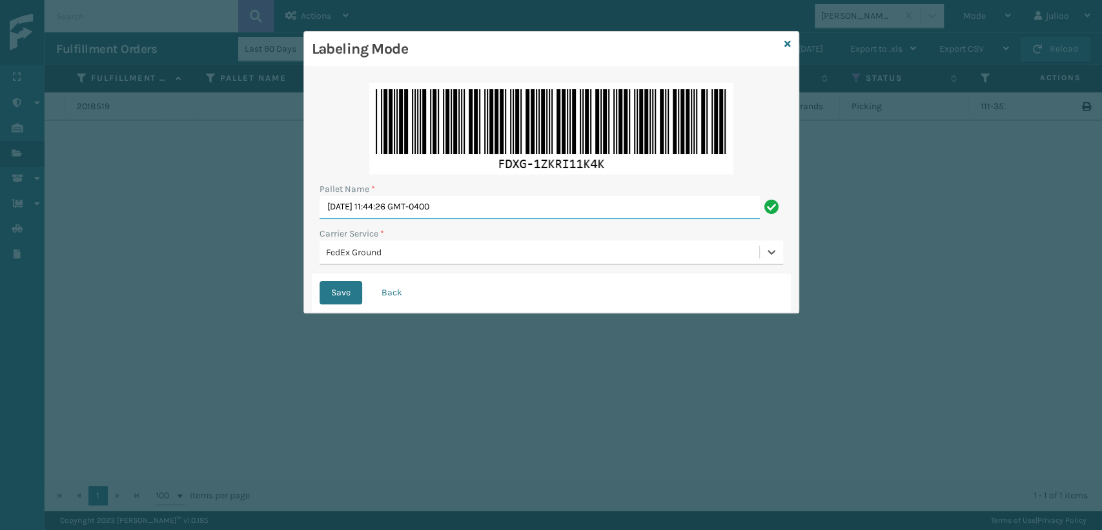
click at [501, 216] on input "[DATE] 11:44:26 GMT-0400" at bounding box center [540, 207] width 440 height 23
type input "T"
type input "T953403"
click at [320, 281] on button "Save" at bounding box center [341, 292] width 43 height 23
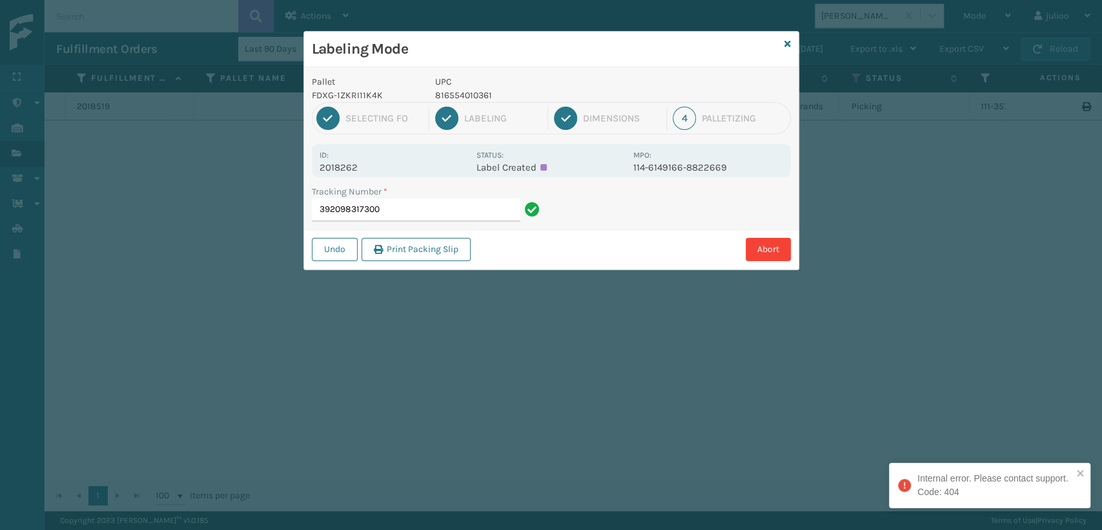
type input "392098317300"
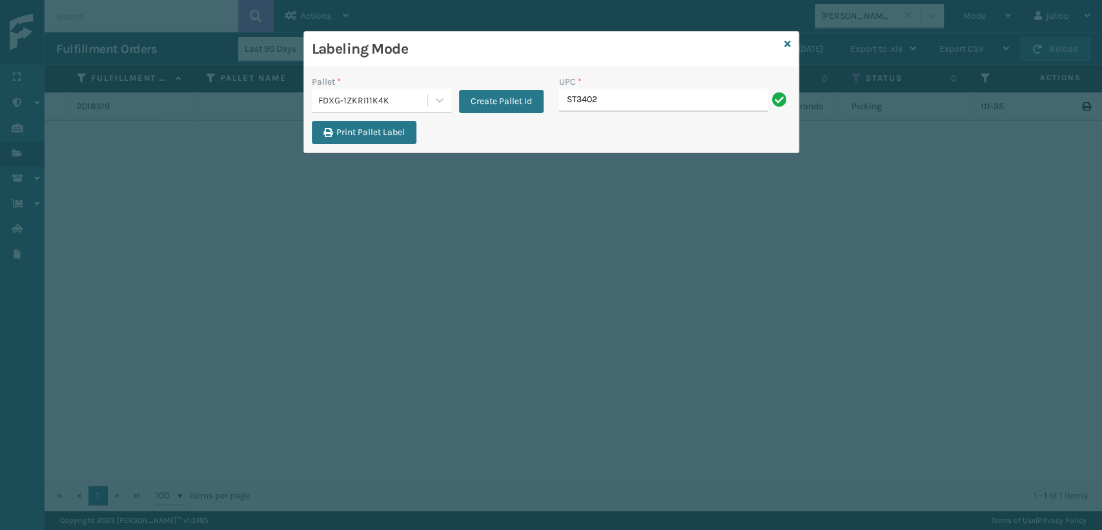
type input "ST3402"
click at [785, 45] on icon at bounding box center [788, 43] width 6 height 9
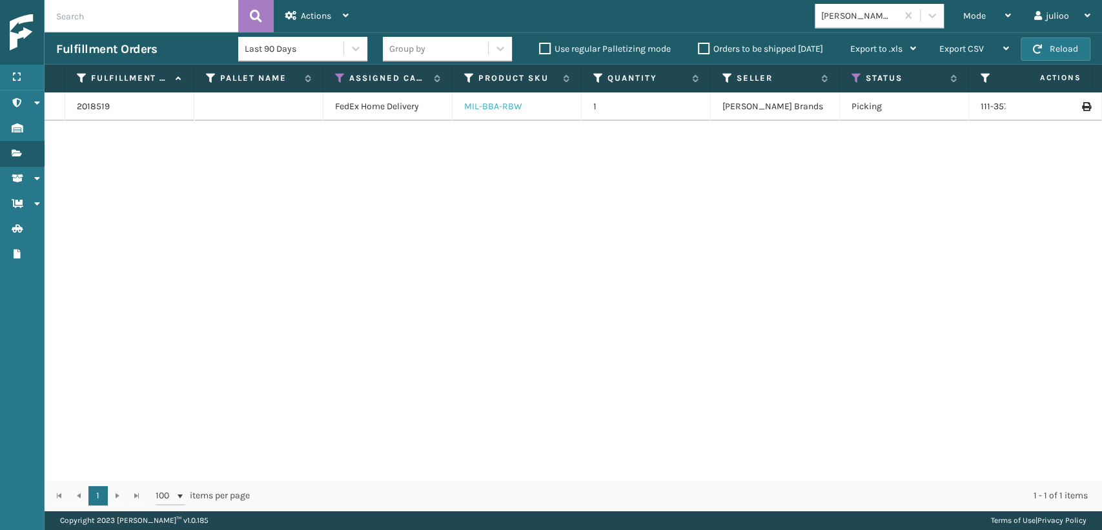
click at [501, 101] on link "MIL-BBA-RBW" at bounding box center [493, 106] width 58 height 11
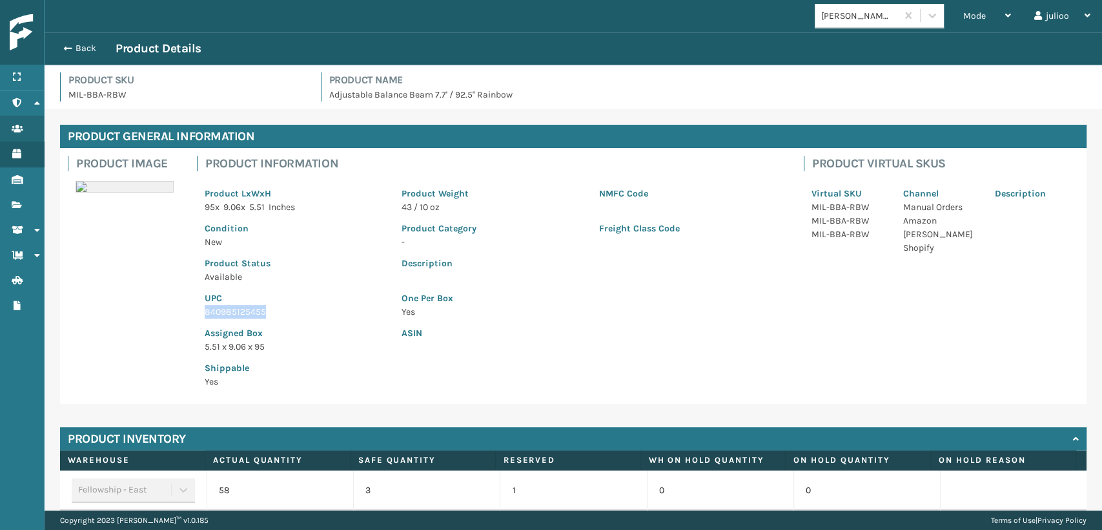
drag, startPoint x: 204, startPoint y: 307, endPoint x: 263, endPoint y: 311, distance: 58.9
click at [263, 311] on div "UPC 840985125455" at bounding box center [295, 301] width 197 height 35
copy p "840985125455"
click at [65, 48] on span "button" at bounding box center [66, 48] width 8 height 9
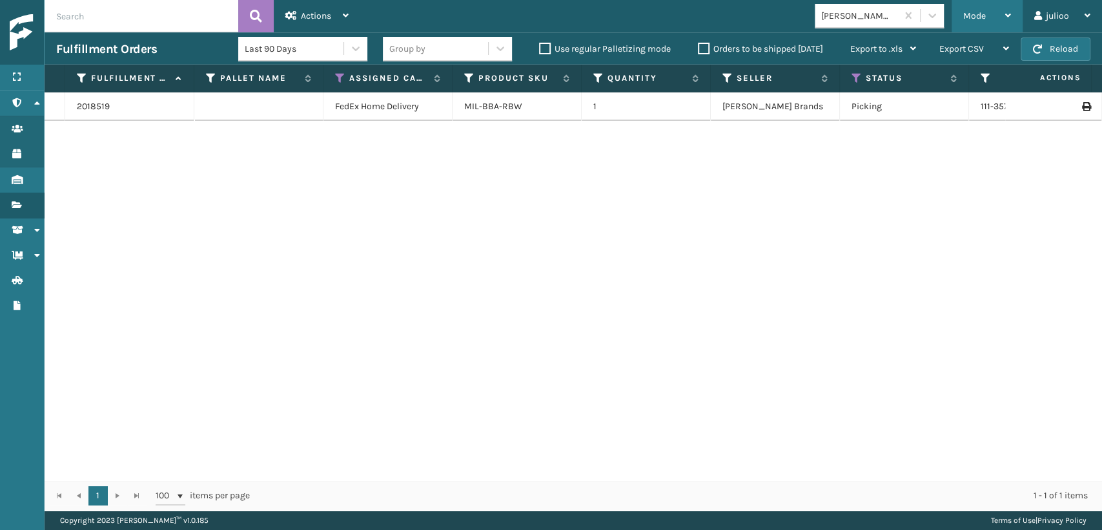
click at [954, 21] on div "Mode Regular Mode Picking Mode Labeling Mode Exit Scan Mode" at bounding box center [987, 16] width 71 height 32
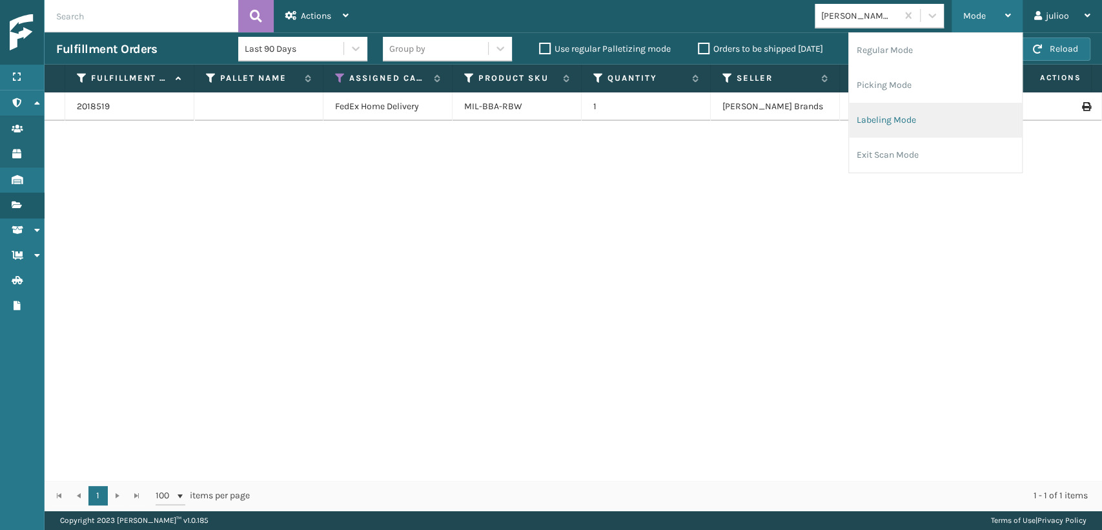
click at [865, 125] on li "Labeling Mode" at bounding box center [935, 120] width 173 height 35
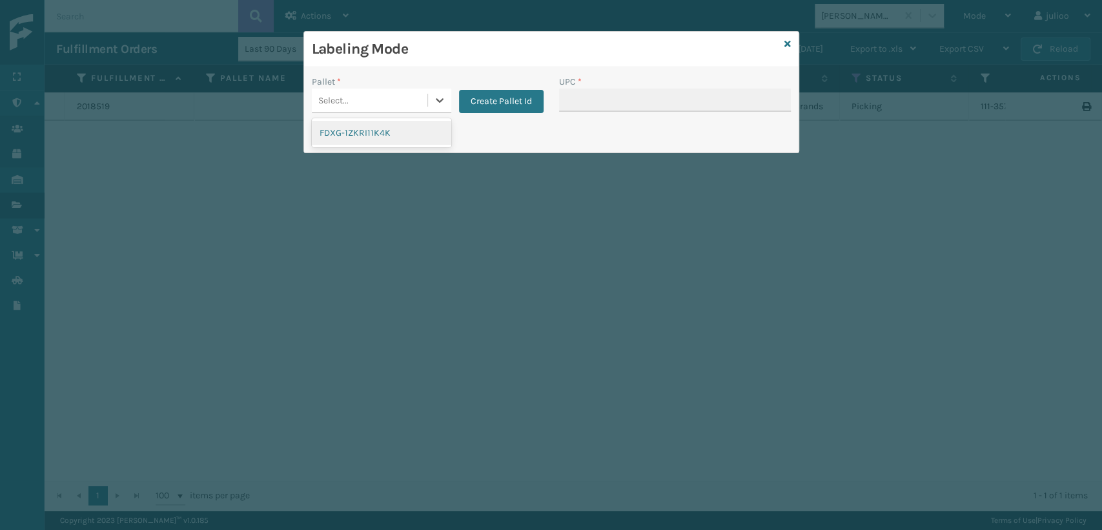
click at [377, 104] on div "Select..." at bounding box center [370, 100] width 116 height 21
click at [364, 140] on div "FDXG-1ZKRI11K4K" at bounding box center [382, 133] width 140 height 24
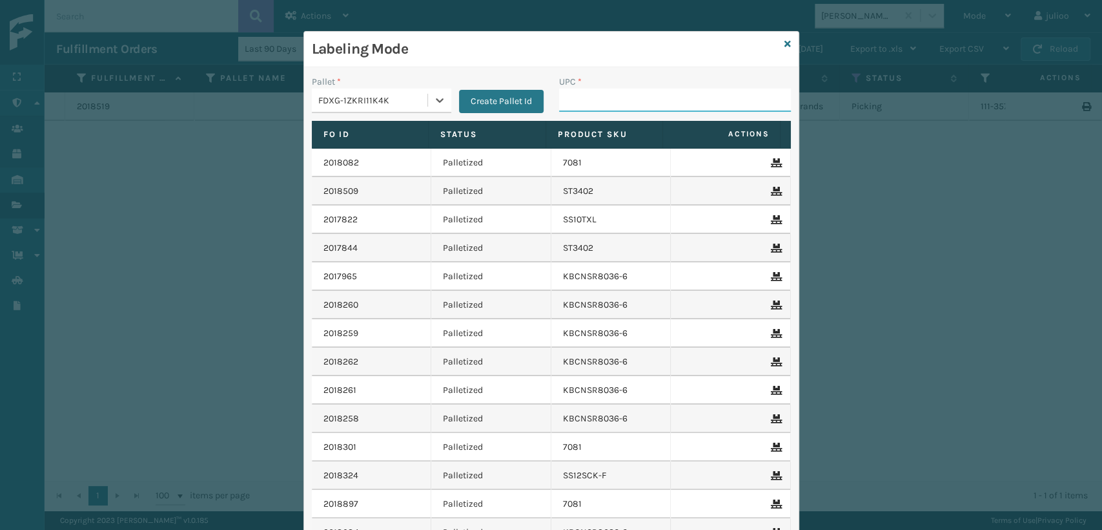
click at [579, 99] on input "UPC *" at bounding box center [675, 99] width 232 height 23
paste input "840985125455"
type input "840985125455"
drag, startPoint x: 882, startPoint y: 235, endPoint x: 870, endPoint y: 238, distance: 12.7
click at [873, 238] on div "Labeling Mode Pallet * FDXG-1ZKRI11K4K Create Pallet Id UPC * Fo Id Status Prod…" at bounding box center [551, 265] width 1102 height 530
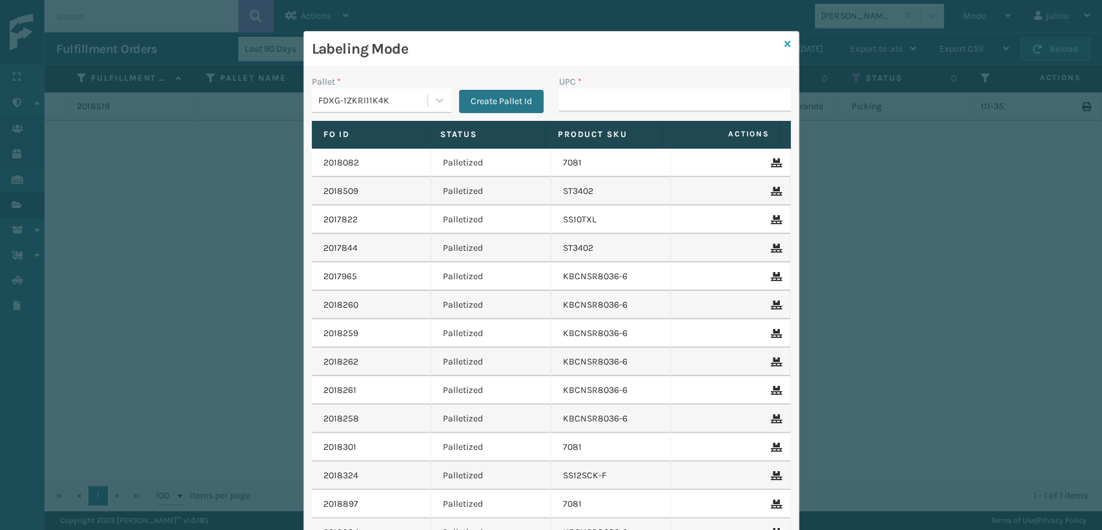
click at [785, 41] on icon at bounding box center [788, 43] width 6 height 9
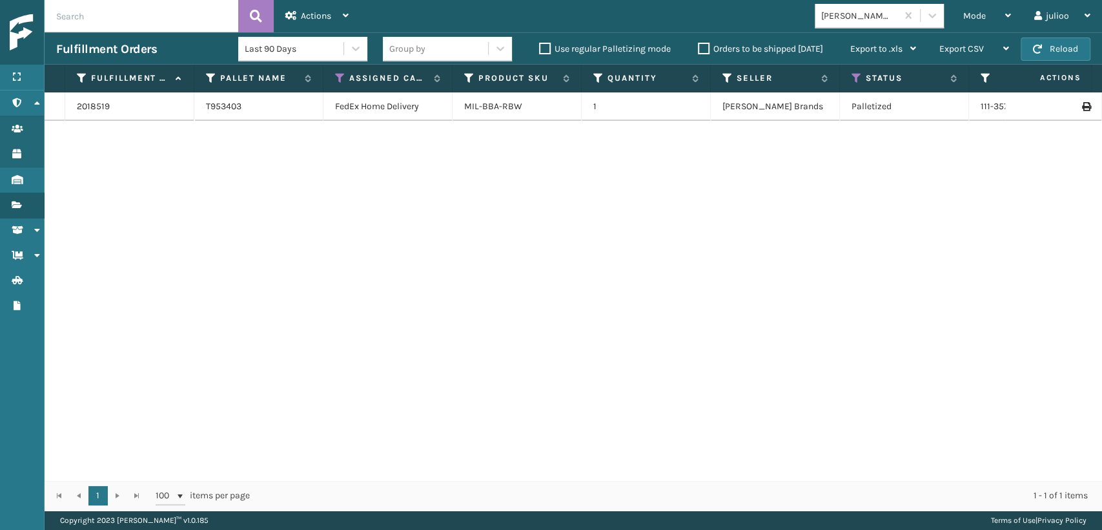
click at [537, 108] on div "MIL-BBA-RBW" at bounding box center [516, 106] width 105 height 13
click at [679, 106] on td "1" at bounding box center [646, 106] width 129 height 28
click at [564, 106] on div "MIL-BBA-RBW" at bounding box center [516, 106] width 105 height 13
click at [499, 107] on link "MIL-BBA-RBW" at bounding box center [493, 106] width 58 height 11
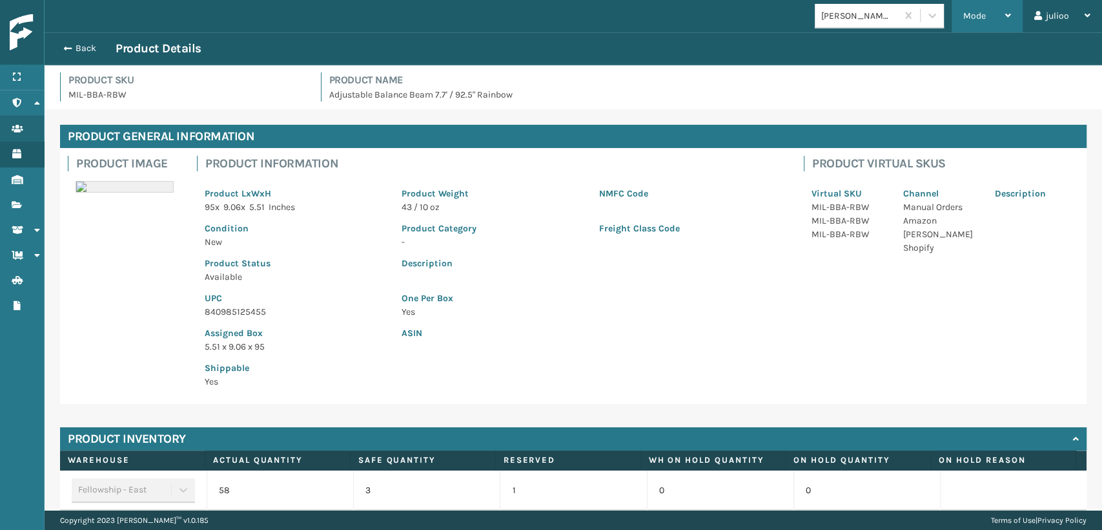
click at [982, 16] on span "Mode" at bounding box center [975, 15] width 23 height 11
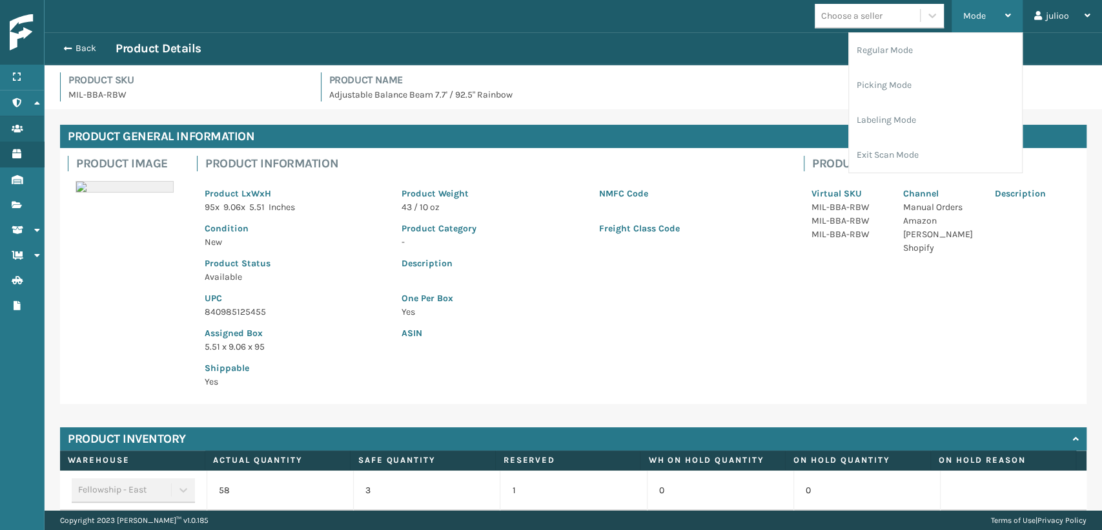
click at [972, 8] on div "Mode" at bounding box center [988, 16] width 48 height 32
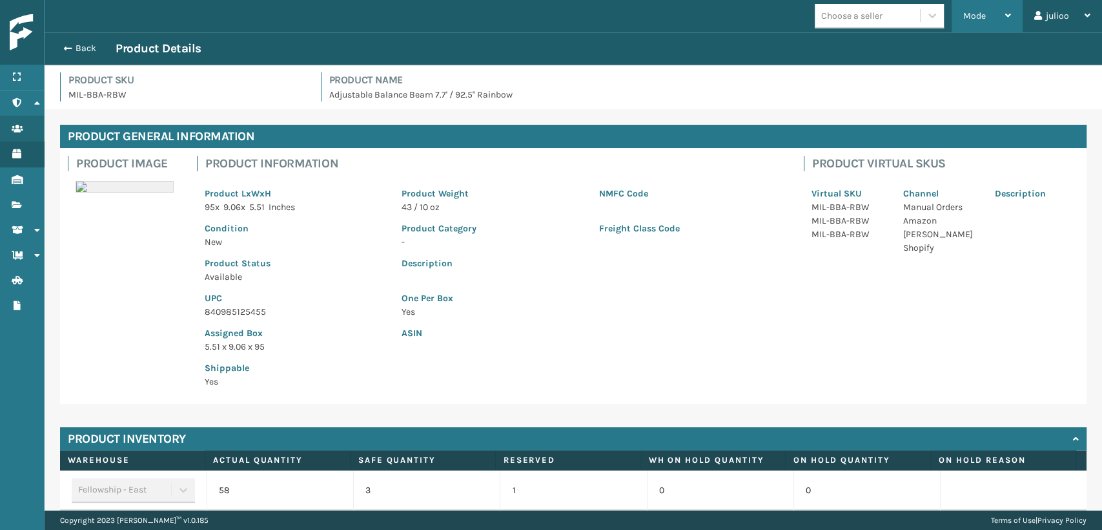
drag, startPoint x: 964, startPoint y: 13, endPoint x: 938, endPoint y: 58, distance: 52.1
click at [962, 13] on div "Mode Regular Mode Picking Mode Labeling Mode Exit Scan Mode" at bounding box center [987, 16] width 71 height 32
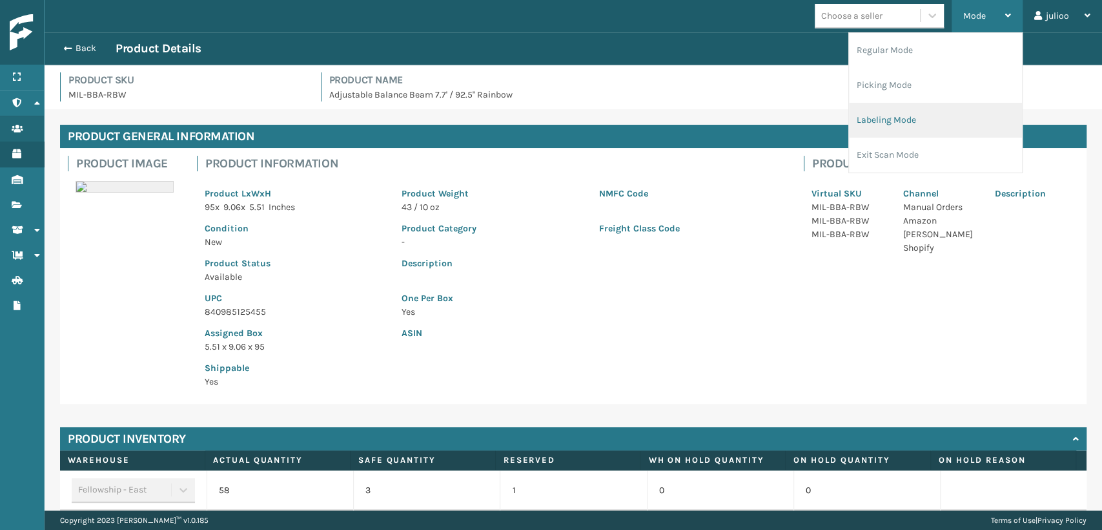
click at [878, 112] on li "Labeling Mode" at bounding box center [935, 120] width 173 height 35
